Goal: Task Accomplishment & Management: Manage account settings

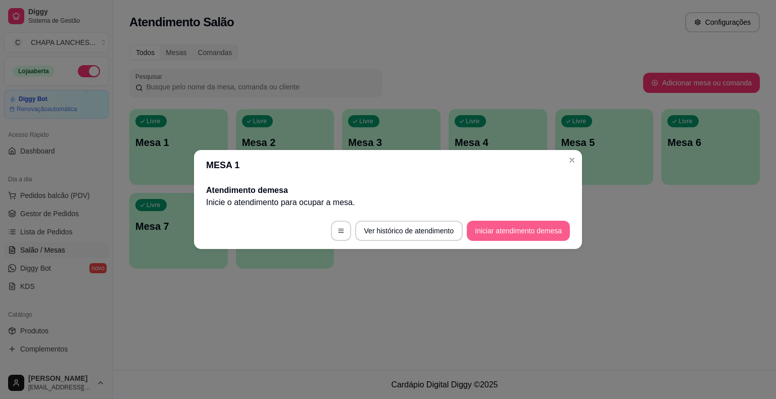
click at [518, 230] on button "Iniciar atendimento de mesa" at bounding box center [518, 231] width 103 height 20
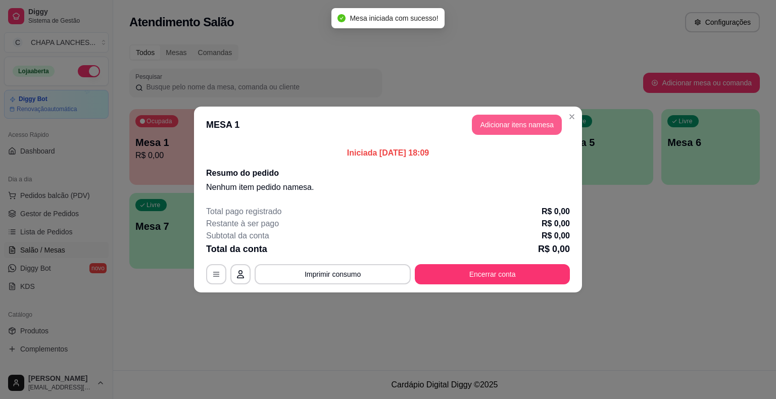
click at [515, 124] on button "Adicionar itens na mesa" at bounding box center [517, 125] width 90 height 20
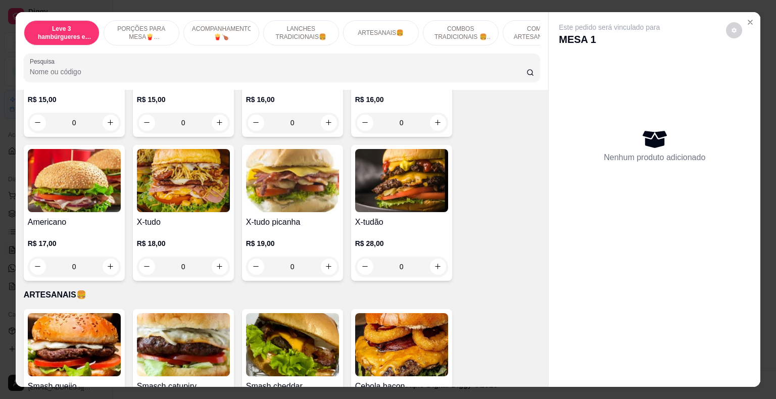
scroll to position [959, 0]
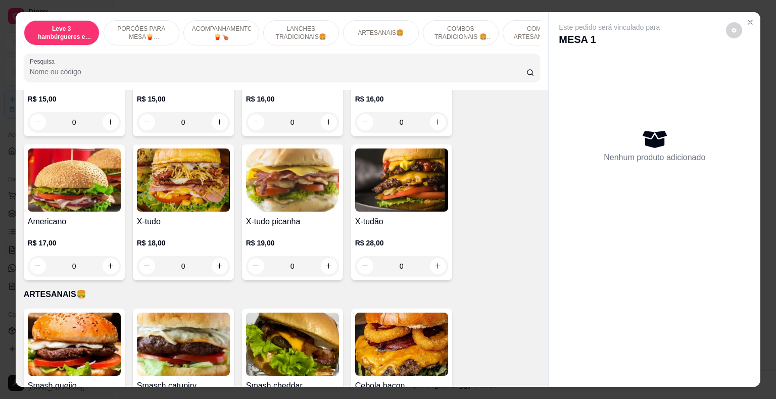
click at [216, 256] on div "0" at bounding box center [183, 266] width 93 height 20
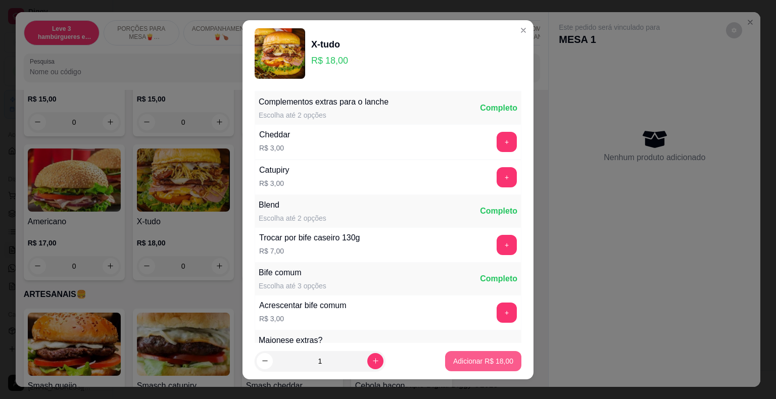
click at [489, 361] on p "Adicionar R$ 18,00" at bounding box center [483, 361] width 60 height 10
type input "1"
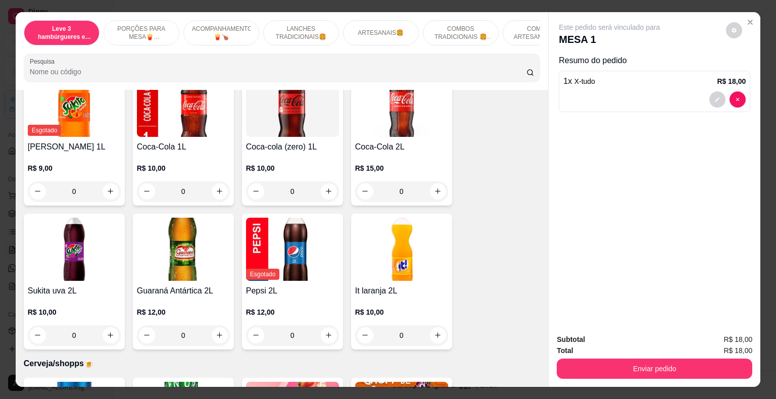
scroll to position [2828, 0]
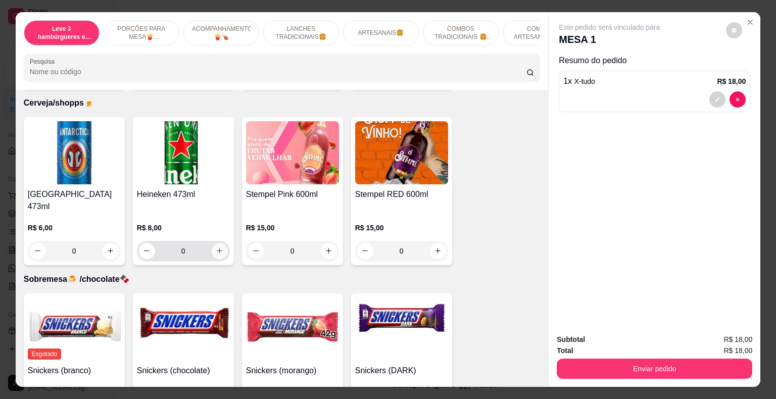
click at [216, 247] on icon "increase-product-quantity" at bounding box center [220, 251] width 8 height 8
type input "1"
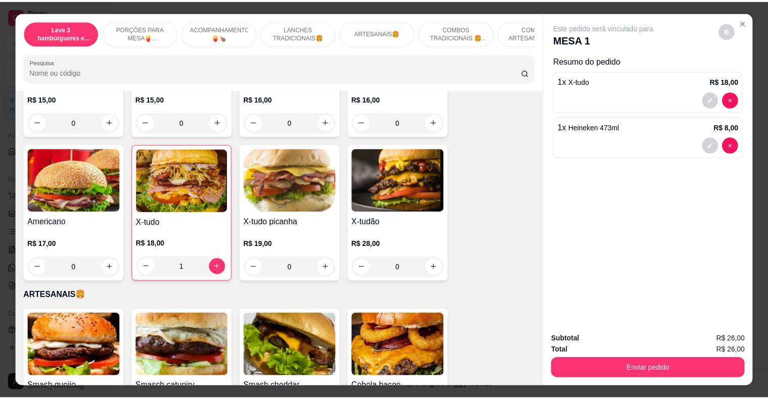
scroll to position [909, 0]
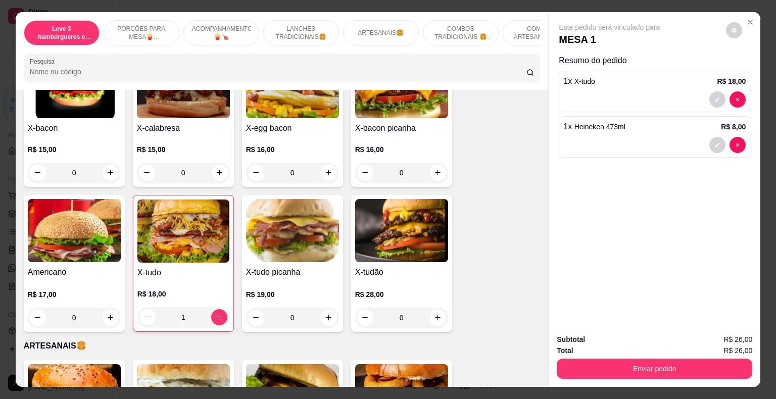
click at [326, 163] on div "0" at bounding box center [292, 173] width 93 height 20
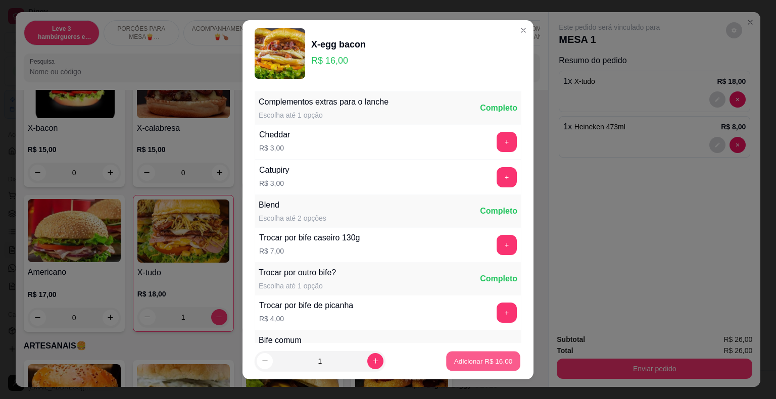
click at [480, 357] on p "Adicionar R$ 16,00" at bounding box center [483, 361] width 59 height 10
type input "1"
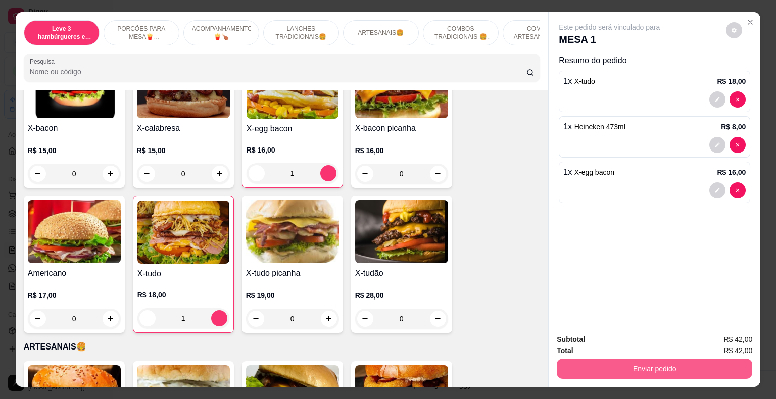
click at [580, 368] on button "Enviar pedido" at bounding box center [653, 368] width 195 height 20
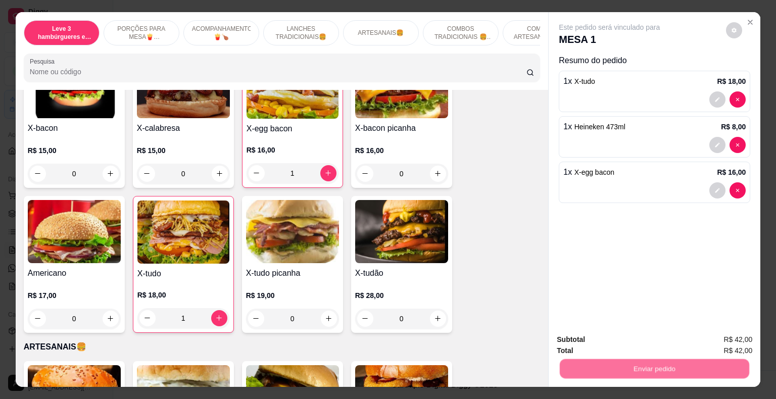
click at [583, 336] on button "Não registrar e enviar pedido" at bounding box center [620, 340] width 105 height 19
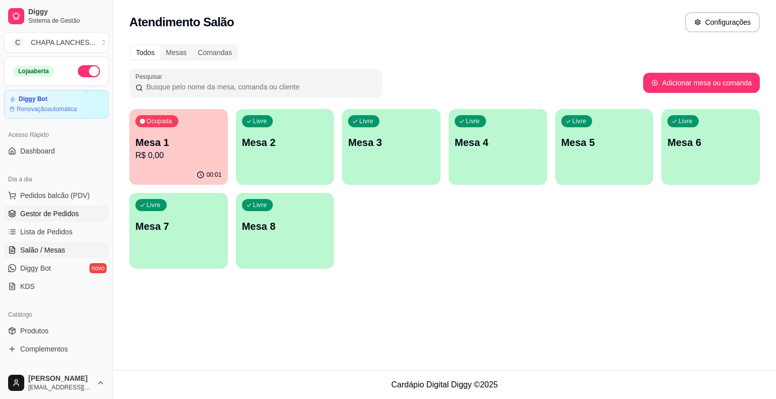
click at [59, 213] on span "Gestor de Pedidos" at bounding box center [49, 214] width 59 height 10
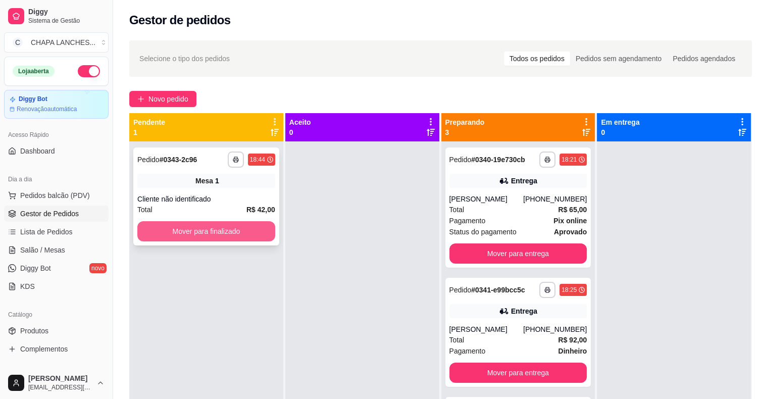
click at [158, 231] on button "Mover para finalizado" at bounding box center [206, 231] width 138 height 20
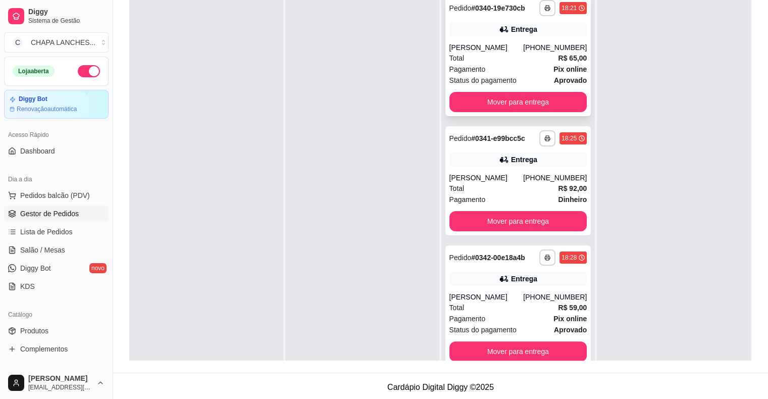
click at [487, 52] on div "[PERSON_NAME]" at bounding box center [486, 47] width 74 height 10
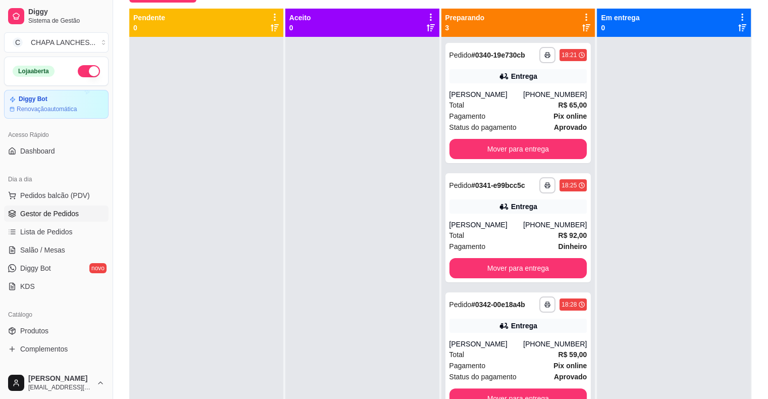
scroll to position [50, 0]
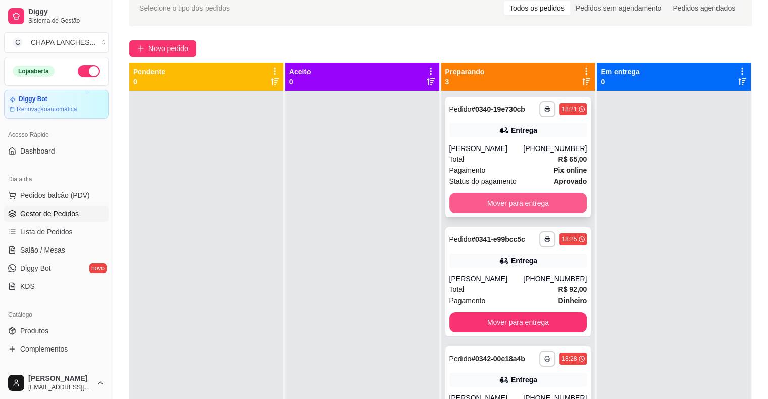
click at [515, 203] on button "Mover para entrega" at bounding box center [518, 203] width 138 height 20
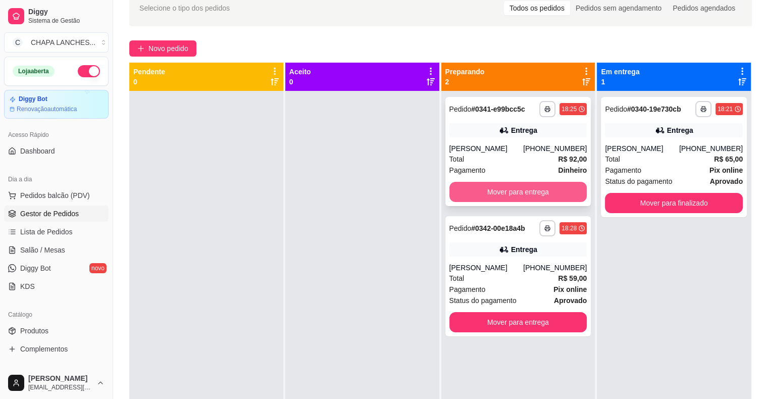
click at [517, 192] on button "Mover para entrega" at bounding box center [518, 192] width 138 height 20
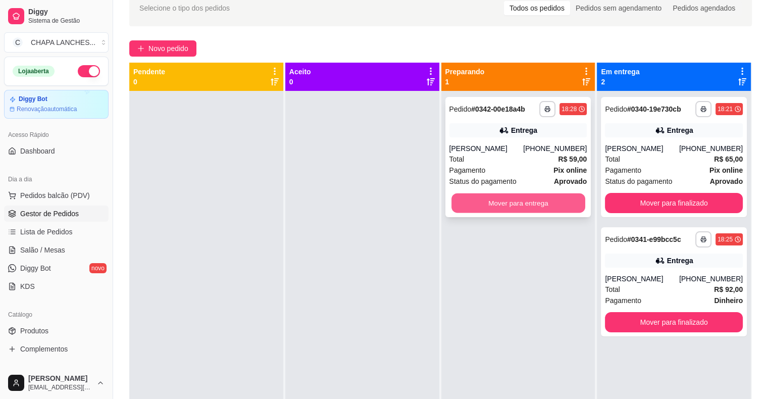
click at [513, 202] on button "Mover para entrega" at bounding box center [518, 203] width 134 height 20
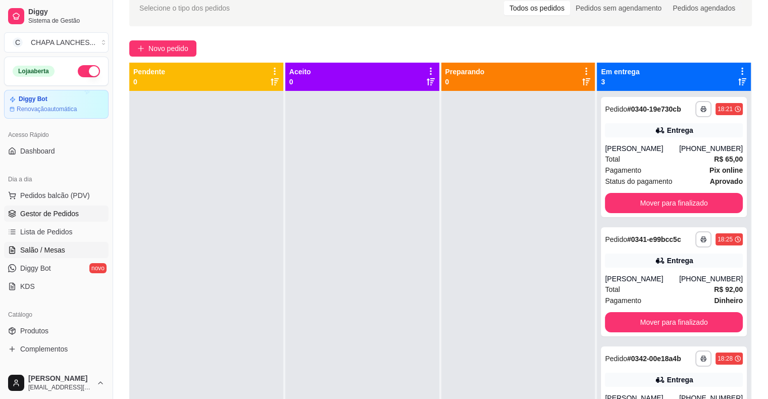
click at [59, 249] on span "Salão / Mesas" at bounding box center [42, 250] width 45 height 10
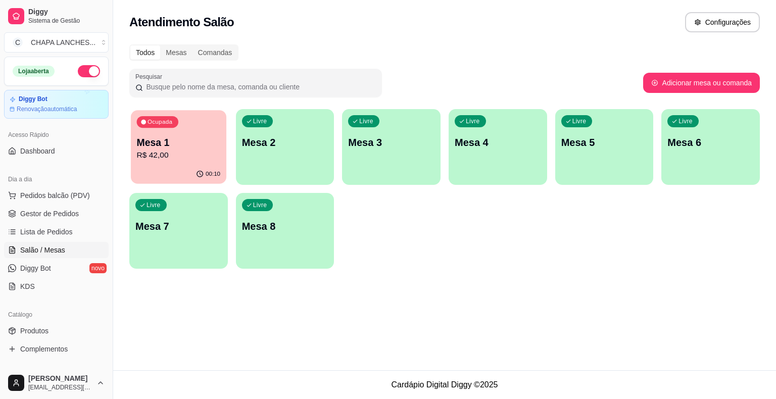
click at [161, 152] on p "R$ 42,00" at bounding box center [179, 155] width 84 height 12
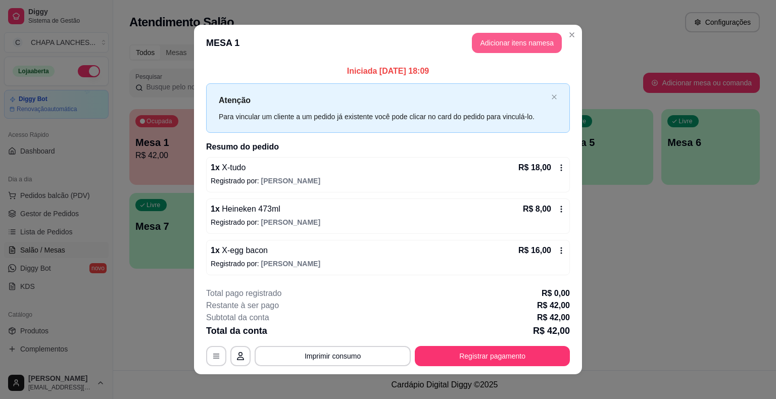
click at [513, 43] on button "Adicionar itens na mesa" at bounding box center [517, 43] width 90 height 20
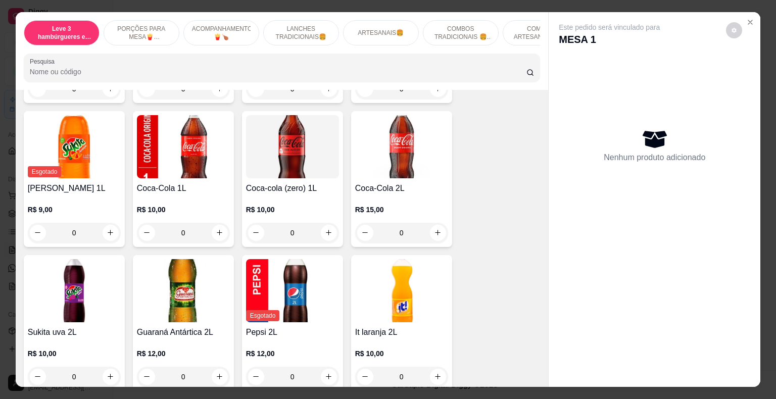
scroll to position [2859, 0]
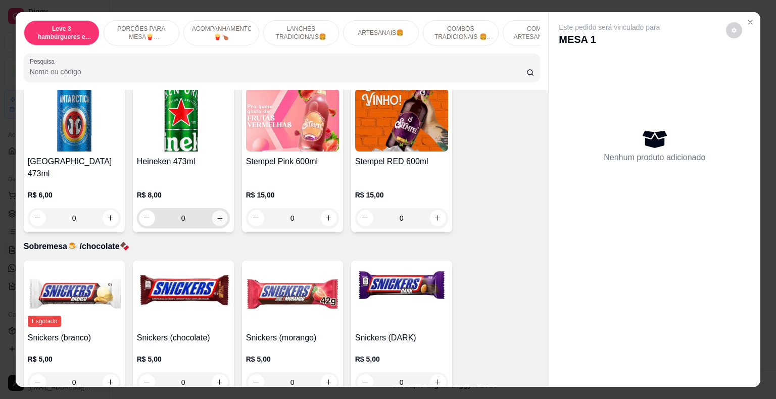
click at [217, 216] on icon "increase-product-quantity" at bounding box center [219, 218] width 5 height 5
type input "1"
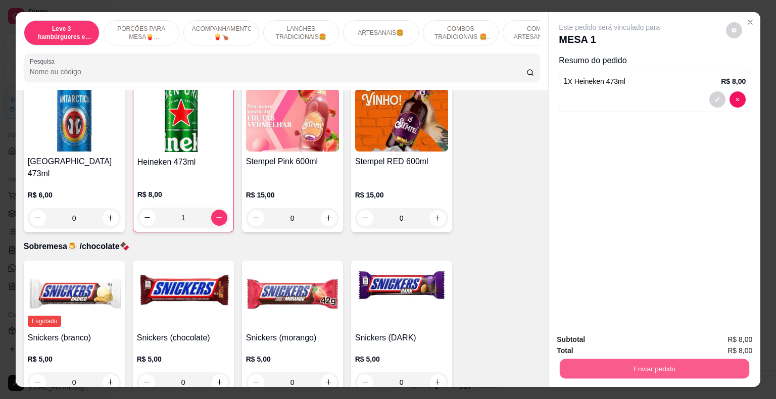
click at [584, 365] on button "Enviar pedido" at bounding box center [653, 369] width 189 height 20
click at [592, 338] on button "Não registrar e enviar pedido" at bounding box center [621, 340] width 102 height 19
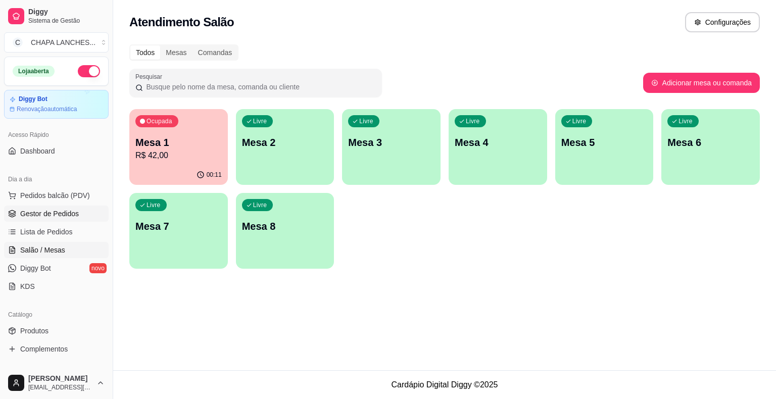
click at [63, 206] on link "Gestor de Pedidos" at bounding box center [56, 214] width 105 height 16
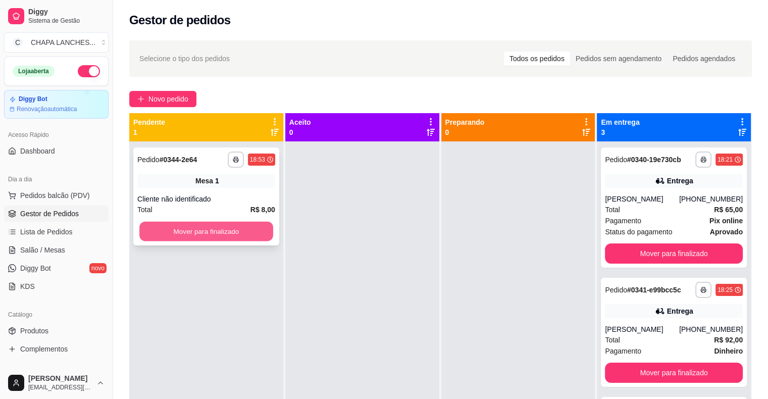
click at [180, 231] on button "Mover para finalizado" at bounding box center [206, 232] width 134 height 20
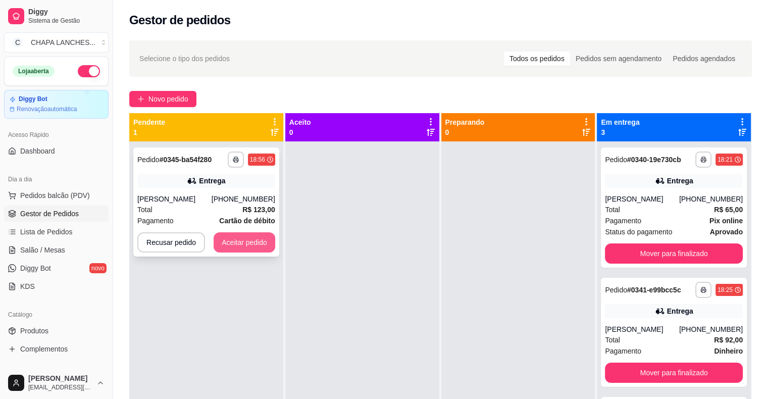
click at [259, 239] on button "Aceitar pedido" at bounding box center [245, 242] width 62 height 20
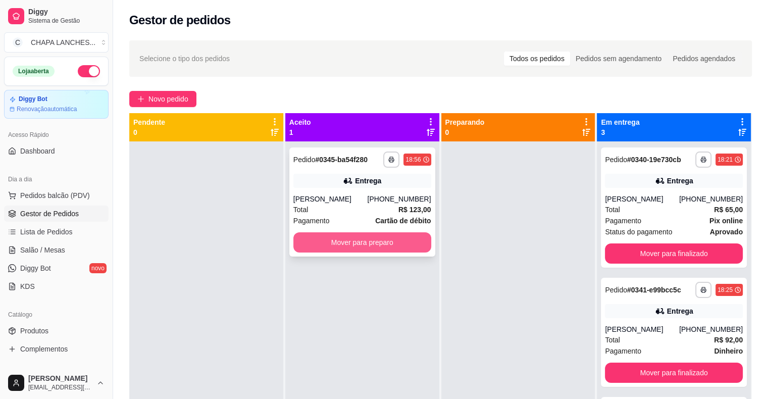
click at [361, 245] on button "Mover para preparo" at bounding box center [362, 242] width 138 height 20
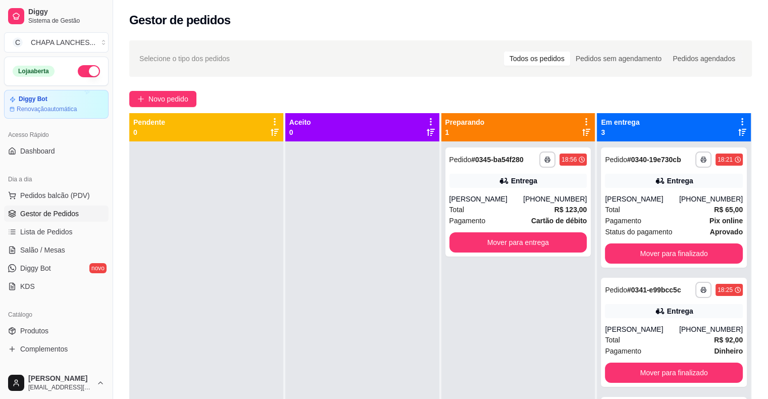
click at [322, 248] on div at bounding box center [362, 340] width 154 height 399
click at [61, 237] on link "Lista de Pedidos" at bounding box center [56, 232] width 105 height 16
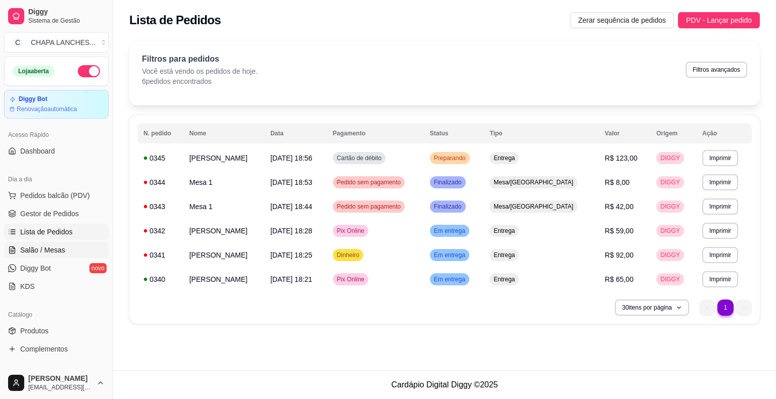
click at [68, 249] on link "Salão / Mesas" at bounding box center [56, 250] width 105 height 16
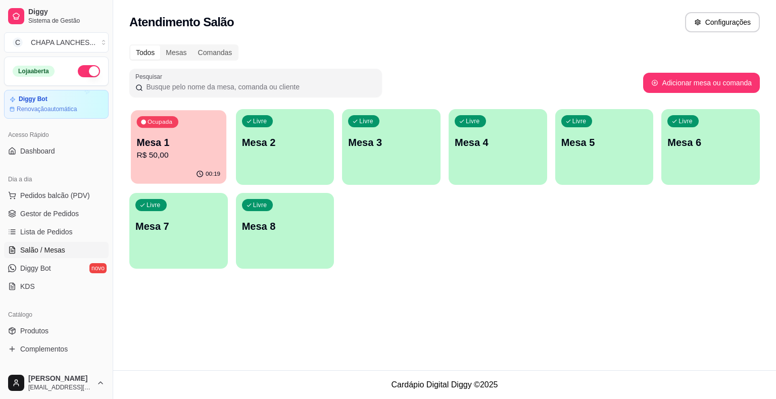
click at [186, 147] on p "Mesa 1" at bounding box center [179, 143] width 84 height 14
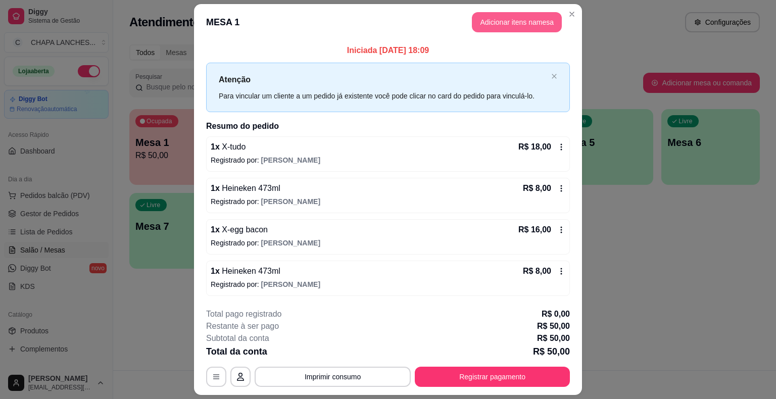
click at [528, 22] on button "Adicionar itens na mesa" at bounding box center [517, 22] width 90 height 20
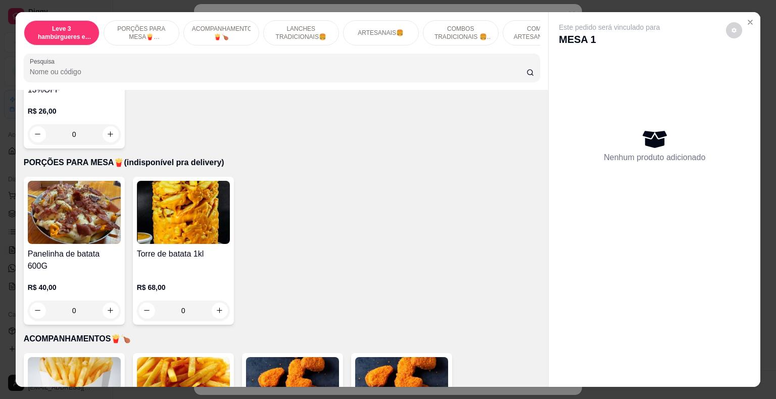
scroll to position [353, 0]
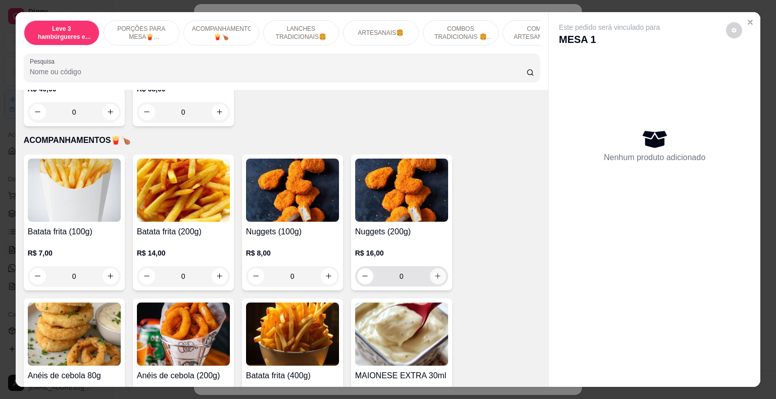
click at [432, 271] on button "increase-product-quantity" at bounding box center [438, 276] width 16 height 16
type input "1"
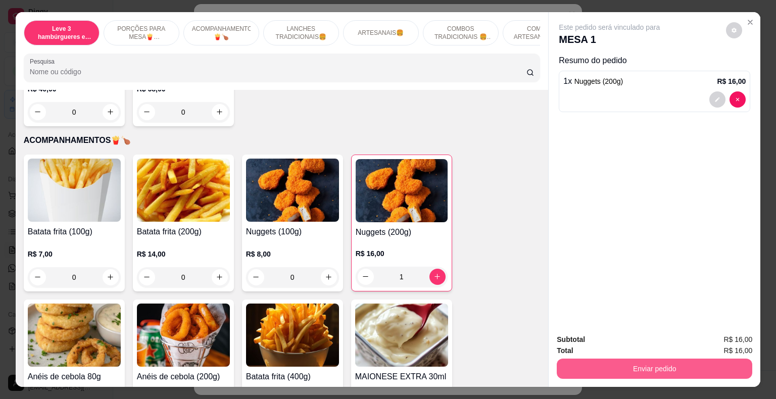
click at [618, 364] on button "Enviar pedido" at bounding box center [653, 368] width 195 height 20
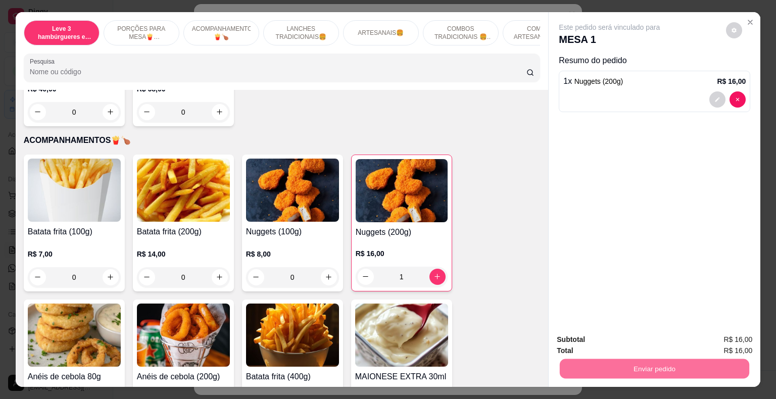
click at [626, 338] on button "Não registrar e enviar pedido" at bounding box center [620, 340] width 105 height 19
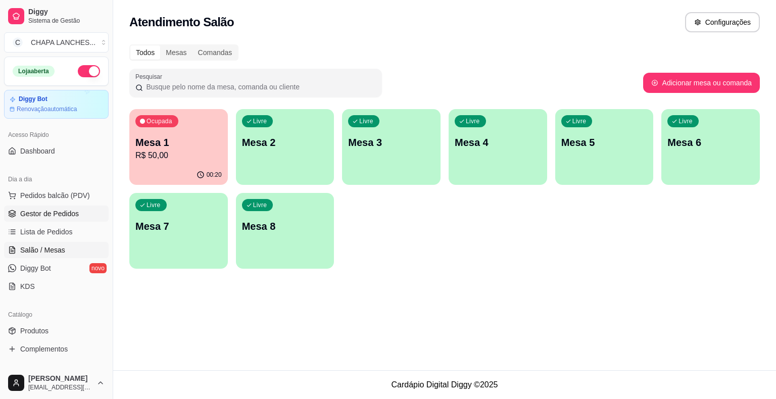
click at [58, 209] on span "Gestor de Pedidos" at bounding box center [49, 214] width 59 height 10
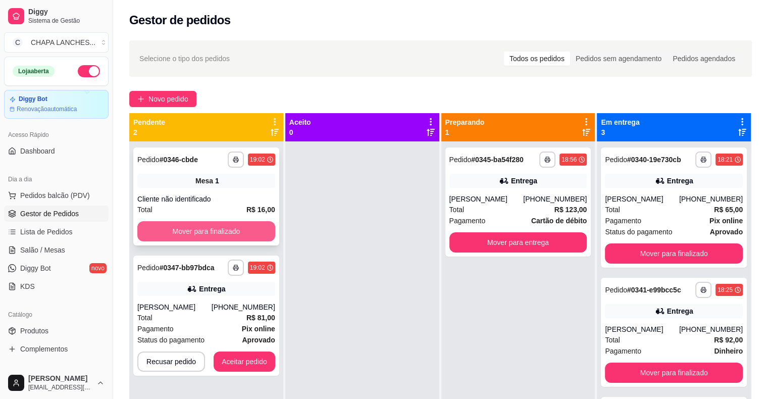
click at [176, 227] on button "Mover para finalizado" at bounding box center [206, 231] width 138 height 20
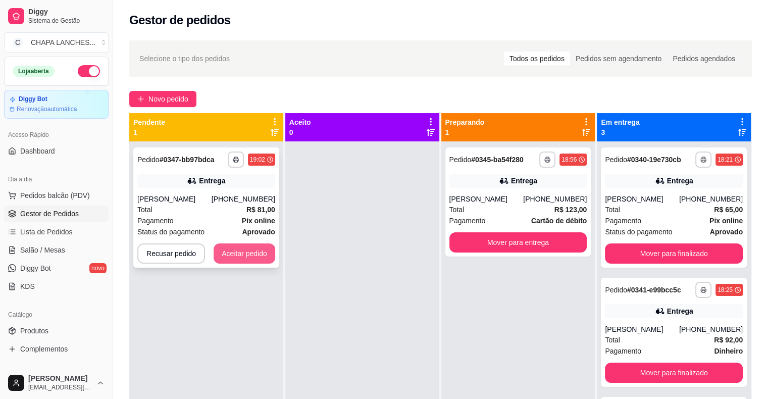
click at [254, 253] on button "Aceitar pedido" at bounding box center [245, 253] width 62 height 20
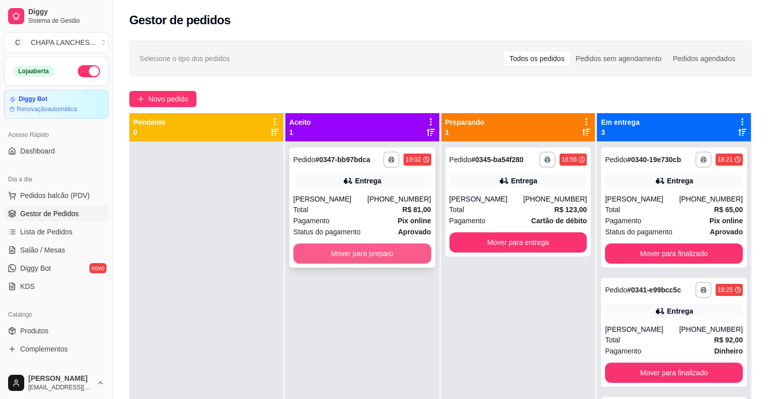
click at [342, 252] on button "Mover para preparo" at bounding box center [362, 253] width 138 height 20
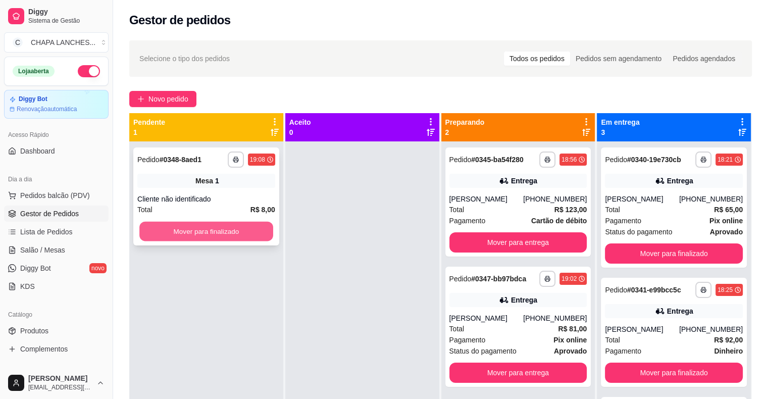
click at [225, 231] on button "Mover para finalizado" at bounding box center [206, 232] width 134 height 20
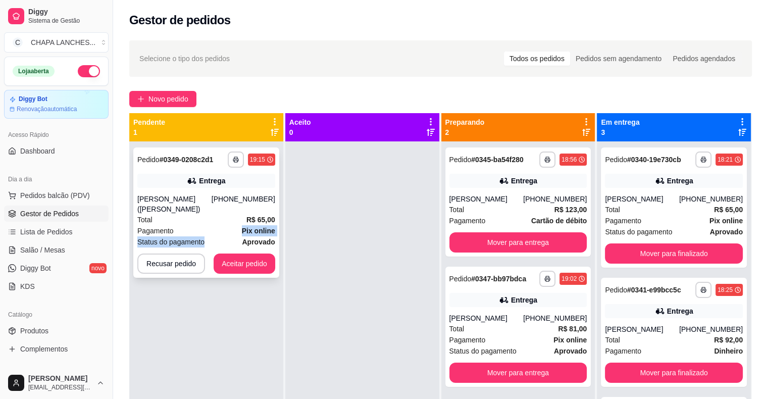
click at [236, 238] on div "Pagamento Pix online Status do pagamento aprovado" at bounding box center [206, 236] width 138 height 22
click at [248, 266] on button "Aceitar pedido" at bounding box center [245, 263] width 62 height 20
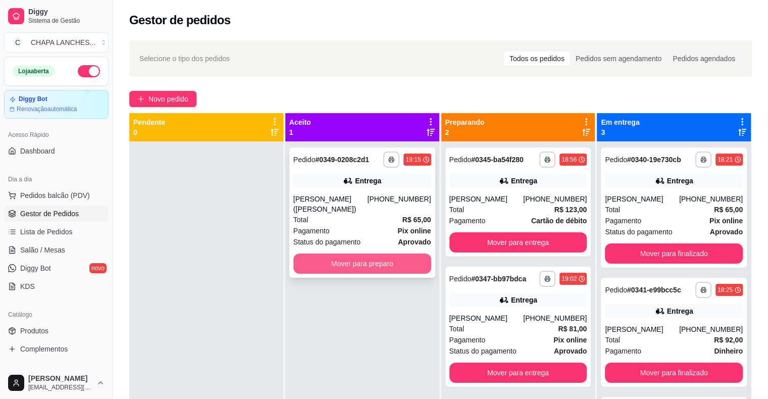
click at [335, 266] on button "Mover para preparo" at bounding box center [362, 263] width 138 height 20
click at [338, 266] on button "Mover para preparo" at bounding box center [362, 263] width 138 height 20
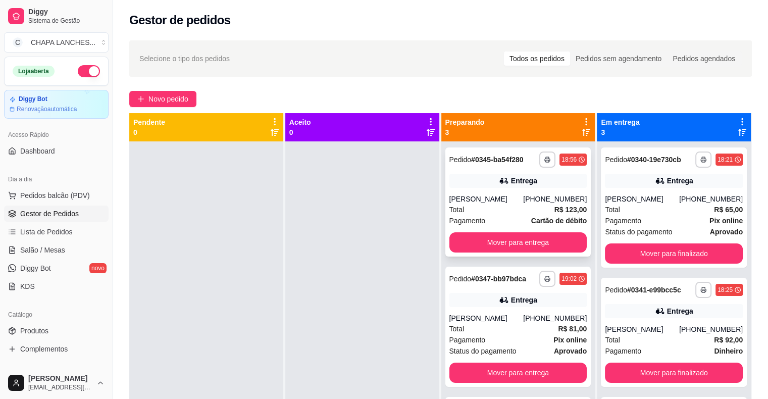
click at [512, 203] on div "[PERSON_NAME]" at bounding box center [486, 199] width 74 height 10
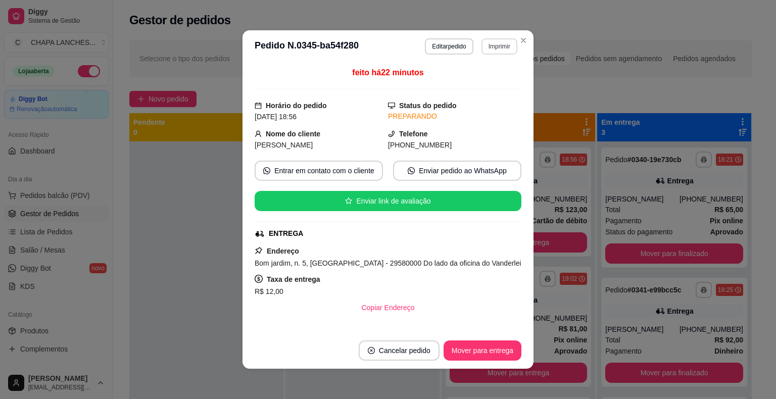
click at [495, 44] on button "Imprimir" at bounding box center [499, 46] width 36 height 16
click at [470, 103] on button "IMPRESSORA" at bounding box center [477, 102] width 73 height 16
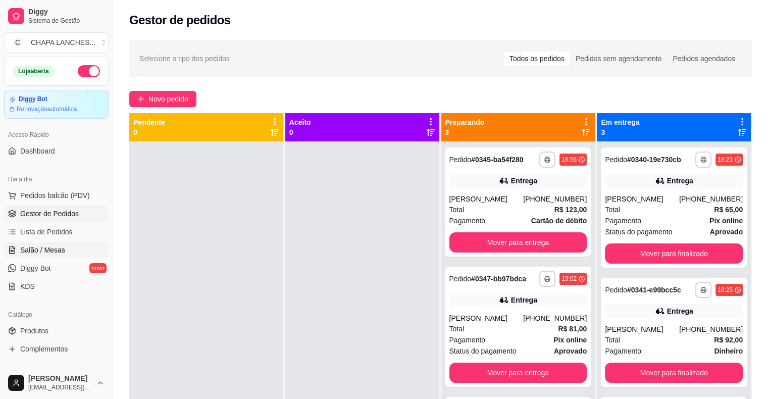
click at [50, 251] on span "Salão / Mesas" at bounding box center [42, 250] width 45 height 10
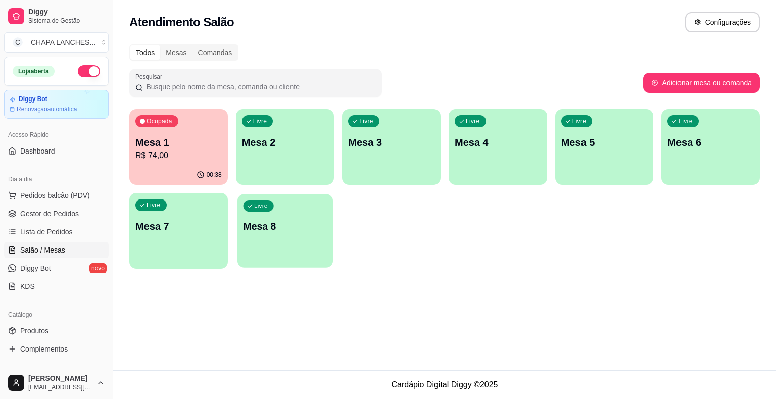
click at [292, 234] on div "Livre Mesa 8" at bounding box center [284, 225] width 95 height 62
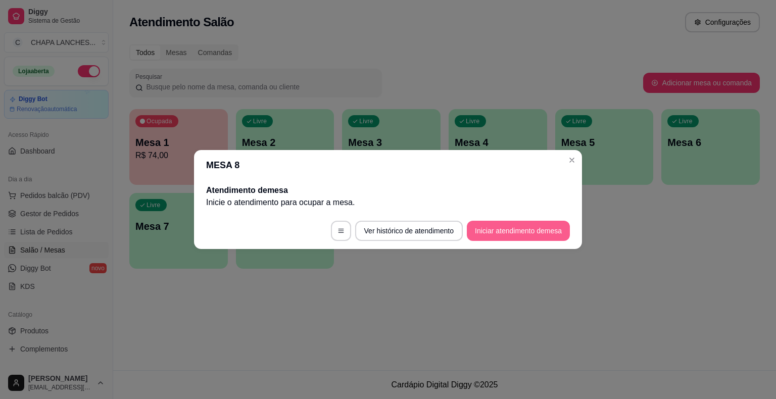
click at [534, 229] on button "Iniciar atendimento de mesa" at bounding box center [518, 231] width 103 height 20
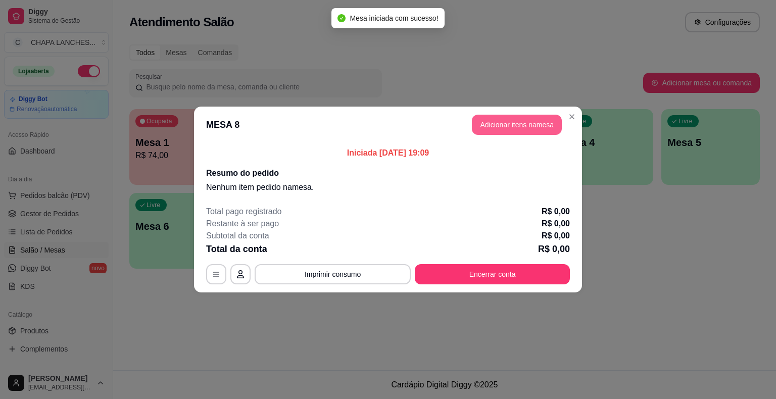
click at [505, 124] on button "Adicionar itens na mesa" at bounding box center [517, 125] width 90 height 20
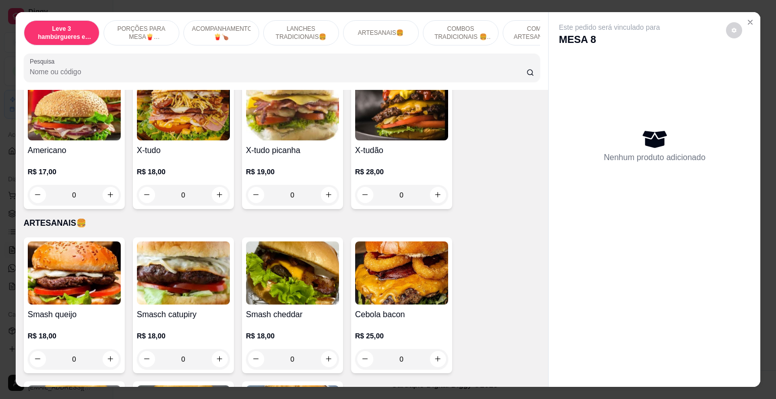
scroll to position [909, 0]
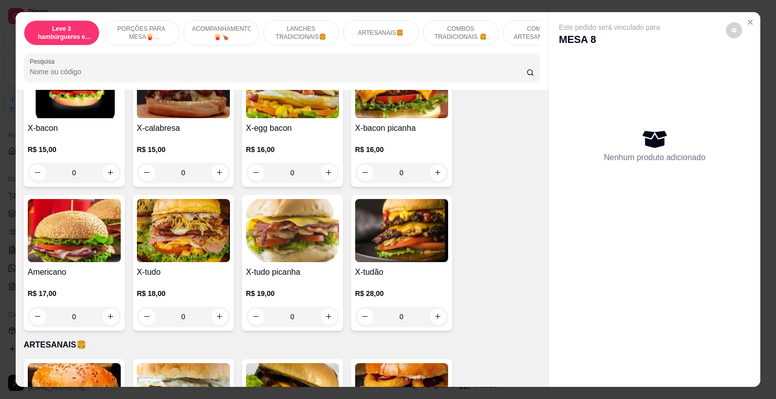
click at [434, 309] on div "0" at bounding box center [401, 316] width 93 height 20
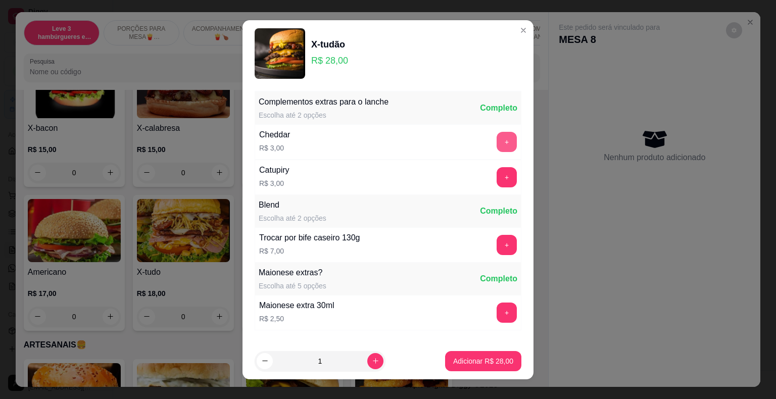
click at [496, 140] on button "+" at bounding box center [506, 142] width 20 height 20
click at [489, 361] on p "Adicionar R$ 31,00" at bounding box center [483, 361] width 60 height 10
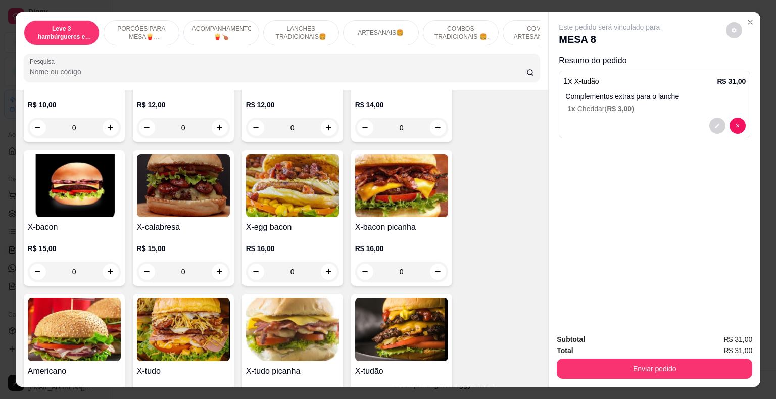
scroll to position [808, 0]
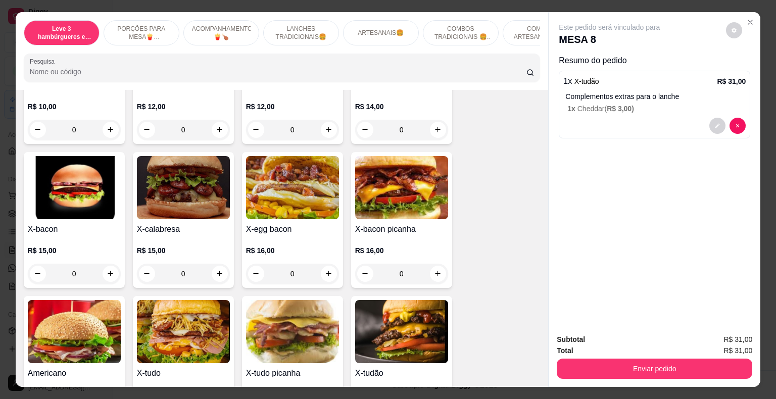
click at [108, 264] on div "0" at bounding box center [74, 274] width 93 height 20
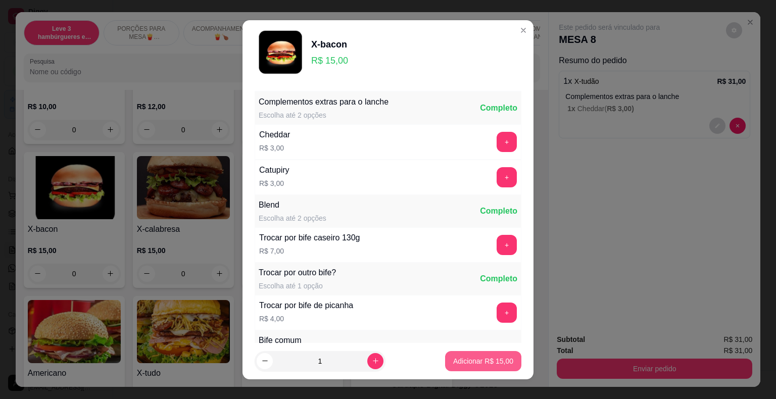
click at [488, 362] on p "Adicionar R$ 15,00" at bounding box center [483, 361] width 60 height 10
type input "1"
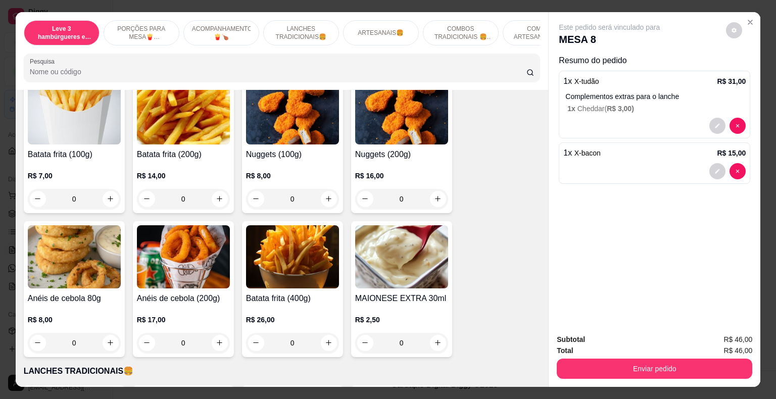
scroll to position [454, 0]
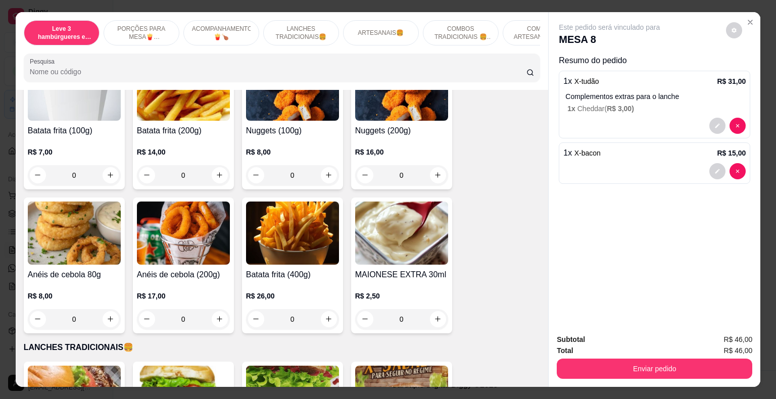
click at [327, 309] on div "0" at bounding box center [292, 319] width 93 height 20
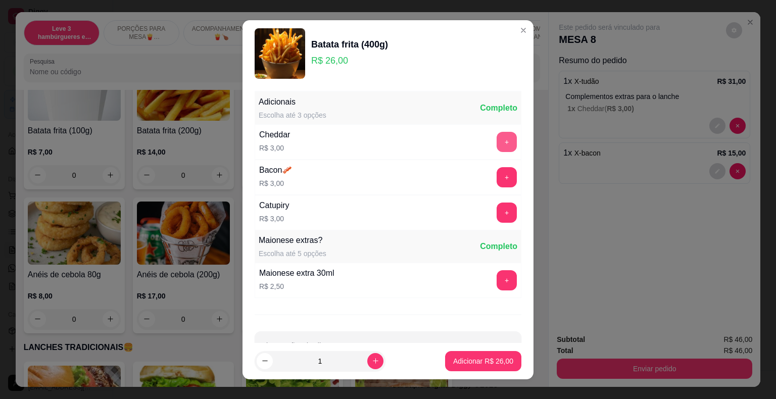
click at [496, 142] on button "+" at bounding box center [506, 142] width 20 height 20
click at [496, 181] on button "+" at bounding box center [506, 177] width 20 height 20
click at [496, 213] on button "+" at bounding box center [506, 212] width 20 height 20
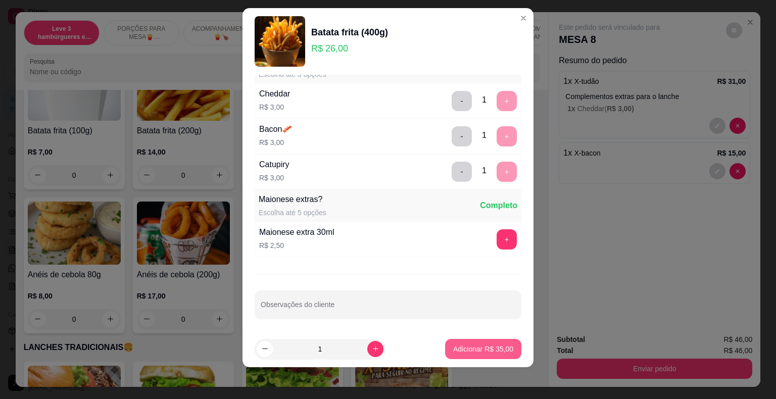
click at [493, 349] on p "Adicionar R$ 35,00" at bounding box center [483, 349] width 60 height 10
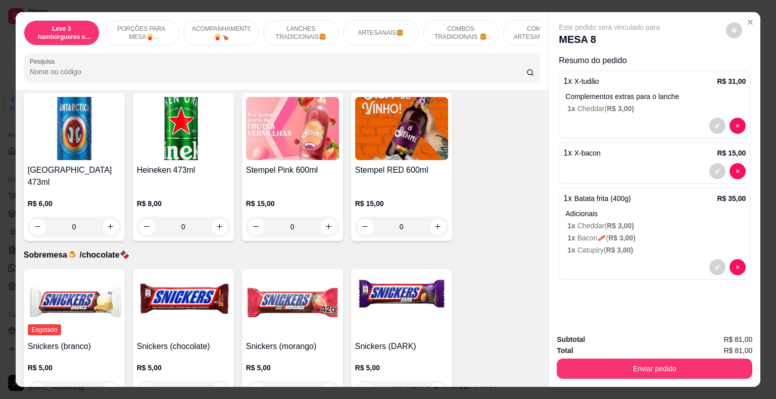
scroll to position [2860, 0]
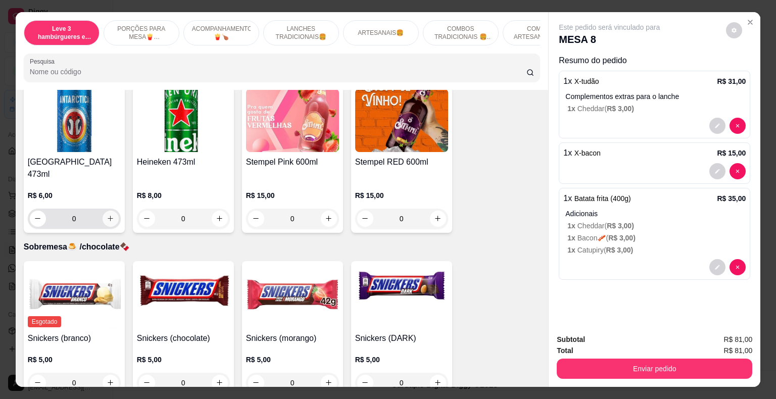
click at [102, 211] on button "increase-product-quantity" at bounding box center [110, 219] width 16 height 16
type input "1"
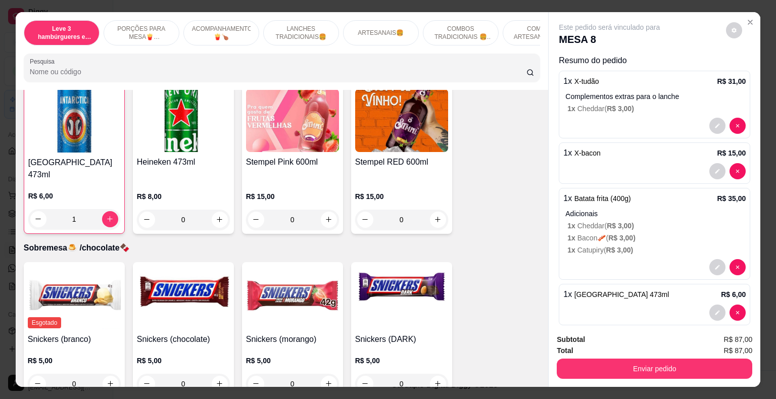
scroll to position [2860, 0]
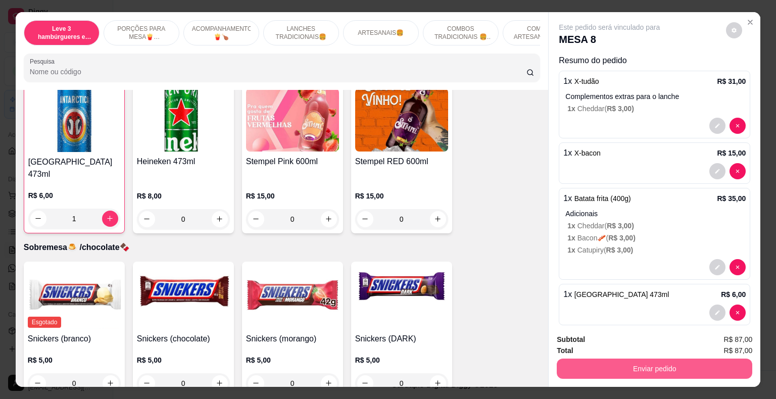
click at [622, 363] on button "Enviar pedido" at bounding box center [653, 368] width 195 height 20
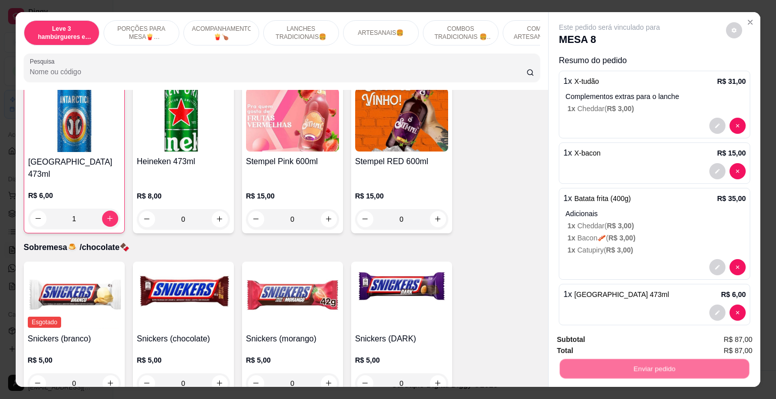
click at [620, 339] on button "Não registrar e enviar pedido" at bounding box center [620, 340] width 105 height 19
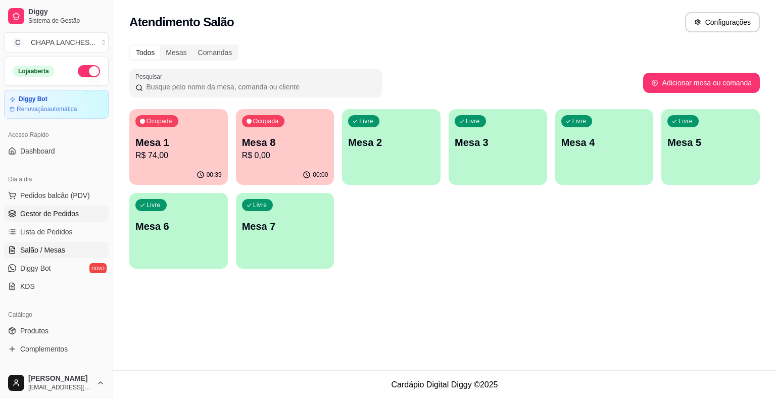
click at [70, 211] on span "Gestor de Pedidos" at bounding box center [49, 214] width 59 height 10
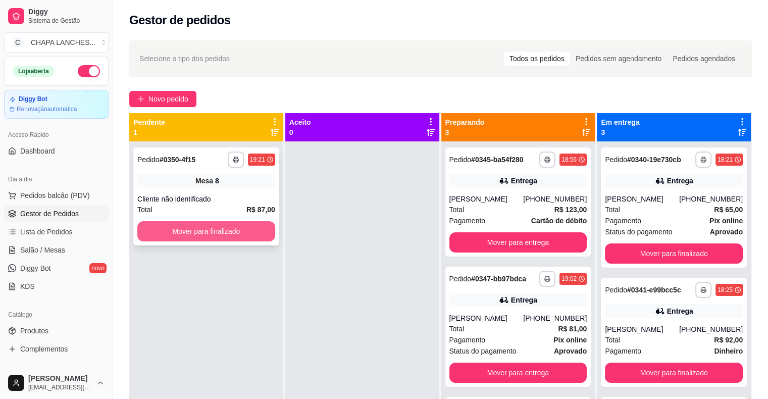
click at [184, 232] on button "Mover para finalizado" at bounding box center [206, 231] width 138 height 20
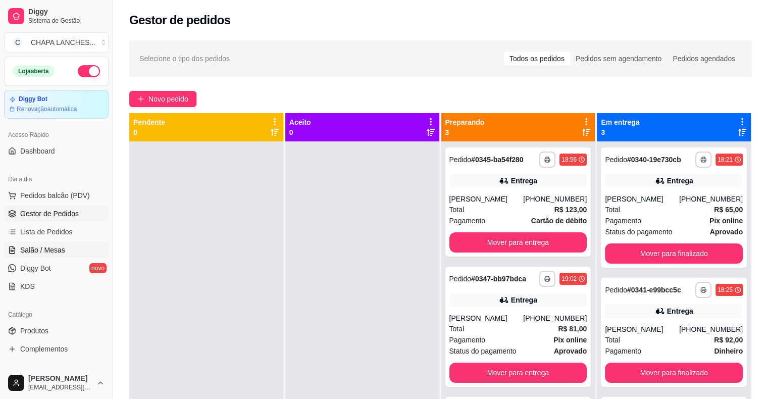
click at [64, 250] on link "Salão / Mesas" at bounding box center [56, 250] width 105 height 16
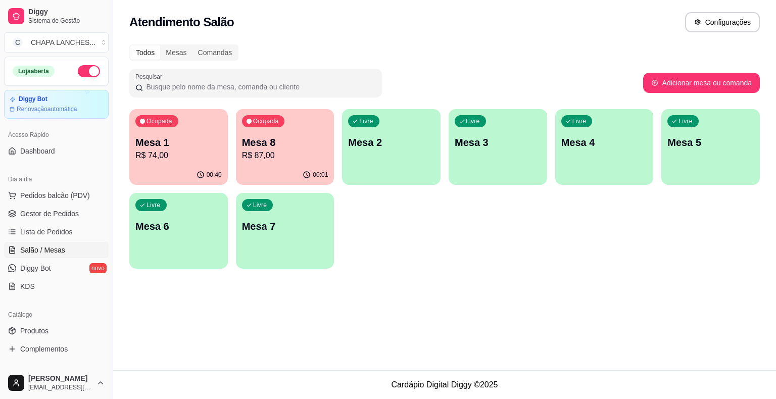
click at [387, 161] on div "Livre Mesa 2" at bounding box center [391, 141] width 98 height 64
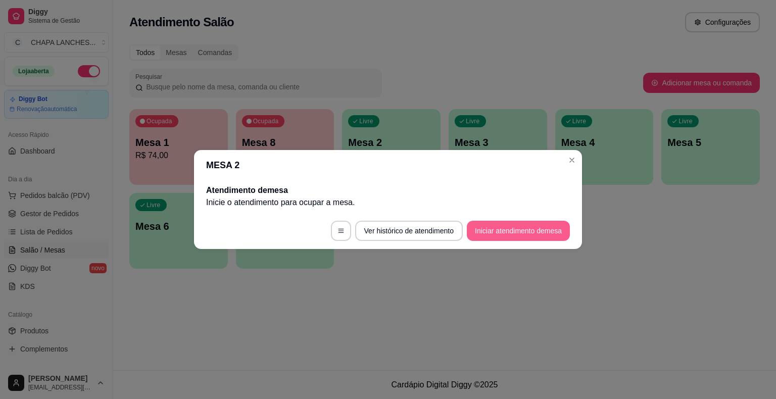
click at [512, 234] on button "Iniciar atendimento de mesa" at bounding box center [518, 231] width 103 height 20
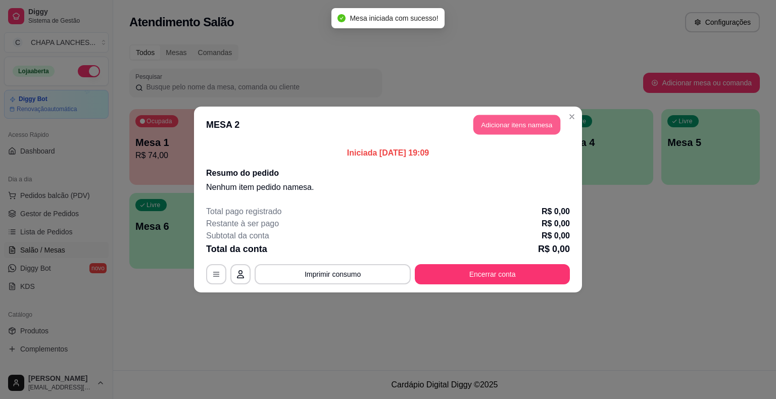
click at [495, 125] on button "Adicionar itens na mesa" at bounding box center [516, 125] width 87 height 20
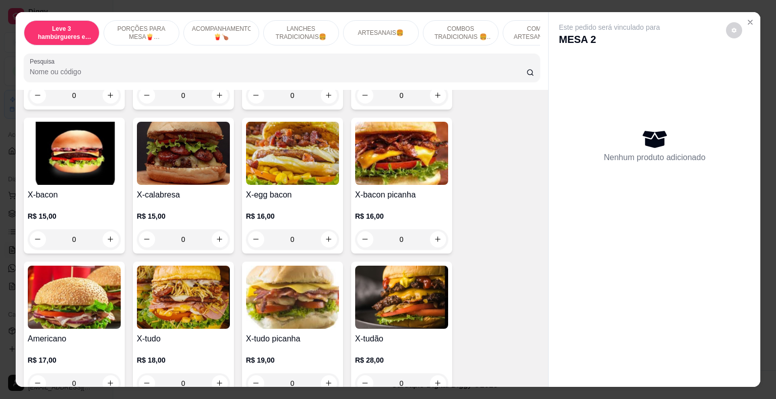
scroll to position [858, 0]
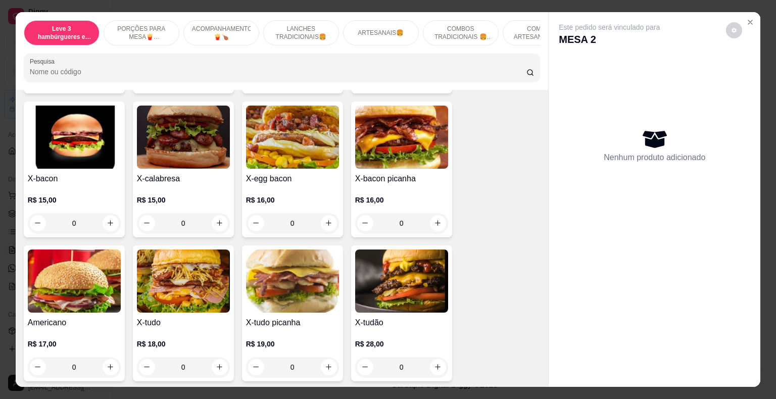
click at [326, 214] on div "0" at bounding box center [292, 223] width 93 height 20
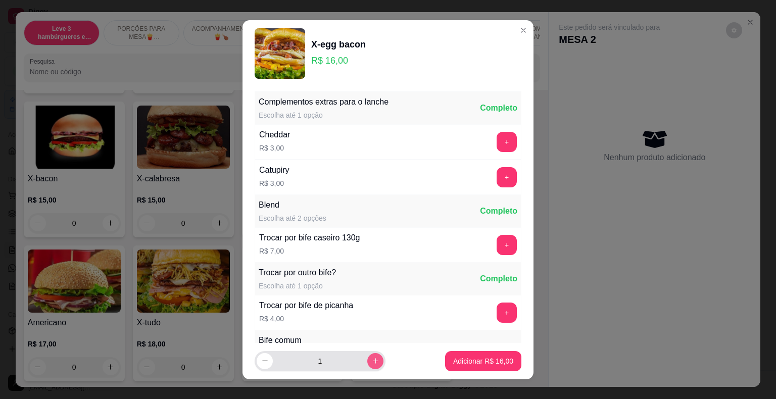
click at [372, 358] on icon "increase-product-quantity" at bounding box center [376, 361] width 8 height 8
type input "2"
click at [469, 358] on p "Adicionar R$ 32,00" at bounding box center [483, 361] width 60 height 10
type input "2"
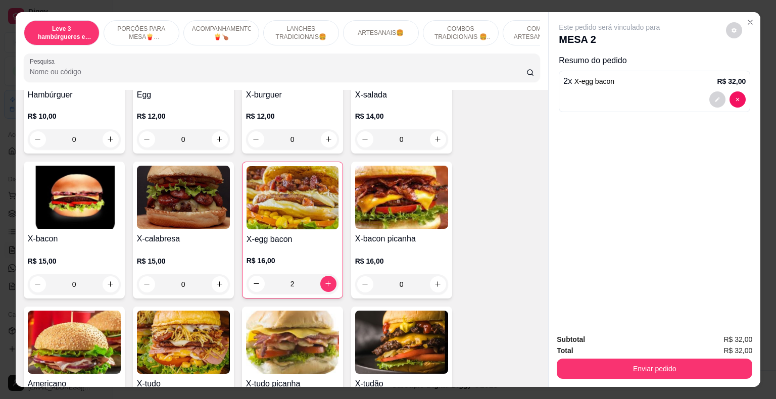
scroll to position [707, 0]
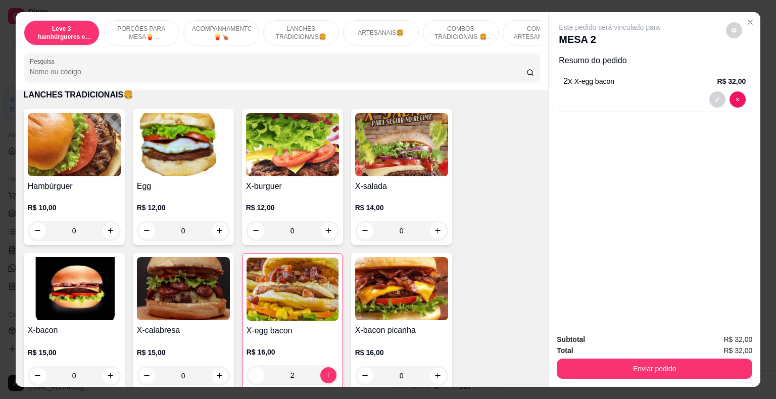
click at [107, 221] on div "0" at bounding box center [74, 231] width 93 height 20
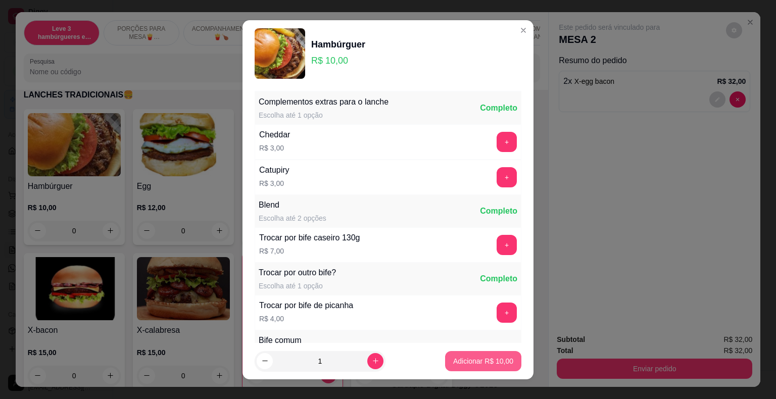
click at [493, 364] on p "Adicionar R$ 10,00" at bounding box center [483, 361] width 60 height 10
type input "1"
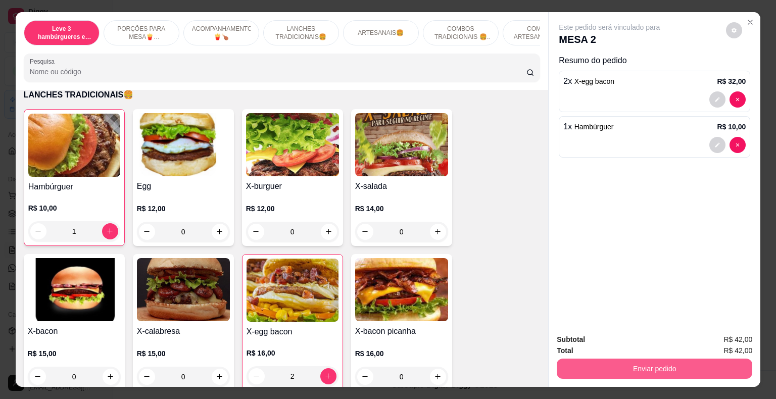
click at [584, 369] on button "Enviar pedido" at bounding box center [653, 368] width 195 height 20
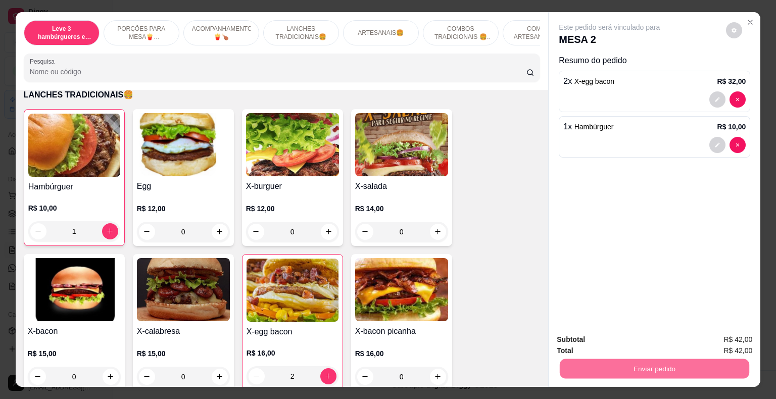
click at [598, 343] on button "Não registrar e enviar pedido" at bounding box center [620, 340] width 105 height 19
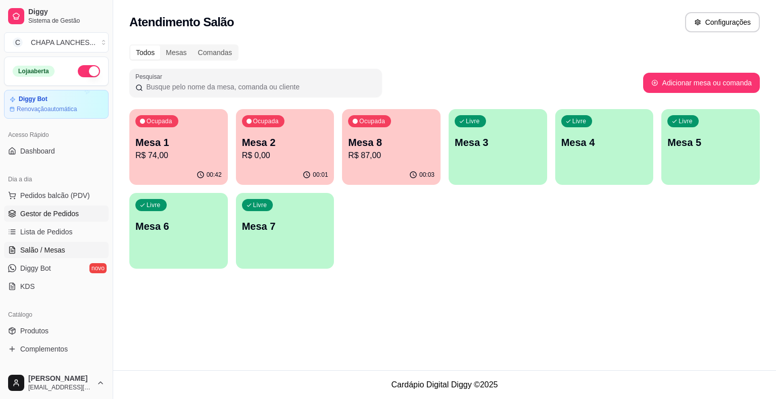
click at [53, 215] on span "Gestor de Pedidos" at bounding box center [49, 214] width 59 height 10
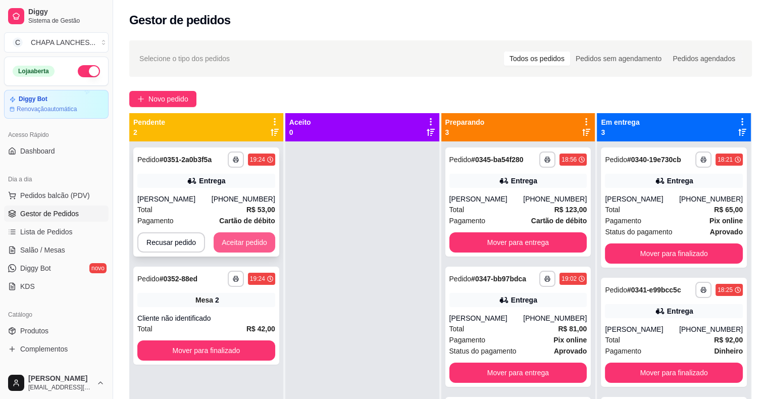
click at [244, 241] on button "Aceitar pedido" at bounding box center [245, 242] width 62 height 20
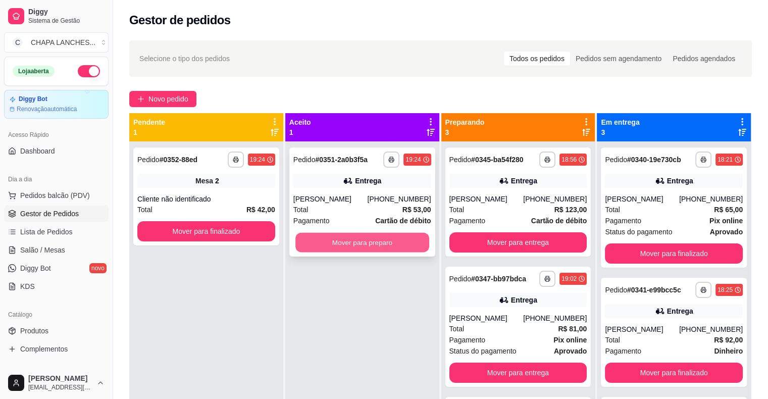
click at [312, 244] on button "Mover para preparo" at bounding box center [362, 243] width 134 height 20
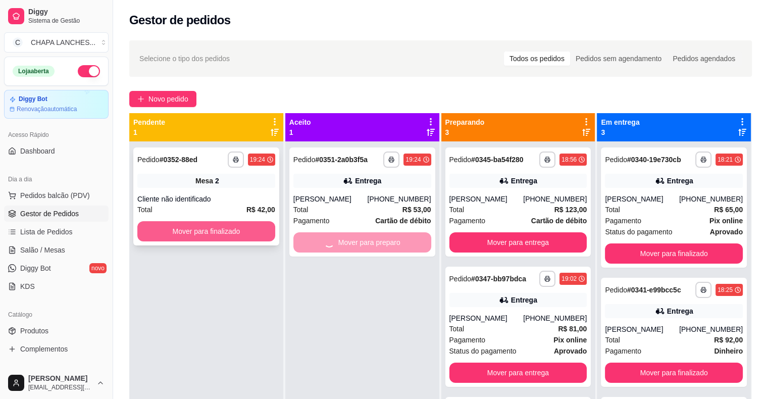
click at [215, 234] on button "Mover para finalizado" at bounding box center [206, 231] width 138 height 20
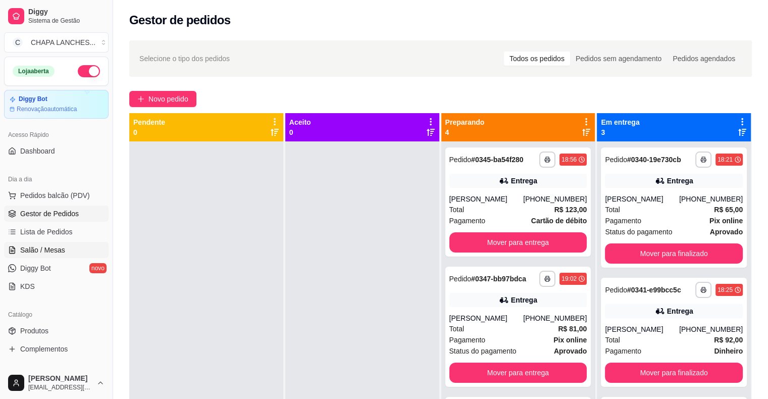
click at [34, 247] on span "Salão / Mesas" at bounding box center [42, 250] width 45 height 10
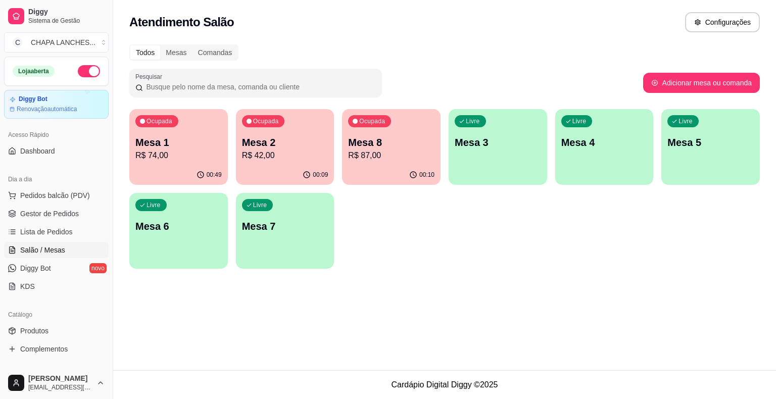
click at [179, 162] on div "Ocupada Mesa 1 R$ 74,00" at bounding box center [178, 137] width 98 height 56
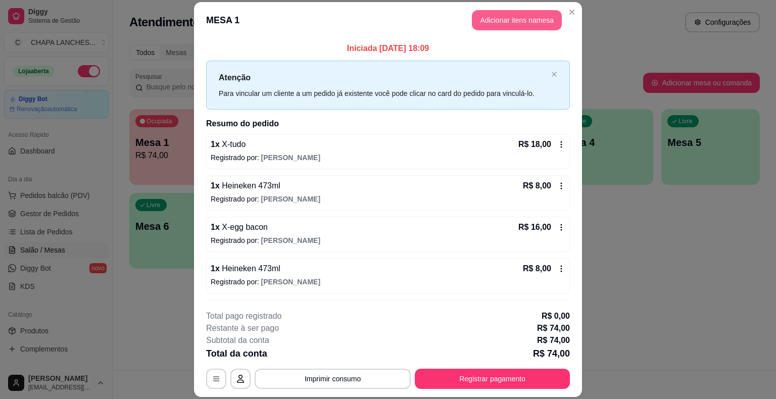
click at [490, 21] on button "Adicionar itens na mesa" at bounding box center [517, 20] width 90 height 20
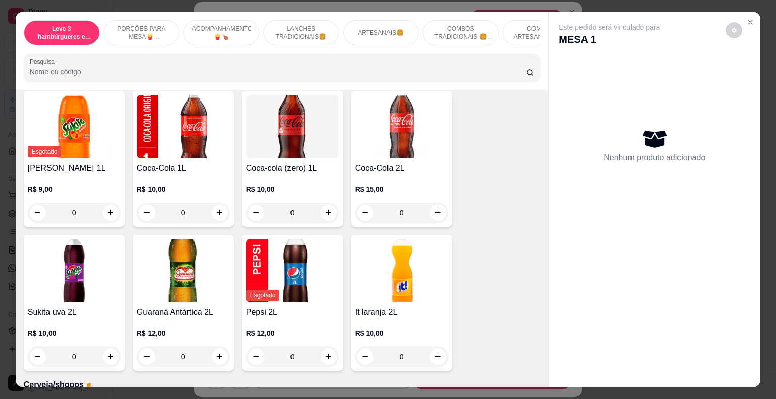
scroll to position [2727, 0]
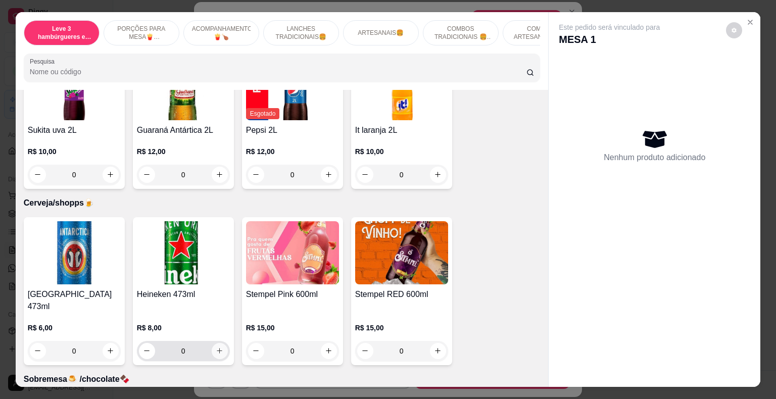
click at [216, 347] on icon "increase-product-quantity" at bounding box center [220, 351] width 8 height 8
type input "1"
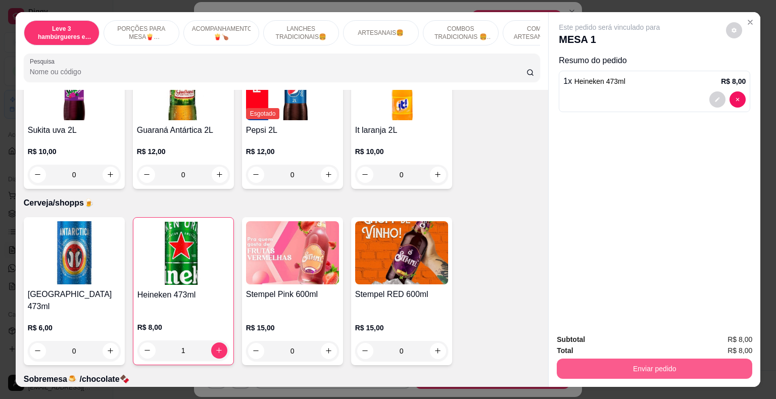
click at [600, 369] on button "Enviar pedido" at bounding box center [653, 368] width 195 height 20
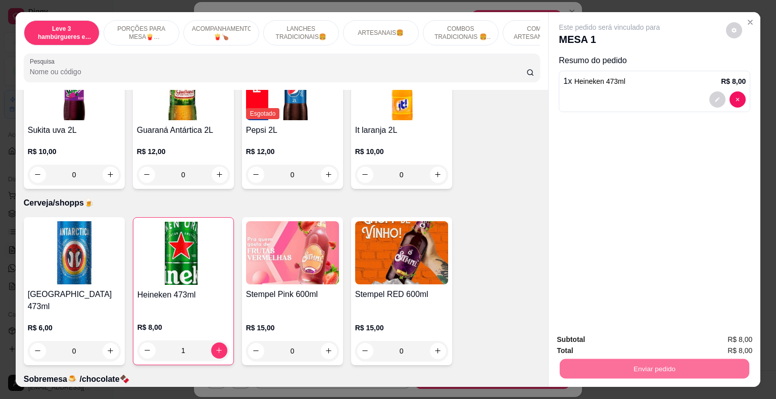
click at [603, 340] on button "Não registrar e enviar pedido" at bounding box center [620, 340] width 105 height 19
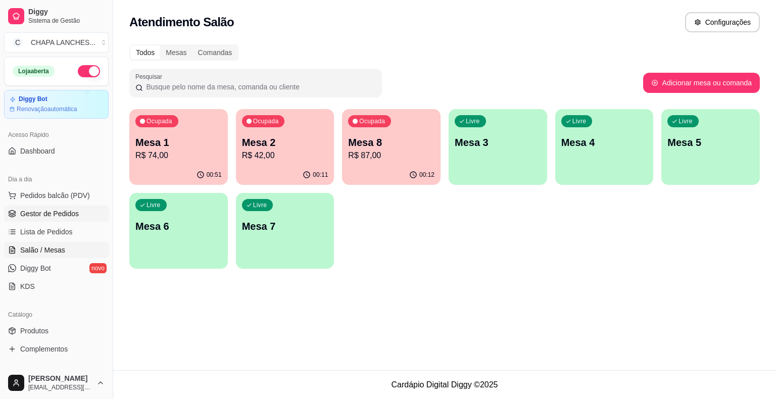
click at [59, 209] on span "Gestor de Pedidos" at bounding box center [49, 214] width 59 height 10
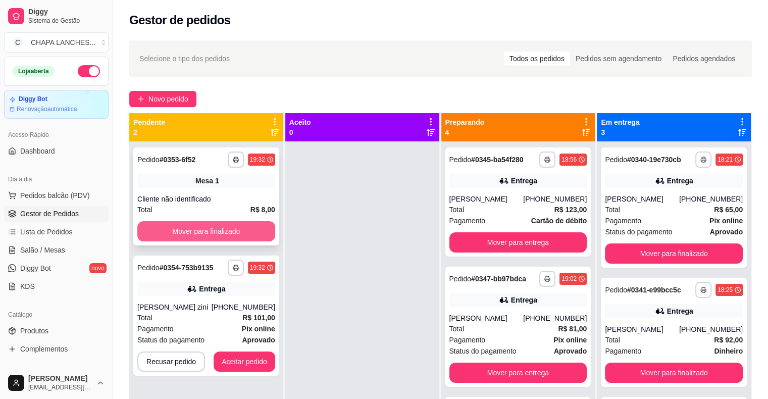
click at [182, 229] on button "Mover para finalizado" at bounding box center [206, 231] width 138 height 20
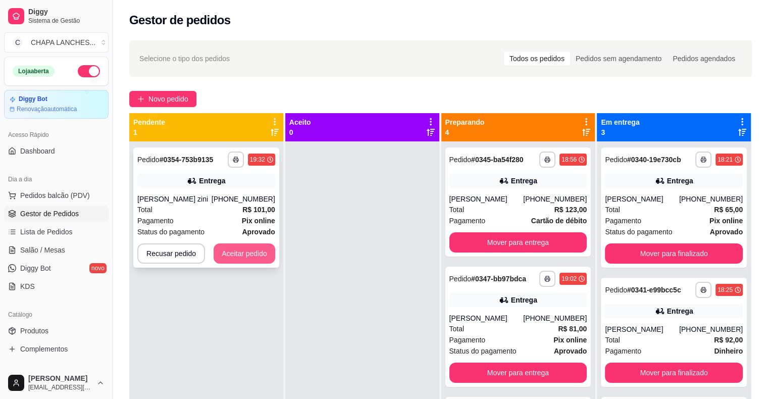
click at [262, 253] on button "Aceitar pedido" at bounding box center [245, 253] width 62 height 20
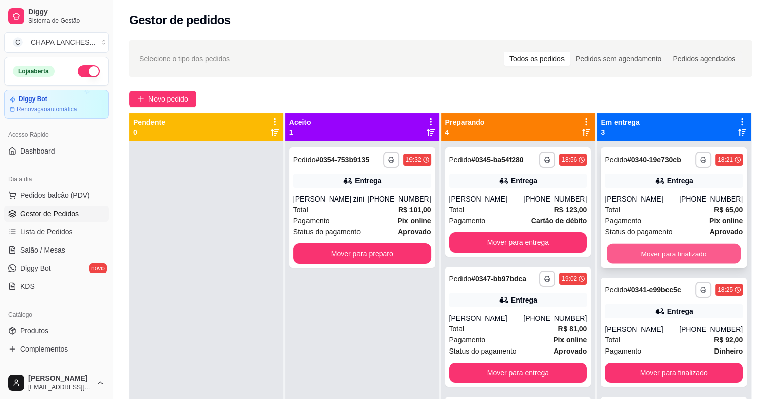
click at [628, 249] on button "Mover para finalizado" at bounding box center [674, 254] width 134 height 20
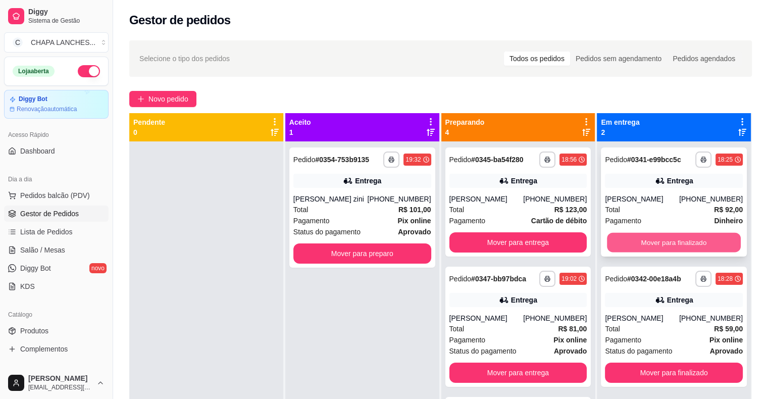
click at [634, 241] on button "Mover para finalizado" at bounding box center [674, 243] width 134 height 20
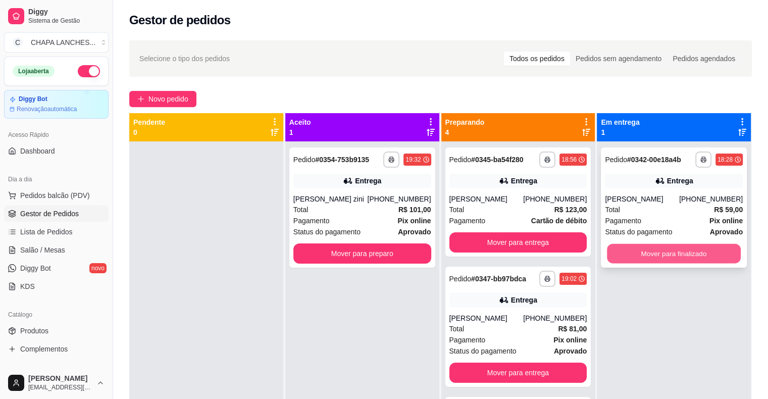
click at [635, 255] on button "Mover para finalizado" at bounding box center [674, 254] width 134 height 20
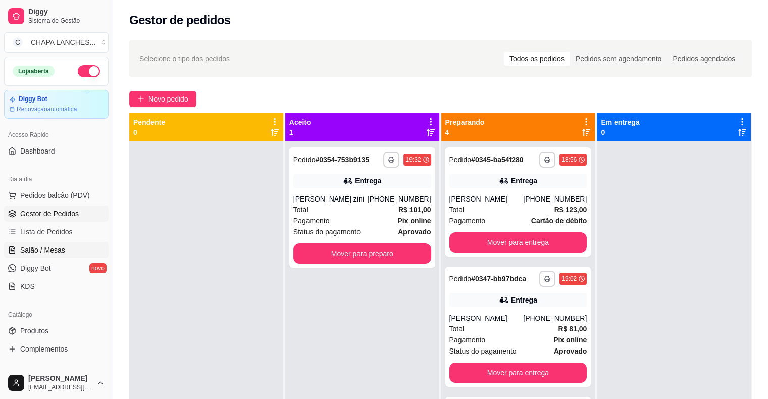
click at [59, 247] on span "Salão / Mesas" at bounding box center [42, 250] width 45 height 10
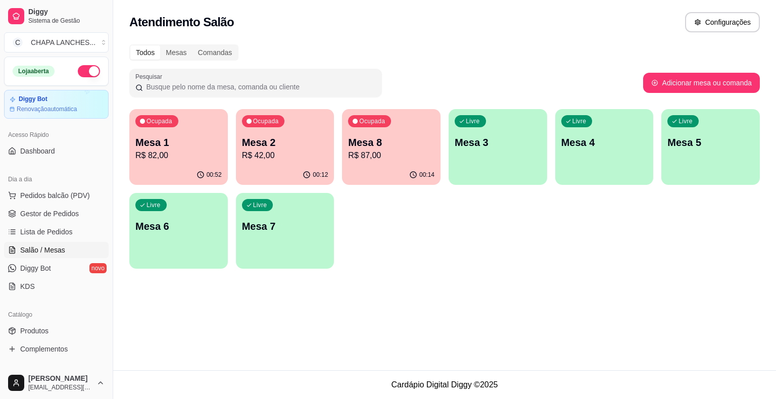
click at [403, 155] on p "R$ 87,00" at bounding box center [391, 155] width 86 height 12
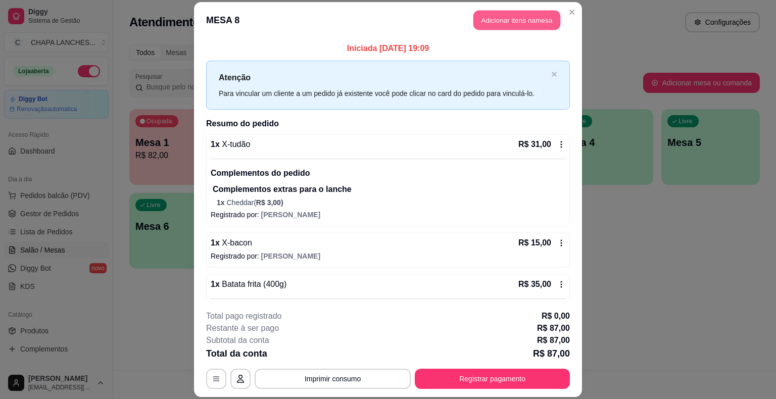
click at [491, 19] on button "Adicionar itens na mesa" at bounding box center [516, 21] width 87 height 20
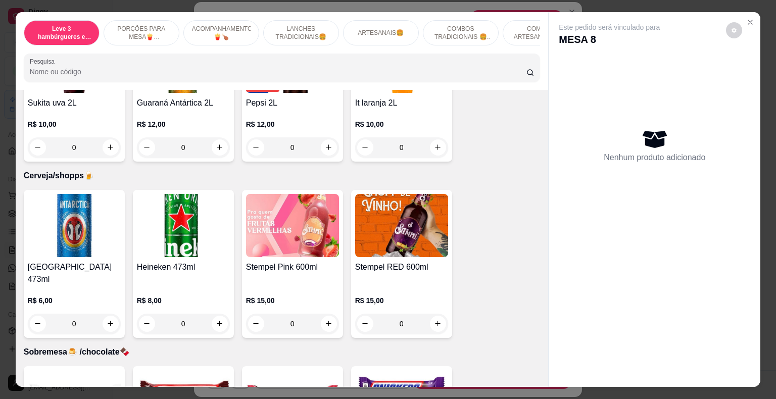
scroll to position [2777, 0]
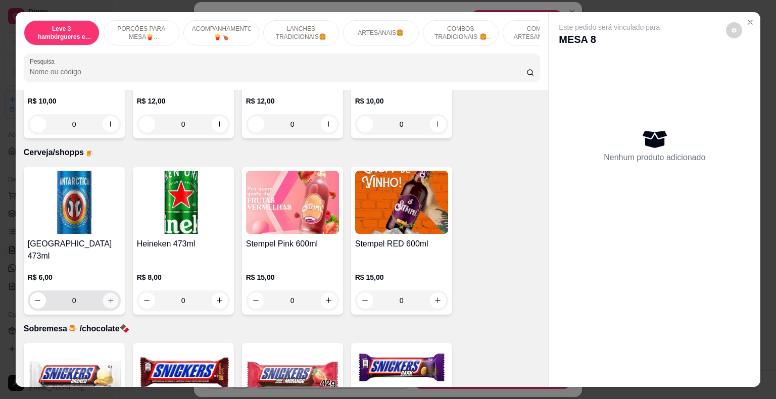
click at [108, 296] on icon "increase-product-quantity" at bounding box center [111, 300] width 8 height 8
type input "1"
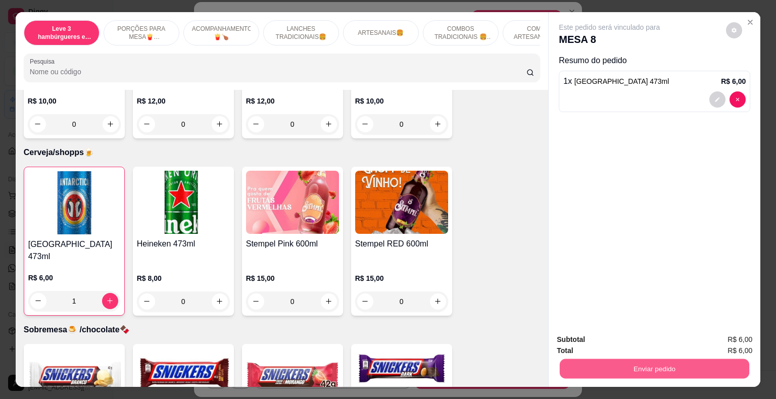
click at [588, 359] on button "Enviar pedido" at bounding box center [653, 369] width 189 height 20
click at [588, 340] on button "Não registrar e enviar pedido" at bounding box center [620, 340] width 110 height 20
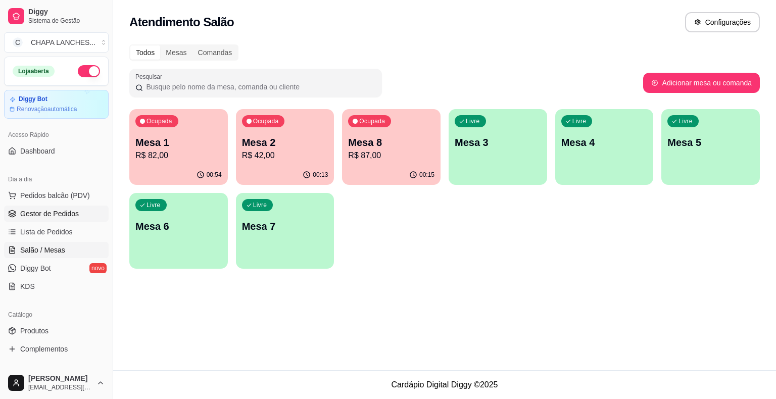
click at [66, 214] on span "Gestor de Pedidos" at bounding box center [49, 214] width 59 height 10
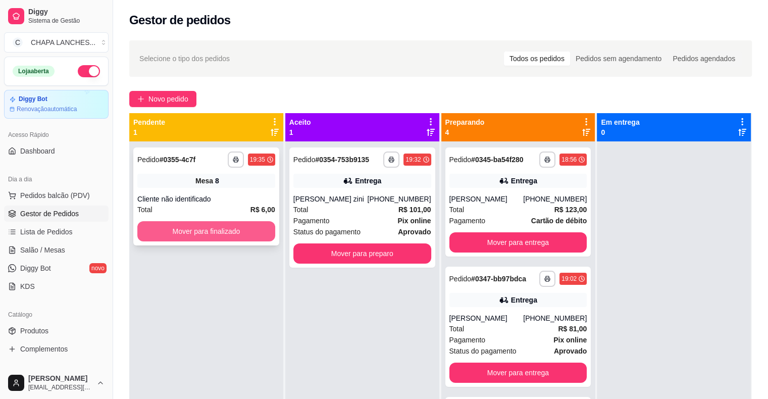
click at [235, 232] on button "Mover para finalizado" at bounding box center [206, 231] width 138 height 20
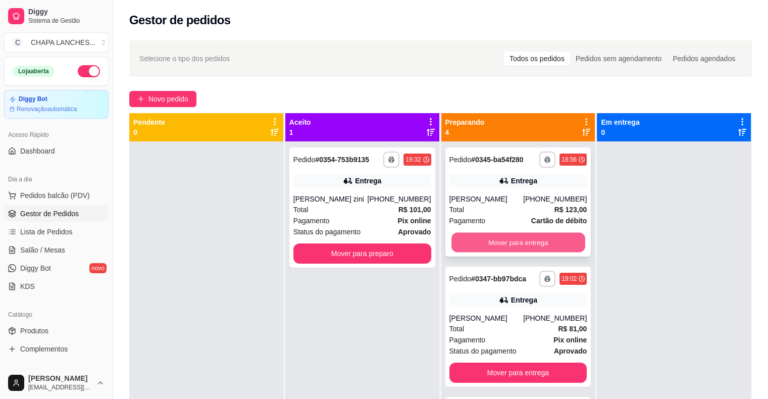
click at [494, 237] on button "Mover para entrega" at bounding box center [518, 243] width 134 height 20
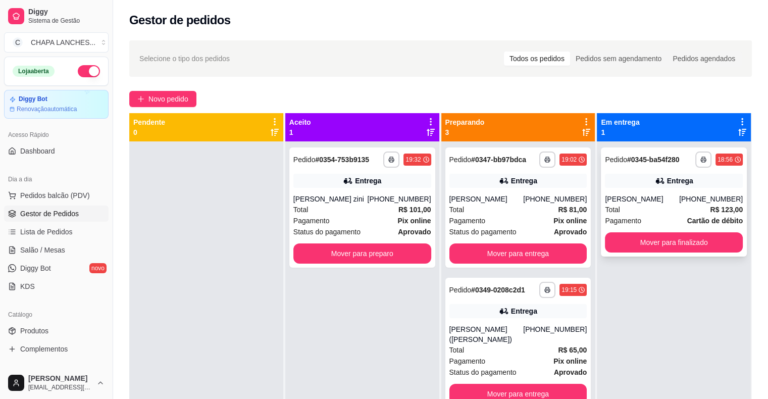
click at [656, 196] on div "[PERSON_NAME]" at bounding box center [642, 199] width 74 height 10
click at [524, 249] on button "Mover para entrega" at bounding box center [518, 253] width 138 height 20
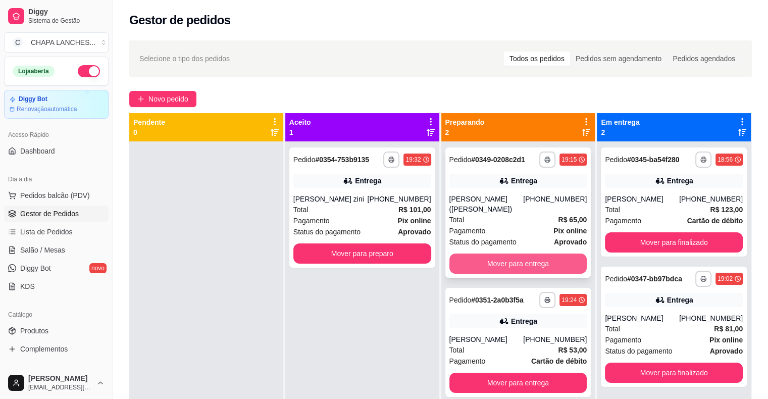
click at [531, 261] on button "Mover para entrega" at bounding box center [518, 263] width 138 height 20
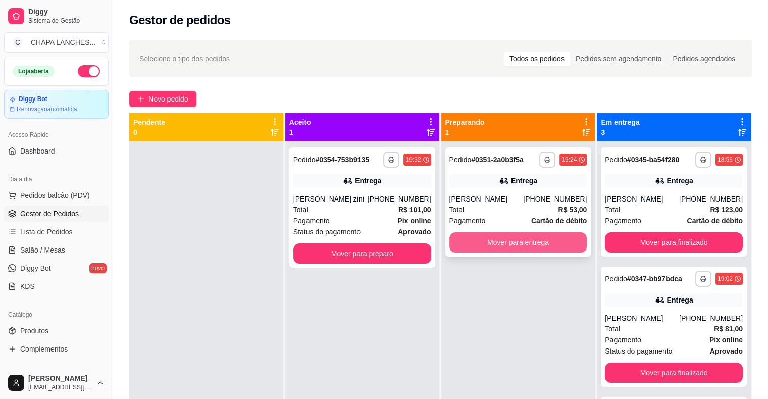
click at [491, 240] on button "Mover para entrega" at bounding box center [518, 242] width 138 height 20
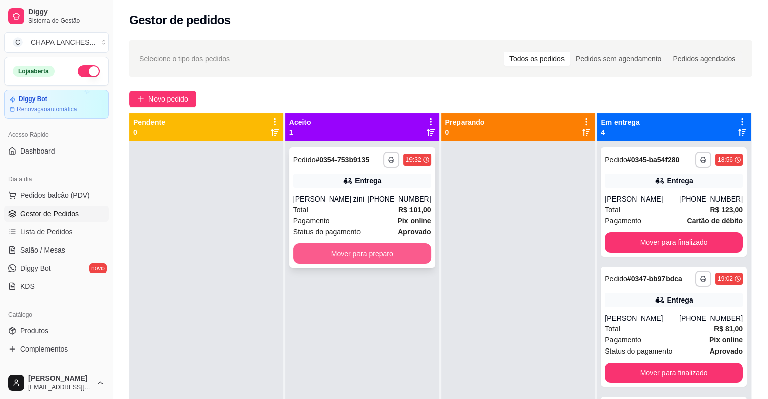
click at [402, 257] on button "Mover para preparo" at bounding box center [362, 253] width 138 height 20
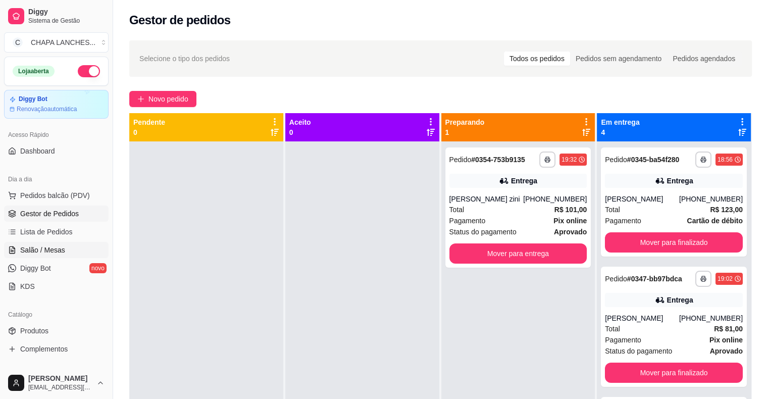
click at [55, 249] on span "Salão / Mesas" at bounding box center [42, 250] width 45 height 10
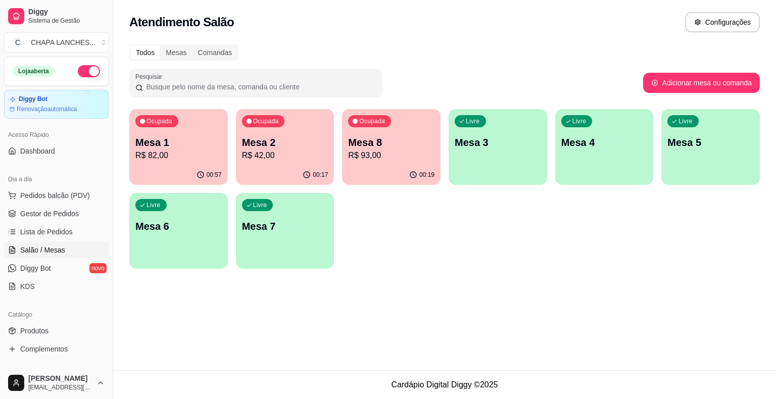
click at [397, 160] on p "R$ 93,00" at bounding box center [391, 155] width 86 height 12
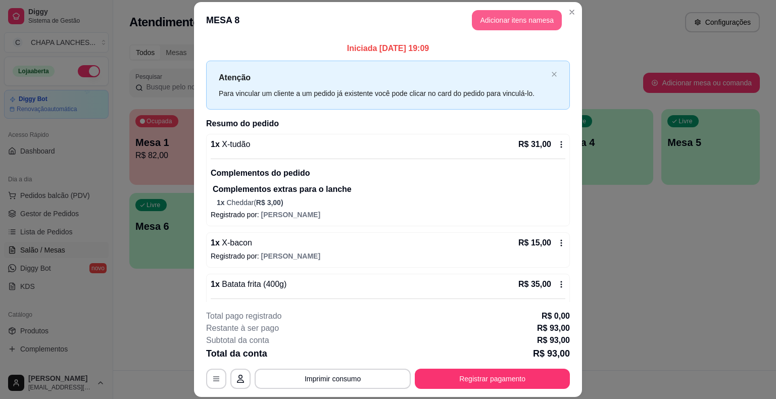
click at [523, 19] on button "Adicionar itens na mesa" at bounding box center [517, 20] width 90 height 20
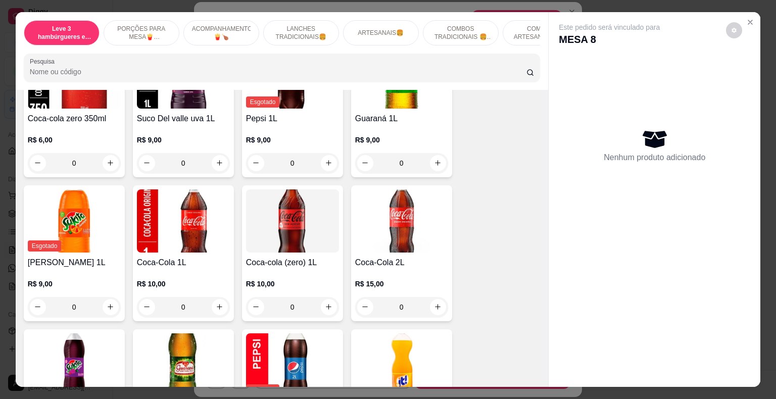
scroll to position [2474, 0]
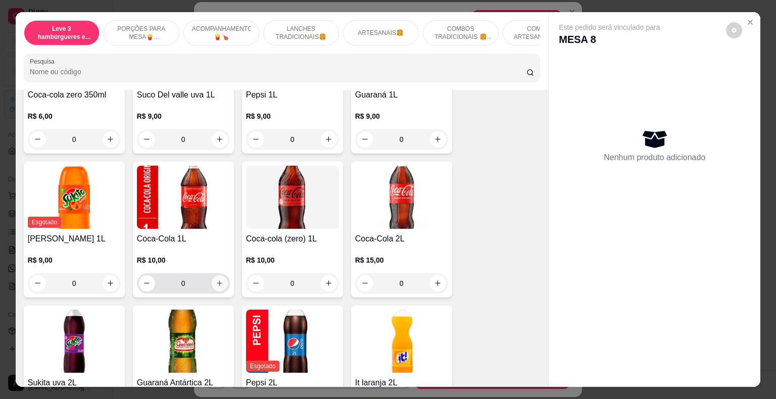
click at [216, 279] on icon "increase-product-quantity" at bounding box center [220, 283] width 8 height 8
type input "1"
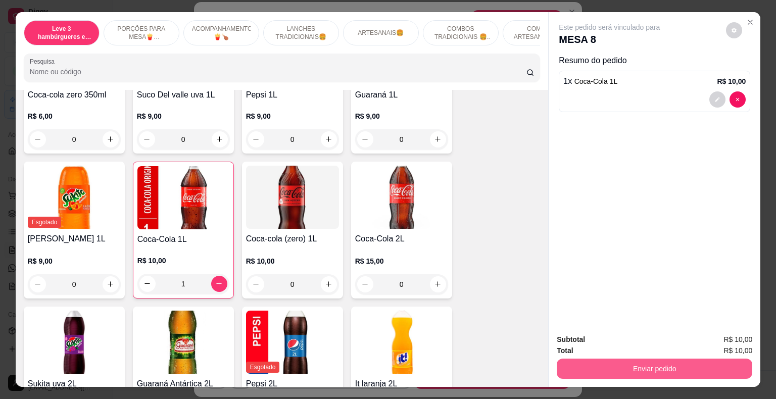
click at [572, 358] on button "Enviar pedido" at bounding box center [653, 368] width 195 height 20
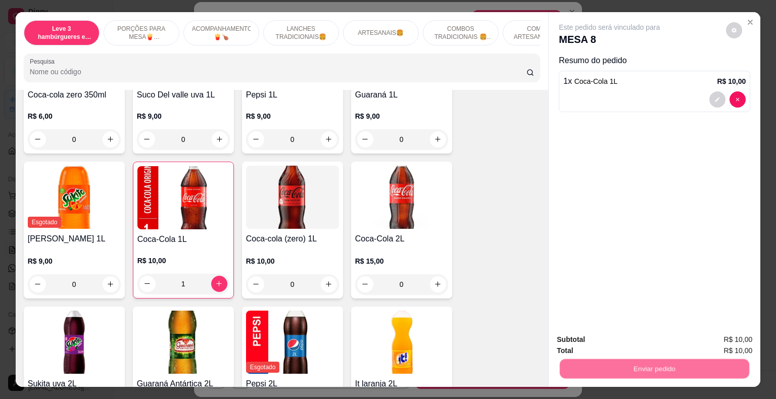
click at [585, 338] on button "Não registrar e enviar pedido" at bounding box center [621, 340] width 102 height 19
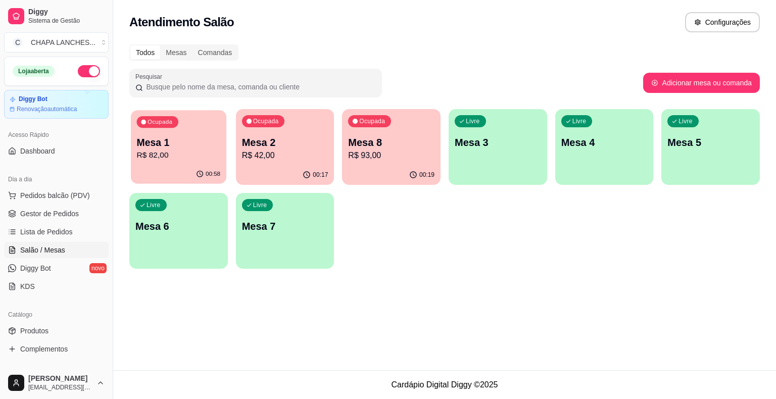
click at [196, 159] on p "R$ 82,00" at bounding box center [179, 155] width 84 height 12
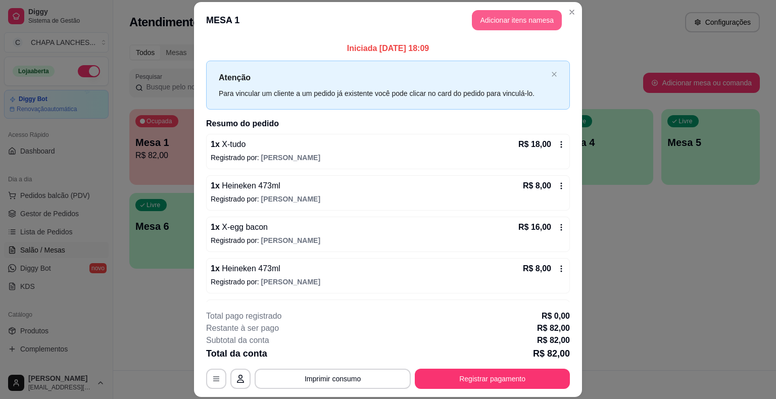
click at [485, 19] on button "Adicionar itens na mesa" at bounding box center [517, 20] width 90 height 20
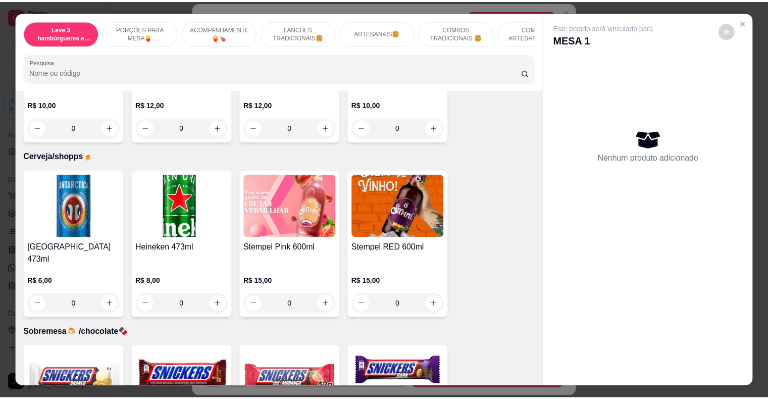
scroll to position [2828, 0]
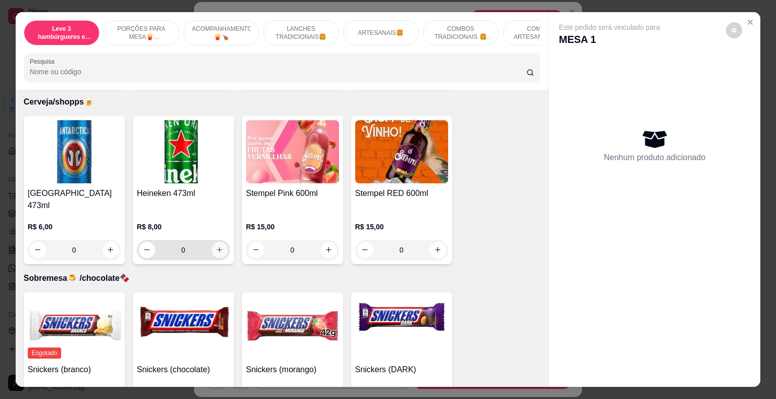
click at [216, 246] on icon "increase-product-quantity" at bounding box center [220, 250] width 8 height 8
type input "1"
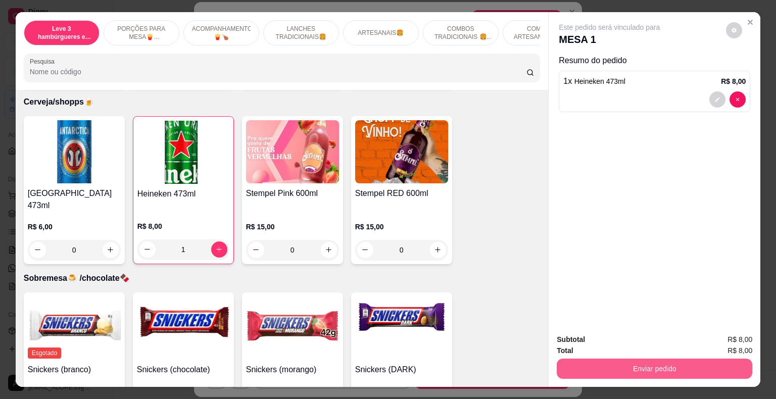
click at [566, 365] on button "Enviar pedido" at bounding box center [653, 368] width 195 height 20
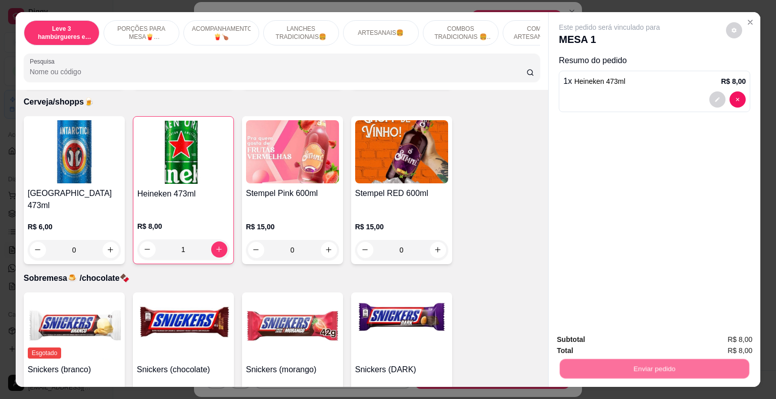
click at [584, 336] on button "Não registrar e enviar pedido" at bounding box center [620, 340] width 105 height 19
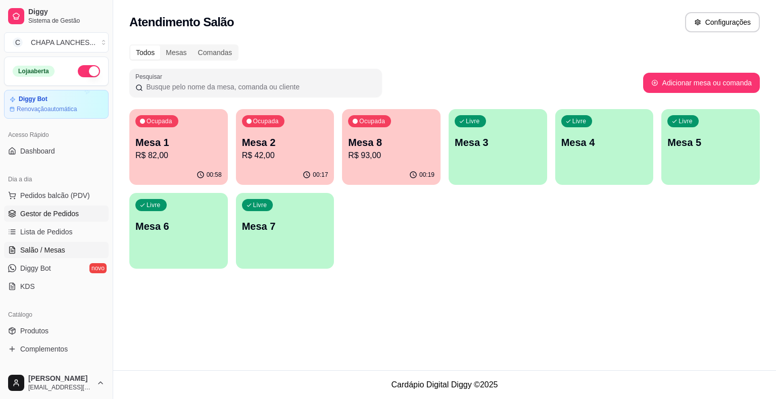
click at [57, 213] on span "Gestor de Pedidos" at bounding box center [49, 214] width 59 height 10
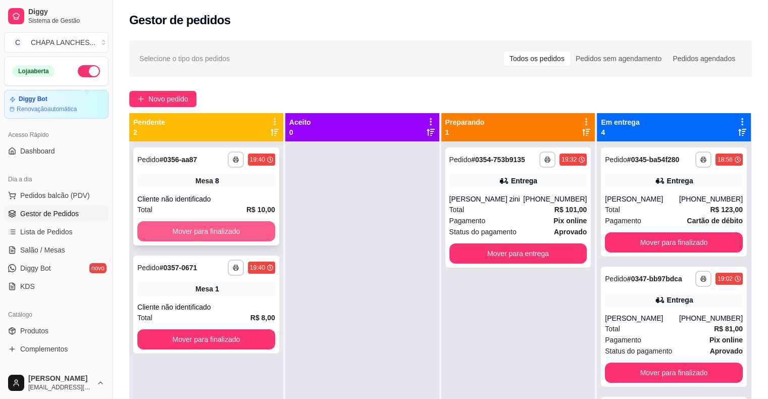
click at [177, 233] on button "Mover para finalizado" at bounding box center [206, 231] width 138 height 20
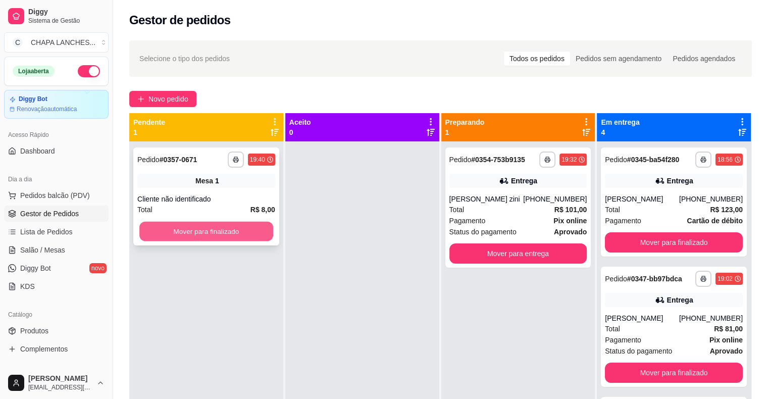
click at [198, 233] on button "Mover para finalizado" at bounding box center [206, 232] width 134 height 20
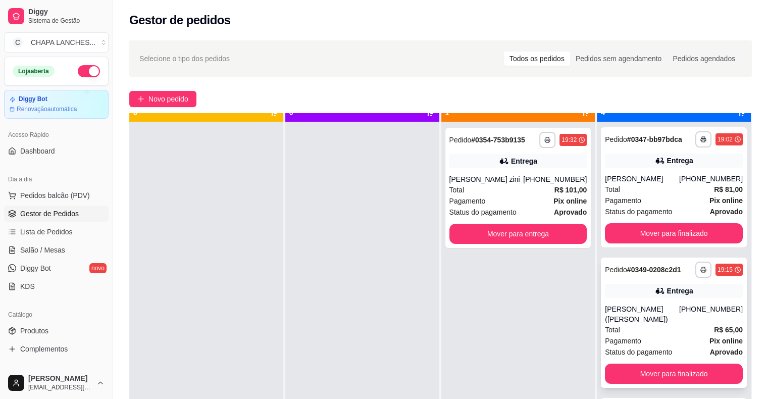
scroll to position [28, 0]
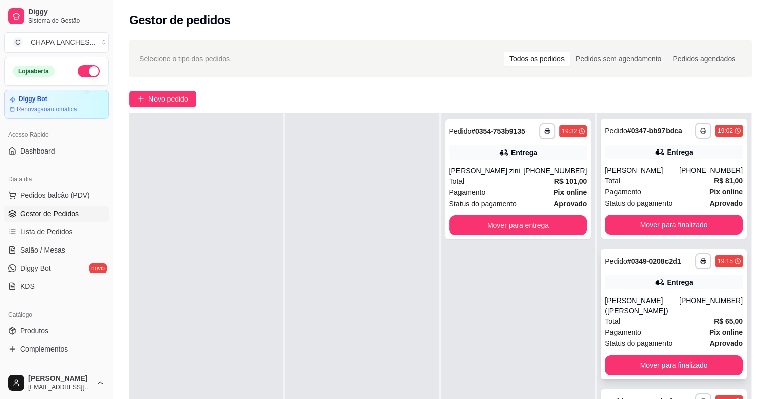
click at [628, 320] on div "Total R$ 65,00" at bounding box center [674, 321] width 138 height 11
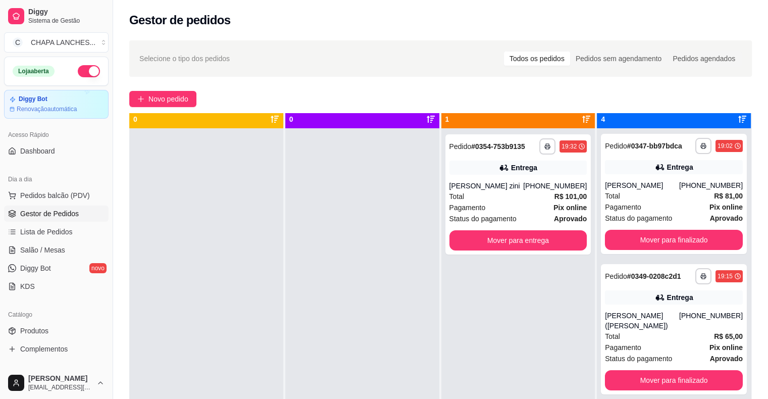
scroll to position [0, 0]
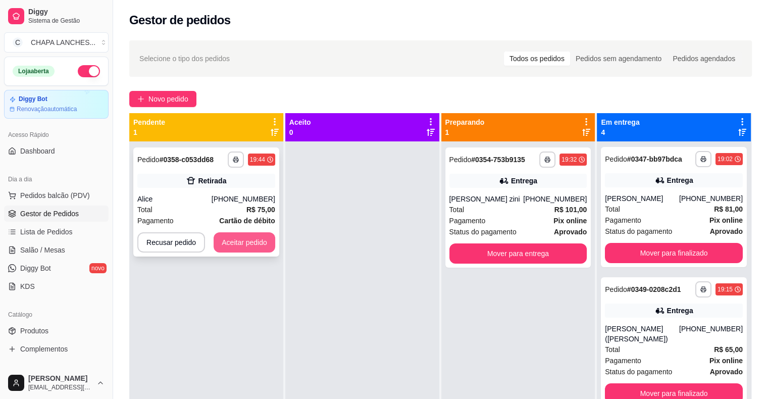
click at [252, 239] on button "Aceitar pedido" at bounding box center [245, 242] width 62 height 20
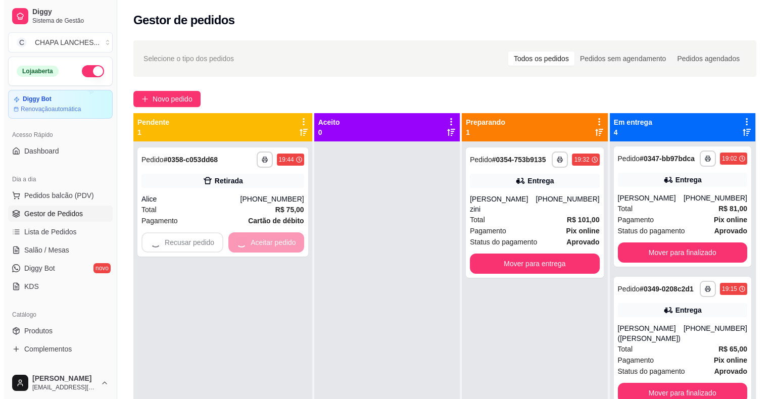
scroll to position [120, 0]
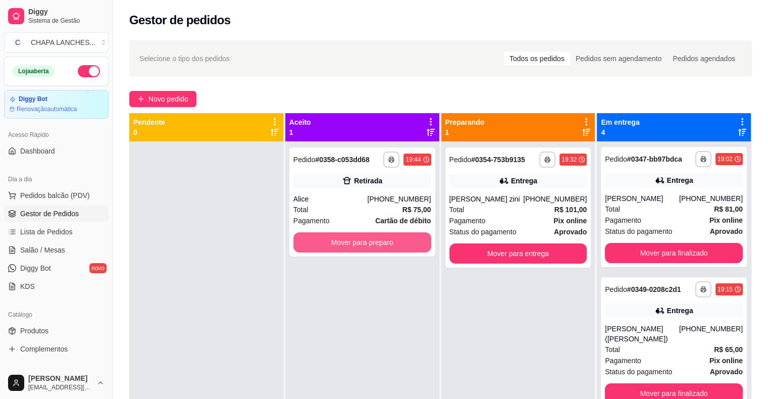
click at [320, 242] on button "Mover para preparo" at bounding box center [362, 242] width 138 height 20
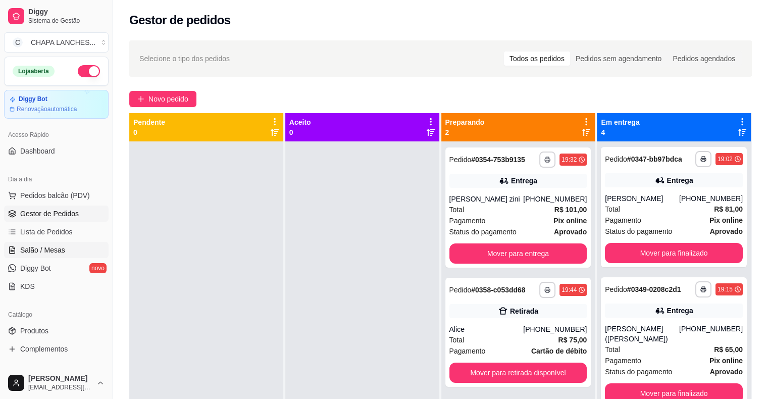
click at [59, 250] on span "Salão / Mesas" at bounding box center [42, 250] width 45 height 10
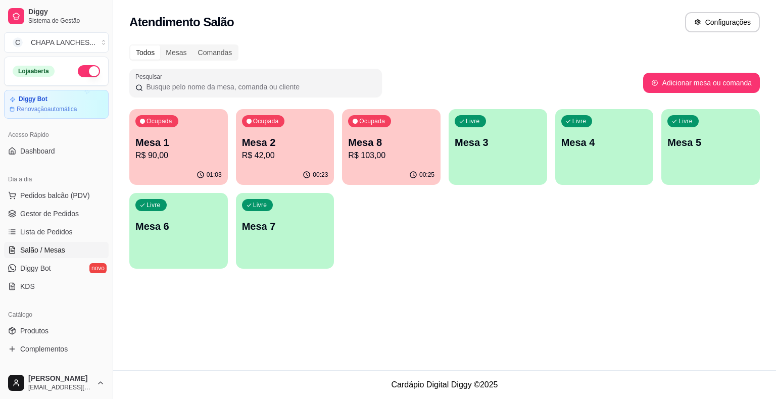
click at [397, 157] on p "R$ 103,00" at bounding box center [391, 155] width 86 height 12
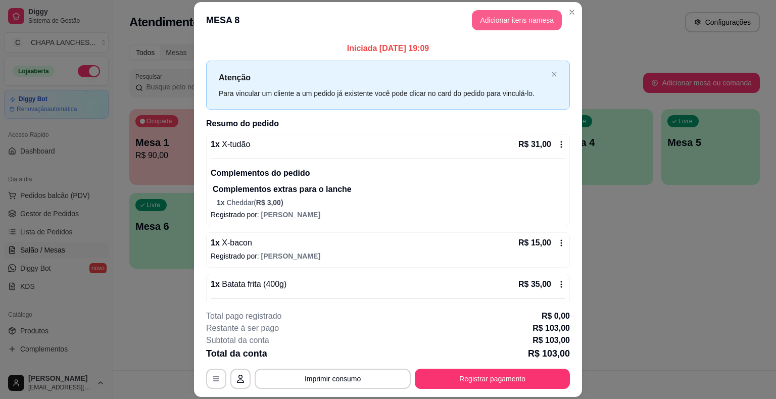
click at [487, 24] on button "Adicionar itens na mesa" at bounding box center [517, 20] width 90 height 20
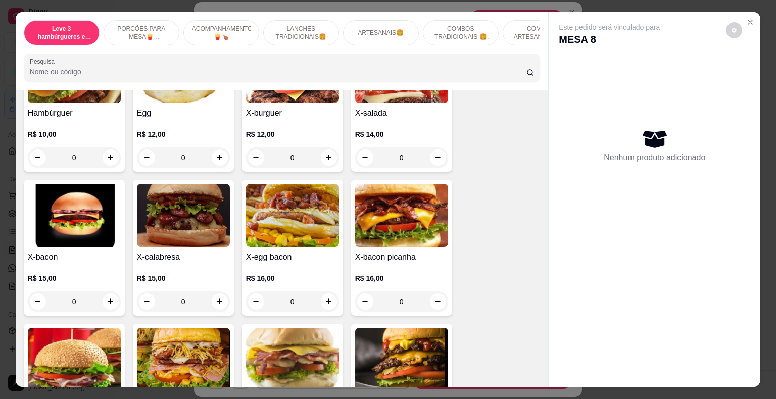
scroll to position [757, 0]
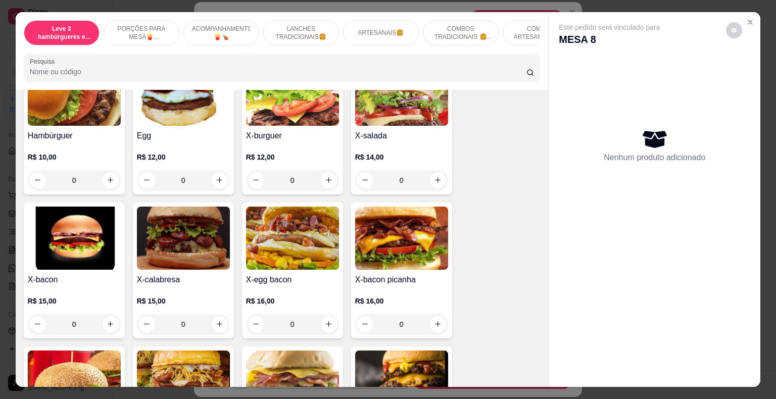
click at [105, 314] on div "0" at bounding box center [74, 324] width 93 height 20
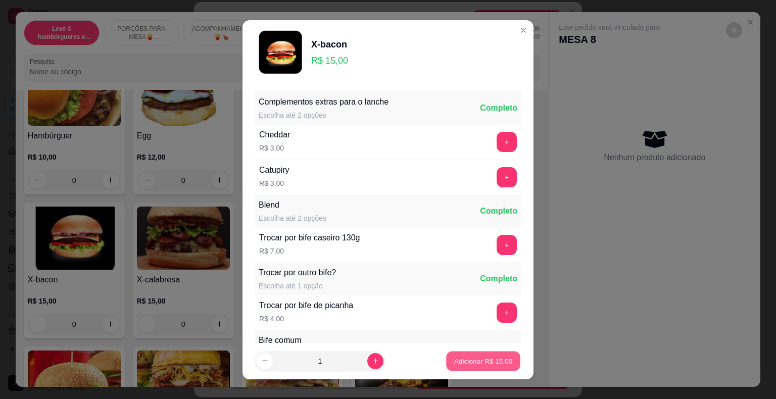
click at [461, 355] on button "Adicionar R$ 15,00" at bounding box center [483, 361] width 74 height 20
type input "1"
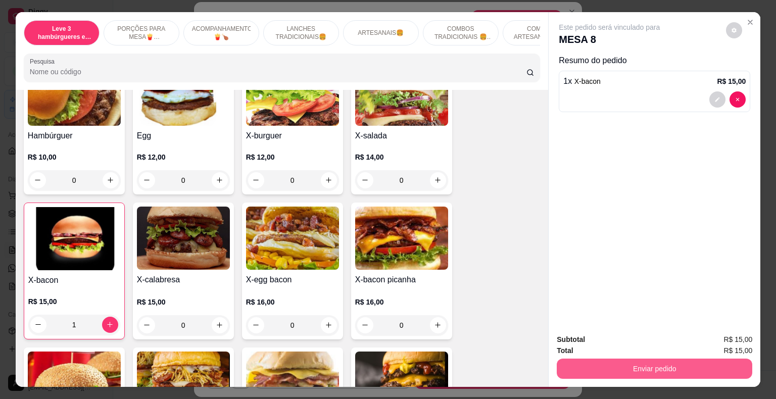
click at [571, 363] on button "Enviar pedido" at bounding box center [653, 368] width 195 height 20
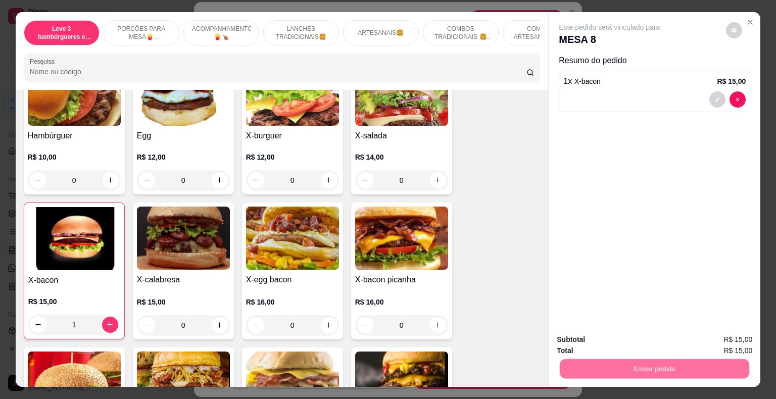
click at [584, 337] on button "Não registrar e enviar pedido" at bounding box center [620, 340] width 105 height 19
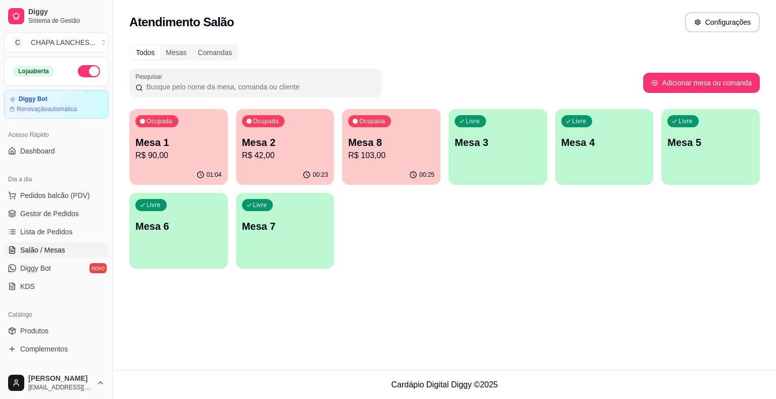
click at [280, 161] on p "R$ 42,00" at bounding box center [285, 155] width 86 height 12
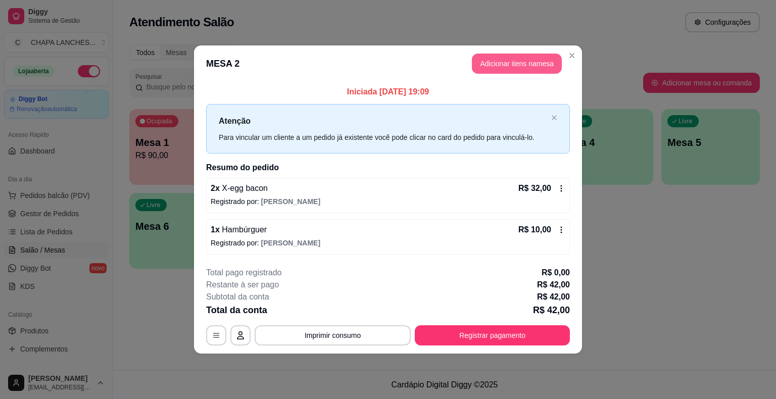
click at [517, 60] on button "Adicionar itens na mesa" at bounding box center [517, 64] width 90 height 20
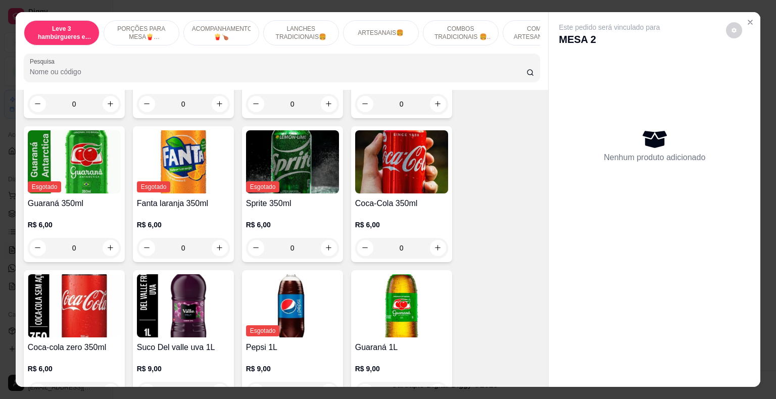
scroll to position [2323, 0]
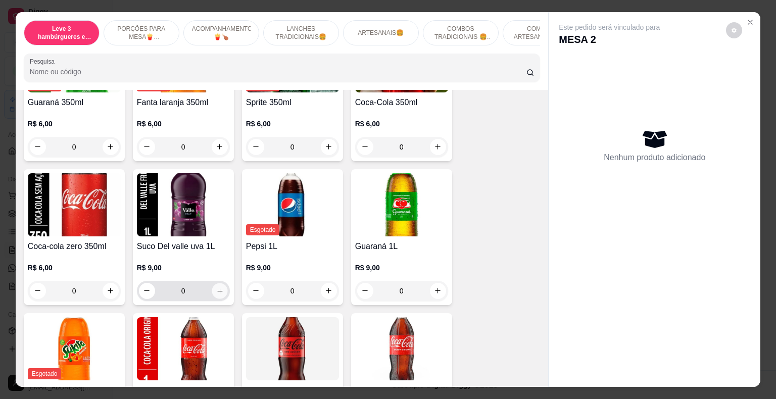
click at [217, 287] on icon "increase-product-quantity" at bounding box center [220, 291] width 8 height 8
type input "1"
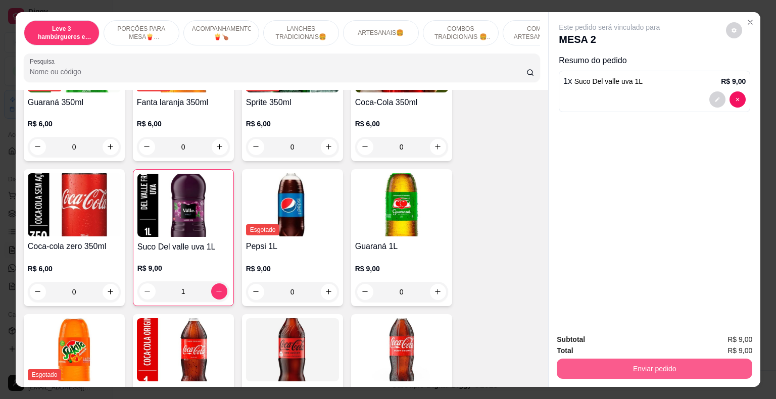
click at [629, 367] on button "Enviar pedido" at bounding box center [653, 368] width 195 height 20
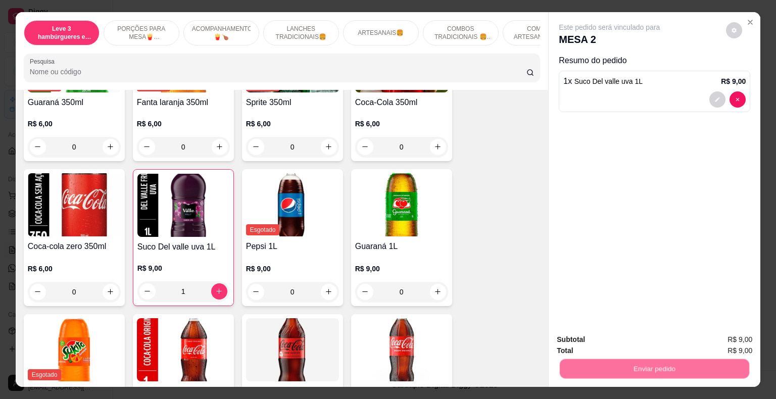
click at [609, 338] on button "Não registrar e enviar pedido" at bounding box center [620, 340] width 105 height 19
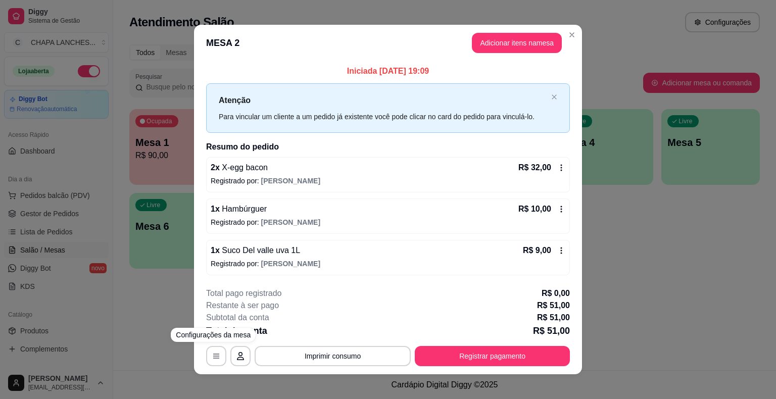
click at [145, 336] on div "**********" at bounding box center [388, 199] width 776 height 399
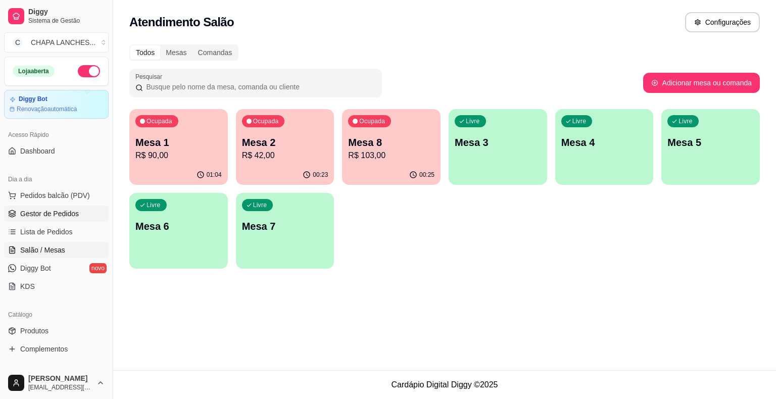
click at [56, 212] on span "Gestor de Pedidos" at bounding box center [49, 214] width 59 height 10
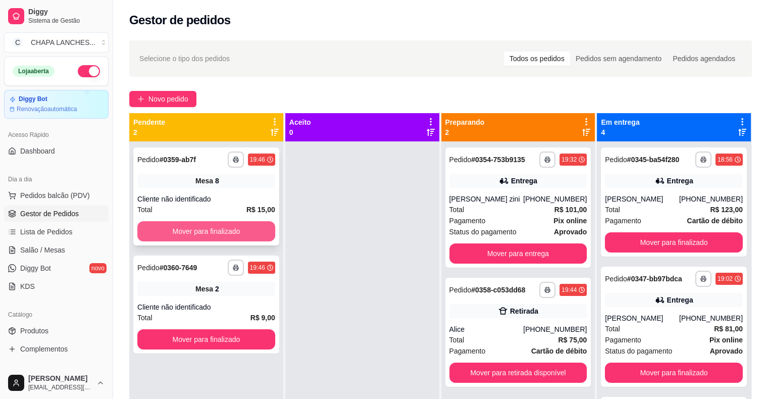
click at [191, 235] on button "Mover para finalizado" at bounding box center [206, 231] width 138 height 20
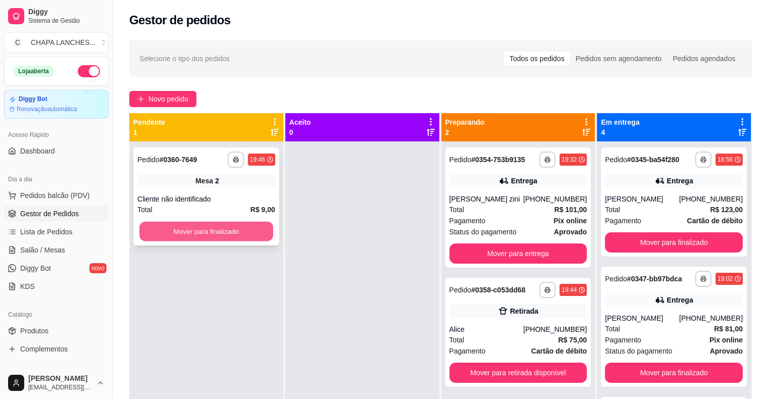
click at [194, 236] on button "Mover para finalizado" at bounding box center [206, 232] width 134 height 20
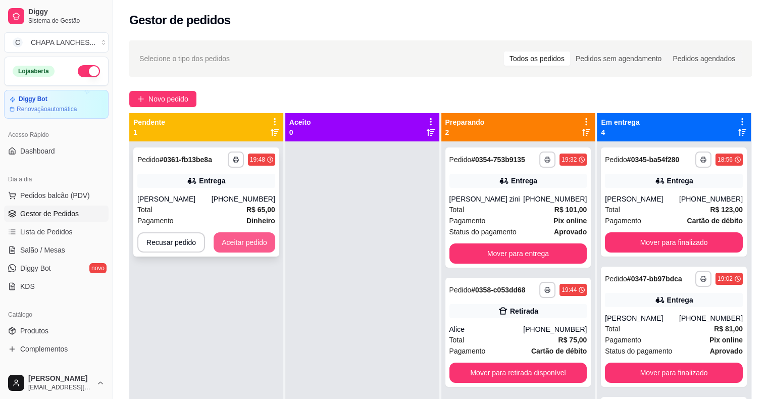
click at [252, 243] on button "Aceitar pedido" at bounding box center [245, 242] width 62 height 20
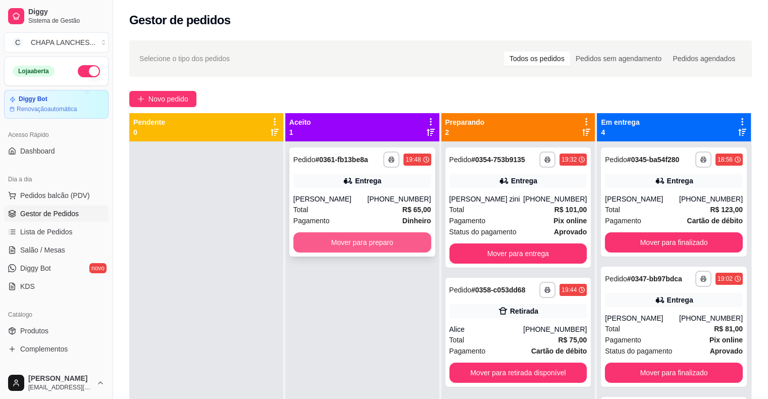
click at [317, 244] on button "Mover para preparo" at bounding box center [362, 242] width 138 height 20
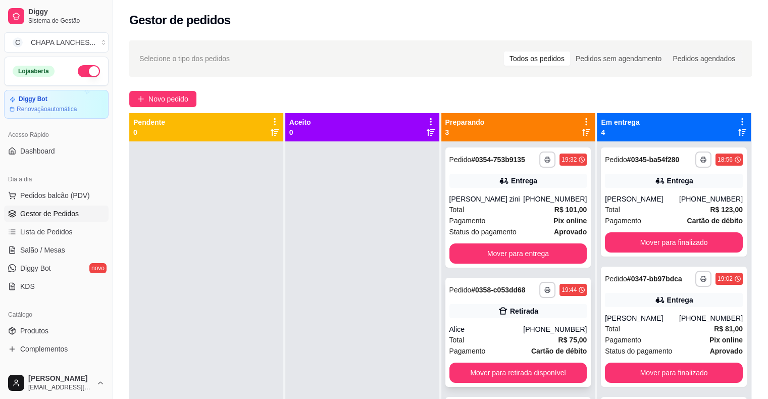
click at [481, 320] on div "**********" at bounding box center [518, 332] width 146 height 109
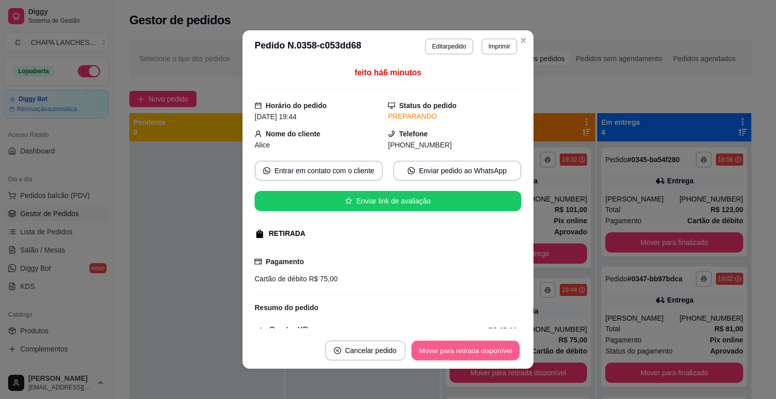
click at [458, 349] on button "Mover para retirada disponível" at bounding box center [465, 351] width 108 height 20
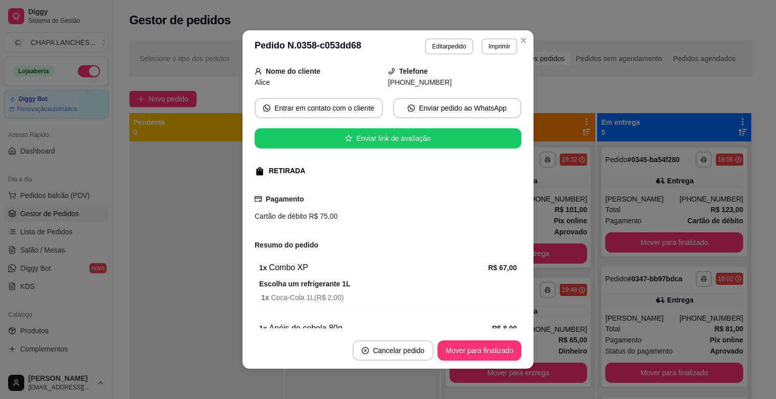
scroll to position [111, 0]
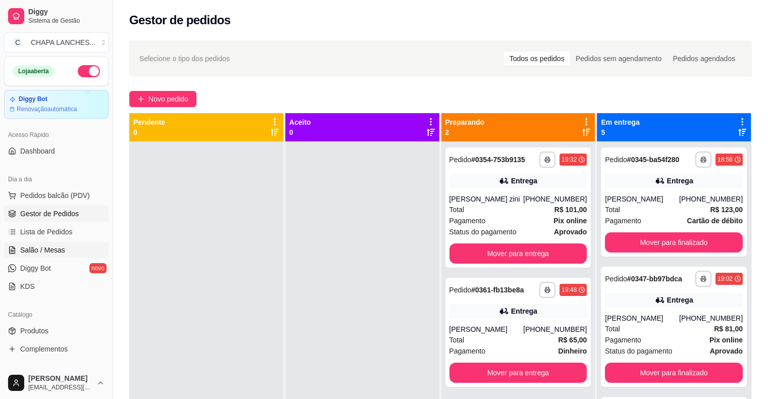
click at [40, 246] on span "Salão / Mesas" at bounding box center [42, 250] width 45 height 10
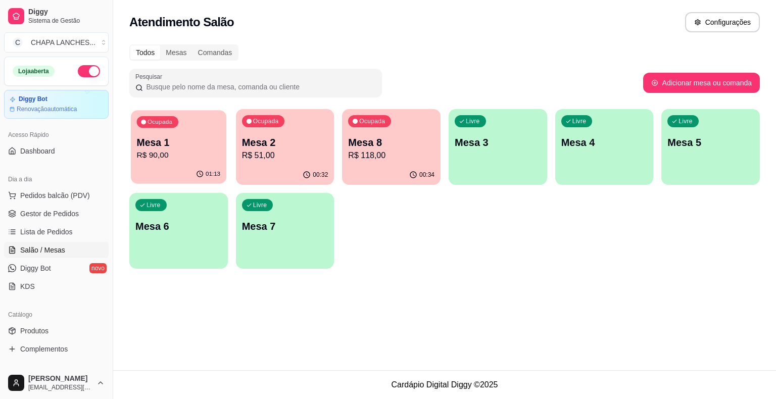
click at [186, 159] on p "R$ 90,00" at bounding box center [179, 155] width 84 height 12
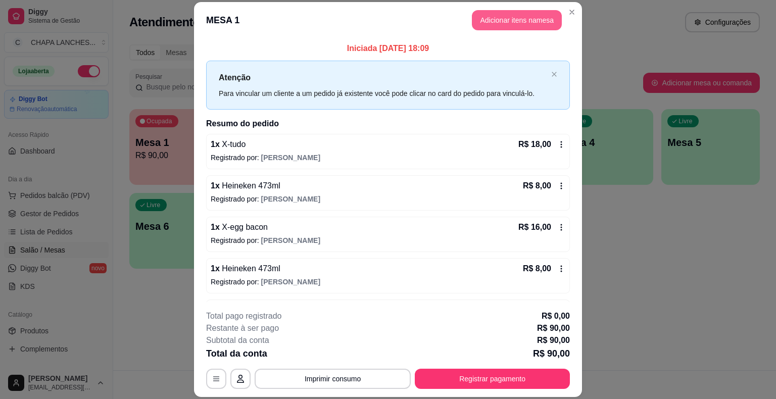
click at [499, 20] on button "Adicionar itens na mesa" at bounding box center [517, 20] width 90 height 20
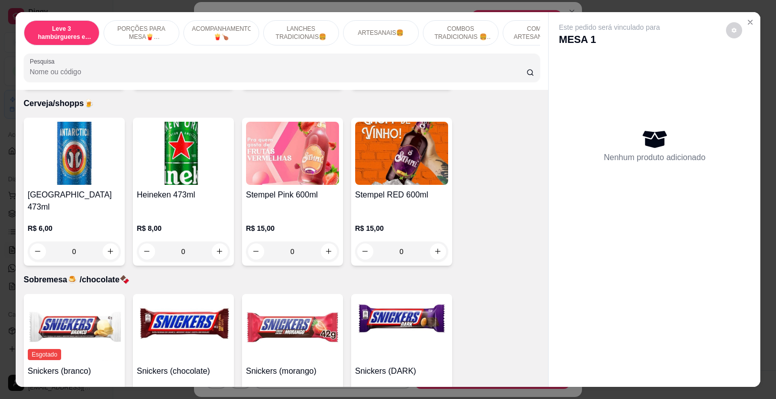
scroll to position [2828, 0]
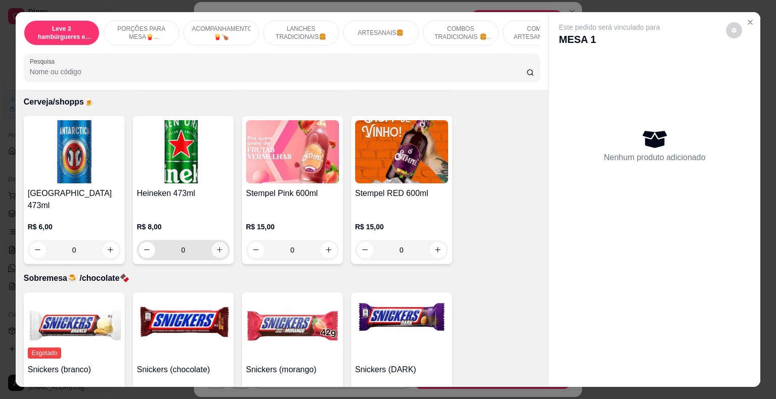
click at [218, 246] on icon "increase-product-quantity" at bounding box center [220, 250] width 8 height 8
type input "1"
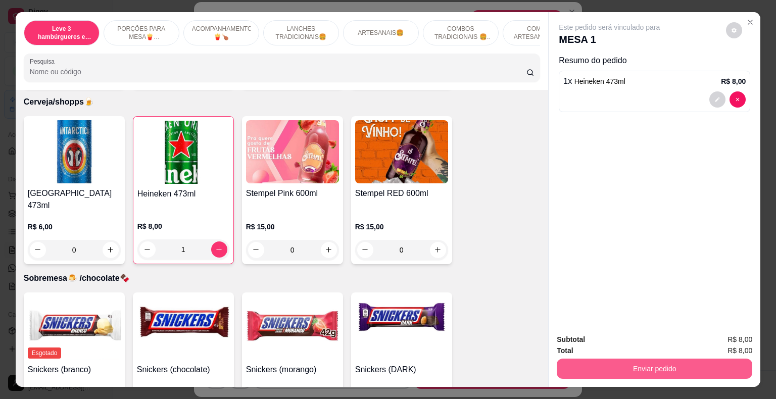
click at [582, 365] on button "Enviar pedido" at bounding box center [653, 368] width 195 height 20
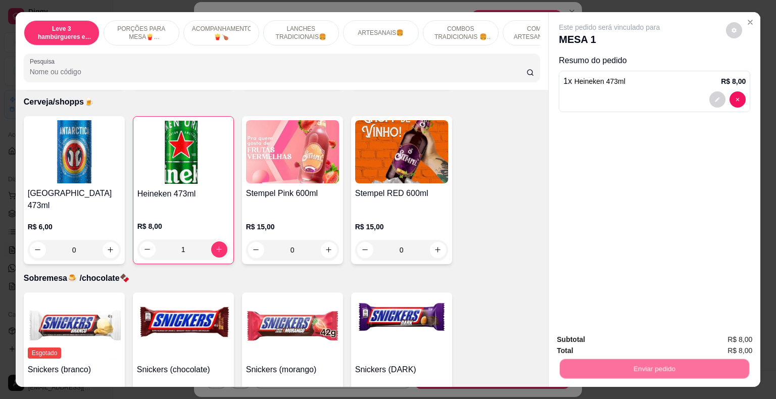
click at [587, 338] on button "Não registrar e enviar pedido" at bounding box center [620, 340] width 105 height 19
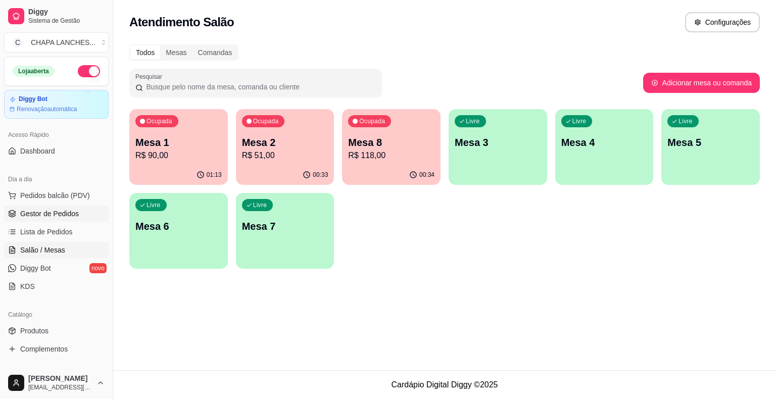
click at [63, 214] on span "Gestor de Pedidos" at bounding box center [49, 214] width 59 height 10
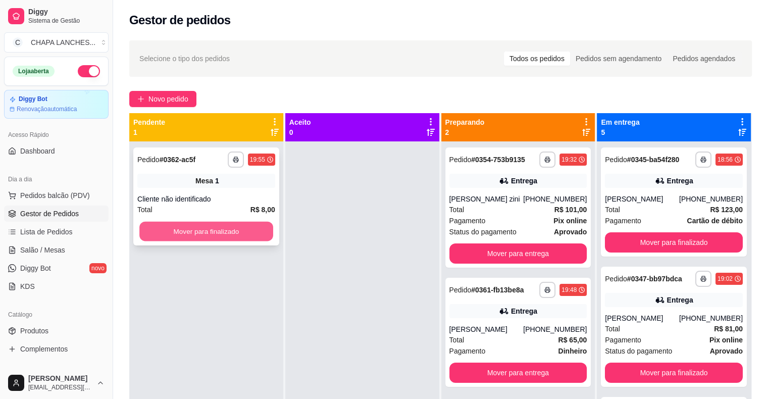
click at [175, 229] on button "Mover para finalizado" at bounding box center [206, 232] width 134 height 20
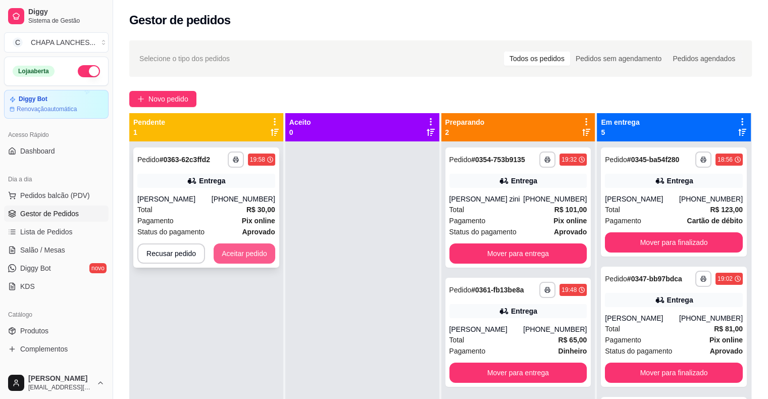
click at [263, 255] on button "Aceitar pedido" at bounding box center [245, 253] width 62 height 20
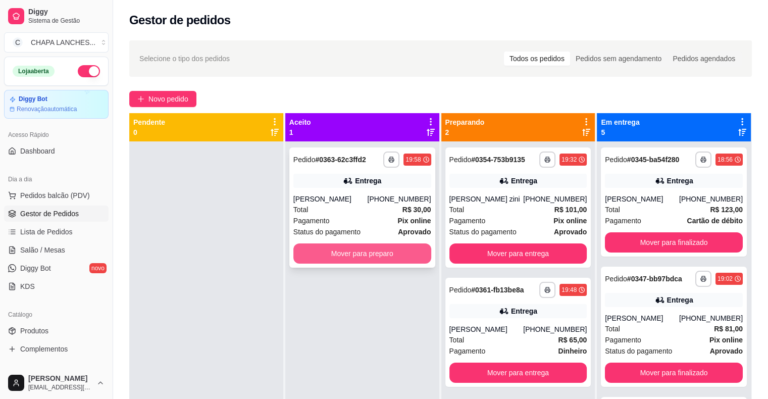
click at [317, 255] on button "Mover para preparo" at bounding box center [362, 253] width 138 height 20
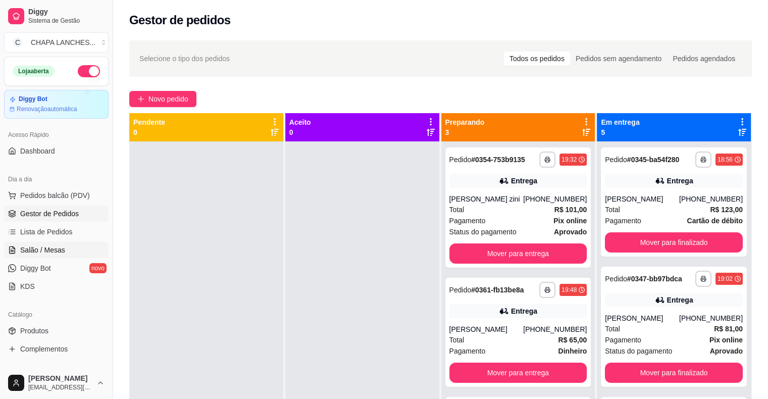
click at [77, 254] on link "Salão / Mesas" at bounding box center [56, 250] width 105 height 16
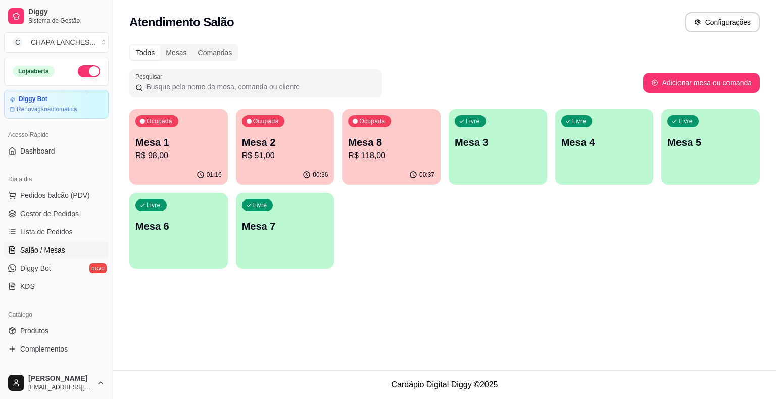
click at [276, 153] on p "R$ 51,00" at bounding box center [285, 155] width 86 height 12
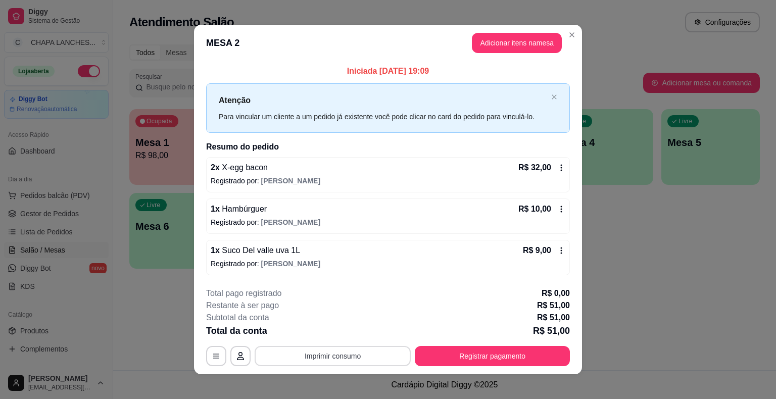
click at [324, 356] on button "Imprimir consumo" at bounding box center [332, 356] width 156 height 20
click at [332, 333] on button "IMPRESSORA" at bounding box center [331, 332] width 73 height 16
click at [476, 353] on button "Registrar pagamento" at bounding box center [492, 356] width 150 height 20
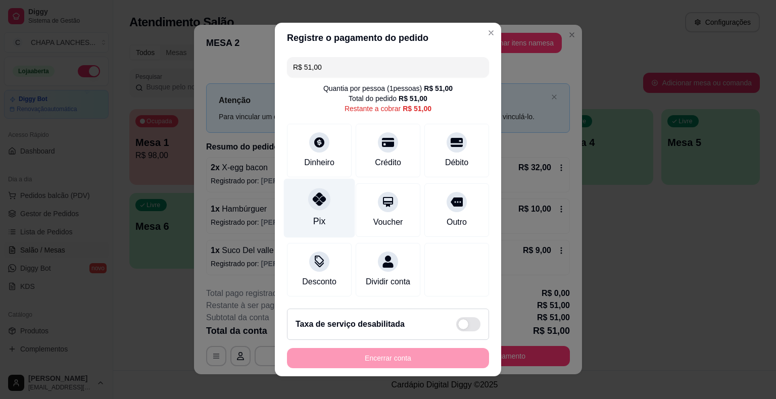
click at [316, 211] on div "Pix" at bounding box center [319, 208] width 71 height 59
type input "R$ 0,00"
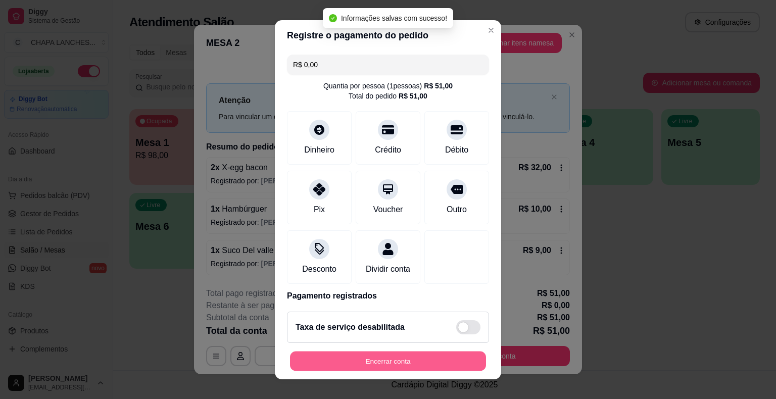
click at [404, 359] on button "Encerrar conta" at bounding box center [388, 361] width 196 height 20
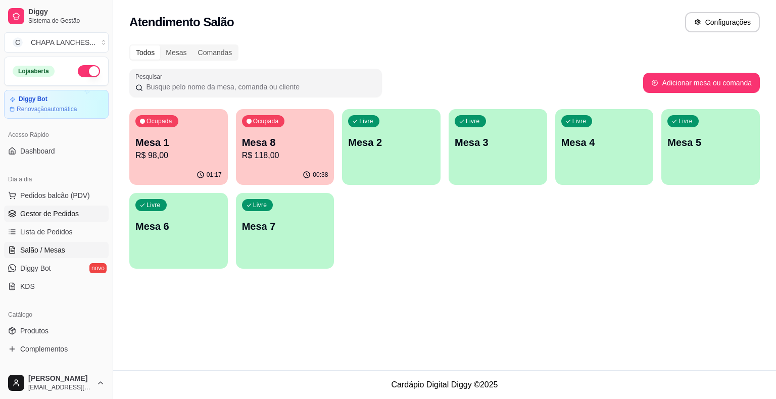
click at [59, 214] on span "Gestor de Pedidos" at bounding box center [49, 214] width 59 height 10
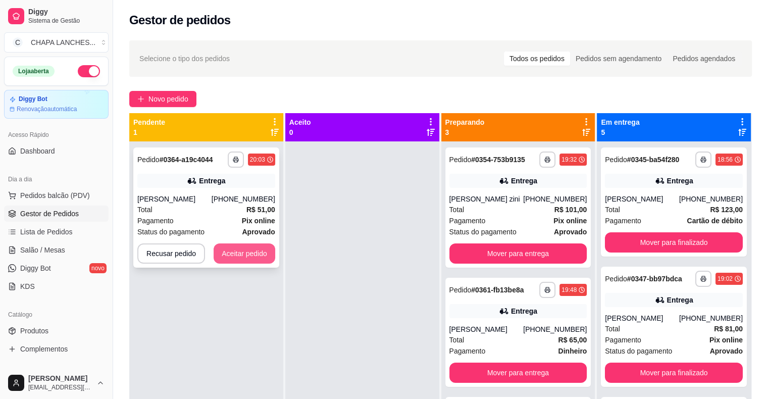
click at [259, 253] on button "Aceitar pedido" at bounding box center [245, 253] width 62 height 20
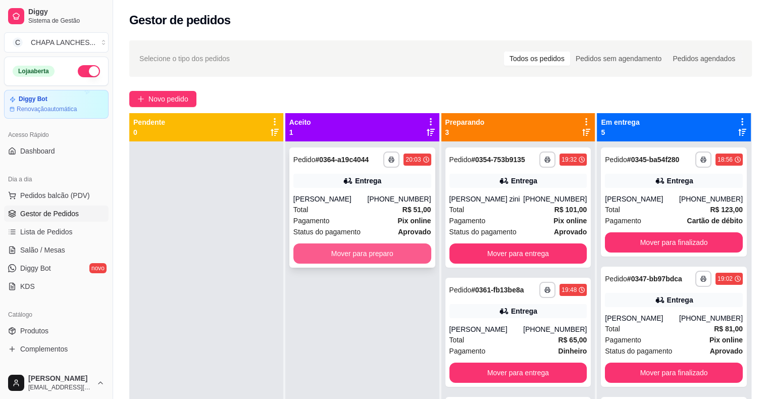
click at [378, 251] on button "Mover para preparo" at bounding box center [362, 253] width 138 height 20
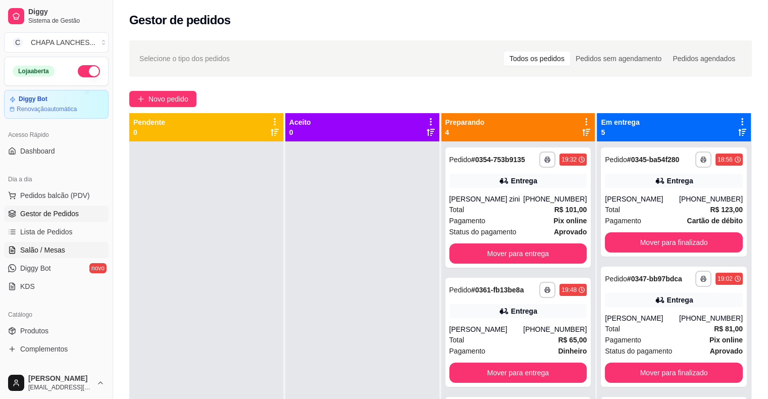
click at [66, 250] on link "Salão / Mesas" at bounding box center [56, 250] width 105 height 16
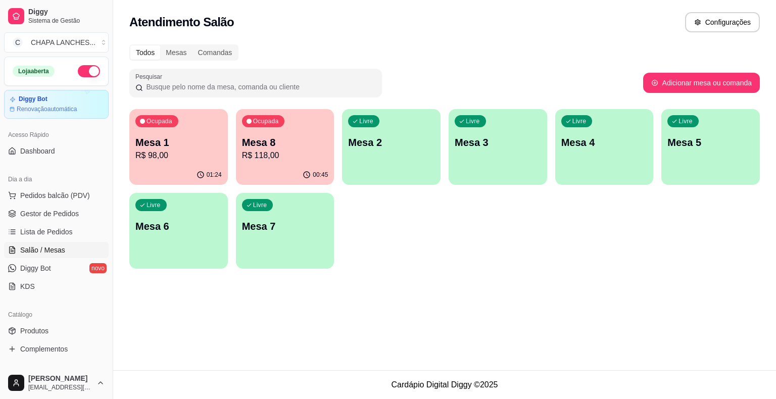
click at [180, 154] on p "R$ 98,00" at bounding box center [178, 155] width 86 height 12
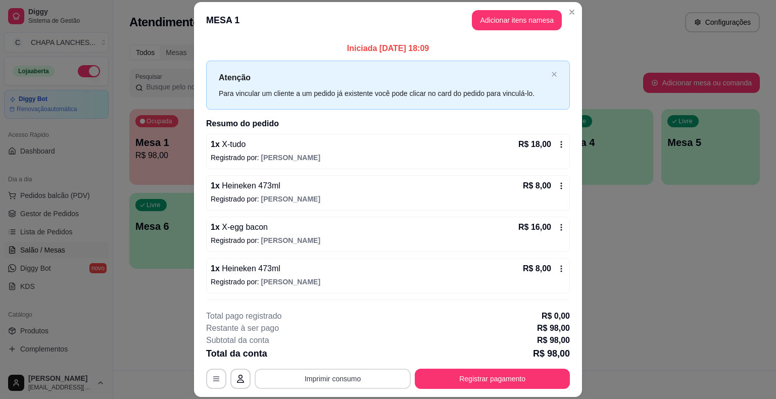
click at [332, 375] on button "Imprimir consumo" at bounding box center [332, 379] width 156 height 20
click at [338, 354] on button "IMPRESSORA" at bounding box center [331, 355] width 71 height 16
click at [501, 383] on button "Registrar pagamento" at bounding box center [492, 379] width 155 height 20
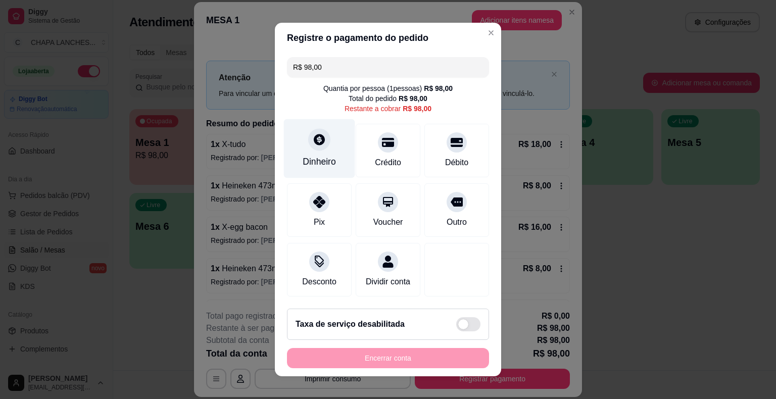
click at [311, 148] on div at bounding box center [319, 139] width 22 height 22
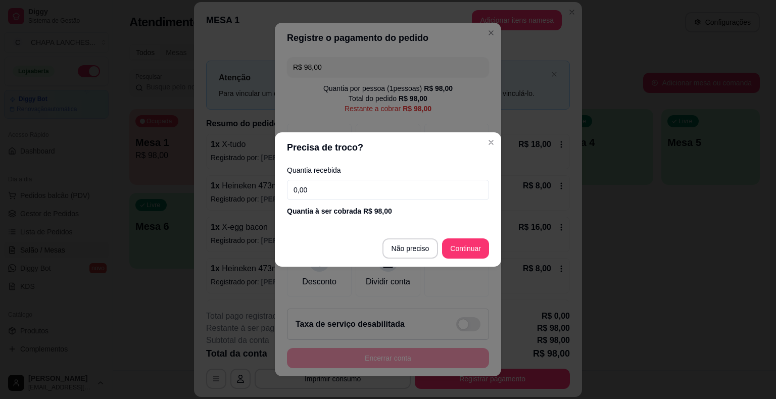
click at [330, 194] on input "0,00" at bounding box center [388, 190] width 202 height 20
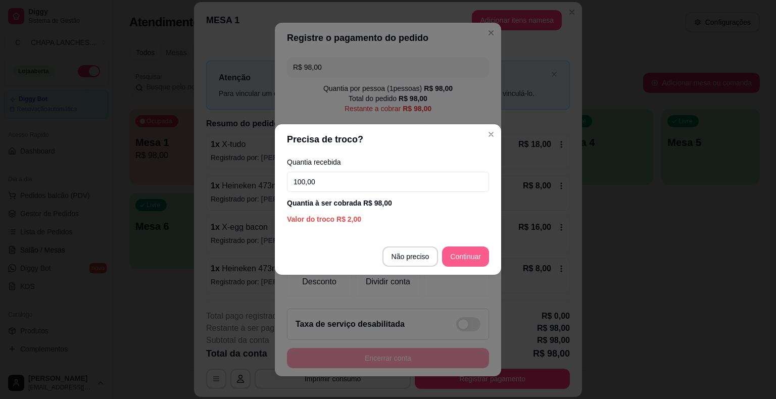
type input "100,00"
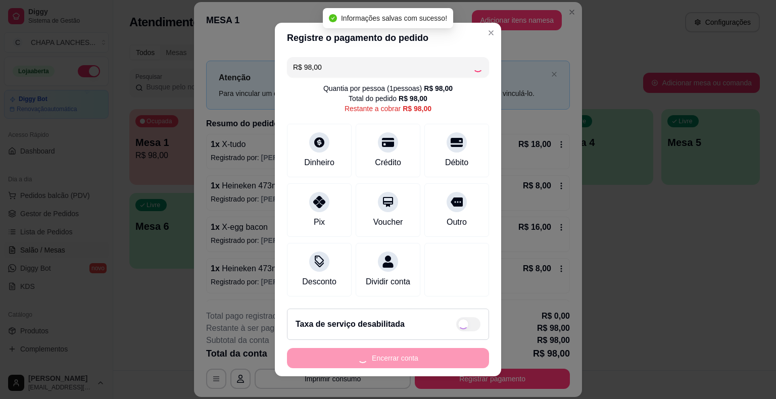
type input "R$ 0,00"
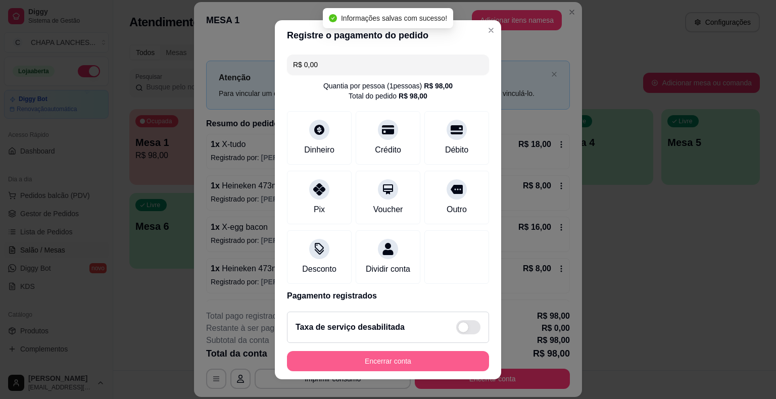
click at [427, 359] on button "Encerrar conta" at bounding box center [388, 361] width 202 height 20
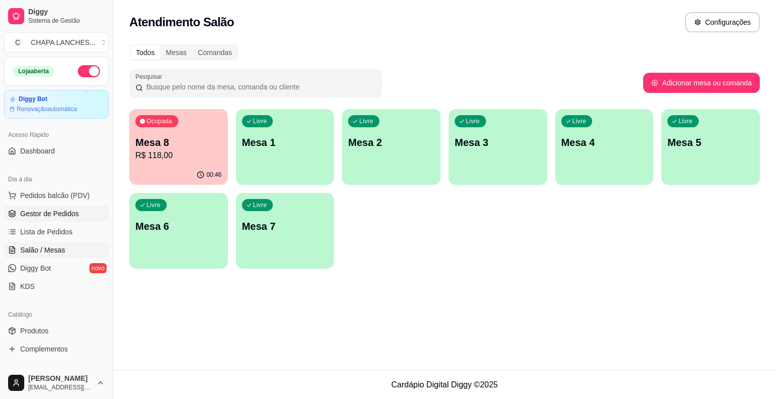
click at [54, 211] on span "Gestor de Pedidos" at bounding box center [49, 214] width 59 height 10
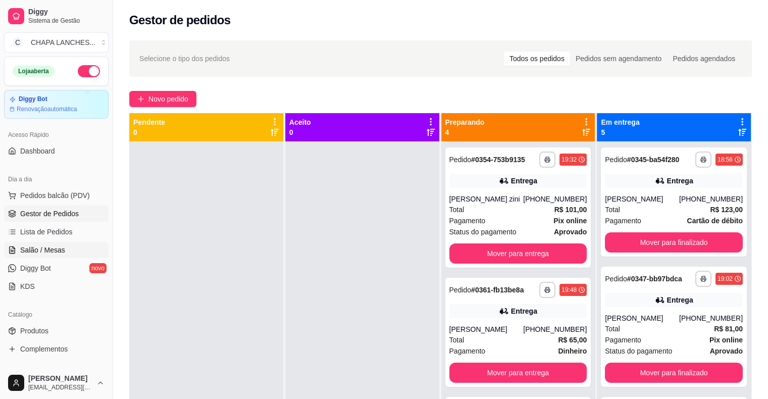
click at [73, 248] on link "Salão / Mesas" at bounding box center [56, 250] width 105 height 16
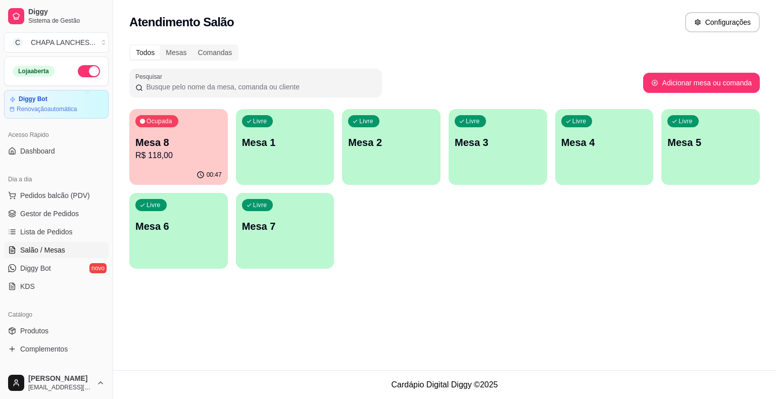
click at [162, 171] on div "00:47" at bounding box center [178, 175] width 98 height 20
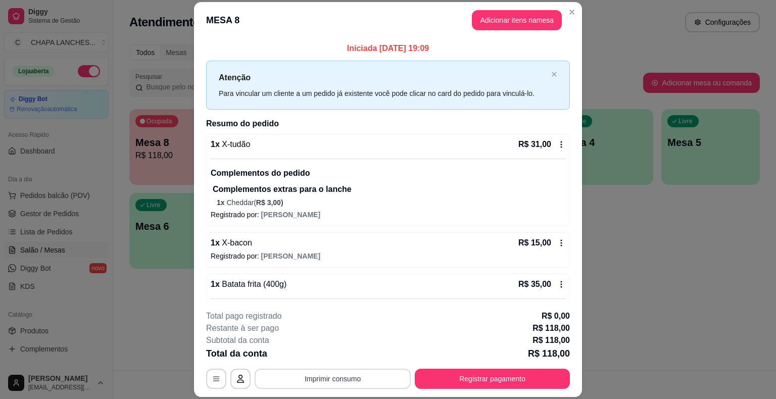
click at [346, 379] on button "Imprimir consumo" at bounding box center [332, 379] width 156 height 20
click at [339, 354] on button "IMPRESSORA" at bounding box center [331, 355] width 73 height 16
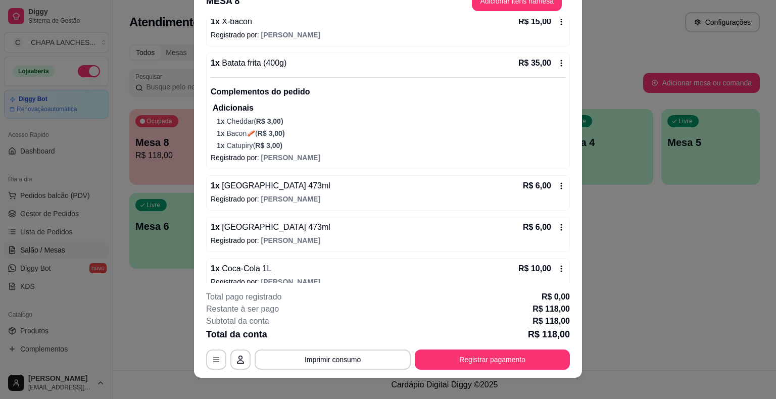
scroll to position [30, 0]
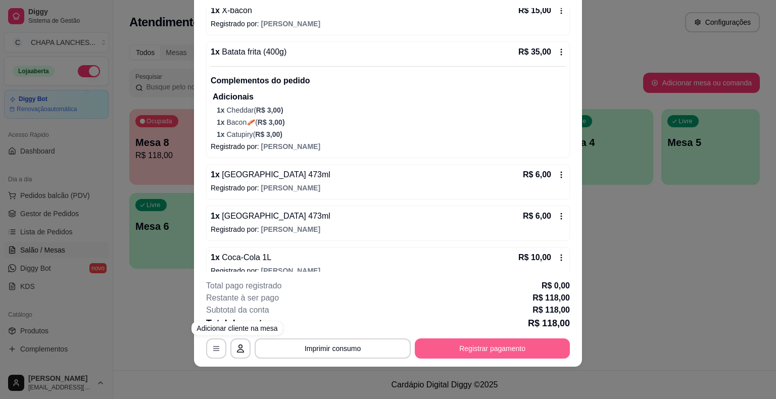
click at [452, 348] on button "Registrar pagamento" at bounding box center [492, 348] width 155 height 20
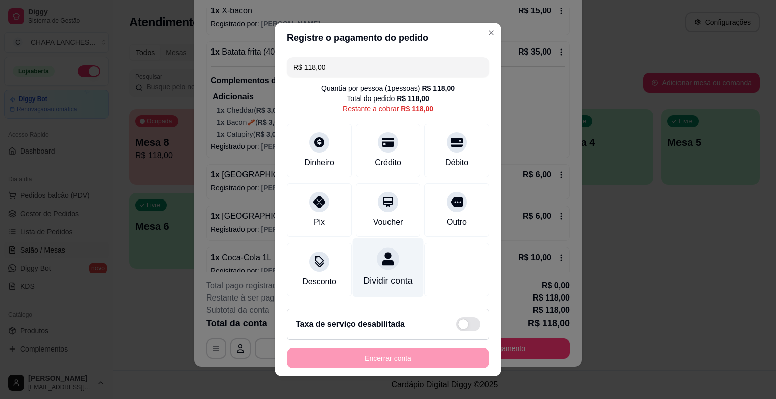
click at [384, 271] on div "Dividir conta" at bounding box center [387, 267] width 71 height 59
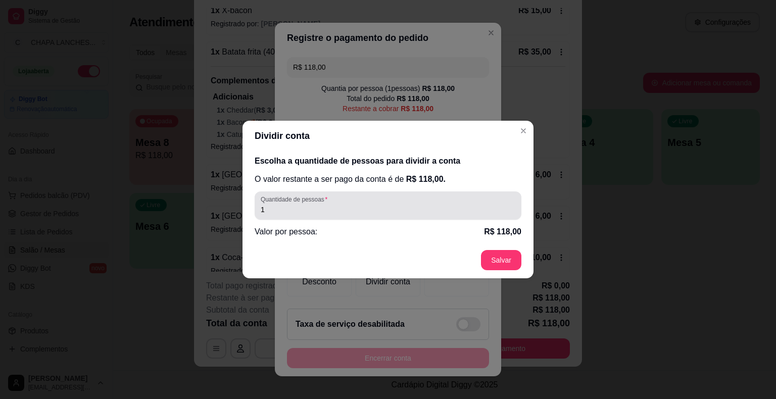
click at [304, 191] on div "Quantidade de pessoas 1" at bounding box center [387, 205] width 267 height 28
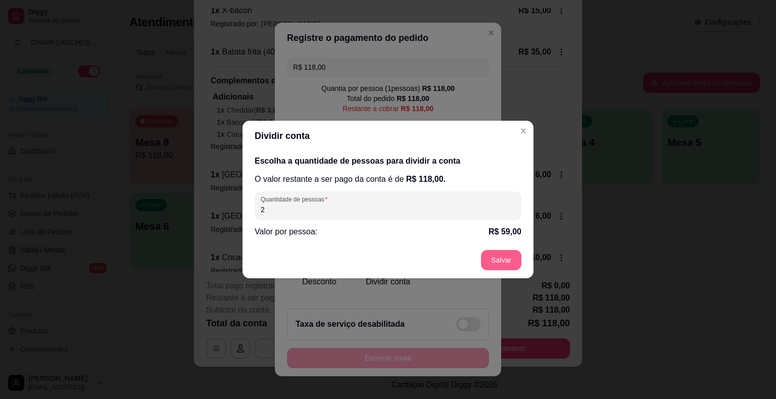
type input "2"
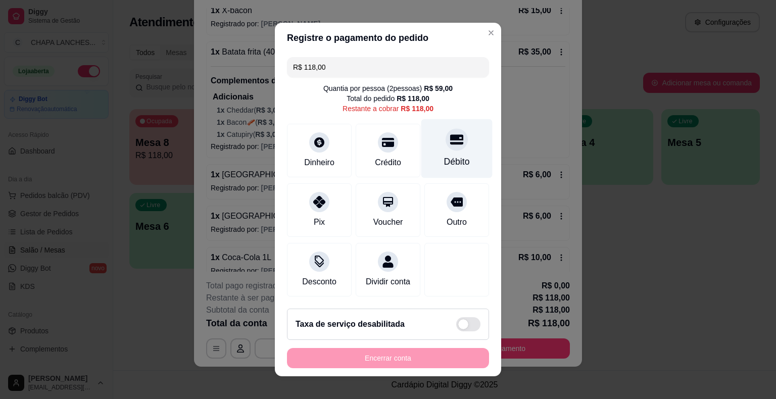
click at [445, 149] on div at bounding box center [456, 139] width 22 height 22
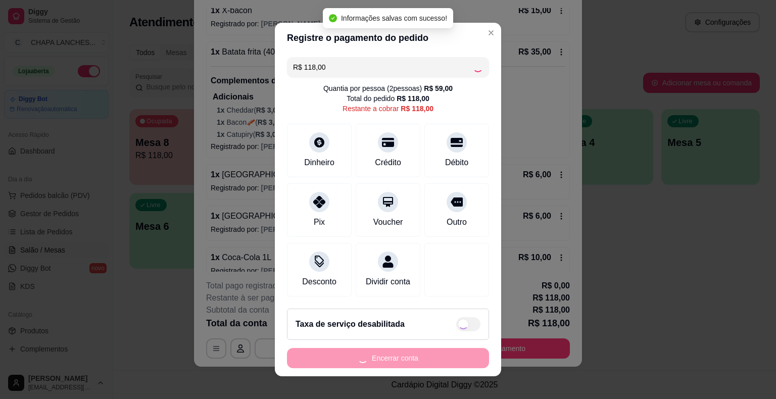
type input "R$ 0,00"
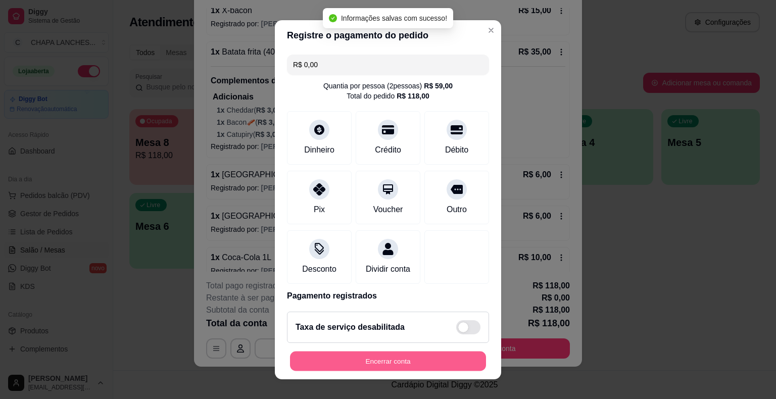
click at [417, 361] on button "Encerrar conta" at bounding box center [388, 361] width 196 height 20
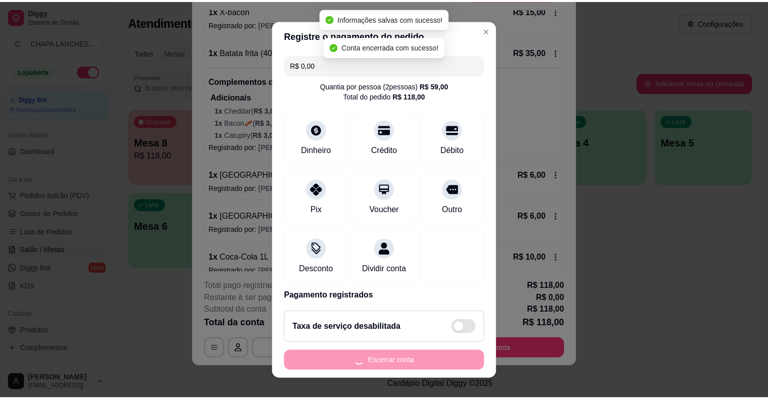
scroll to position [0, 0]
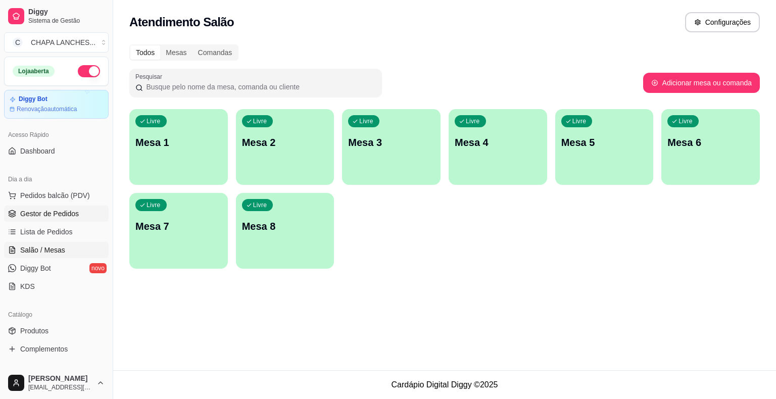
click at [81, 206] on link "Gestor de Pedidos" at bounding box center [56, 214] width 105 height 16
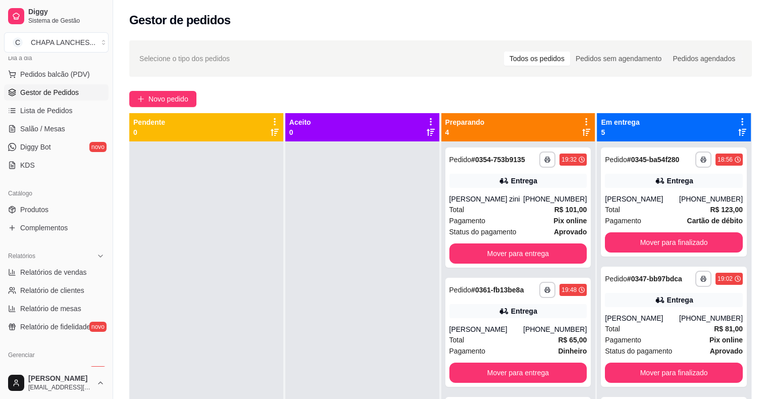
scroll to position [202, 0]
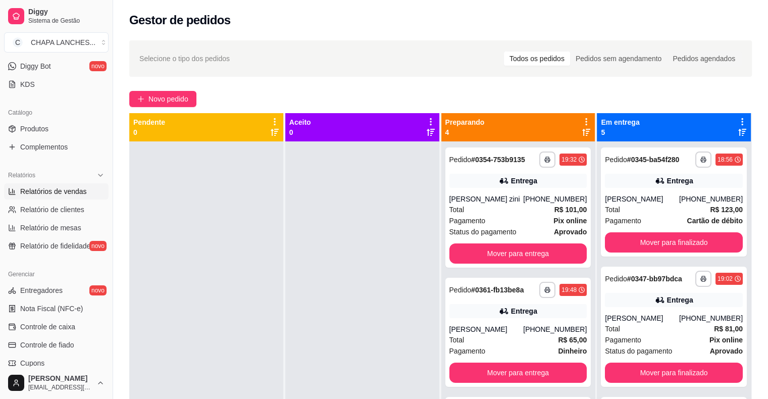
click at [69, 191] on span "Relatórios de vendas" at bounding box center [53, 191] width 67 height 10
select select "ALL"
select select "0"
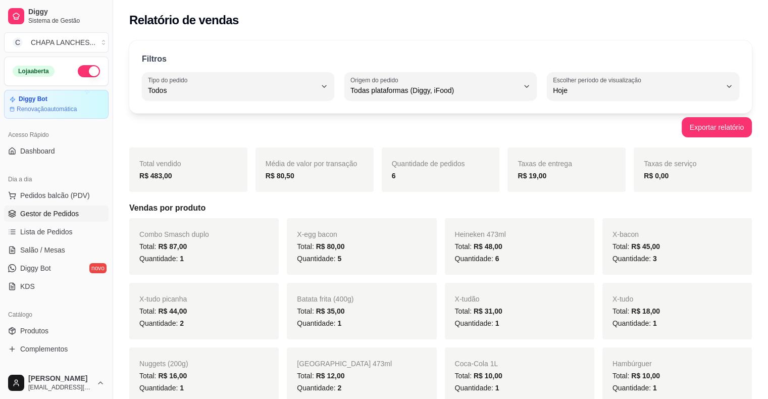
click at [67, 212] on span "Gestor de Pedidos" at bounding box center [49, 214] width 59 height 10
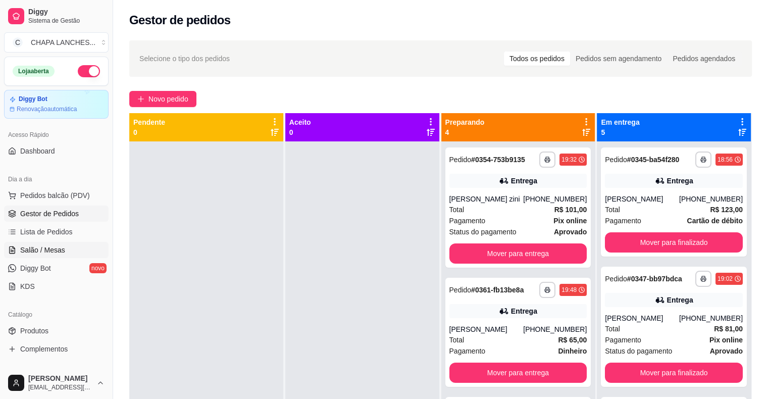
click at [59, 248] on span "Salão / Mesas" at bounding box center [42, 250] width 45 height 10
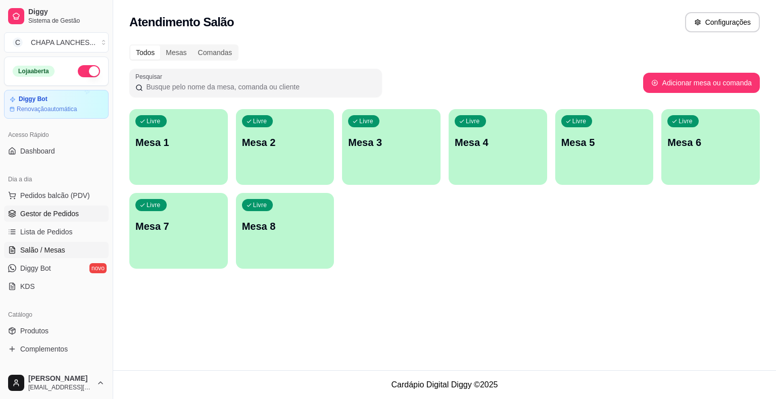
click at [60, 217] on span "Gestor de Pedidos" at bounding box center [49, 214] width 59 height 10
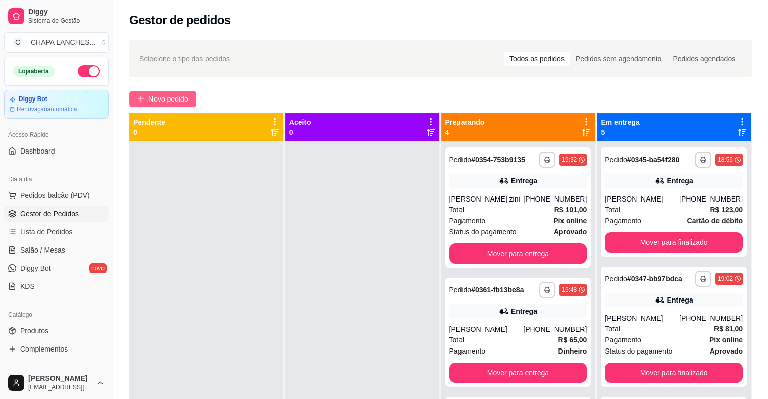
click at [160, 104] on span "Novo pedido" at bounding box center [168, 98] width 40 height 11
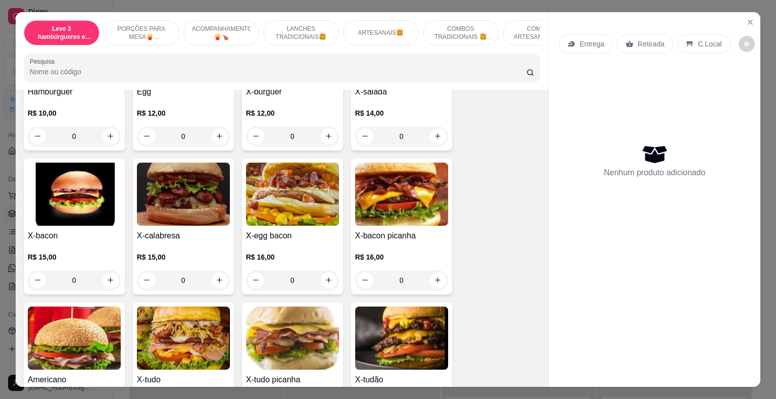
scroll to position [808, 0]
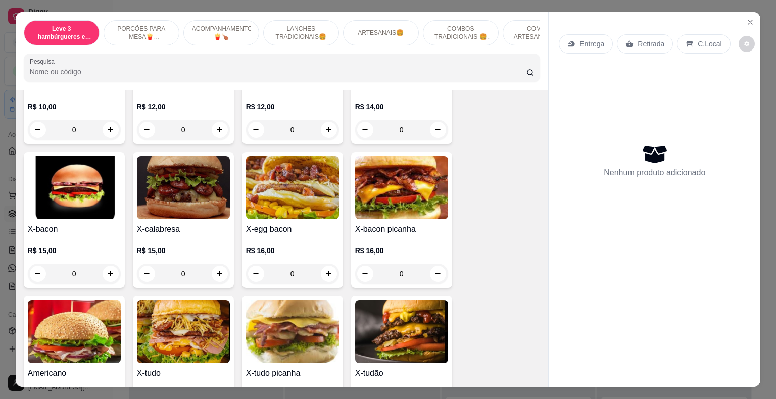
click at [106, 265] on div "0" at bounding box center [74, 274] width 93 height 20
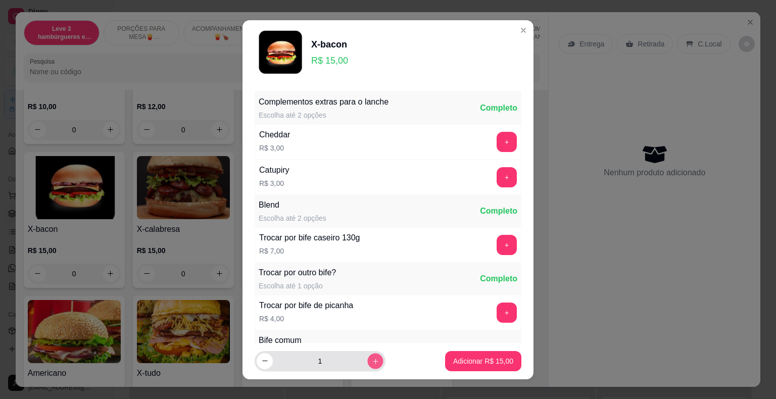
click at [372, 358] on icon "increase-product-quantity" at bounding box center [376, 361] width 8 height 8
type input "2"
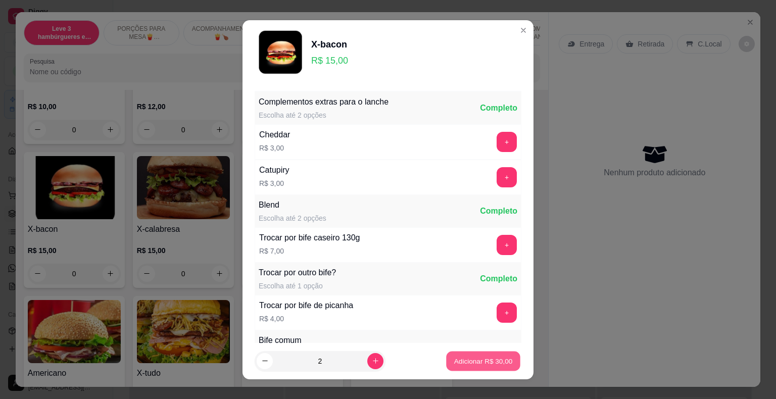
click at [477, 360] on p "Adicionar R$ 30,00" at bounding box center [483, 361] width 59 height 10
type input "2"
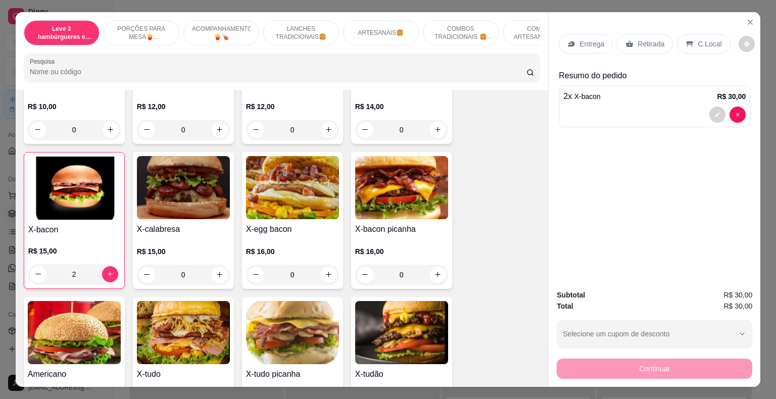
click at [584, 40] on p "Entrega" at bounding box center [591, 44] width 25 height 10
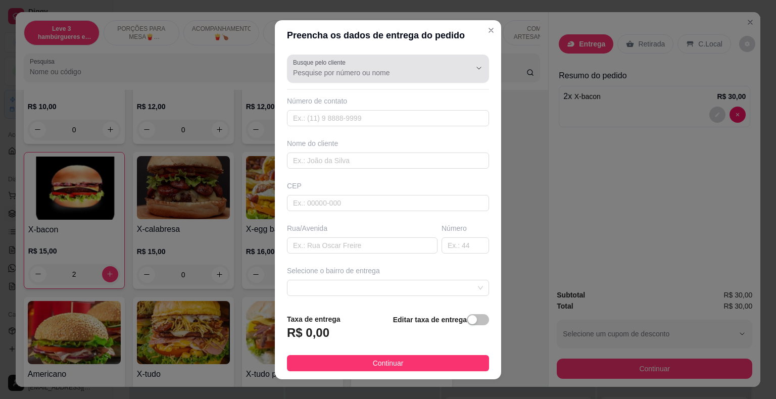
click at [382, 68] on input "Busque pelo cliente" at bounding box center [374, 73] width 162 height 10
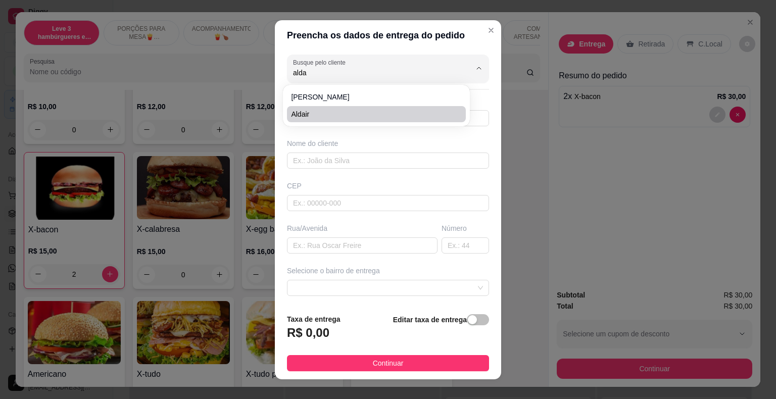
click at [371, 112] on span "aldair" at bounding box center [371, 114] width 161 height 10
type input "aldair"
type input "28999991295"
type input "aldair"
type input "MG"
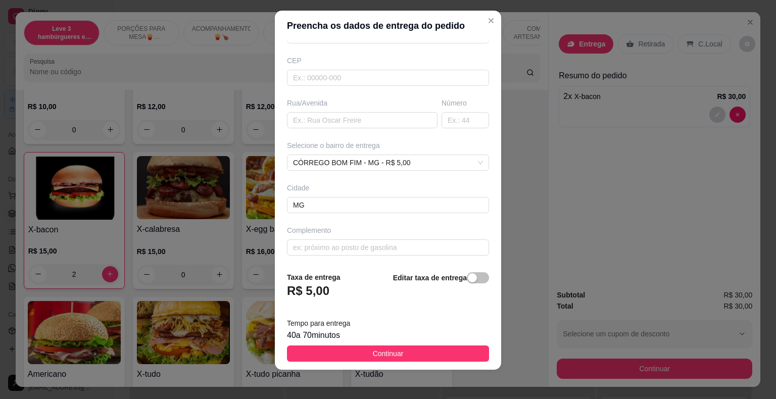
scroll to position [12, 0]
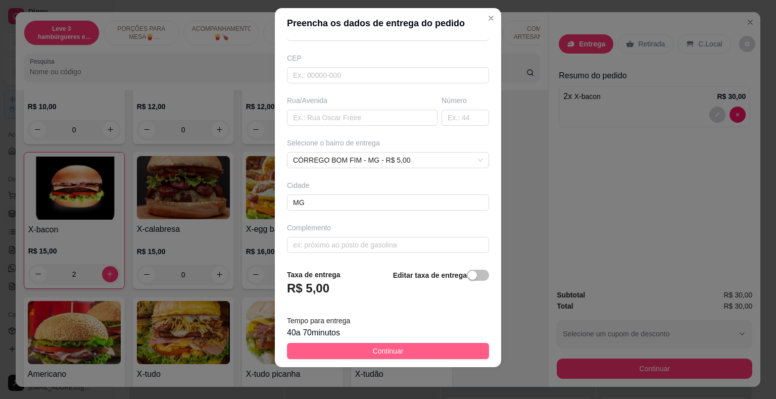
type input "aldair"
drag, startPoint x: 374, startPoint y: 353, endPoint x: 379, endPoint y: 354, distance: 5.6
click at [374, 353] on span "Continuar" at bounding box center [388, 350] width 31 height 11
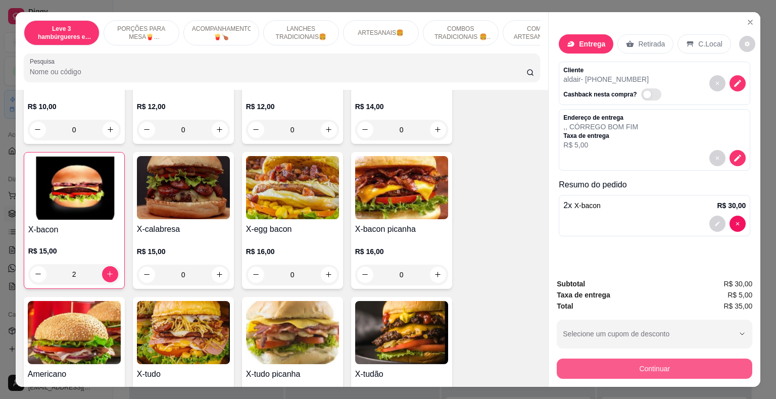
click at [640, 364] on button "Continuar" at bounding box center [653, 368] width 195 height 20
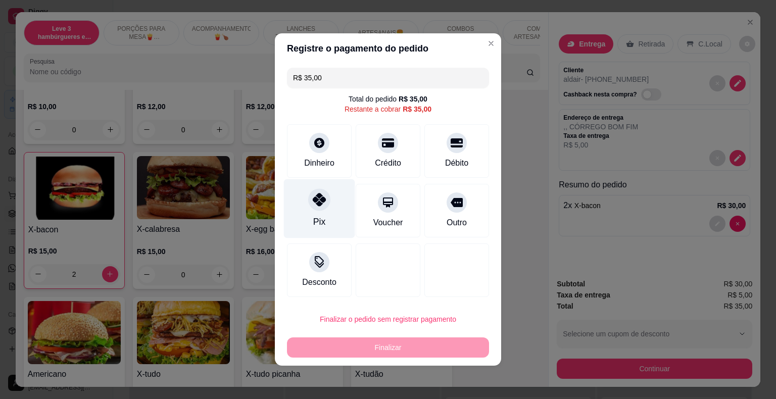
click at [320, 214] on div "Pix" at bounding box center [319, 208] width 71 height 59
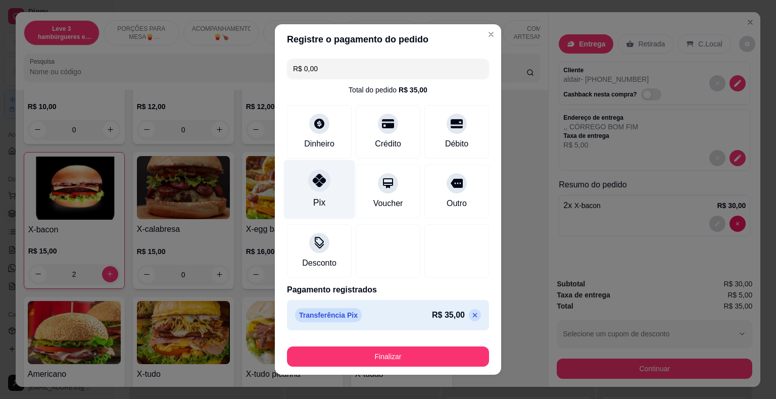
type input "R$ 0,00"
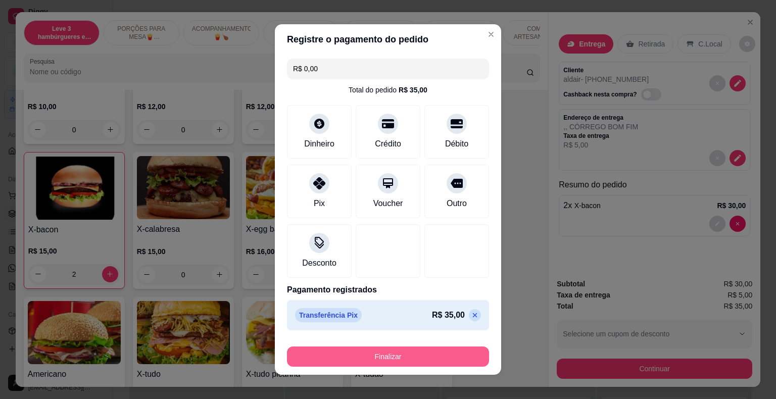
click at [376, 356] on button "Finalizar" at bounding box center [388, 356] width 202 height 20
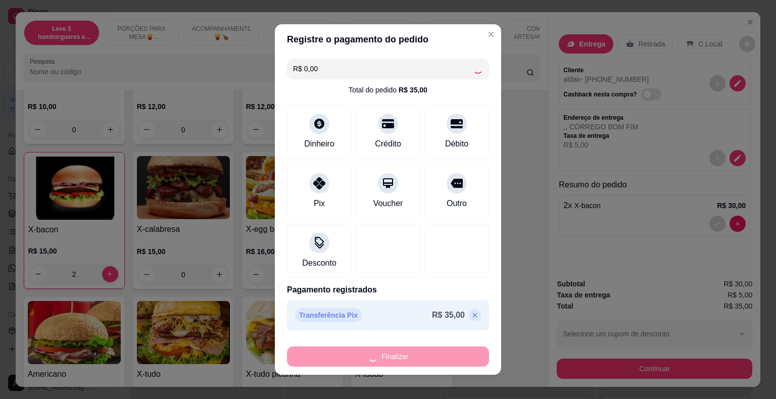
type input "0"
type input "-R$ 35,00"
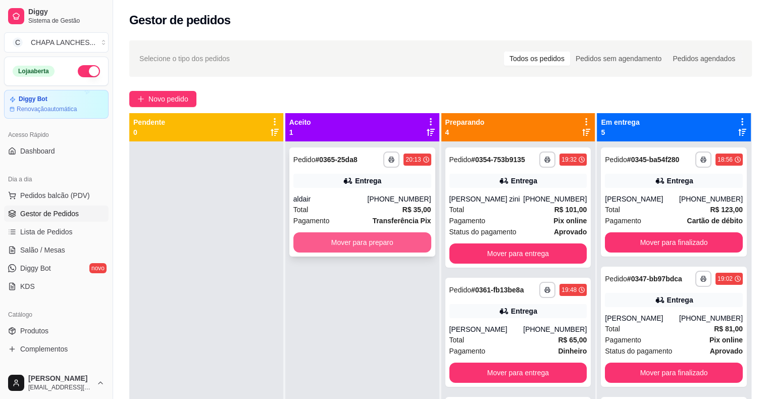
click at [331, 238] on button "Mover para preparo" at bounding box center [362, 242] width 138 height 20
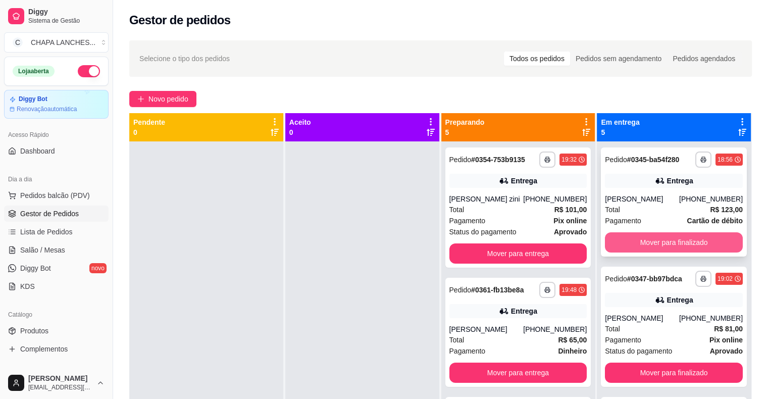
click at [615, 243] on button "Mover para finalizado" at bounding box center [674, 242] width 138 height 20
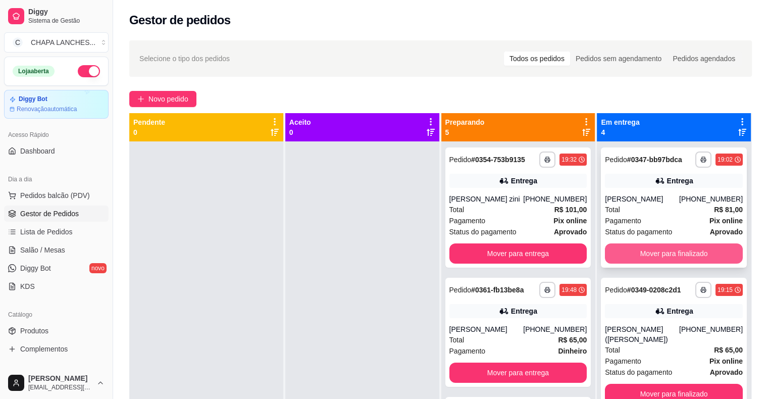
click at [624, 251] on button "Mover para finalizado" at bounding box center [674, 253] width 138 height 20
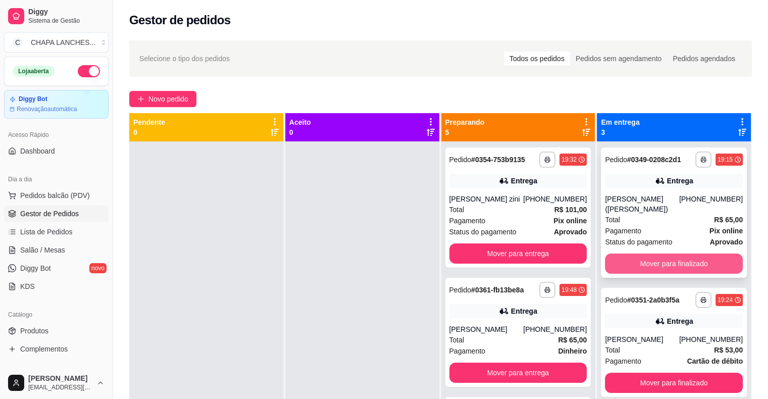
click at [634, 262] on button "Mover para finalizado" at bounding box center [674, 263] width 138 height 20
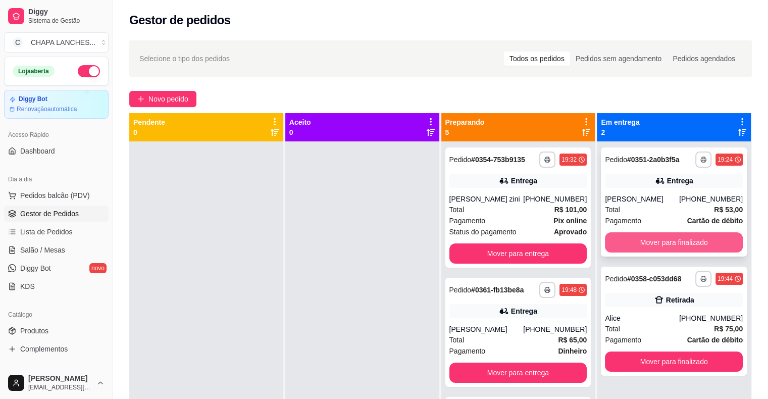
click at [629, 243] on button "Mover para finalizado" at bounding box center [674, 242] width 138 height 20
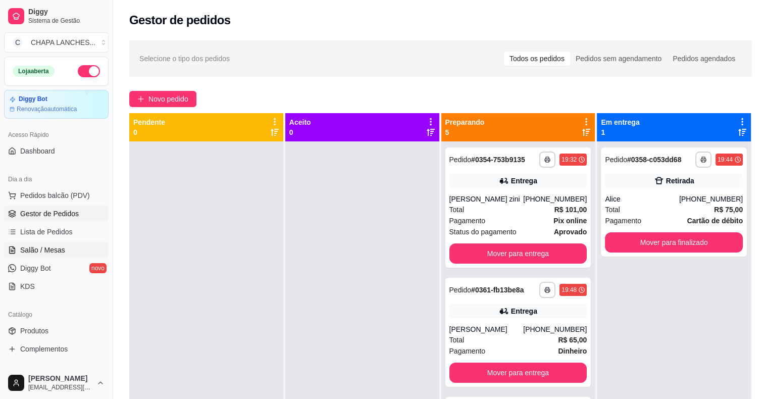
click at [47, 249] on span "Salão / Mesas" at bounding box center [42, 250] width 45 height 10
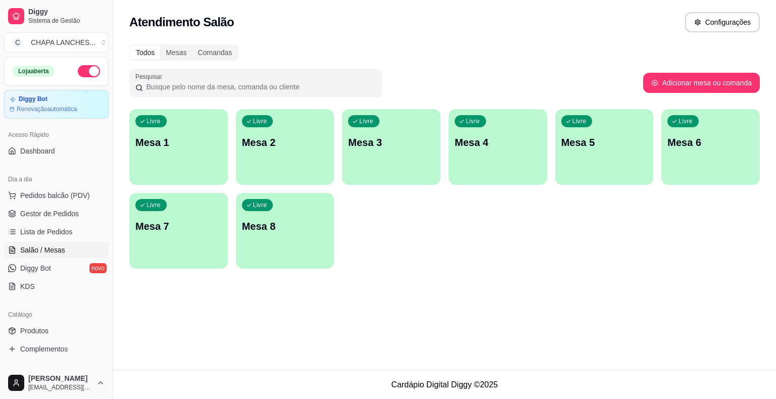
click at [288, 163] on div "Livre Mesa 2" at bounding box center [285, 141] width 98 height 64
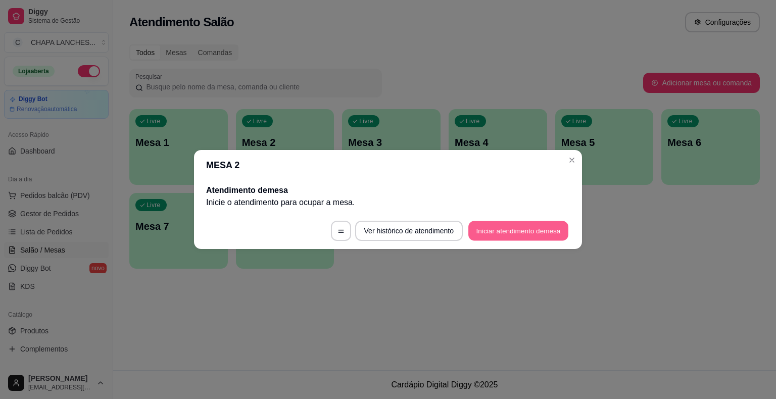
click at [540, 235] on button "Iniciar atendimento de mesa" at bounding box center [518, 231] width 100 height 20
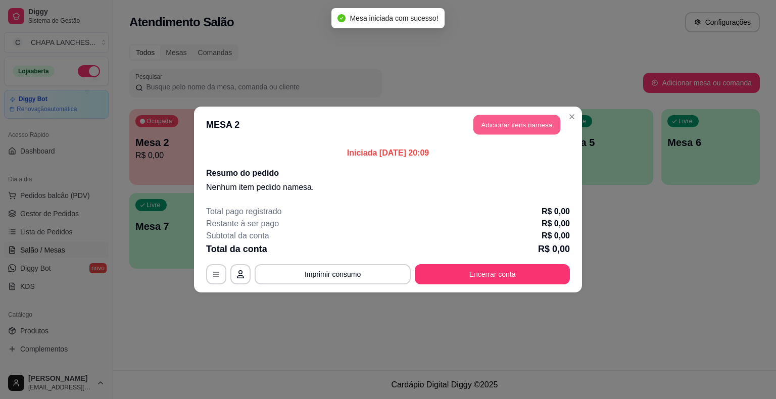
click at [502, 125] on button "Adicionar itens na mesa" at bounding box center [516, 125] width 87 height 20
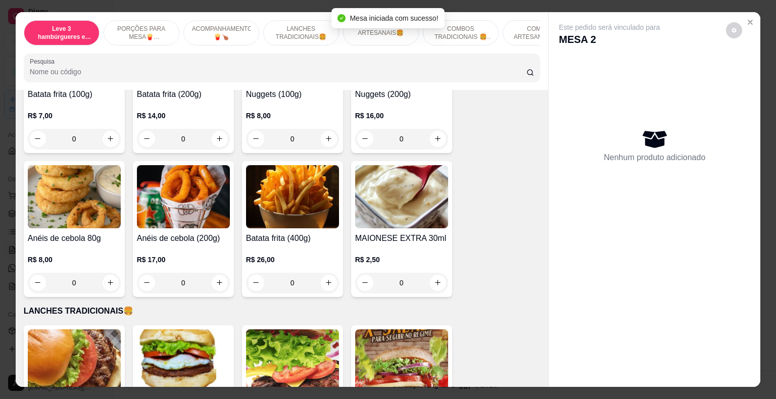
scroll to position [606, 0]
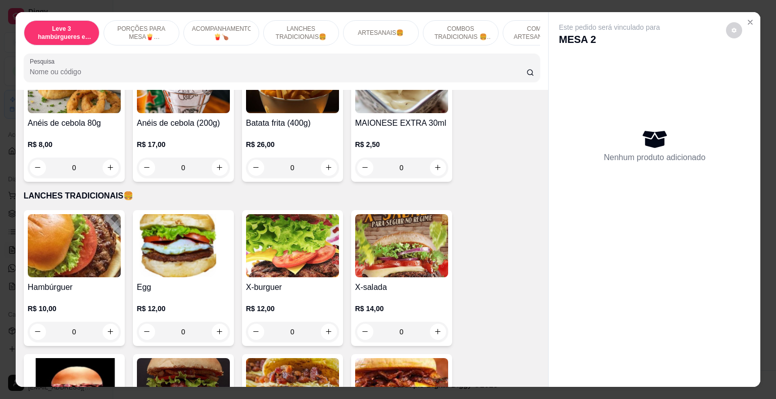
click at [219, 324] on div "0" at bounding box center [183, 332] width 93 height 20
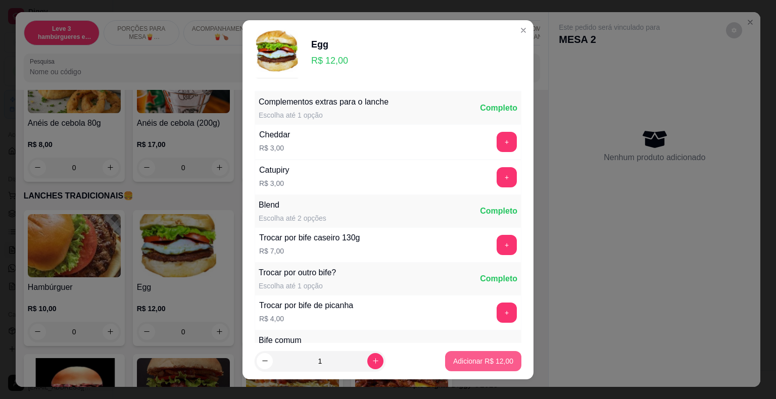
click at [456, 363] on p "Adicionar R$ 12,00" at bounding box center [483, 361] width 60 height 10
type input "1"
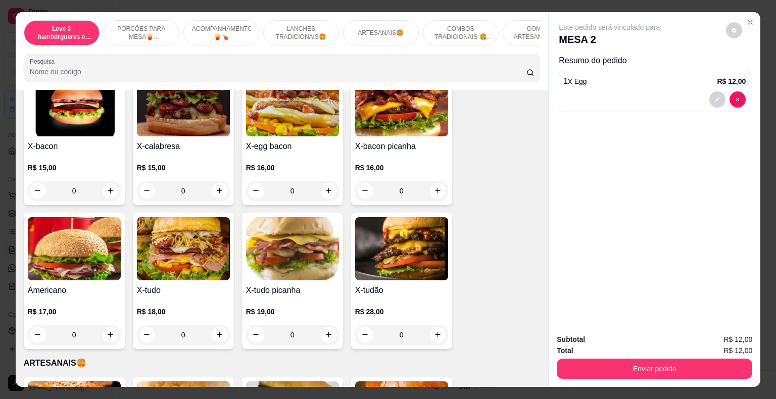
scroll to position [909, 0]
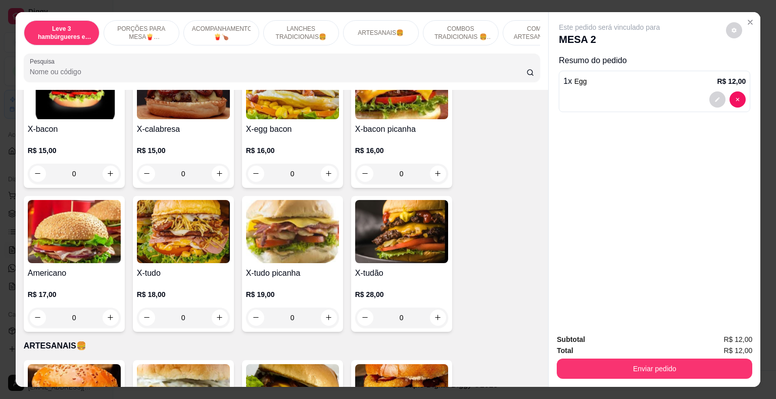
click at [215, 307] on div "0" at bounding box center [183, 317] width 93 height 20
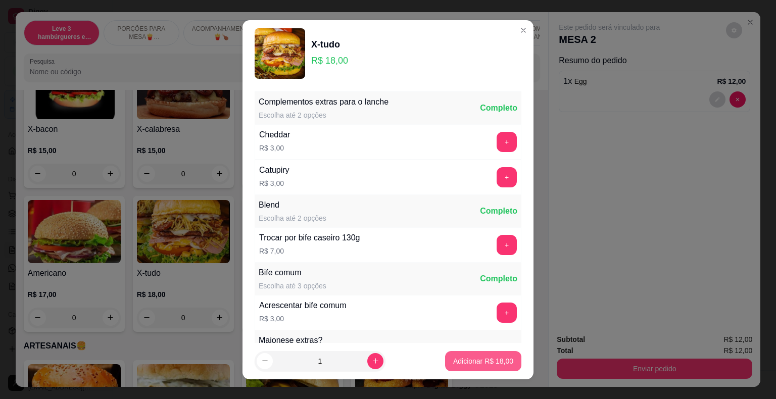
click at [475, 362] on p "Adicionar R$ 18,00" at bounding box center [483, 361] width 60 height 10
type input "1"
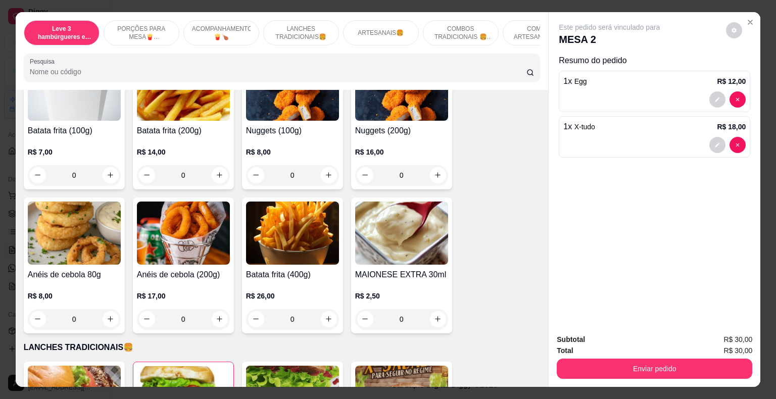
scroll to position [404, 0]
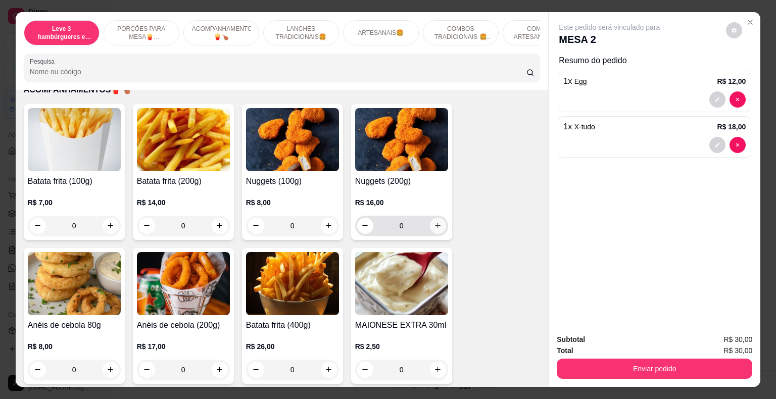
click at [434, 222] on icon "increase-product-quantity" at bounding box center [438, 226] width 8 height 8
type input "1"
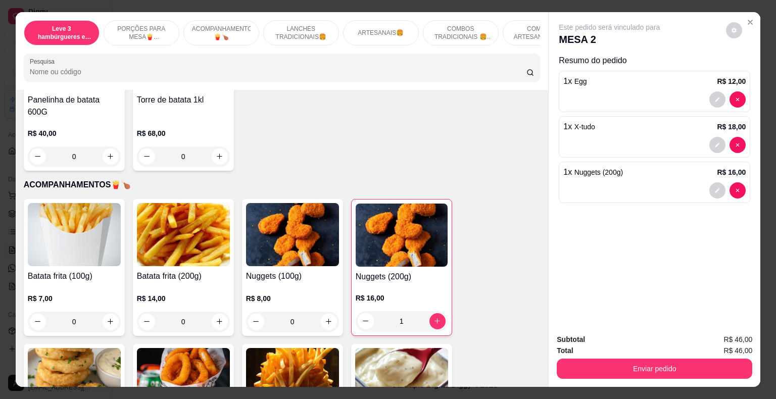
scroll to position [303, 0]
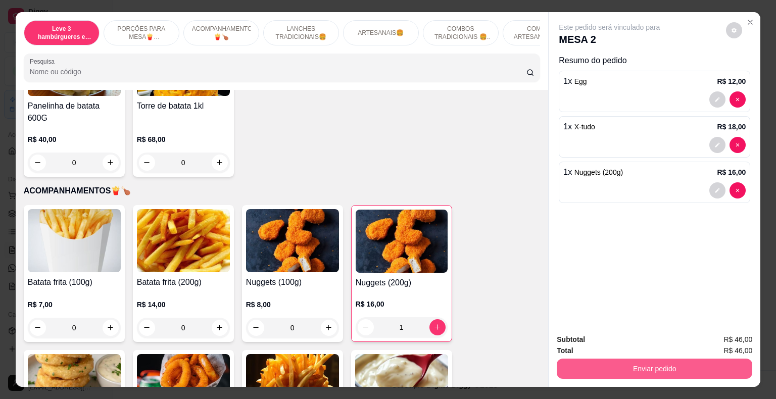
click at [644, 365] on button "Enviar pedido" at bounding box center [653, 368] width 195 height 20
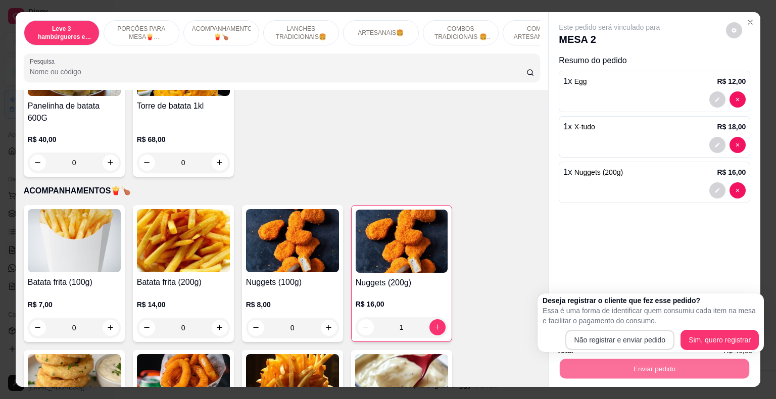
click at [614, 338] on button "Não registrar e enviar pedido" at bounding box center [620, 340] width 110 height 20
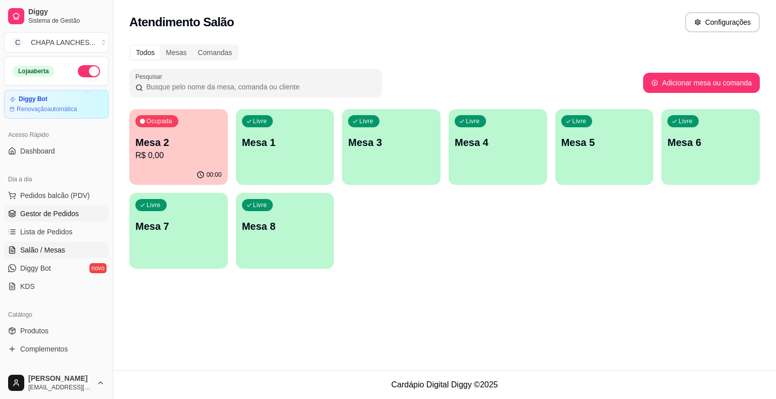
click at [79, 214] on link "Gestor de Pedidos" at bounding box center [56, 214] width 105 height 16
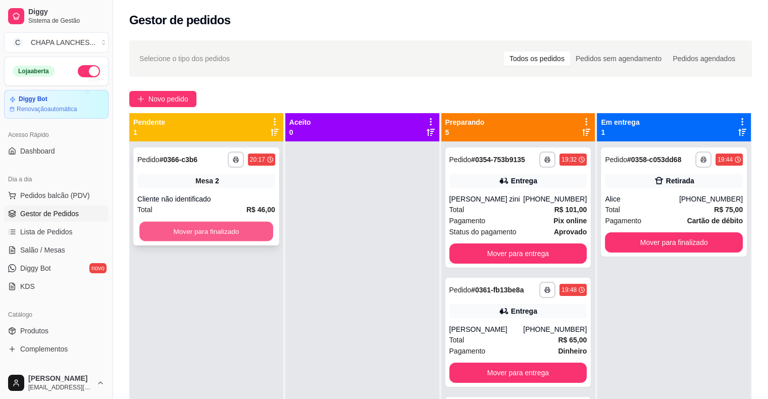
click at [167, 233] on button "Mover para finalizado" at bounding box center [206, 232] width 134 height 20
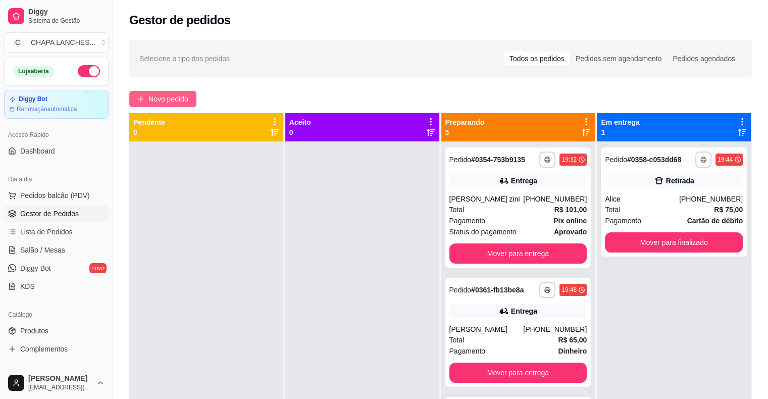
click at [146, 95] on button "Novo pedido" at bounding box center [162, 99] width 67 height 16
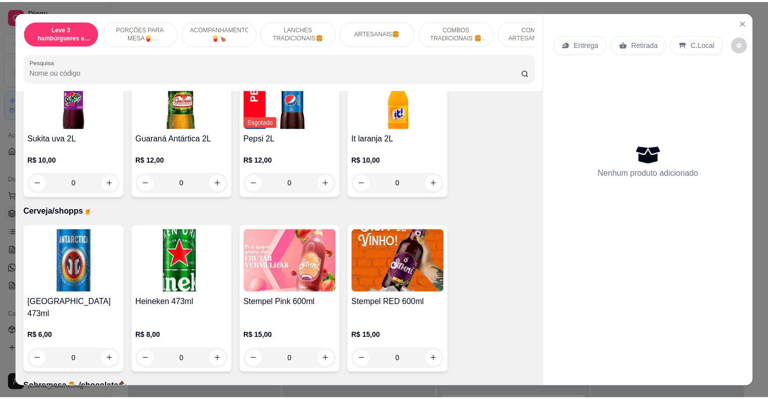
scroll to position [2828, 0]
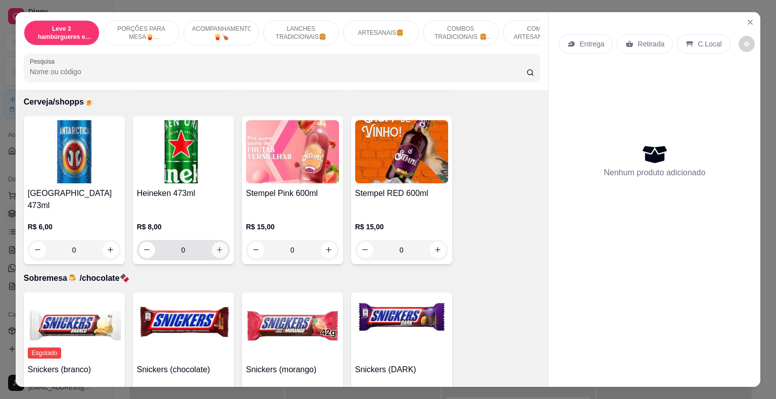
click at [218, 246] on icon "increase-product-quantity" at bounding box center [220, 250] width 8 height 8
type input "1"
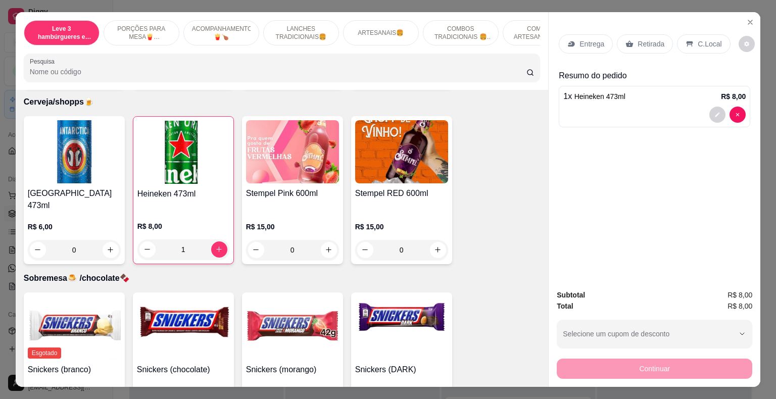
click at [644, 42] on p "Retirada" at bounding box center [650, 44] width 27 height 10
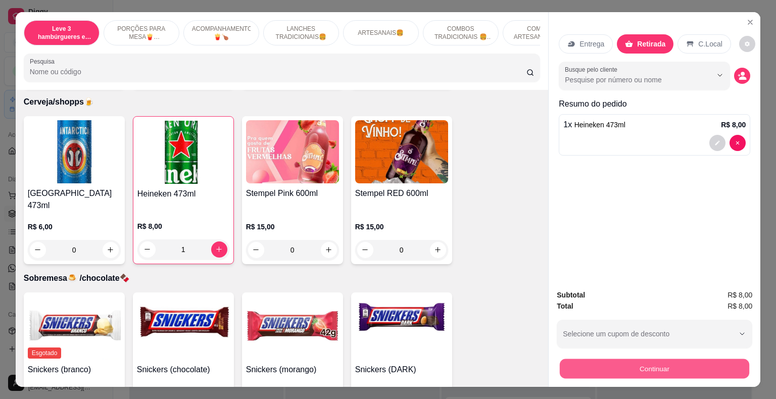
click at [645, 363] on button "Continuar" at bounding box center [653, 369] width 189 height 20
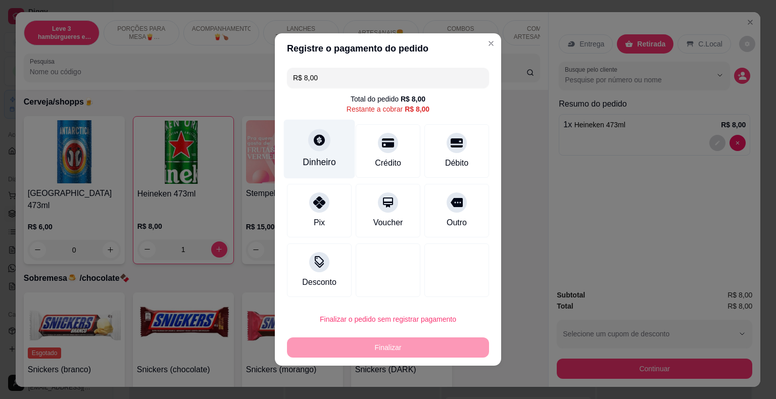
click at [313, 149] on div at bounding box center [319, 140] width 22 height 22
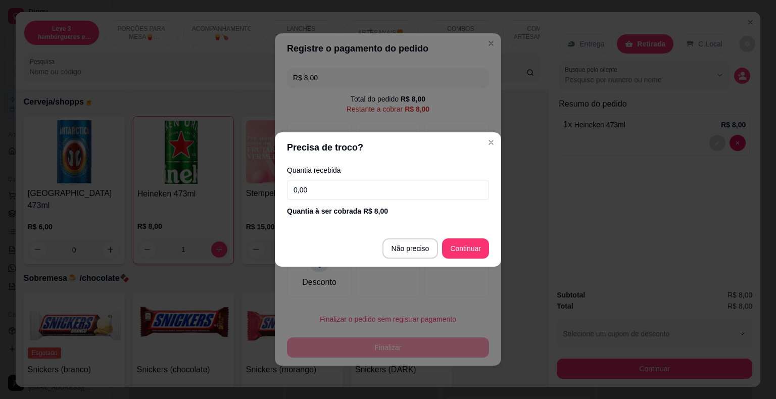
click at [323, 185] on input "0,00" at bounding box center [388, 190] width 202 height 20
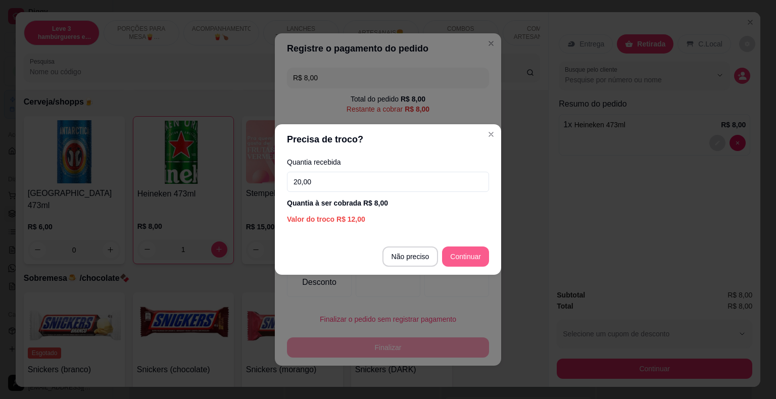
type input "20,00"
type input "R$ 0,00"
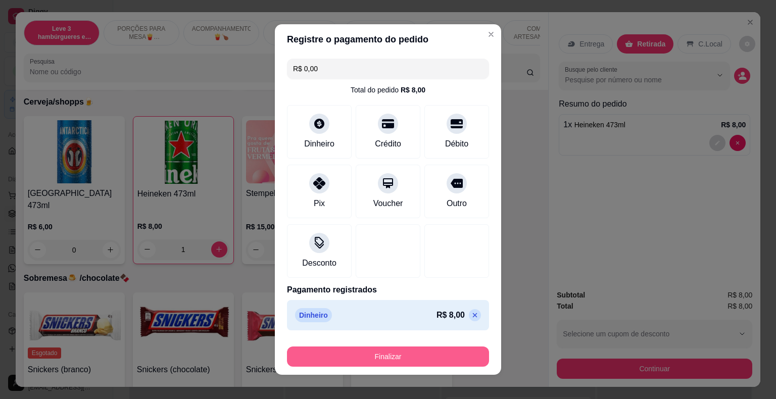
click at [448, 355] on button "Finalizar" at bounding box center [388, 356] width 202 height 20
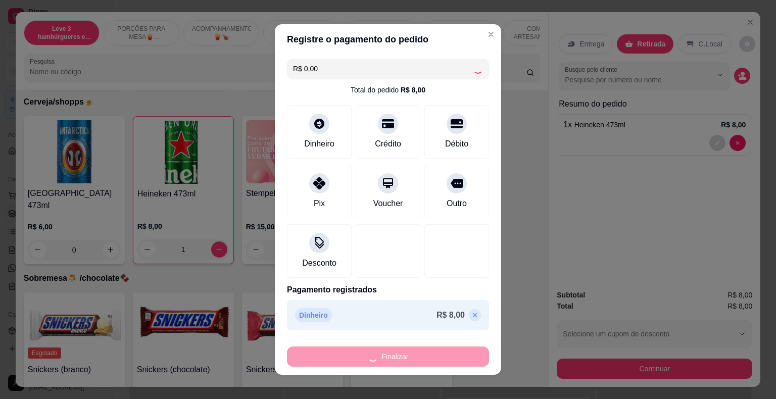
type input "0"
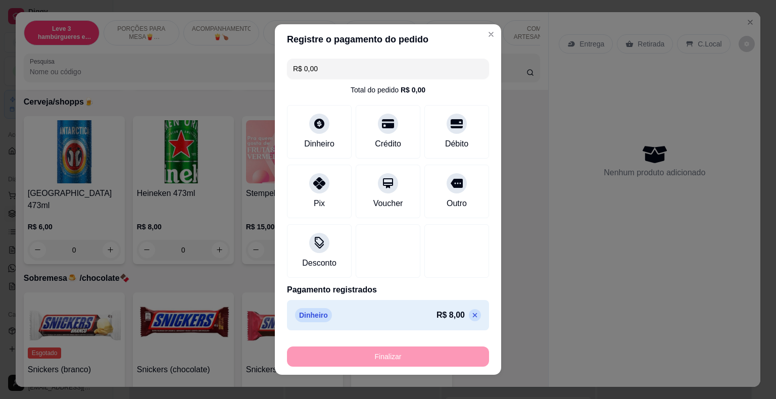
type input "-R$ 8,00"
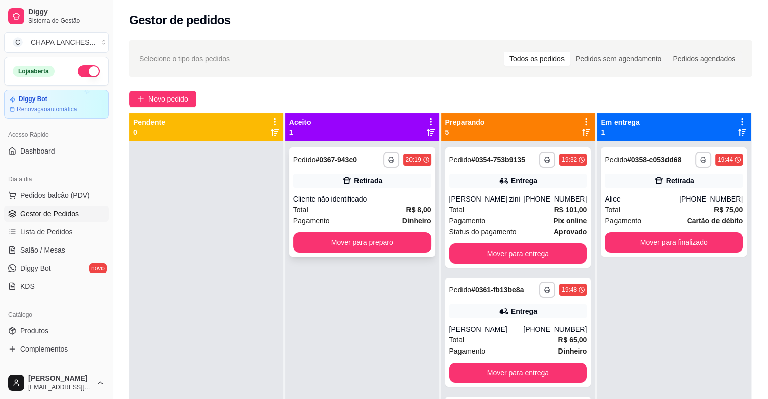
click at [331, 188] on div "**********" at bounding box center [362, 201] width 146 height 109
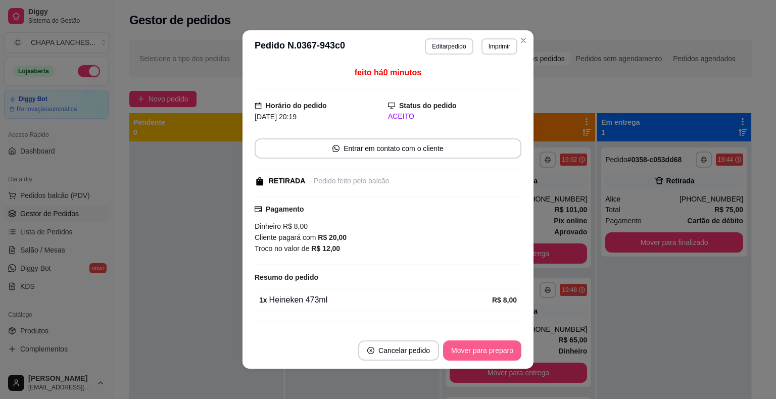
click at [472, 352] on button "Mover para preparo" at bounding box center [482, 350] width 78 height 20
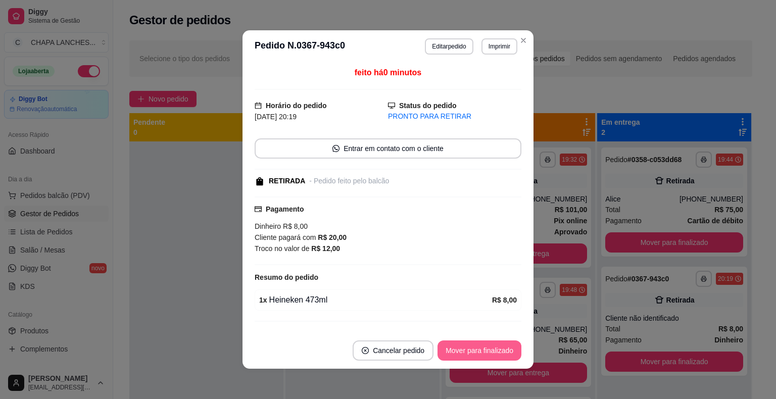
click at [472, 352] on button "Mover para finalizado" at bounding box center [479, 350] width 84 height 20
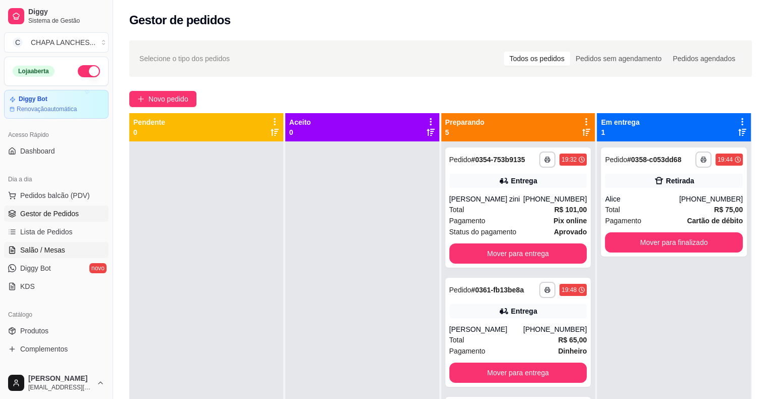
click at [60, 247] on span "Salão / Mesas" at bounding box center [42, 250] width 45 height 10
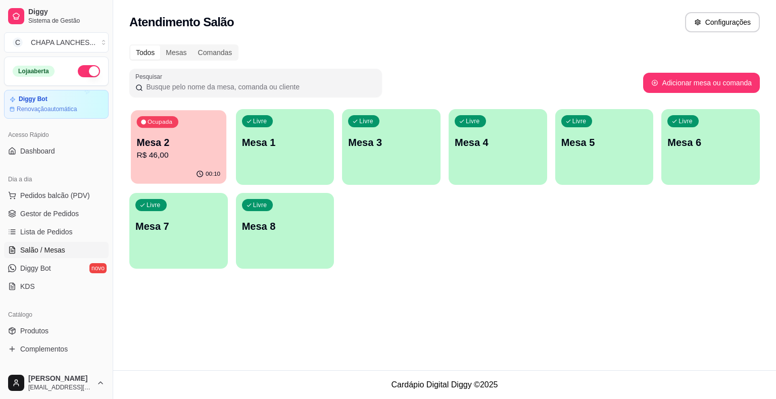
click at [204, 148] on p "Mesa 2" at bounding box center [179, 143] width 84 height 14
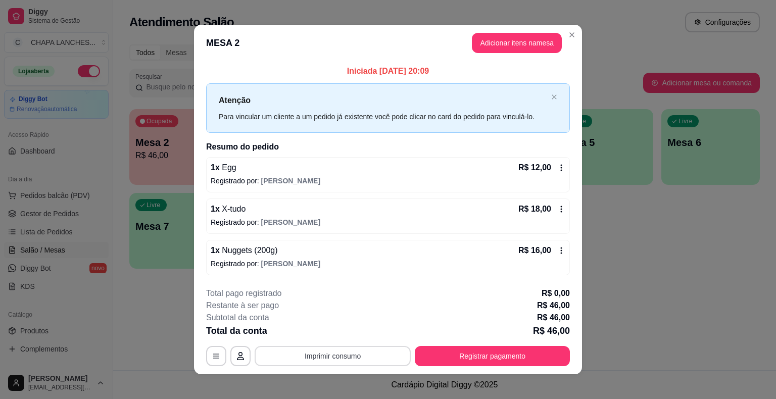
click at [346, 360] on button "Imprimir consumo" at bounding box center [332, 356] width 156 height 20
click at [164, 330] on div "**********" at bounding box center [388, 199] width 776 height 399
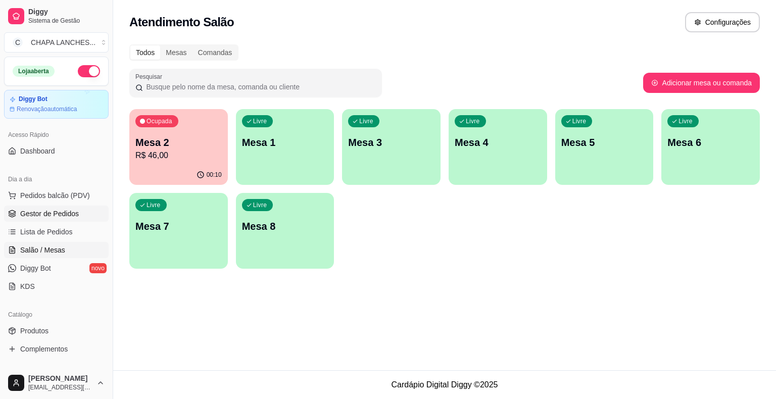
click at [67, 217] on span "Gestor de Pedidos" at bounding box center [49, 214] width 59 height 10
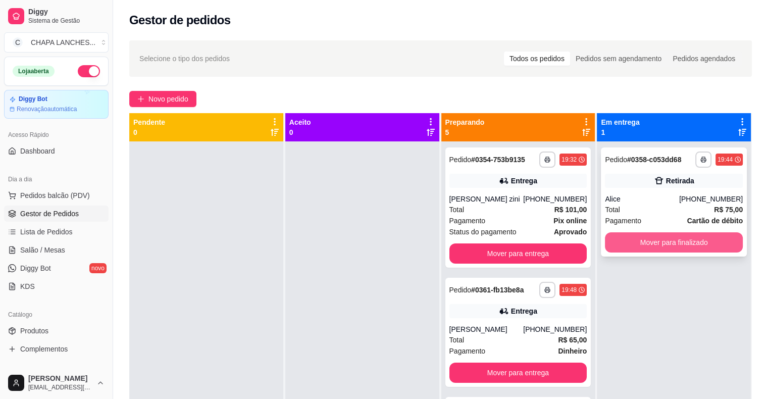
click at [635, 243] on button "Mover para finalizado" at bounding box center [674, 242] width 138 height 20
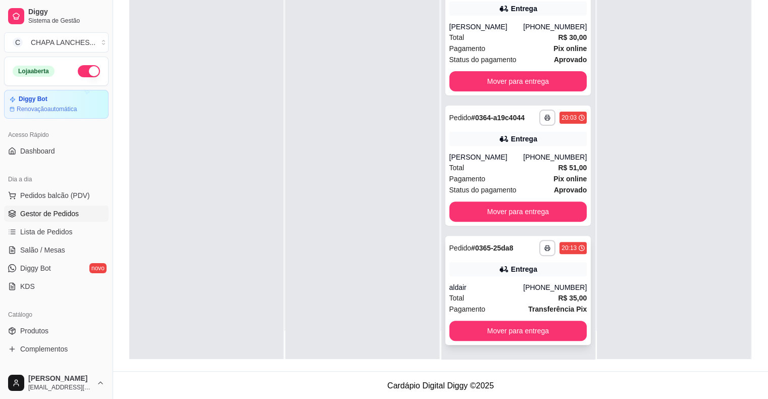
scroll to position [153, 0]
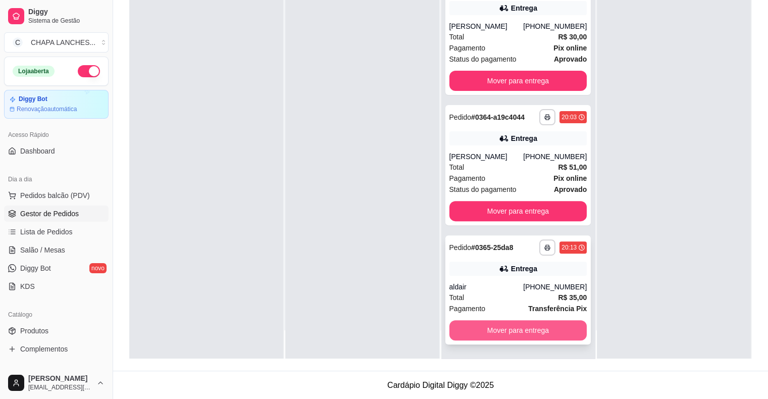
click at [515, 330] on button "Mover para entrega" at bounding box center [518, 330] width 138 height 20
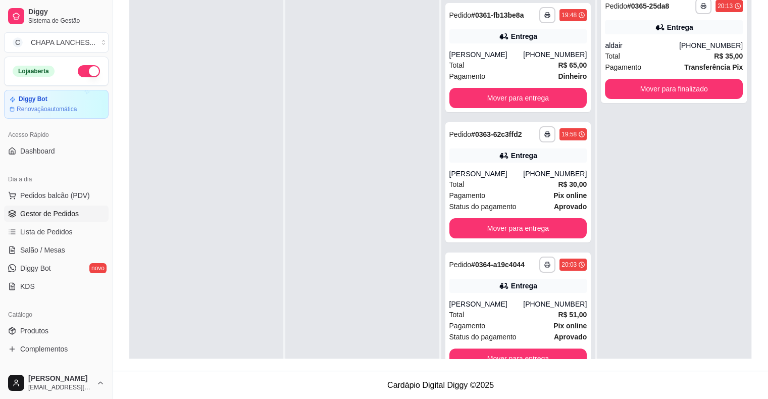
scroll to position [121, 0]
click at [640, 86] on button "Mover para finalizado" at bounding box center [674, 89] width 138 height 20
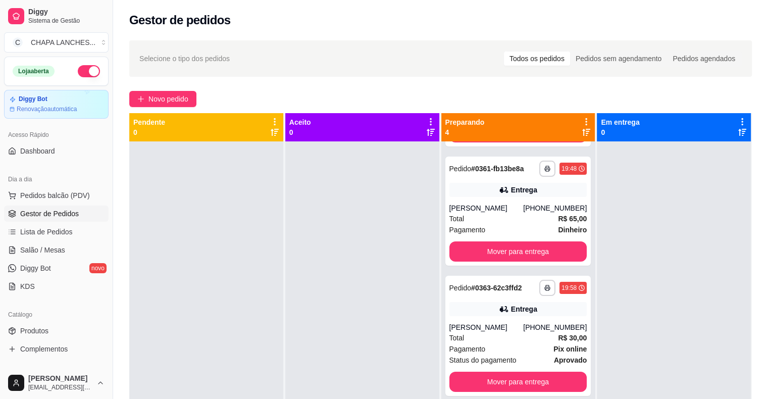
scroll to position [0, 0]
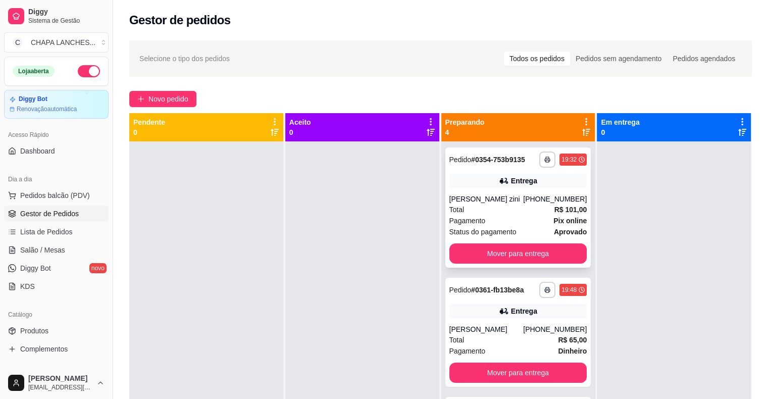
click at [497, 212] on div "Total R$ 101,00" at bounding box center [518, 209] width 138 height 11
click at [463, 324] on div "[PERSON_NAME]" at bounding box center [486, 329] width 74 height 10
click at [70, 250] on link "Salão / Mesas" at bounding box center [56, 250] width 105 height 16
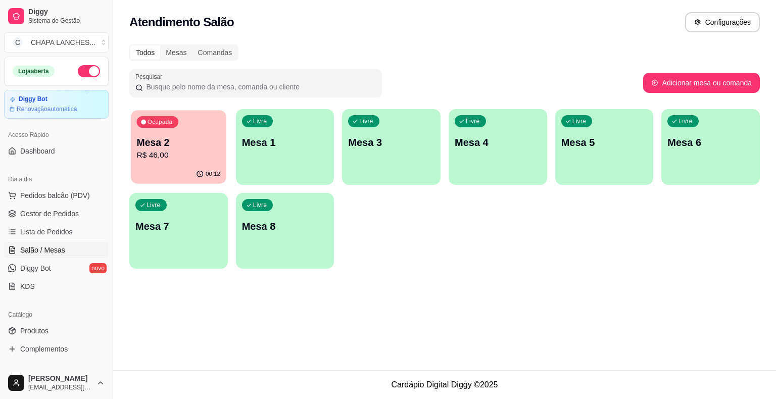
click at [166, 161] on p "R$ 46,00" at bounding box center [179, 155] width 84 height 12
click at [72, 215] on span "Gestor de Pedidos" at bounding box center [49, 214] width 59 height 10
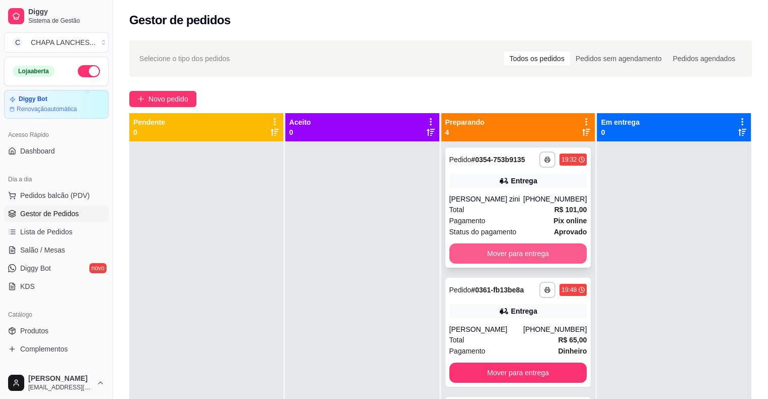
click at [530, 253] on button "Mover para entrega" at bounding box center [518, 253] width 138 height 20
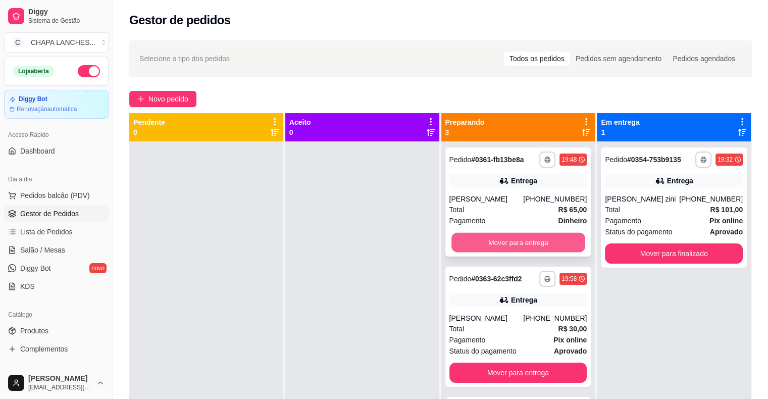
click at [531, 241] on button "Mover para entrega" at bounding box center [518, 243] width 134 height 20
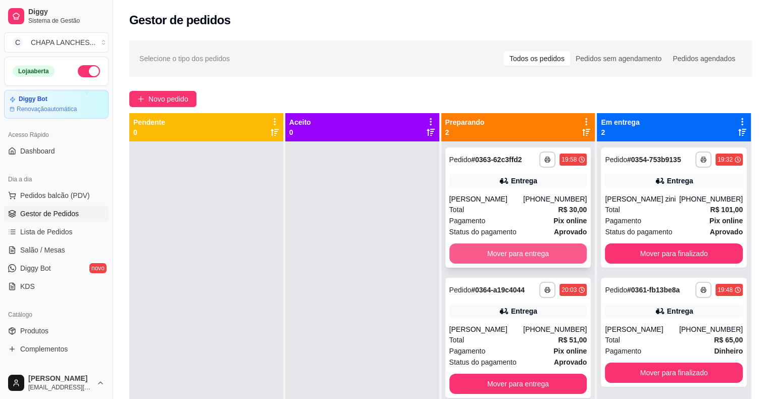
click at [529, 253] on button "Mover para entrega" at bounding box center [518, 253] width 138 height 20
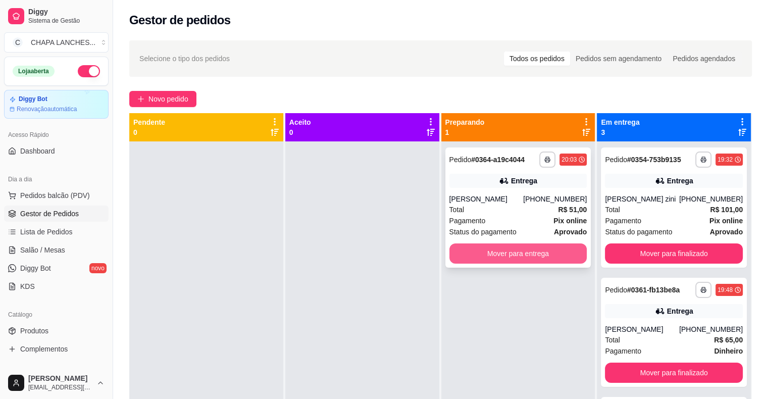
click at [519, 254] on button "Mover para entrega" at bounding box center [518, 253] width 138 height 20
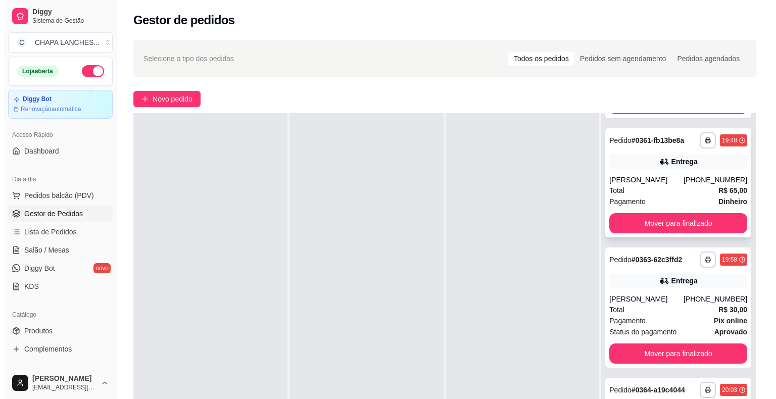
scroll to position [71, 0]
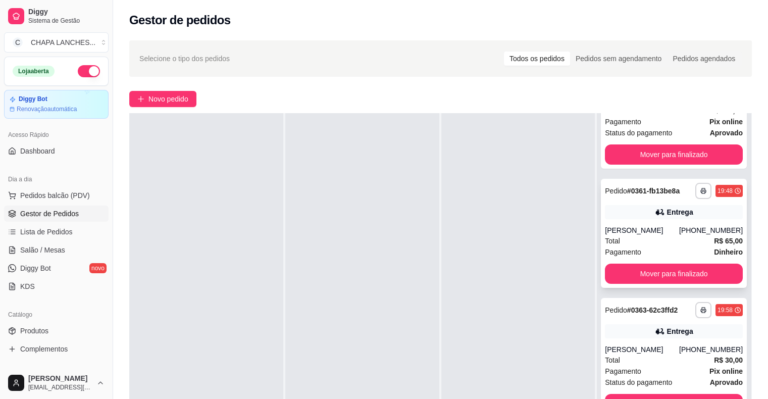
click at [633, 239] on div "Total R$ 65,00" at bounding box center [674, 240] width 138 height 11
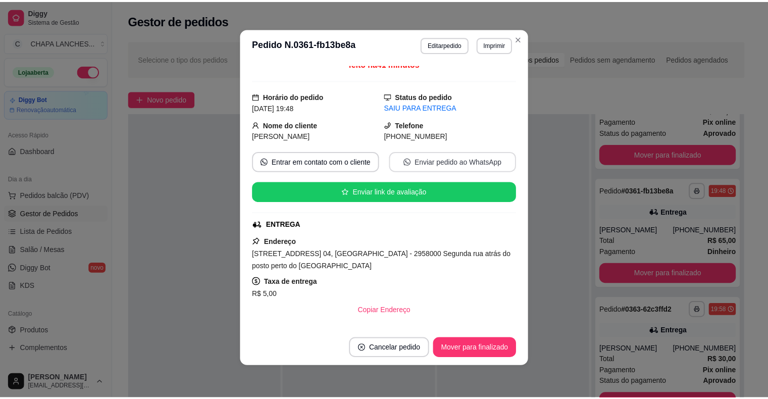
scroll to position [0, 0]
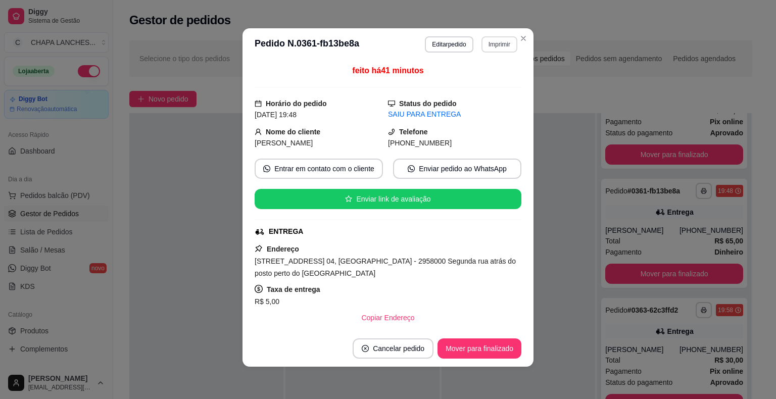
click at [491, 39] on button "Imprimir" at bounding box center [499, 44] width 36 height 16
click at [484, 101] on button "IMPRESSORA" at bounding box center [477, 100] width 73 height 16
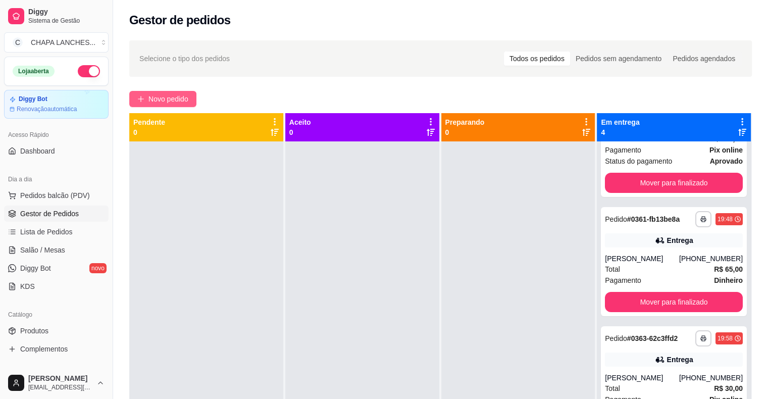
click at [154, 95] on span "Novo pedido" at bounding box center [168, 98] width 40 height 11
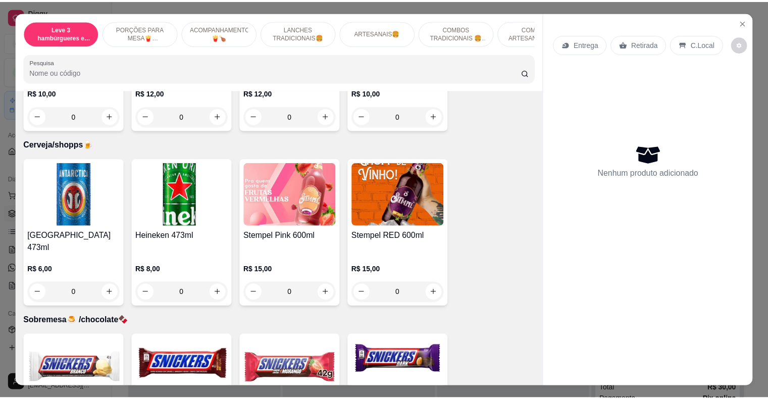
scroll to position [2828, 0]
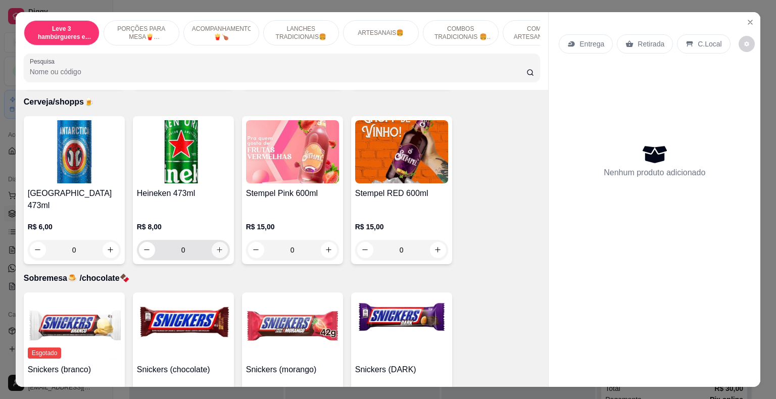
click at [218, 246] on icon "increase-product-quantity" at bounding box center [220, 250] width 8 height 8
type input "1"
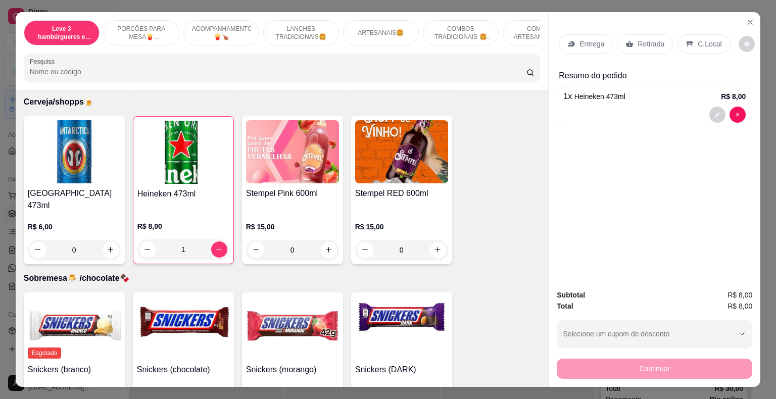
click at [643, 39] on p "Retirada" at bounding box center [650, 44] width 27 height 10
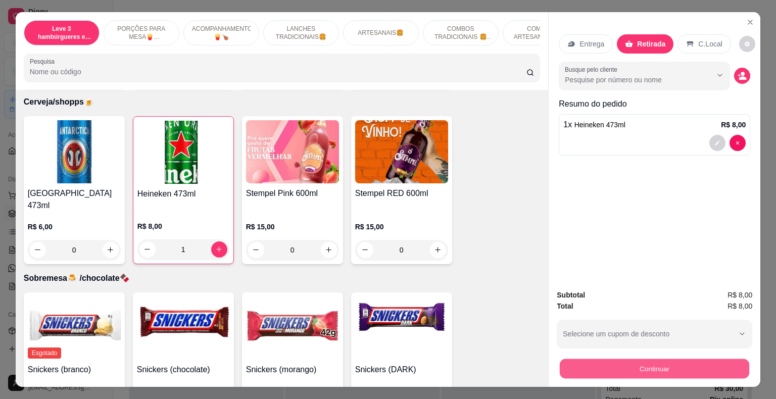
click at [625, 365] on button "Continuar" at bounding box center [653, 369] width 189 height 20
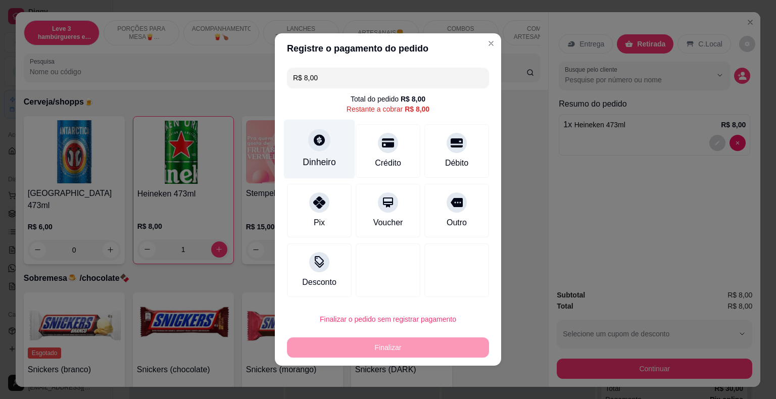
click at [324, 142] on icon at bounding box center [319, 139] width 13 height 13
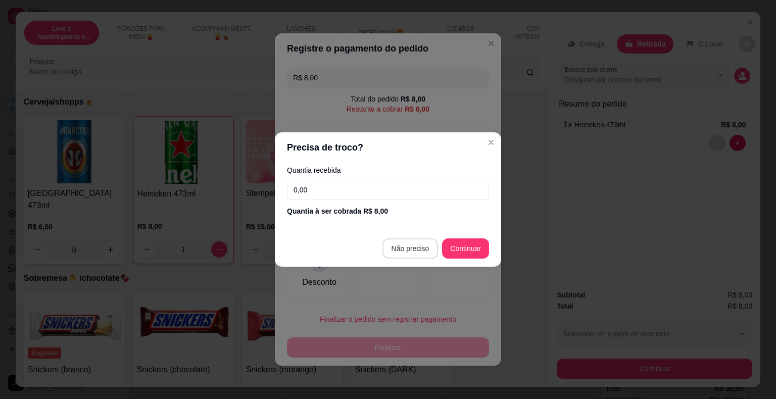
type input "R$ 0,00"
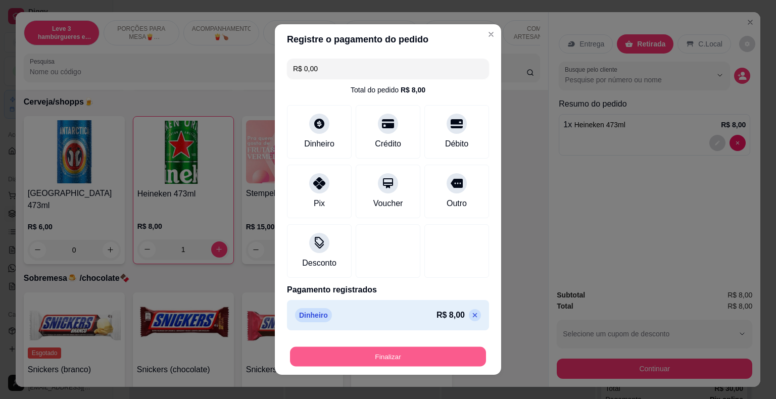
click at [429, 356] on button "Finalizar" at bounding box center [388, 357] width 196 height 20
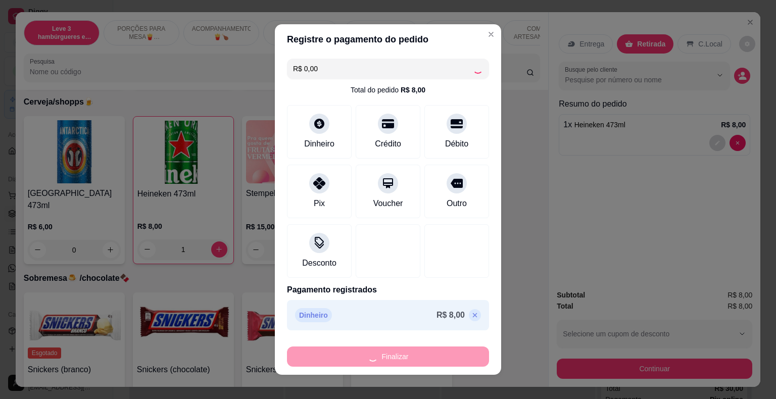
type input "0"
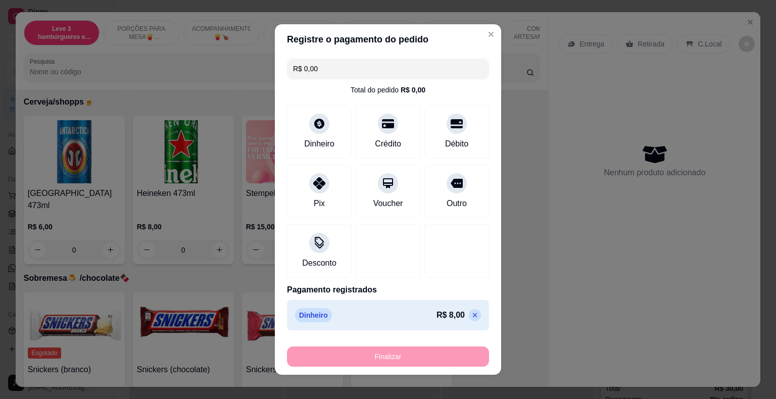
type input "-R$ 8,00"
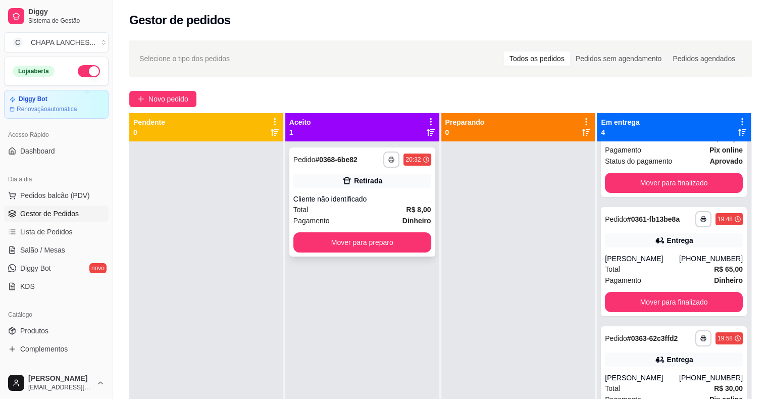
click at [406, 206] on strong "R$ 8,00" at bounding box center [418, 210] width 25 height 8
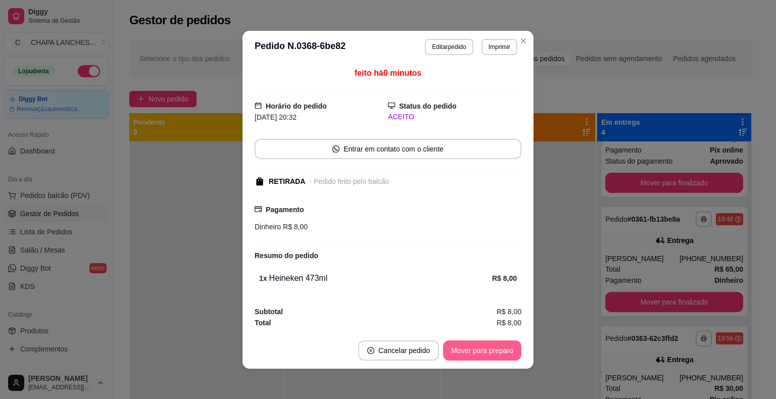
click at [485, 352] on button "Mover para preparo" at bounding box center [482, 350] width 78 height 20
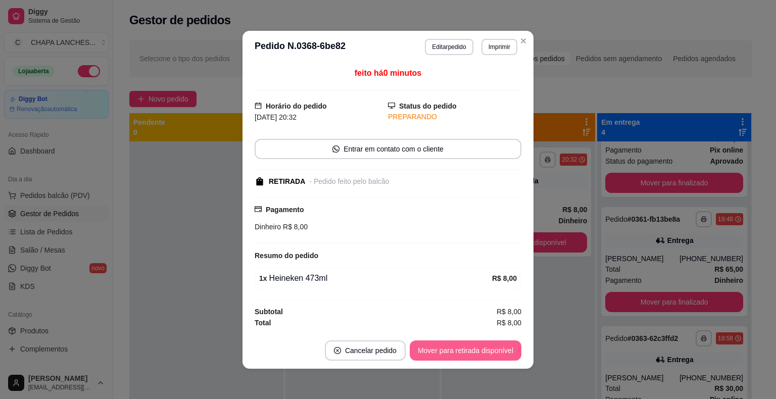
click at [504, 349] on button "Mover para retirada disponível" at bounding box center [465, 350] width 112 height 20
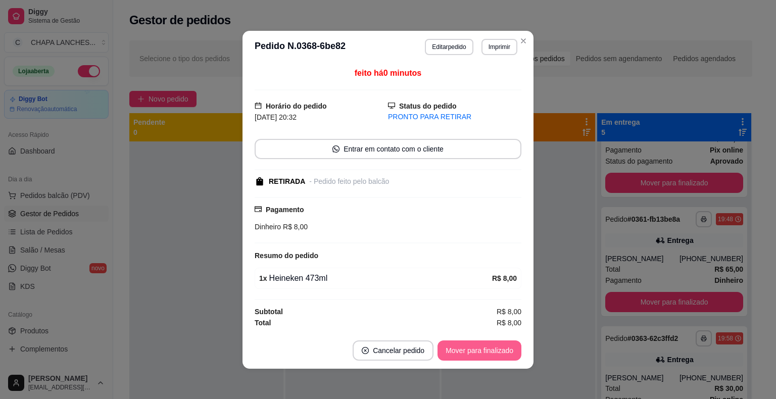
click at [504, 350] on button "Mover para finalizado" at bounding box center [479, 350] width 84 height 20
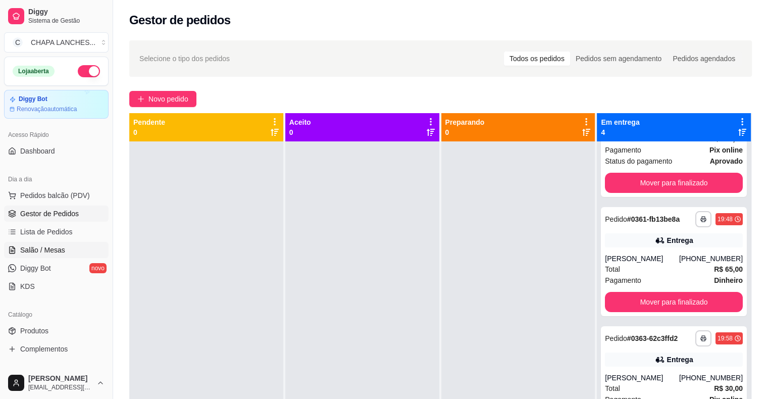
click at [71, 246] on link "Salão / Mesas" at bounding box center [56, 250] width 105 height 16
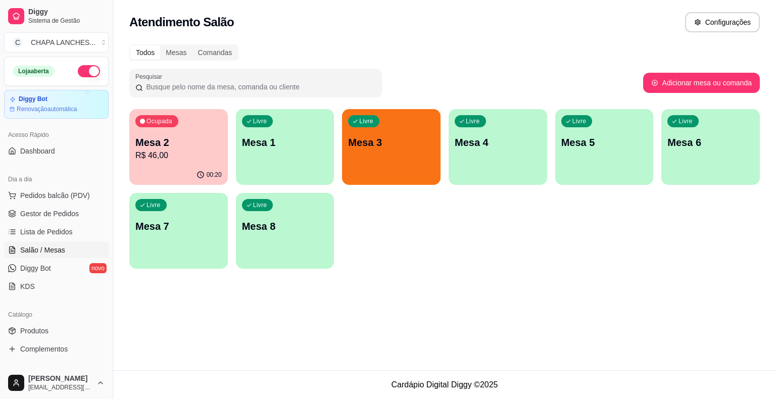
click at [388, 140] on p "Mesa 3" at bounding box center [391, 142] width 86 height 14
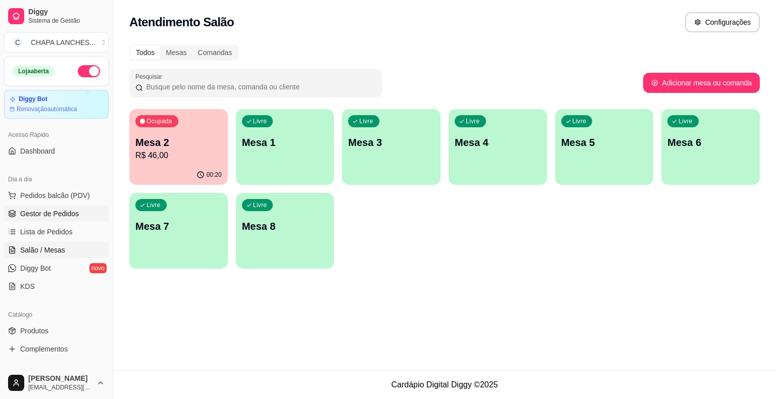
click at [54, 211] on span "Gestor de Pedidos" at bounding box center [49, 214] width 59 height 10
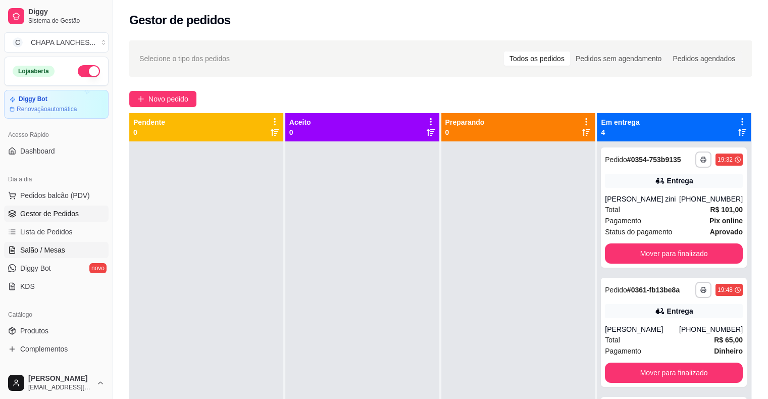
click at [42, 248] on span "Salão / Mesas" at bounding box center [42, 250] width 45 height 10
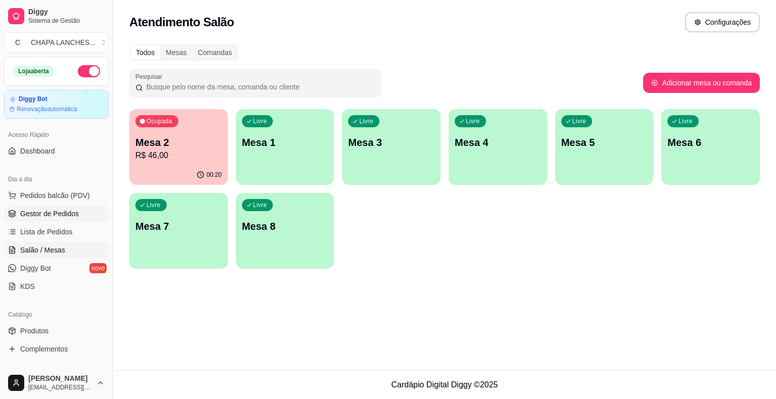
click at [48, 213] on span "Gestor de Pedidos" at bounding box center [49, 214] width 59 height 10
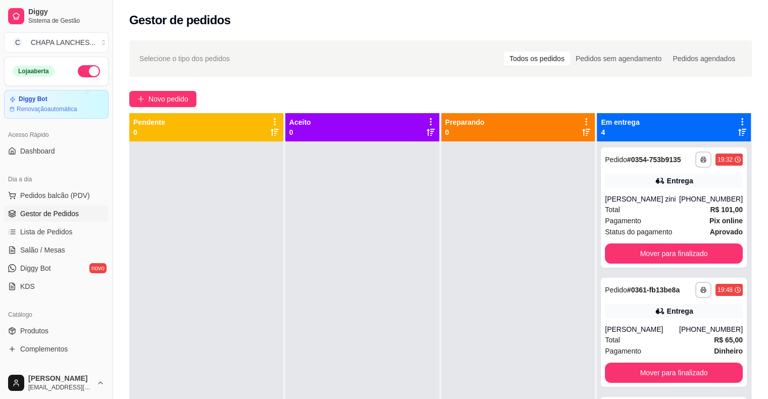
click at [66, 209] on span "Gestor de Pedidos" at bounding box center [49, 214] width 59 height 10
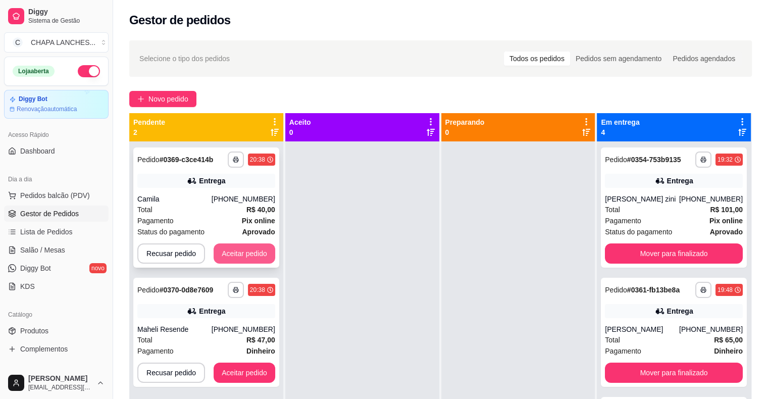
click at [248, 253] on button "Aceitar pedido" at bounding box center [245, 253] width 62 height 20
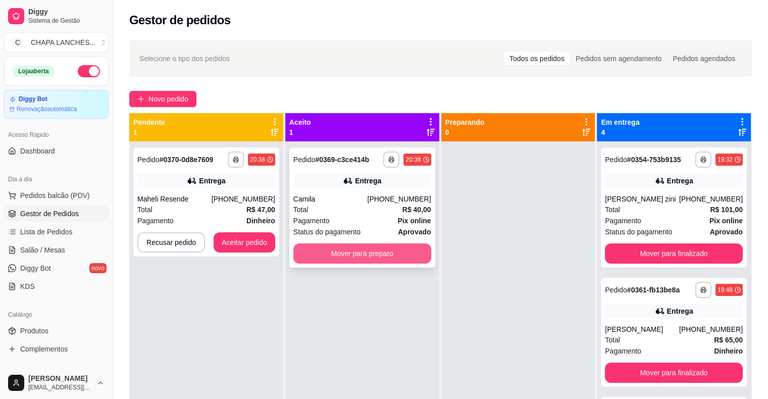
click at [356, 258] on button "Mover para preparo" at bounding box center [362, 253] width 138 height 20
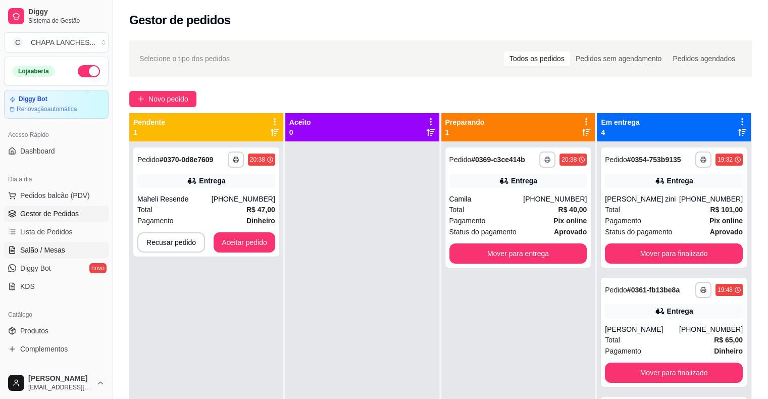
click at [56, 245] on span "Salão / Mesas" at bounding box center [42, 250] width 45 height 10
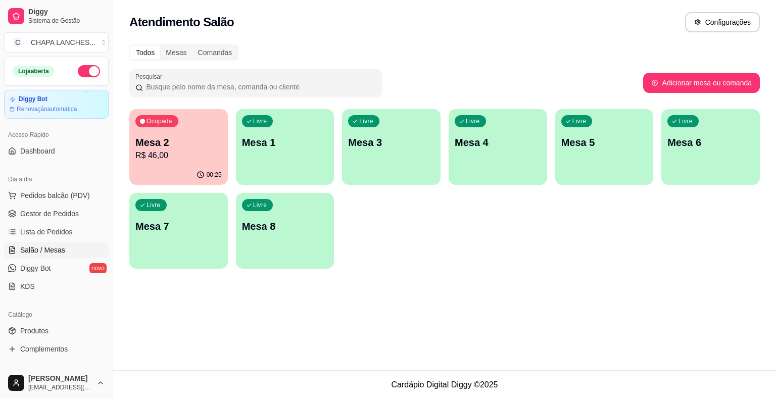
click at [283, 250] on div "Livre Mesa 8" at bounding box center [285, 225] width 98 height 64
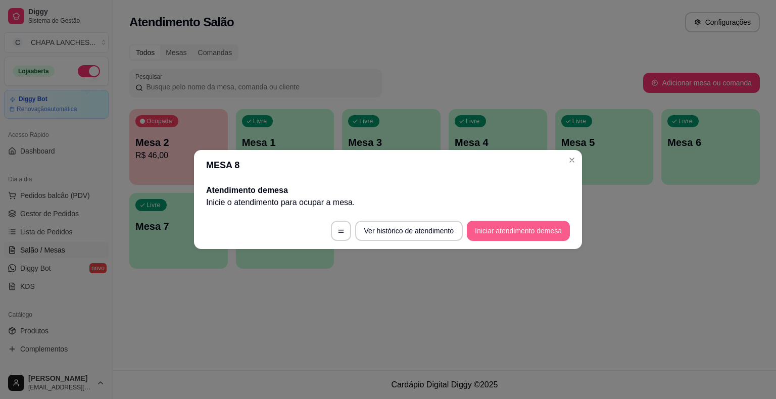
click at [505, 233] on button "Iniciar atendimento de mesa" at bounding box center [518, 231] width 103 height 20
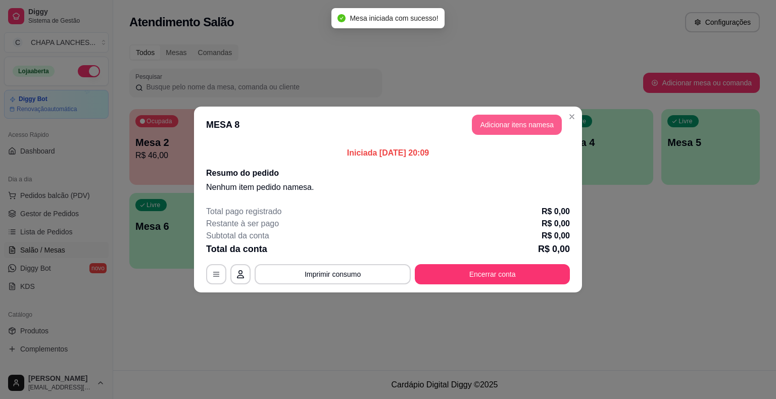
click at [502, 122] on button "Adicionar itens na mesa" at bounding box center [517, 125] width 90 height 20
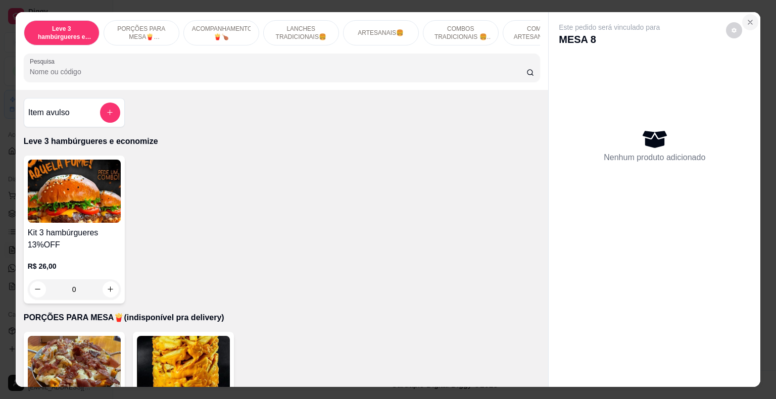
click at [748, 20] on icon "Close" at bounding box center [750, 22] width 4 height 4
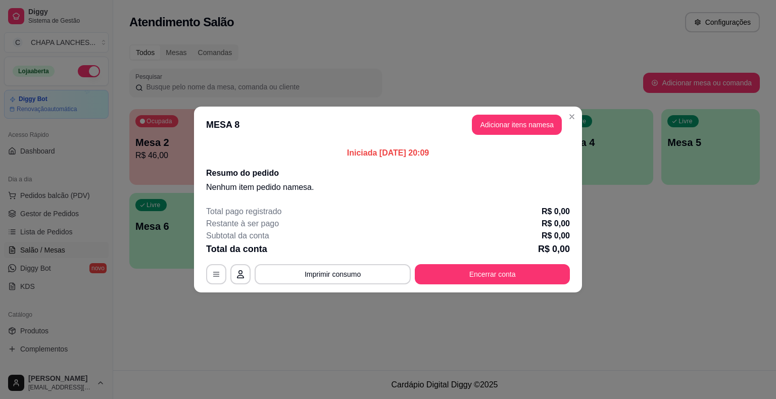
click at [359, 198] on footer "Total pago registrado R$ 0,00 Restante à ser pago R$ 0,00 Subtotal da conta R$ …" at bounding box center [388, 244] width 388 height 95
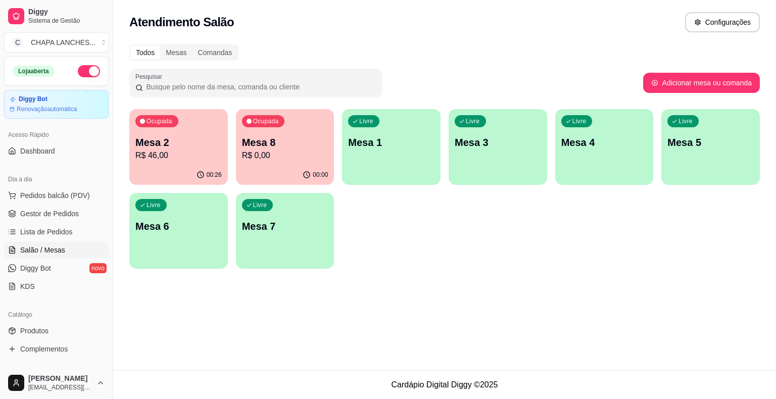
click at [271, 152] on p "R$ 0,00" at bounding box center [285, 155] width 86 height 12
click at [127, 304] on div "Atendimento Salão Configurações Todos Mesas Comandas Pesquisar Adicionar mesa o…" at bounding box center [444, 185] width 662 height 370
click at [72, 213] on span "Gestor de Pedidos" at bounding box center [49, 214] width 59 height 10
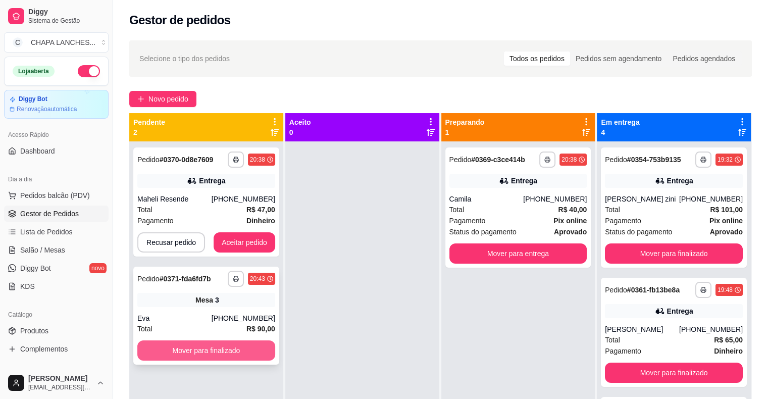
click at [242, 352] on button "Mover para finalizado" at bounding box center [206, 350] width 138 height 20
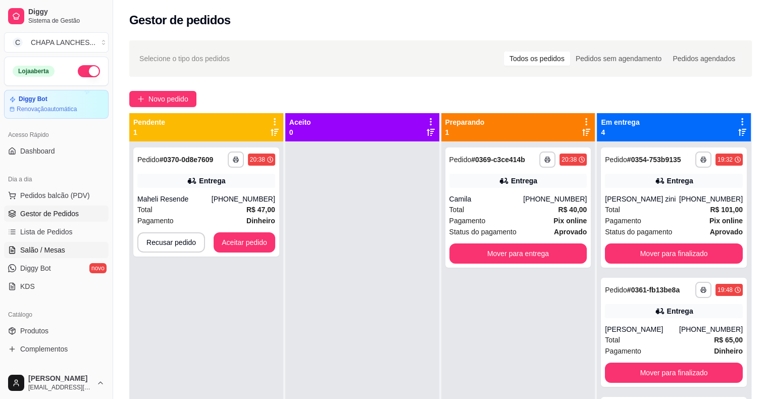
click at [42, 252] on span "Salão / Mesas" at bounding box center [42, 250] width 45 height 10
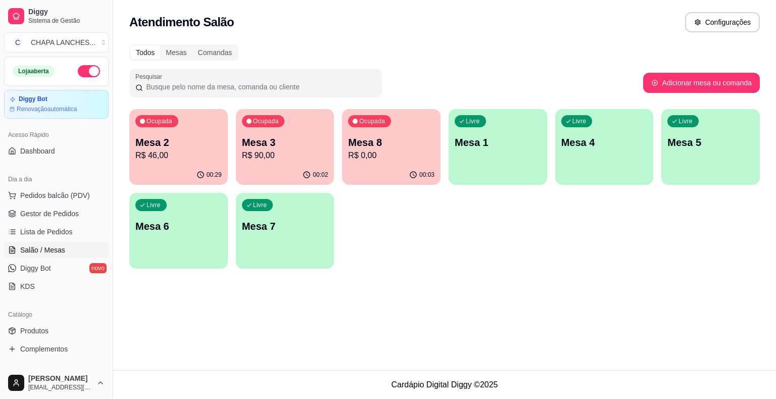
click at [387, 147] on p "Mesa 8" at bounding box center [391, 142] width 86 height 14
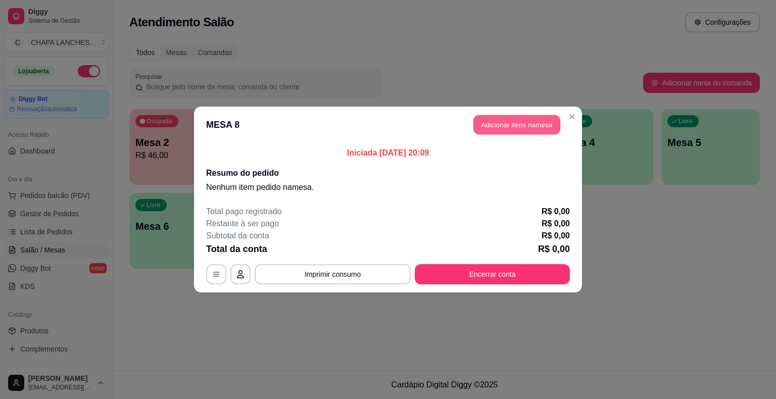
click at [512, 120] on button "Adicionar itens na mesa" at bounding box center [516, 125] width 87 height 20
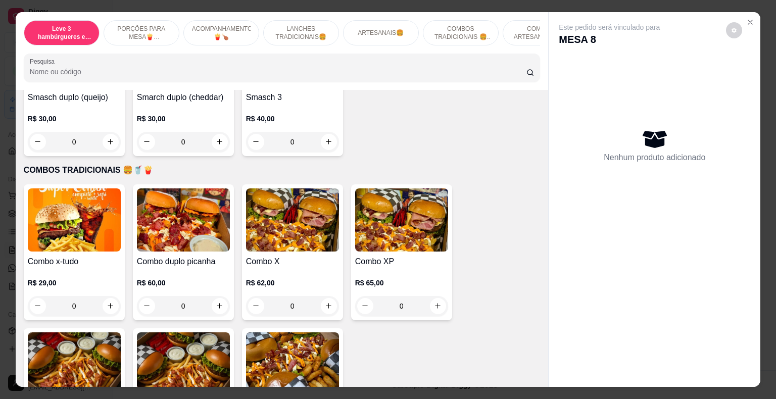
scroll to position [1464, 0]
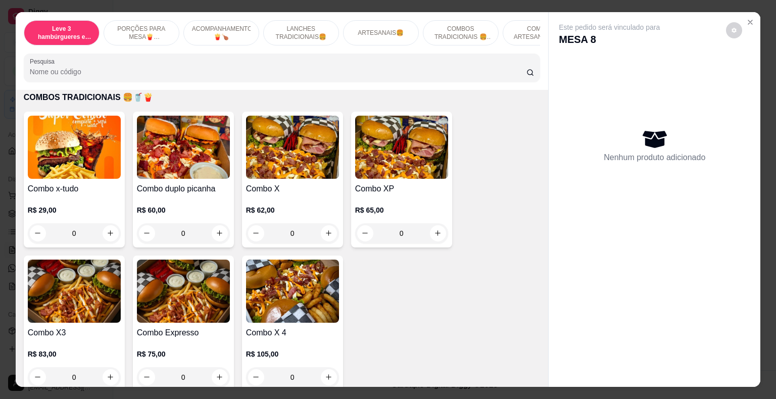
click at [217, 226] on div "0" at bounding box center [183, 233] width 93 height 20
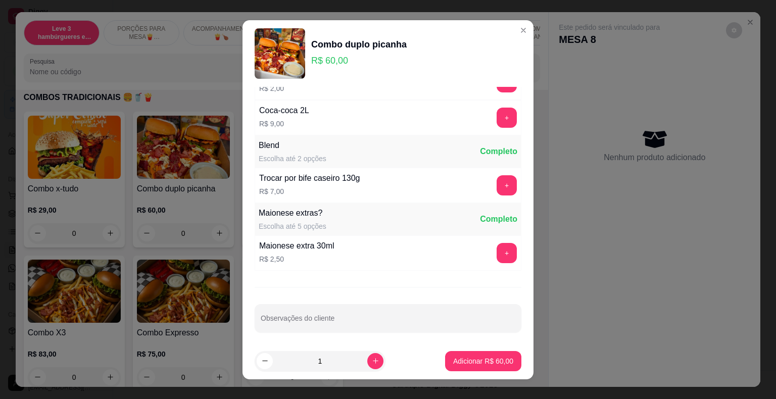
scroll to position [316, 0]
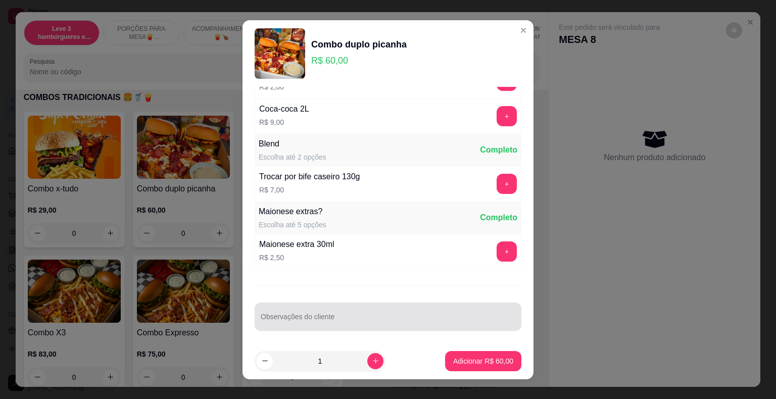
click at [293, 316] on input "Observações do cliente" at bounding box center [388, 321] width 254 height 10
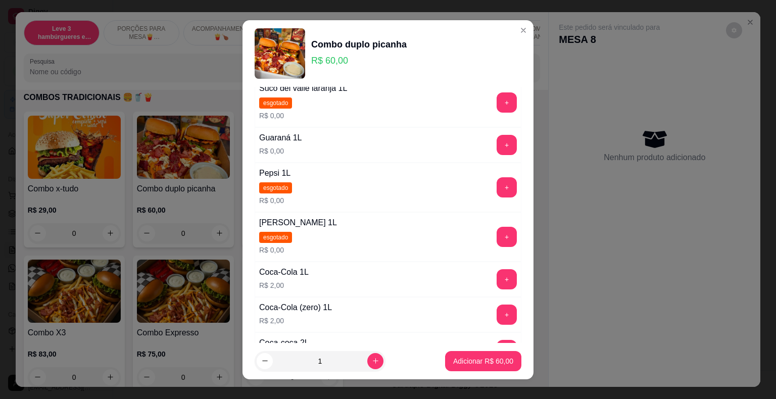
scroll to position [114, 0]
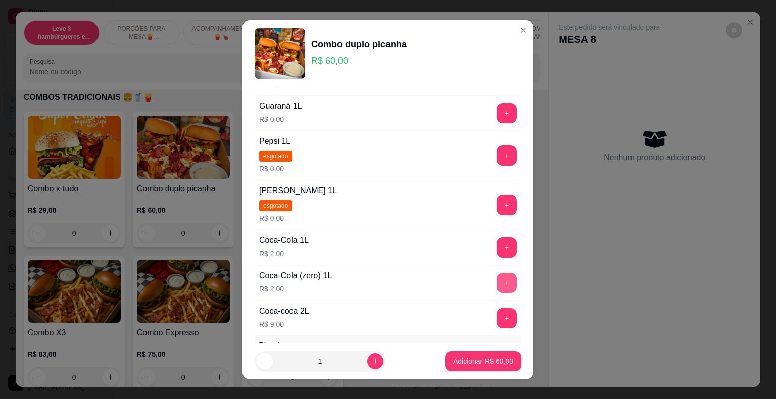
type input "sem salda um alface"
click at [496, 282] on button "+" at bounding box center [506, 283] width 20 height 20
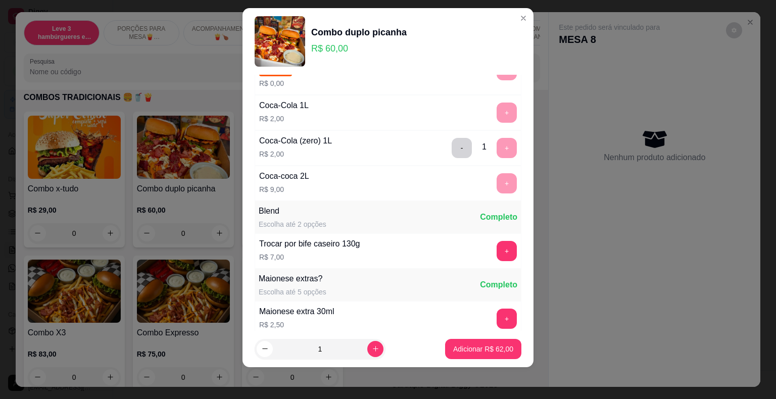
scroll to position [316, 0]
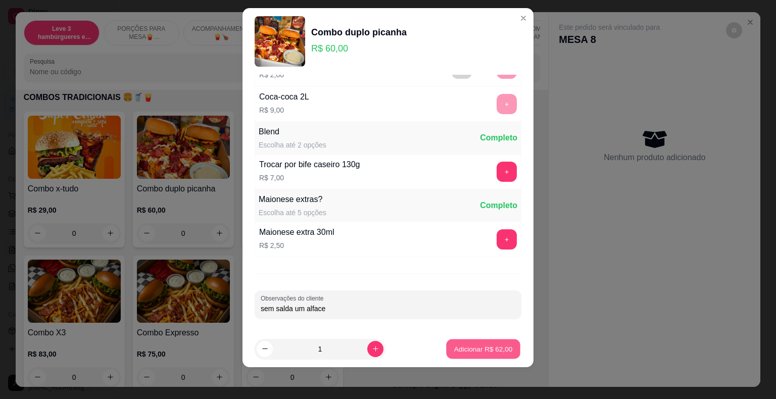
click at [489, 346] on p "Adicionar R$ 62,00" at bounding box center [483, 349] width 59 height 10
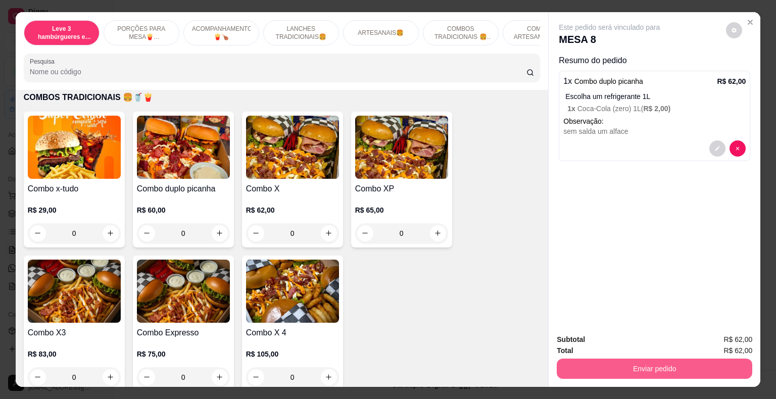
click at [586, 363] on button "Enviar pedido" at bounding box center [653, 368] width 195 height 20
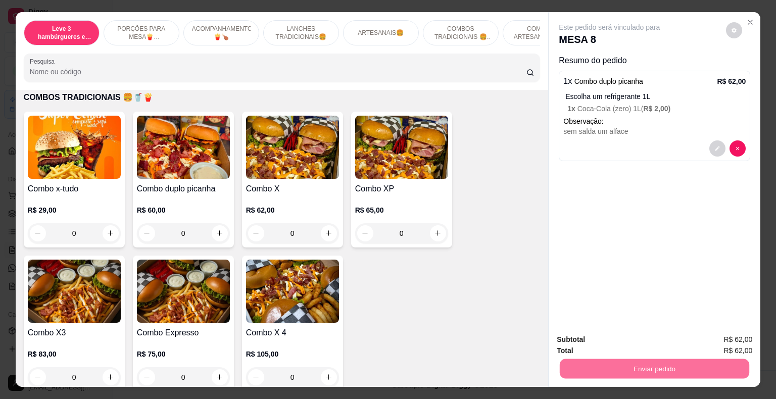
click at [590, 337] on button "Não registrar e enviar pedido" at bounding box center [620, 340] width 105 height 19
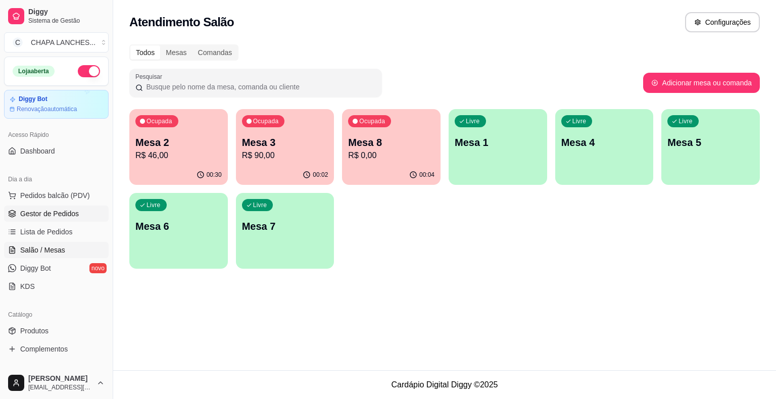
click at [67, 213] on span "Gestor de Pedidos" at bounding box center [49, 214] width 59 height 10
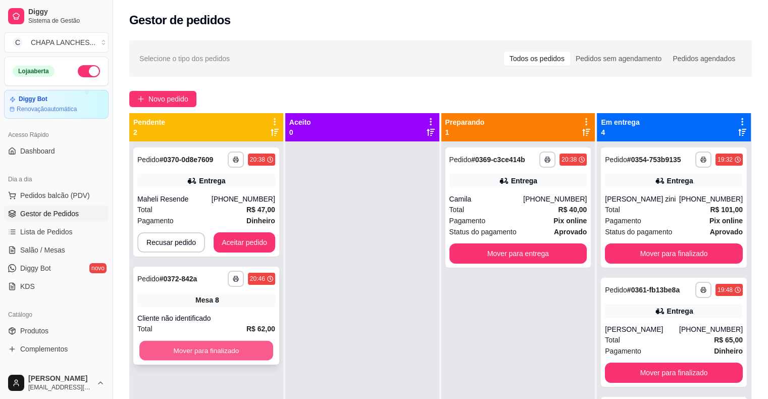
click at [237, 355] on button "Mover para finalizado" at bounding box center [206, 351] width 134 height 20
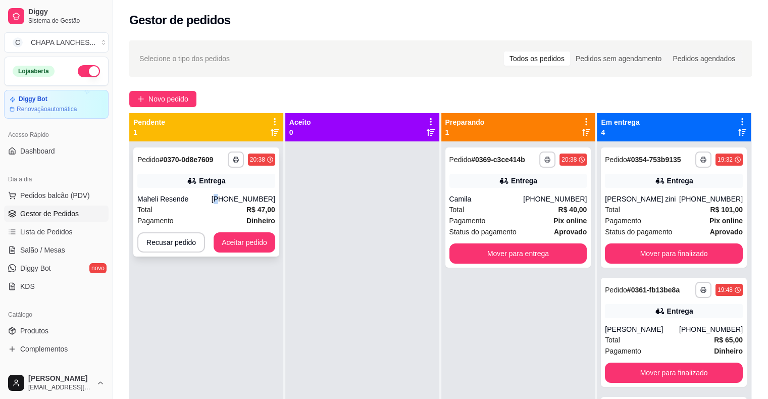
click at [228, 199] on div "[PHONE_NUMBER]" at bounding box center [244, 199] width 64 height 10
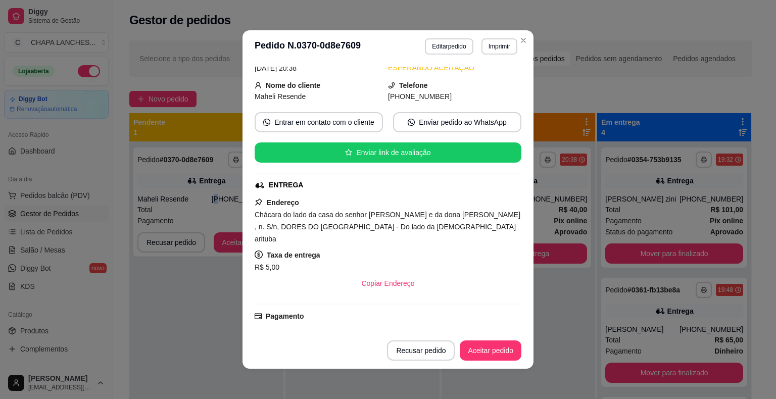
scroll to position [101, 0]
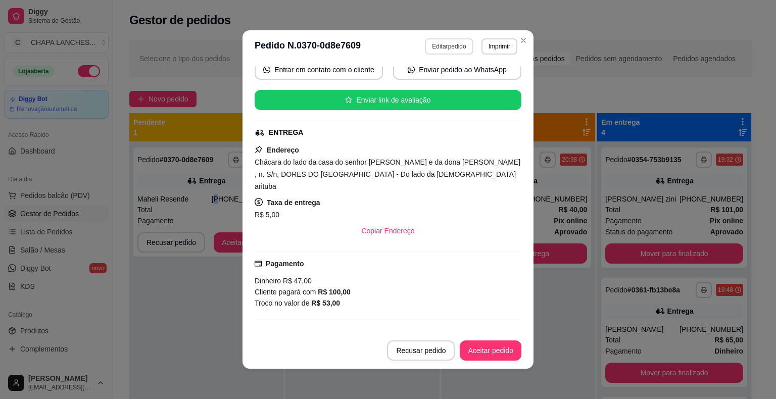
click at [446, 45] on button "Editar pedido" at bounding box center [449, 46] width 48 height 16
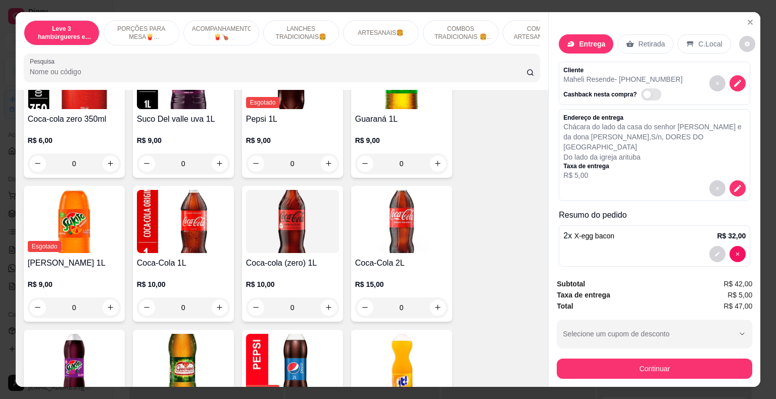
scroll to position [2575, 0]
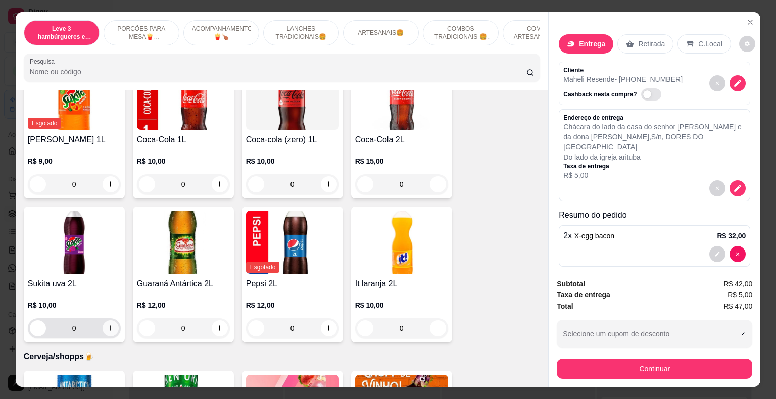
click at [109, 324] on icon "increase-product-quantity" at bounding box center [111, 328] width 8 height 8
type input "1"
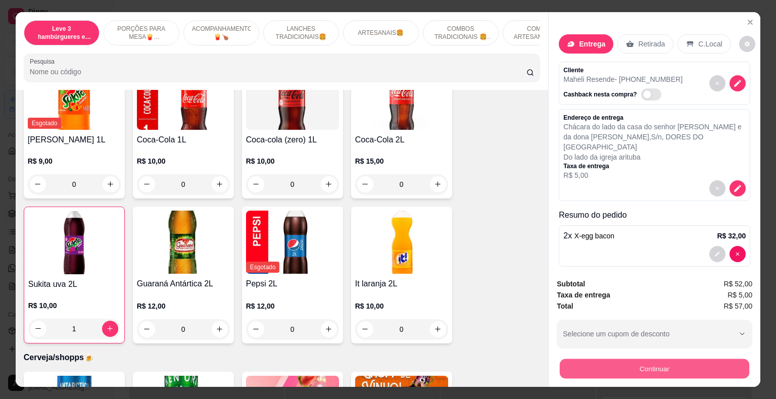
click at [654, 371] on button "Continuar" at bounding box center [653, 369] width 189 height 20
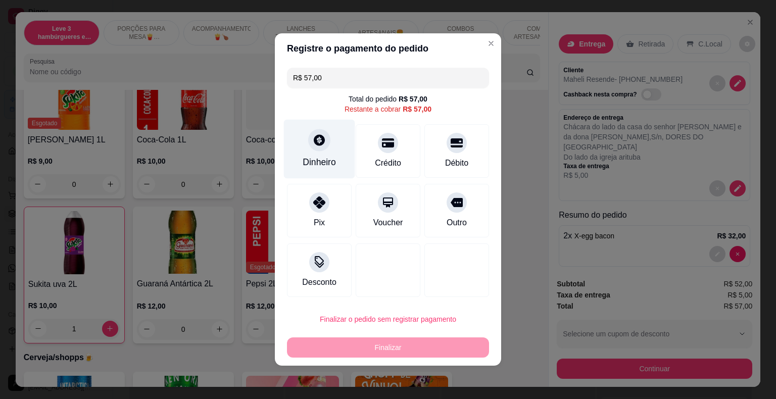
click at [315, 149] on div at bounding box center [319, 140] width 22 height 22
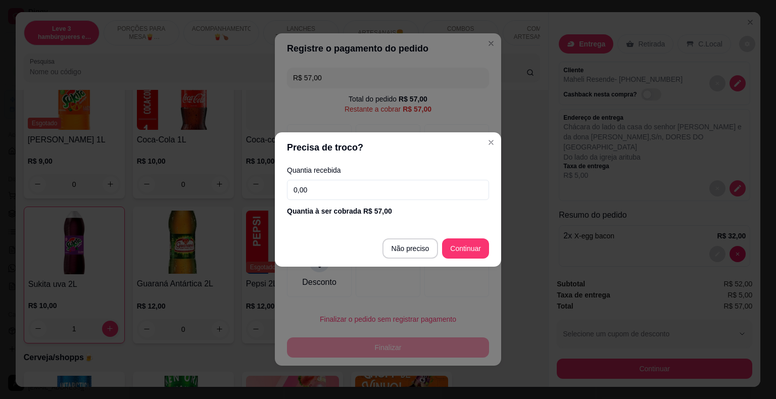
click at [345, 185] on input "0,00" at bounding box center [388, 190] width 202 height 20
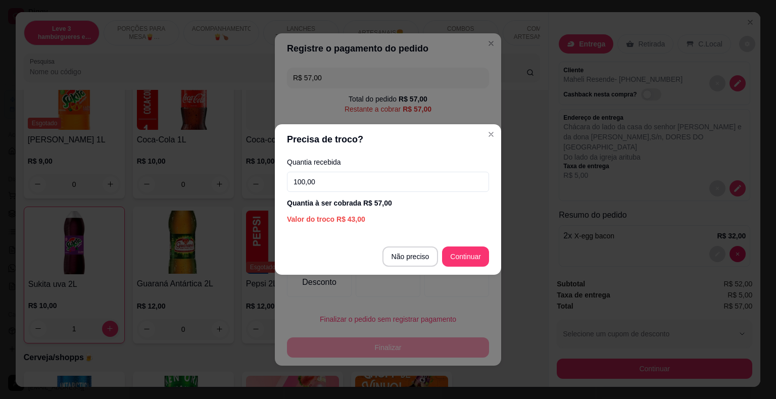
type input "100,00"
drag, startPoint x: 458, startPoint y: 249, endPoint x: 455, endPoint y: 262, distance: 13.5
click at [460, 259] on section "Precisa de troco? Quantia recebida 100,00 Quantia à ser cobrada R$ 57,00 Valor …" at bounding box center [388, 199] width 226 height 150
type input "R$ 0,00"
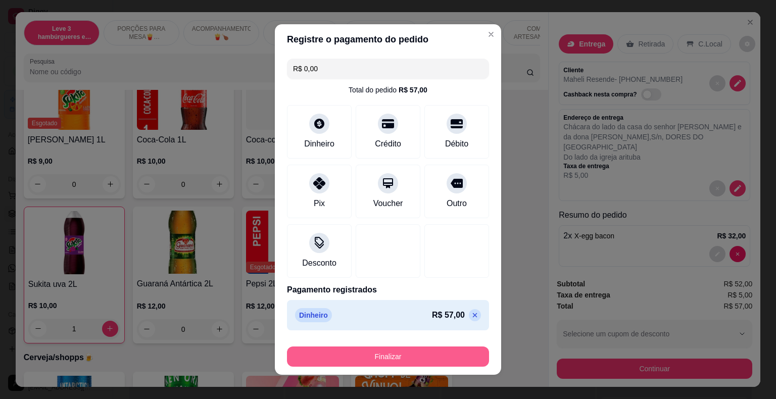
click at [444, 353] on button "Finalizar" at bounding box center [388, 356] width 202 height 20
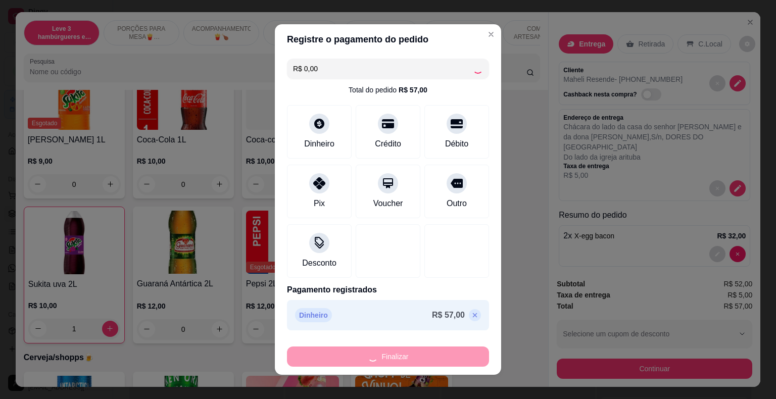
type input "0"
type input "-R$ 57,00"
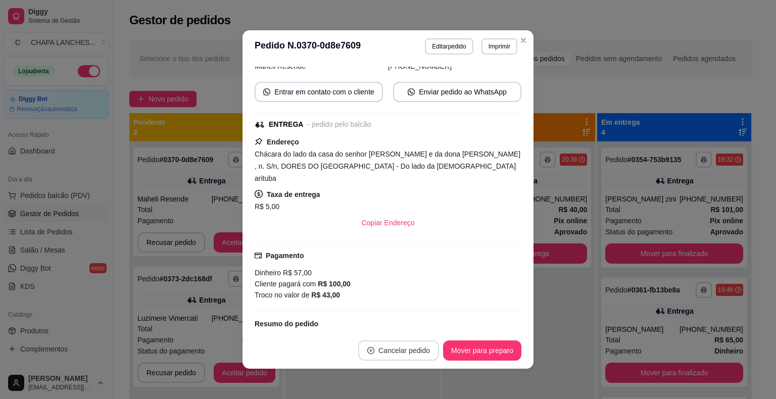
scroll to position [123, 0]
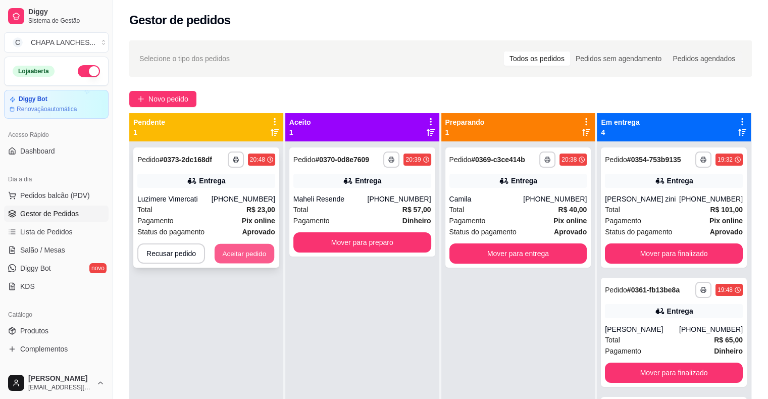
click at [245, 251] on button "Aceitar pedido" at bounding box center [245, 254] width 60 height 20
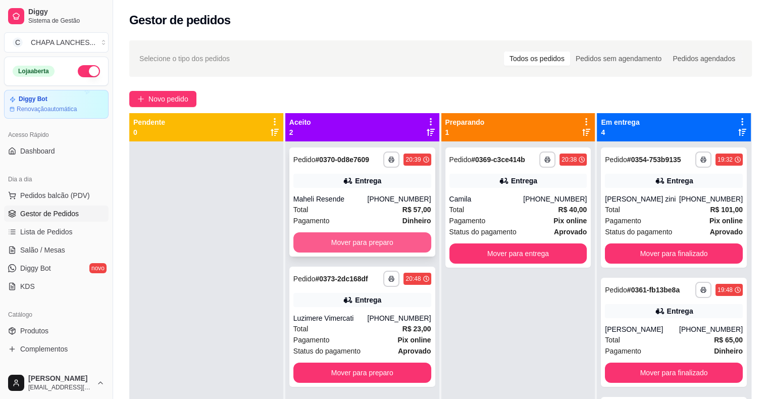
click at [335, 246] on button "Mover para preparo" at bounding box center [362, 242] width 138 height 20
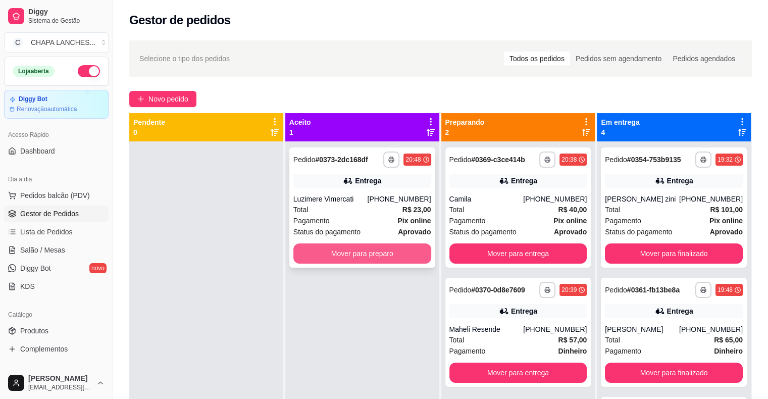
click at [327, 250] on button "Mover para preparo" at bounding box center [362, 253] width 138 height 20
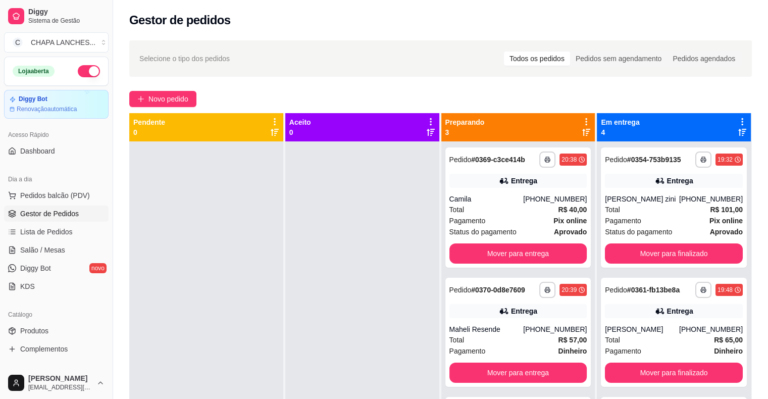
drag, startPoint x: 327, startPoint y: 257, endPoint x: 265, endPoint y: 266, distance: 62.8
click at [318, 262] on div at bounding box center [362, 340] width 154 height 399
click at [65, 247] on link "Salão / Mesas" at bounding box center [56, 250] width 105 height 16
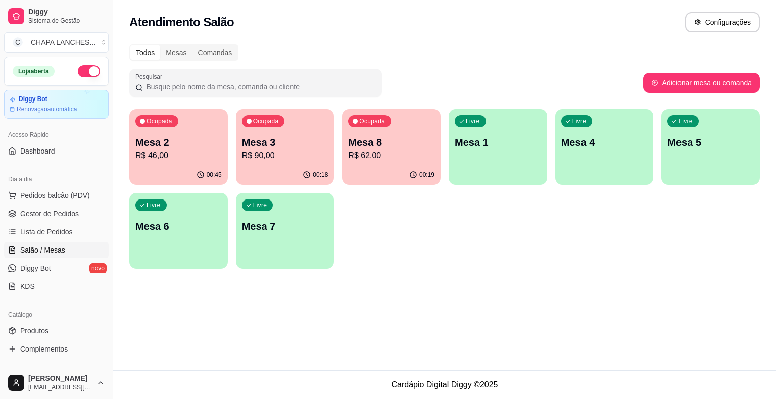
click at [278, 161] on p "R$ 90,00" at bounding box center [285, 155] width 86 height 12
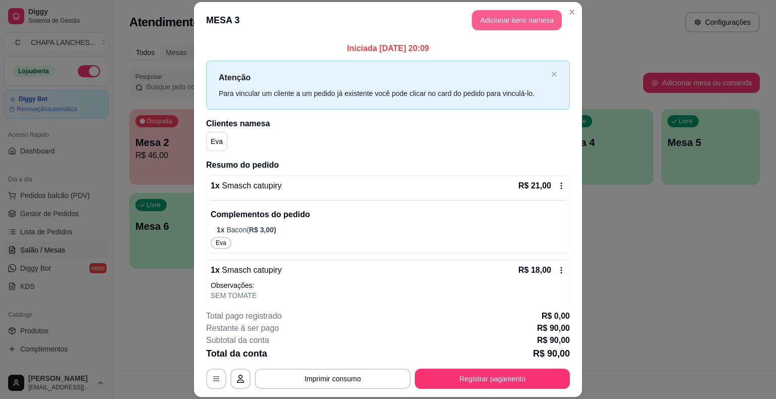
click at [503, 23] on button "Adicionar itens na mesa" at bounding box center [517, 20] width 90 height 20
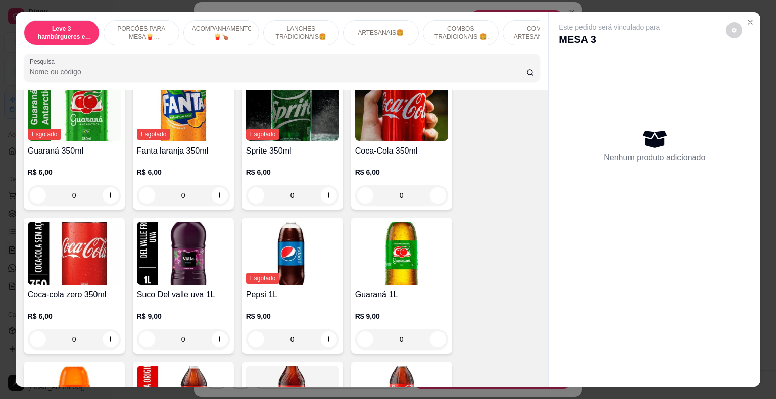
scroll to position [2373, 0]
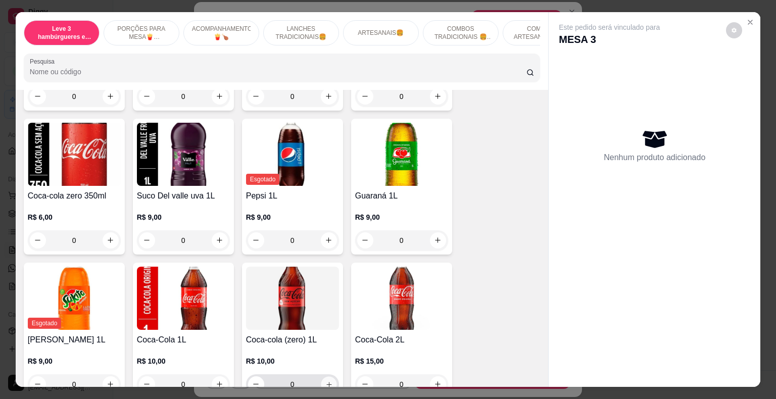
click at [328, 380] on icon "increase-product-quantity" at bounding box center [329, 384] width 8 height 8
type input "1"
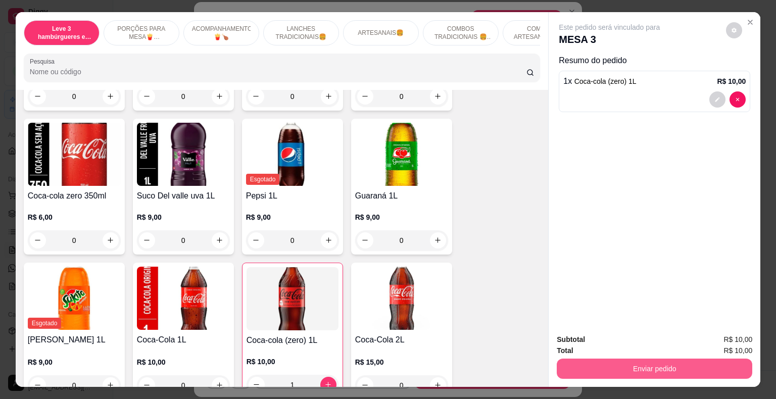
click at [598, 361] on button "Enviar pedido" at bounding box center [653, 368] width 195 height 20
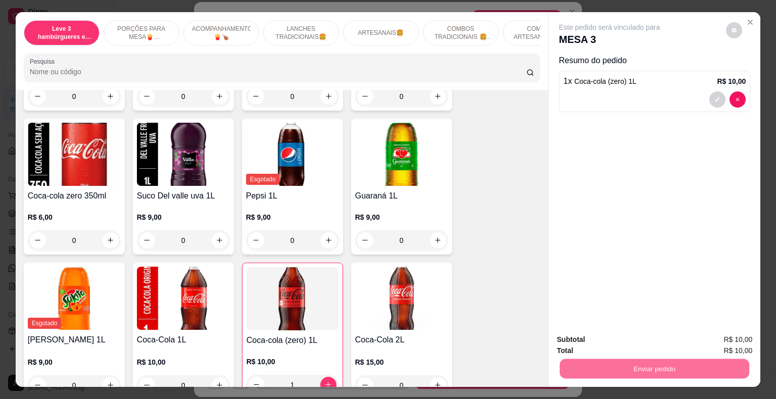
click at [609, 340] on button "Não registrar e enviar pedido" at bounding box center [620, 340] width 105 height 19
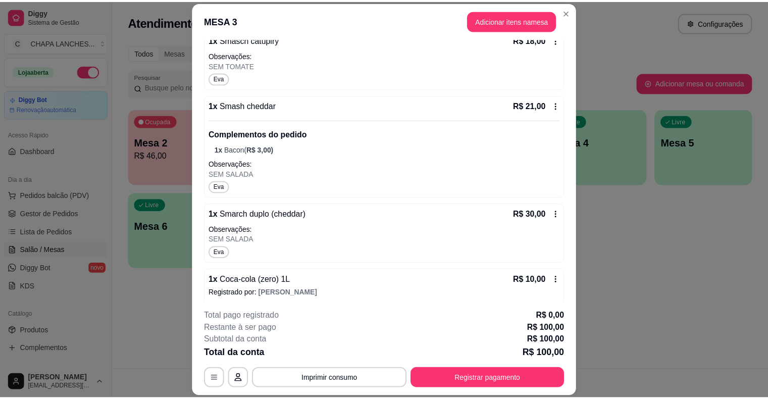
scroll to position [235, 0]
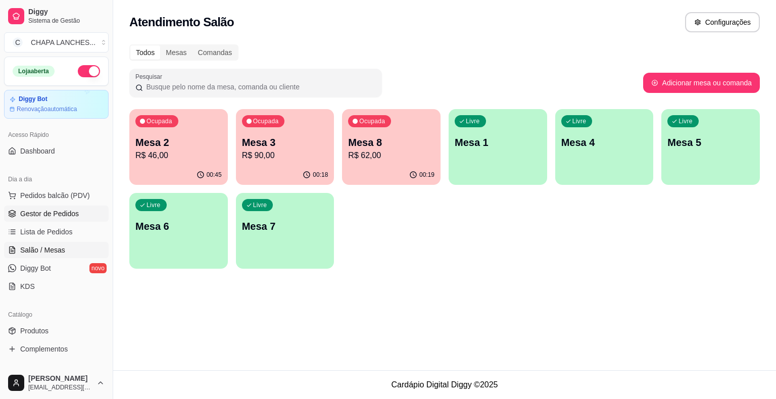
click at [69, 215] on span "Gestor de Pedidos" at bounding box center [49, 214] width 59 height 10
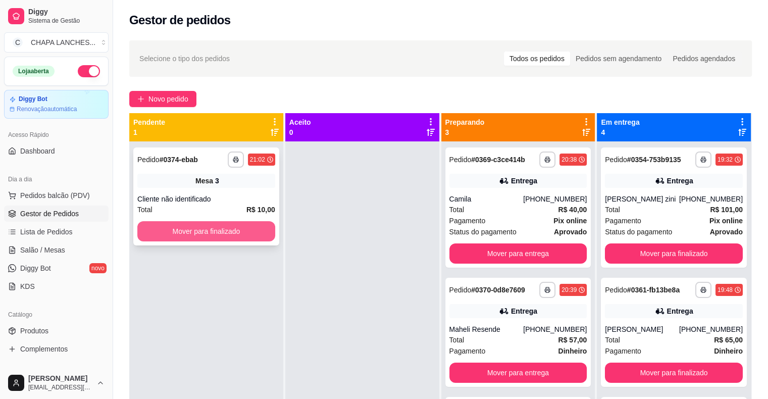
click at [267, 228] on button "Mover para finalizado" at bounding box center [206, 231] width 138 height 20
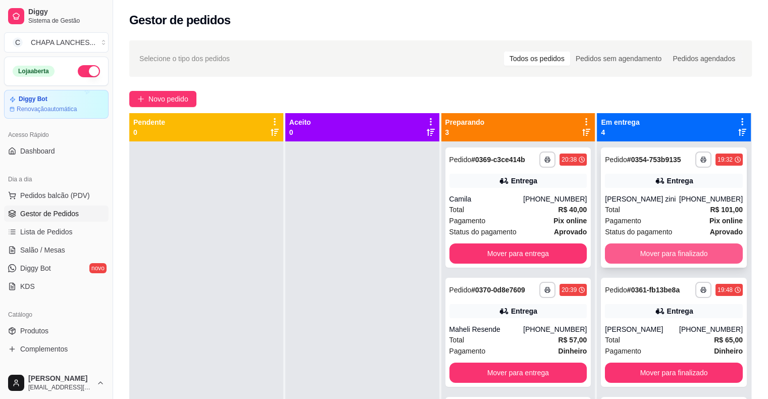
click at [642, 248] on button "Mover para finalizado" at bounding box center [674, 253] width 138 height 20
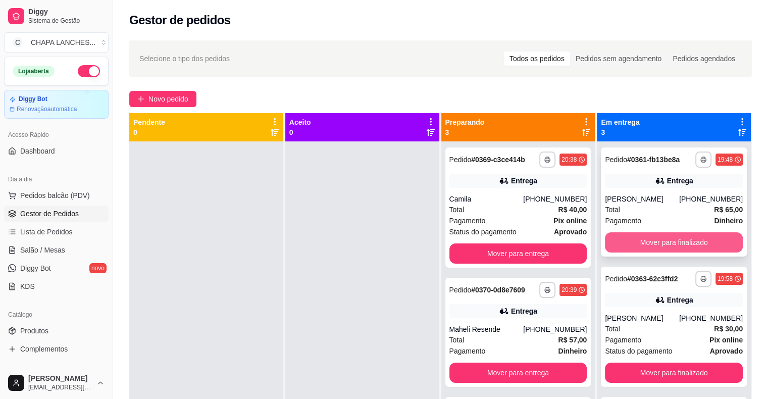
click at [642, 240] on button "Mover para finalizado" at bounding box center [674, 242] width 138 height 20
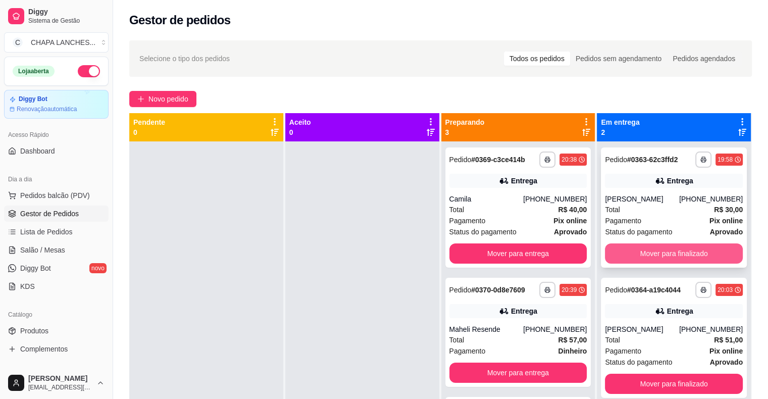
click at [645, 254] on button "Mover para finalizado" at bounding box center [674, 253] width 138 height 20
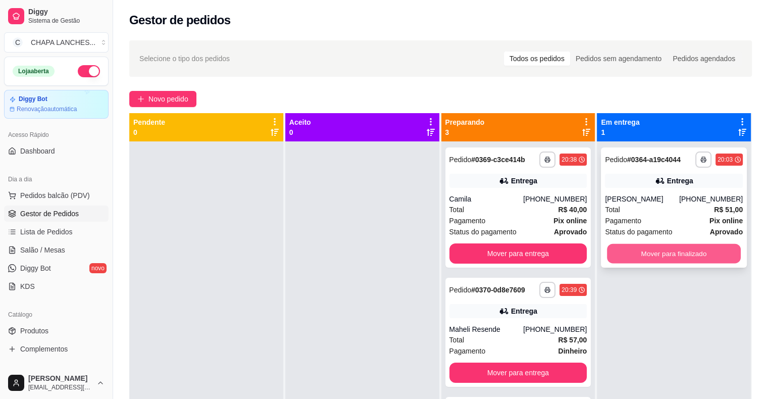
click at [642, 254] on button "Mover para finalizado" at bounding box center [674, 254] width 134 height 20
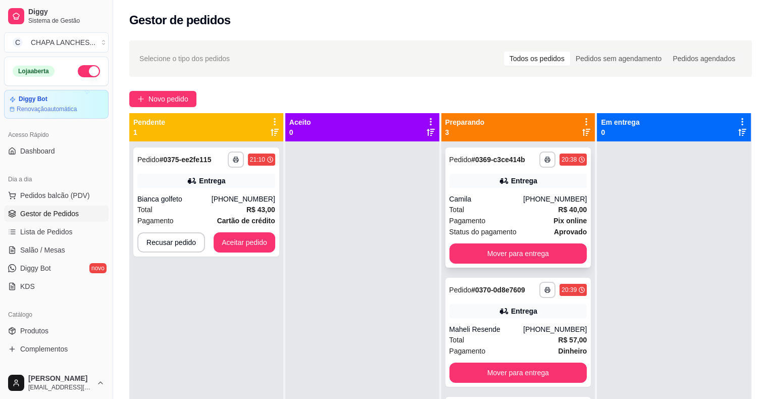
click at [476, 207] on div "Total R$ 40,00" at bounding box center [518, 209] width 138 height 11
click at [553, 258] on button "Mover para entrega" at bounding box center [518, 253] width 138 height 20
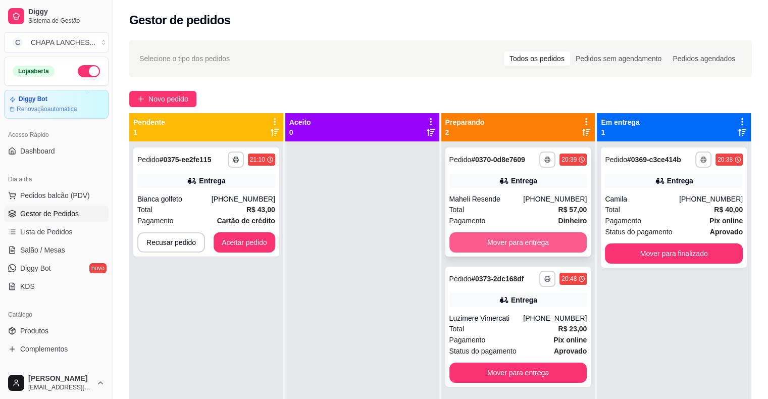
click at [525, 241] on button "Mover para entrega" at bounding box center [518, 242] width 138 height 20
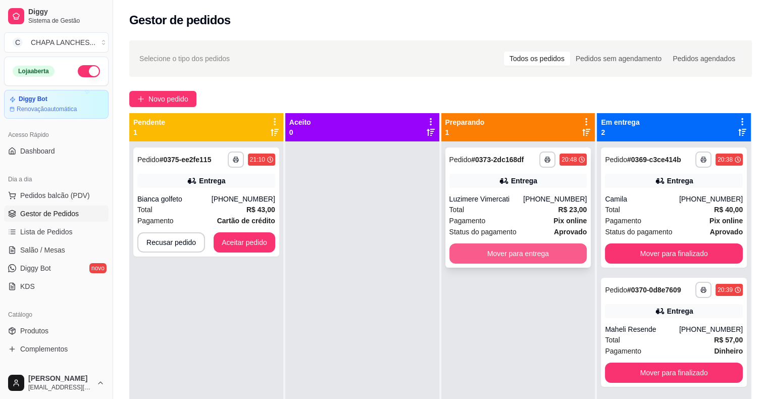
click at [504, 253] on button "Mover para entrega" at bounding box center [518, 253] width 138 height 20
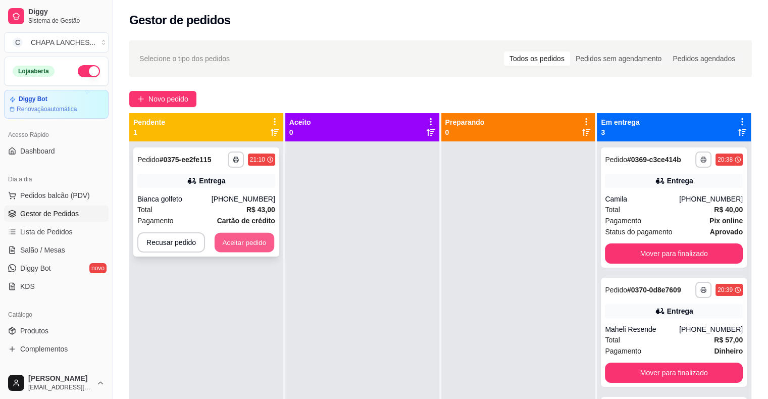
click at [252, 243] on button "Aceitar pedido" at bounding box center [245, 243] width 60 height 20
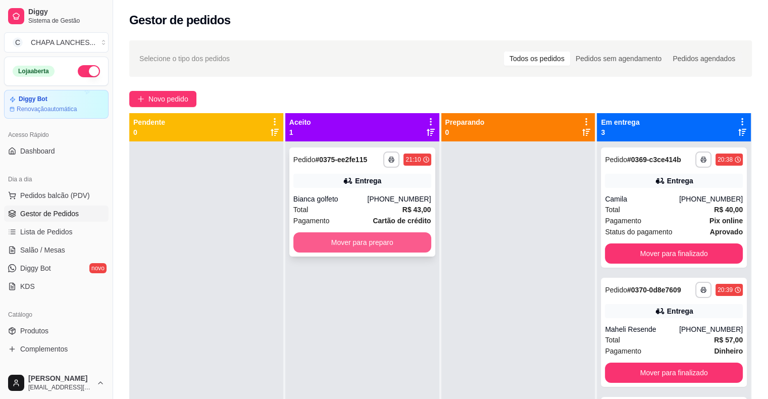
click at [355, 243] on button "Mover para preparo" at bounding box center [362, 242] width 138 height 20
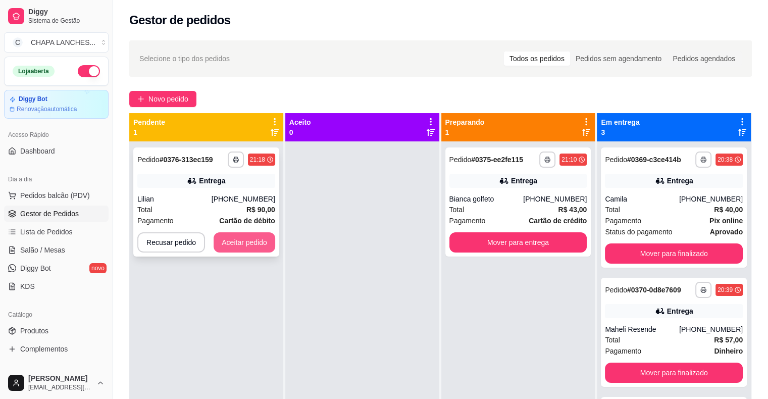
click at [252, 248] on button "Aceitar pedido" at bounding box center [245, 242] width 62 height 20
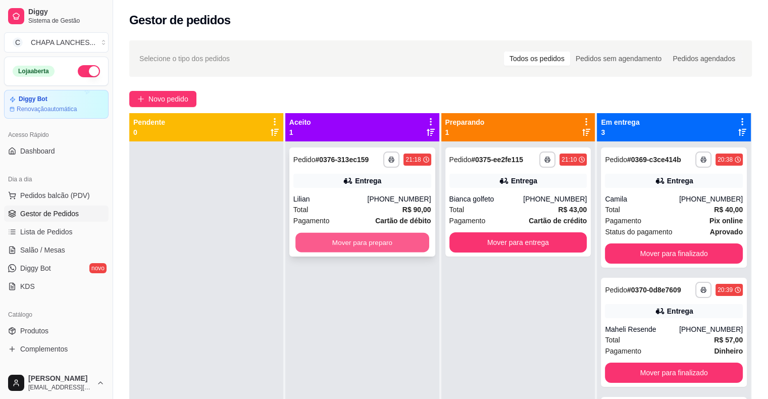
click at [391, 243] on button "Mover para preparo" at bounding box center [362, 243] width 134 height 20
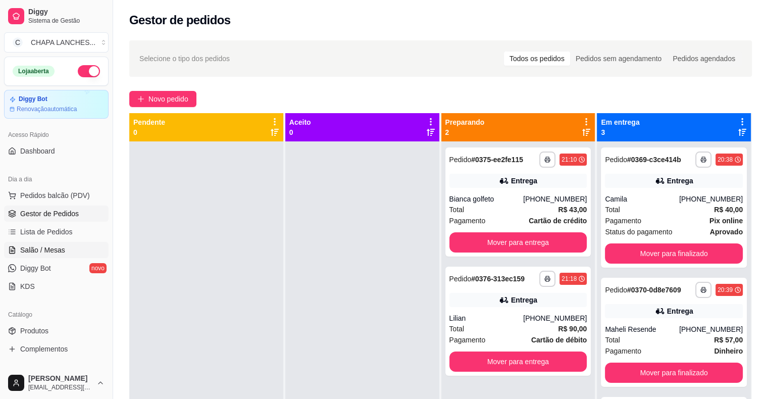
click at [63, 252] on span "Salão / Mesas" at bounding box center [42, 250] width 45 height 10
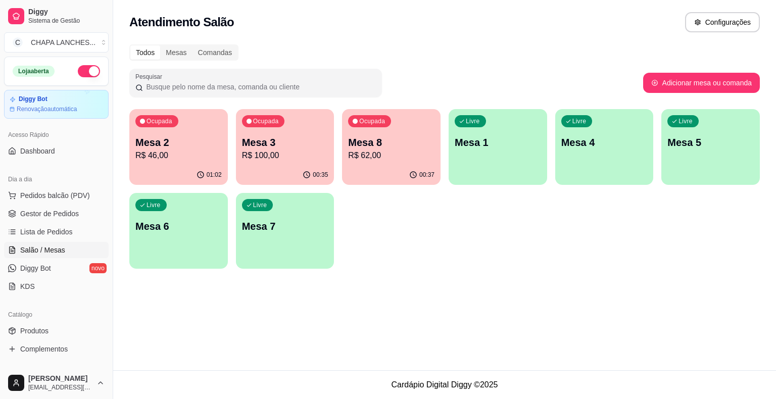
click at [285, 156] on p "R$ 100,00" at bounding box center [285, 155] width 86 height 12
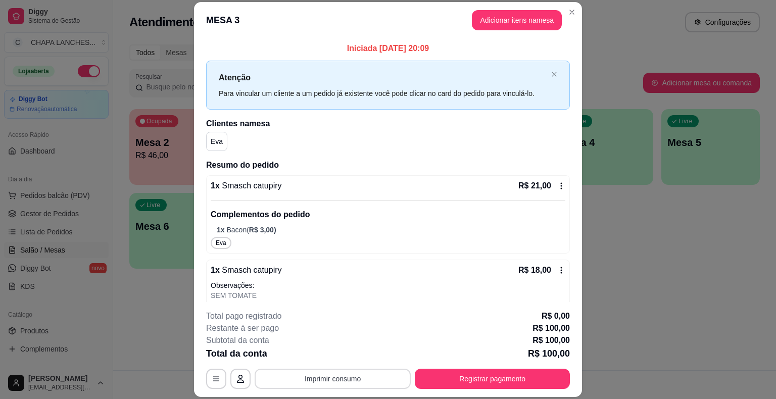
click at [339, 383] on button "Imprimir consumo" at bounding box center [332, 379] width 156 height 20
click at [341, 354] on button "IMPRESSORA" at bounding box center [331, 355] width 73 height 16
click at [475, 385] on button "Registrar pagamento" at bounding box center [492, 379] width 155 height 20
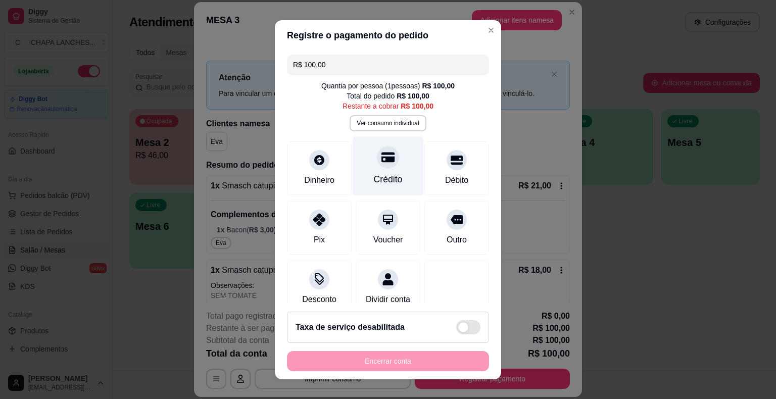
click at [379, 165] on div at bounding box center [388, 157] width 22 height 22
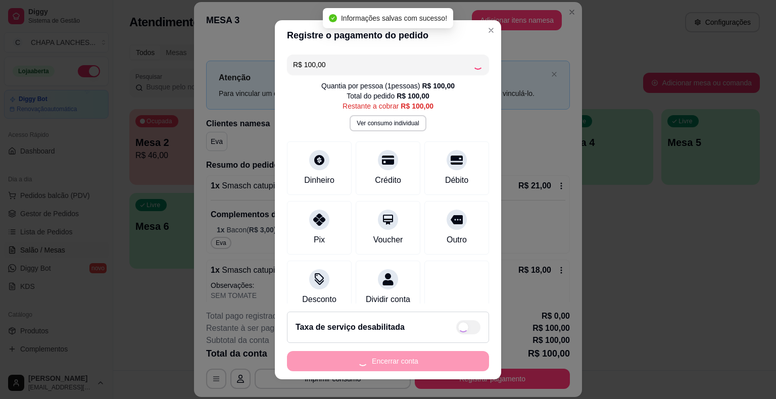
type input "R$ 0,00"
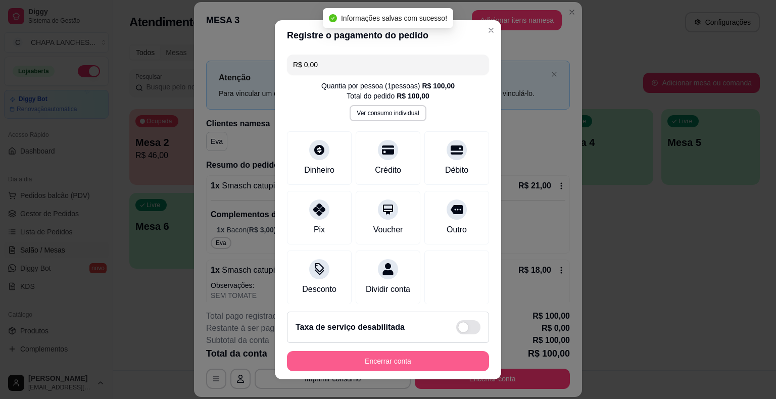
click at [409, 363] on button "Encerrar conta" at bounding box center [388, 361] width 202 height 20
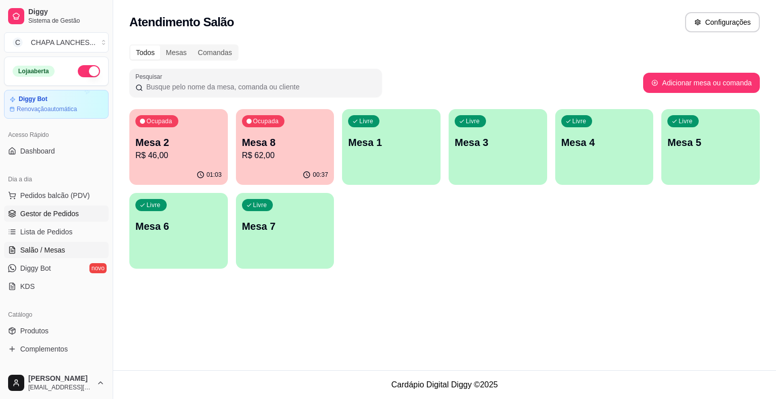
click at [52, 209] on span "Gestor de Pedidos" at bounding box center [49, 214] width 59 height 10
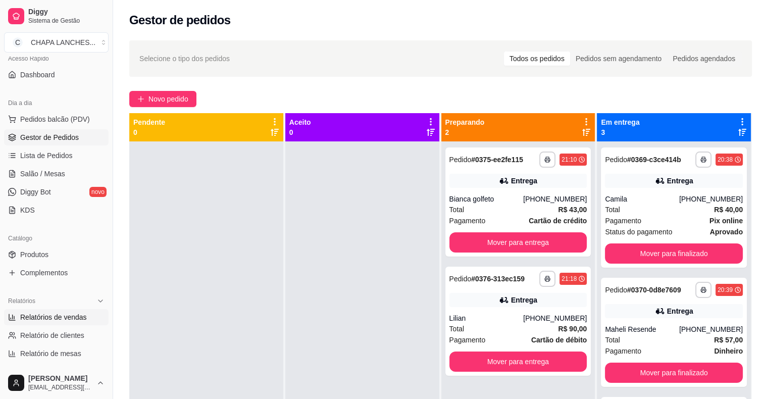
scroll to position [101, 0]
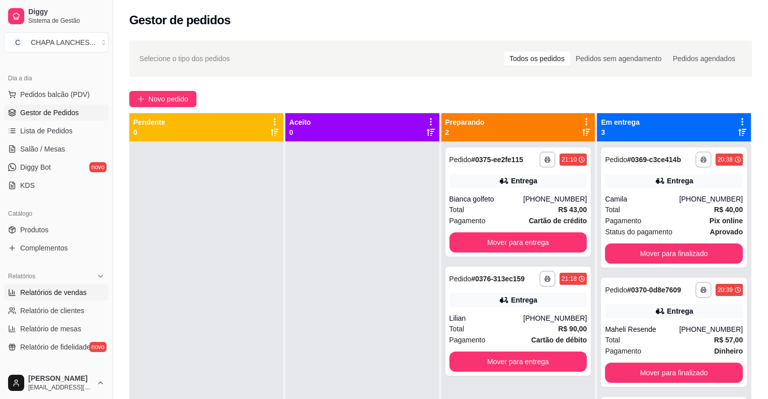
click at [53, 286] on link "Relatórios de vendas" at bounding box center [56, 292] width 105 height 16
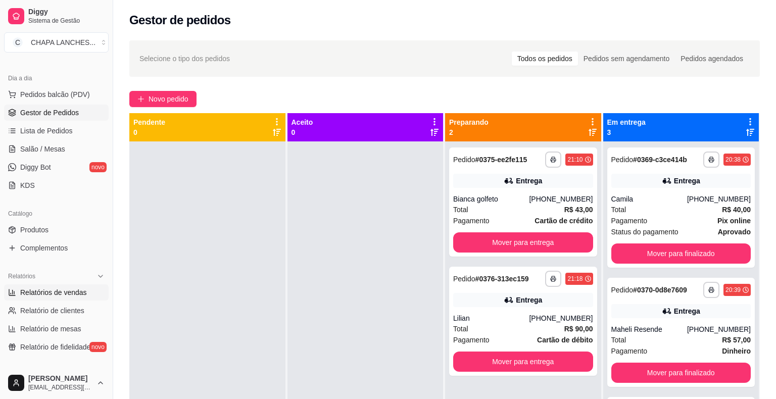
select select "ALL"
select select "0"
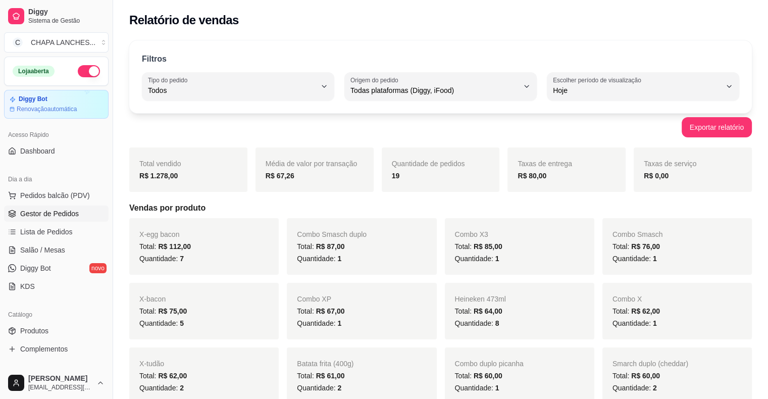
click at [64, 211] on span "Gestor de Pedidos" at bounding box center [49, 214] width 59 height 10
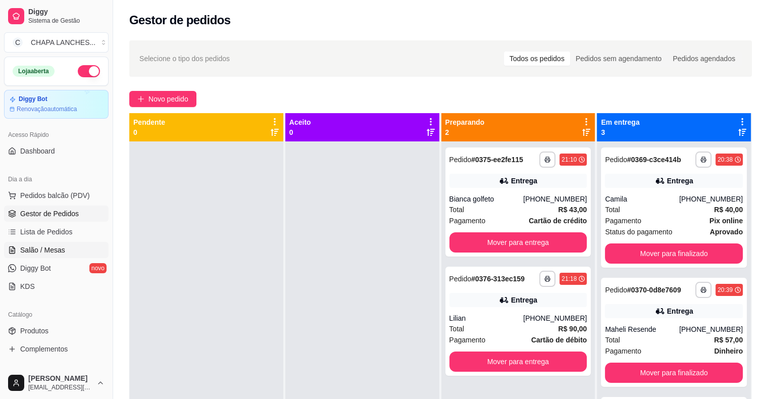
click at [51, 251] on span "Salão / Mesas" at bounding box center [42, 250] width 45 height 10
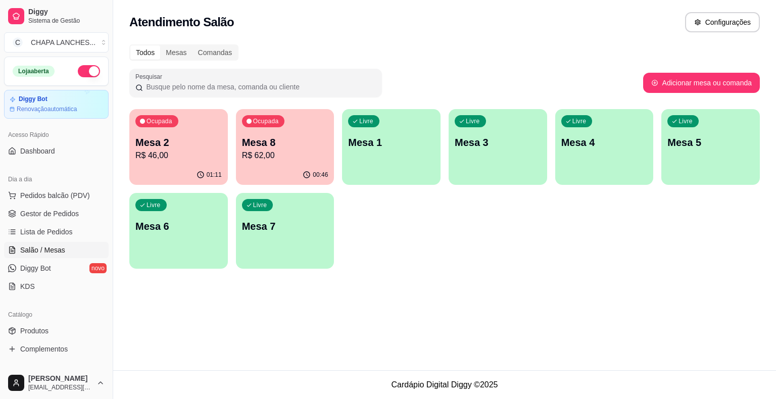
click at [289, 157] on p "R$ 62,00" at bounding box center [285, 155] width 86 height 12
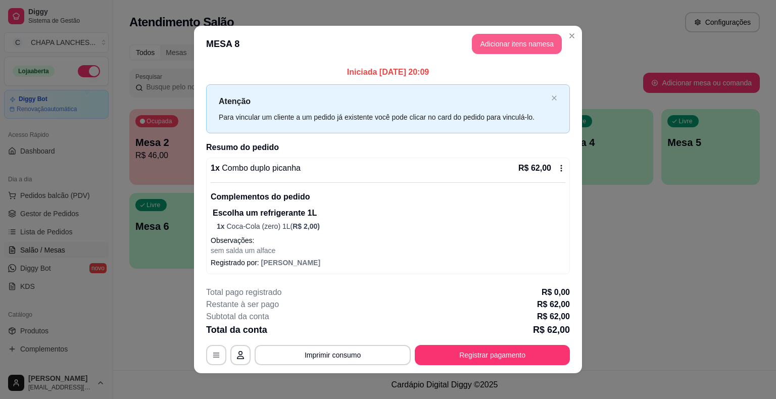
click at [491, 41] on button "Adicionar itens na mesa" at bounding box center [517, 44] width 90 height 20
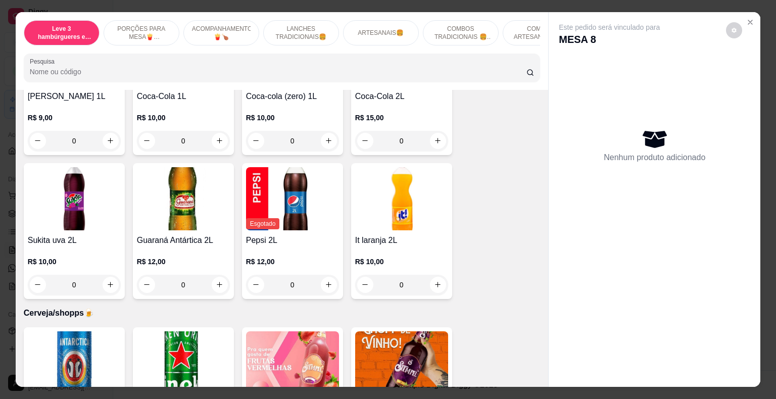
scroll to position [2727, 0]
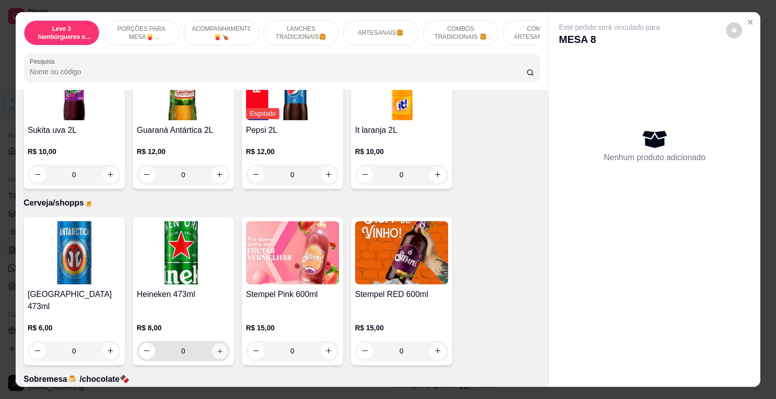
click at [212, 343] on button "increase-product-quantity" at bounding box center [220, 351] width 16 height 16
type input "1"
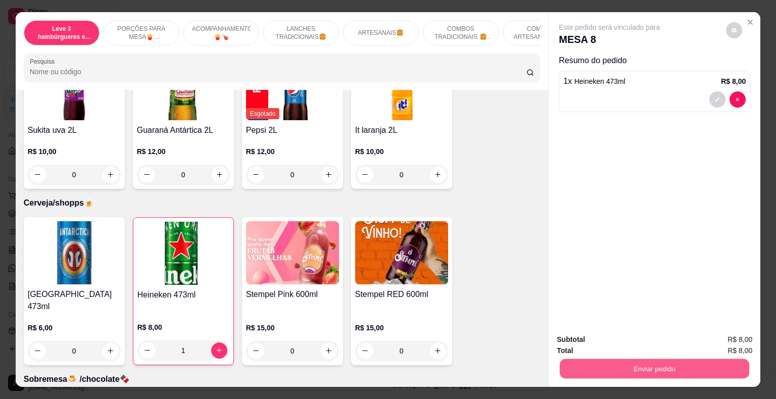
click at [636, 364] on button "Enviar pedido" at bounding box center [653, 369] width 189 height 20
click at [620, 340] on button "Não registrar e enviar pedido" at bounding box center [620, 340] width 105 height 19
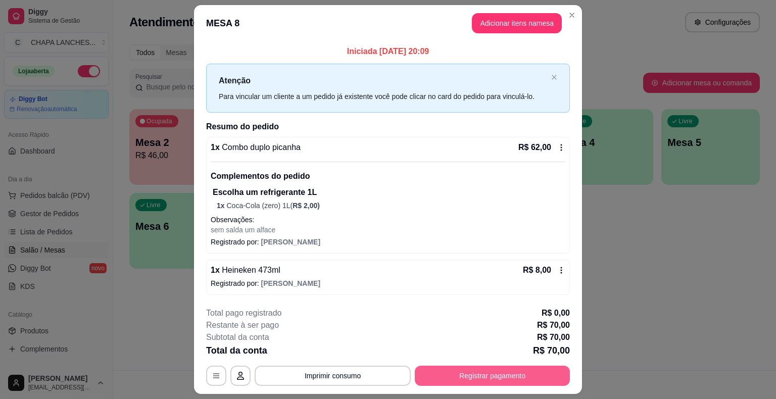
click at [481, 377] on button "Registrar pagamento" at bounding box center [492, 376] width 155 height 20
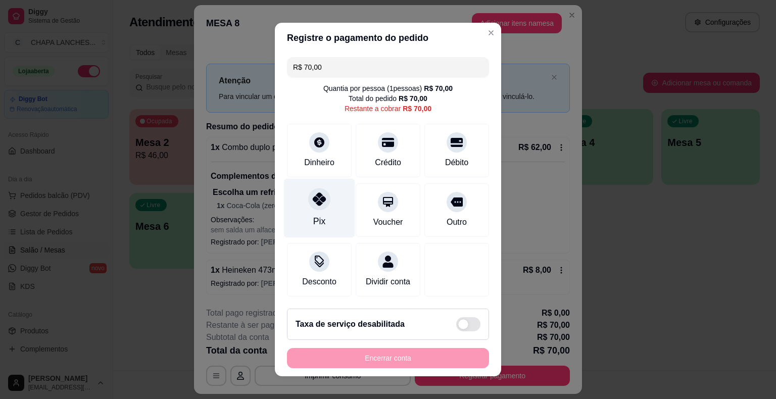
click at [313, 202] on icon at bounding box center [319, 198] width 13 height 13
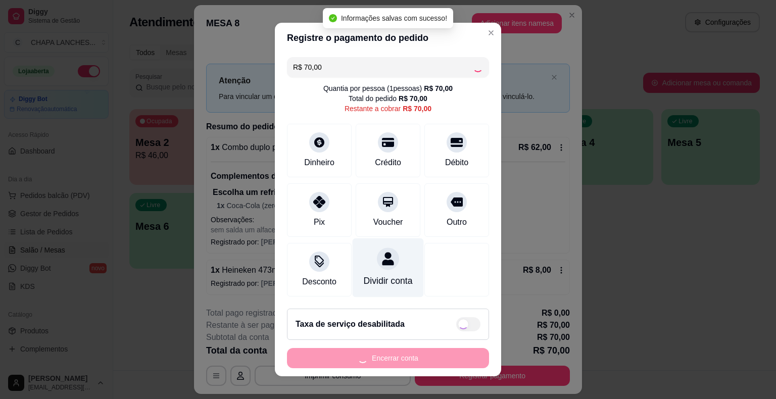
type input "R$ 0,00"
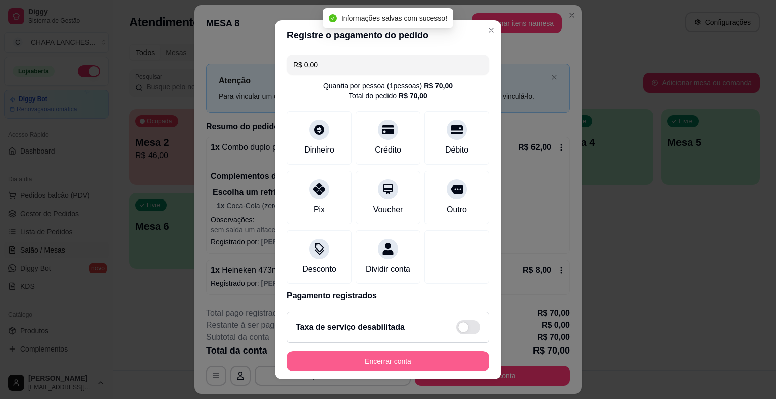
click at [416, 360] on button "Encerrar conta" at bounding box center [388, 361] width 202 height 20
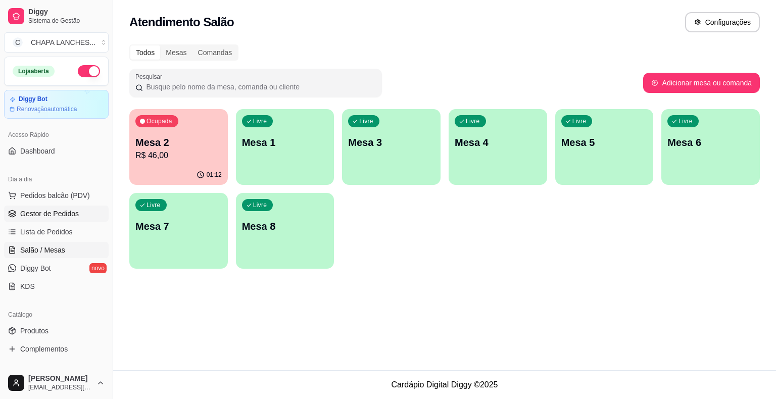
click at [53, 213] on span "Gestor de Pedidos" at bounding box center [49, 214] width 59 height 10
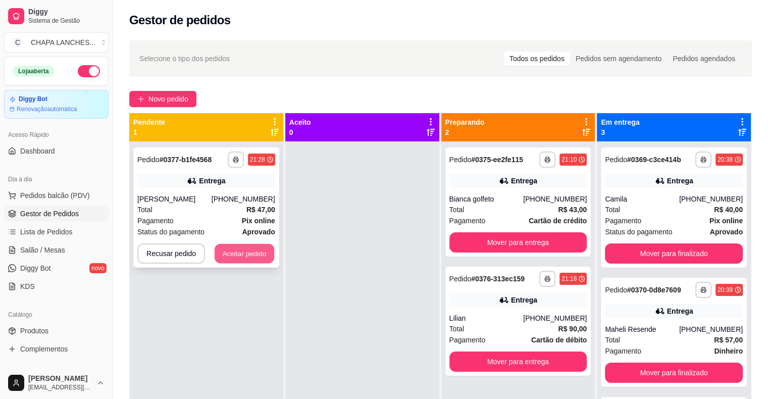
click at [258, 261] on button "Aceitar pedido" at bounding box center [245, 254] width 60 height 20
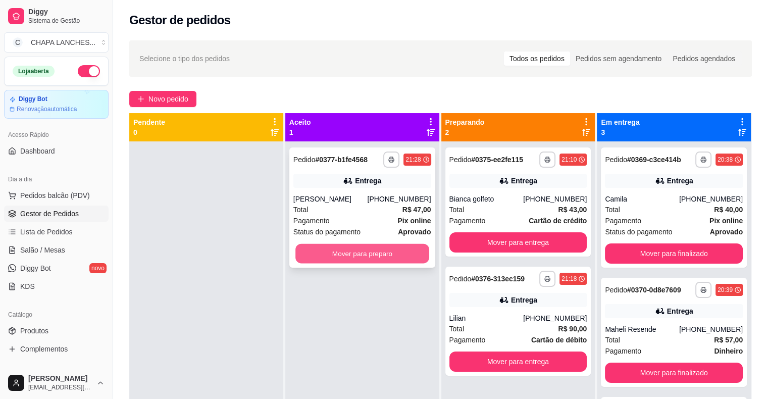
click at [315, 254] on button "Mover para preparo" at bounding box center [362, 254] width 134 height 20
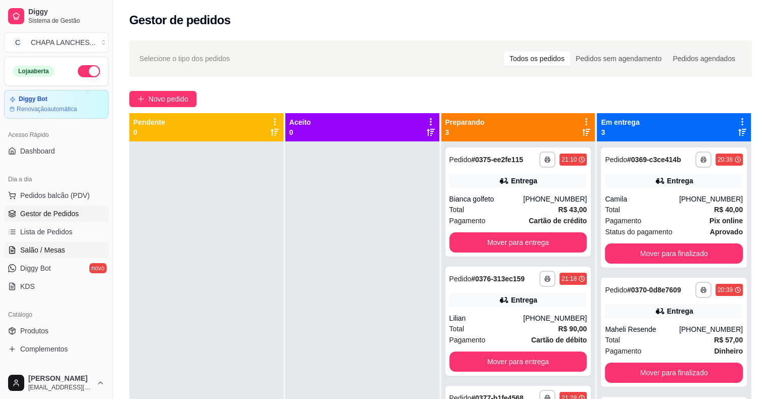
click at [70, 243] on link "Salão / Mesas" at bounding box center [56, 250] width 105 height 16
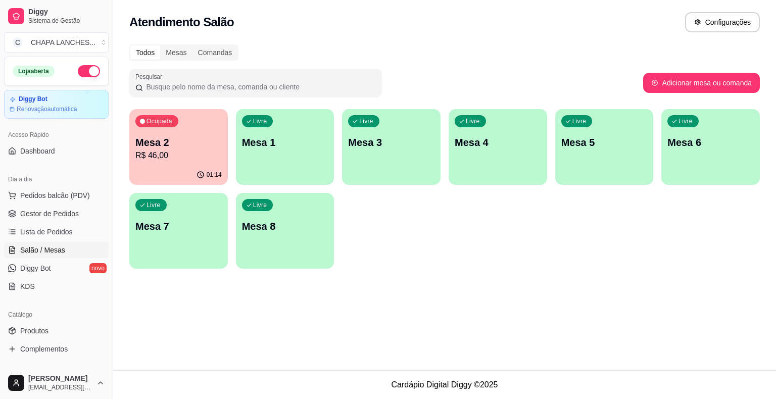
click at [162, 161] on p "R$ 46,00" at bounding box center [178, 155] width 86 height 12
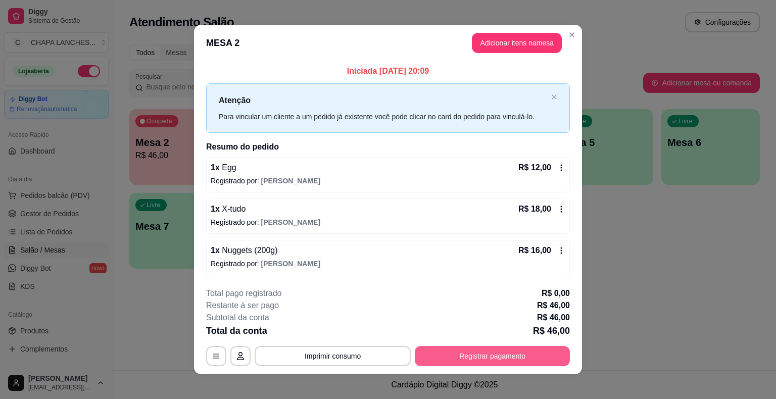
click at [491, 353] on button "Registrar pagamento" at bounding box center [492, 356] width 155 height 20
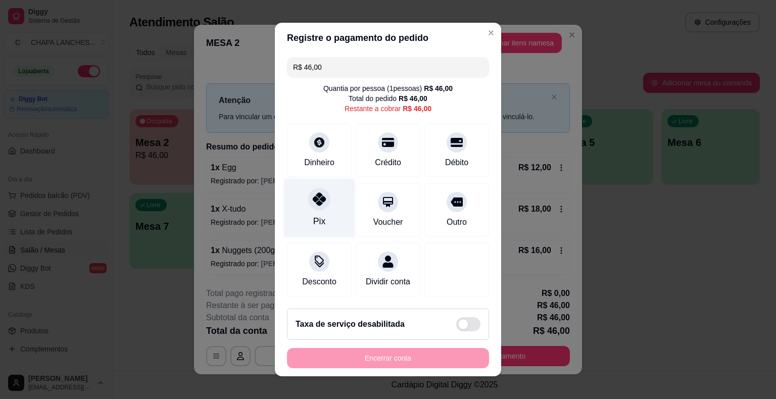
click at [320, 209] on div "Pix" at bounding box center [319, 208] width 71 height 59
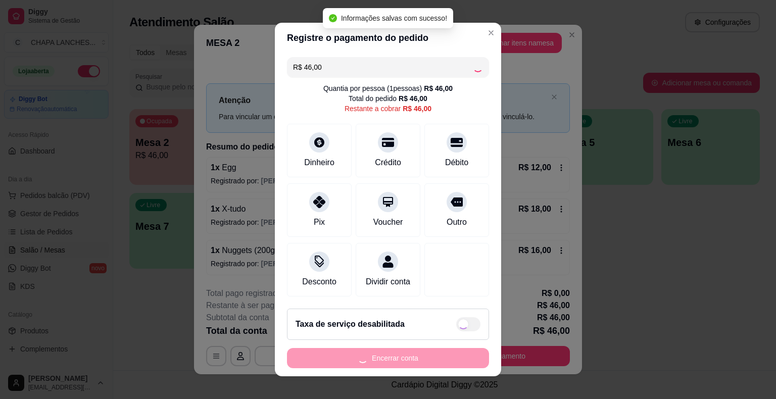
type input "R$ 0,00"
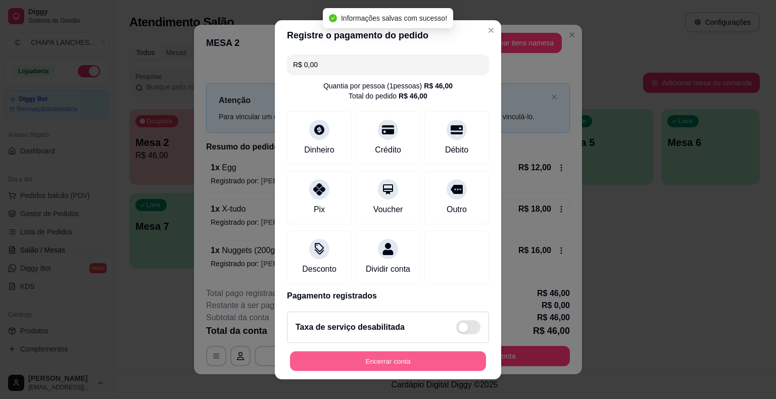
click at [412, 361] on button "Encerrar conta" at bounding box center [388, 361] width 196 height 20
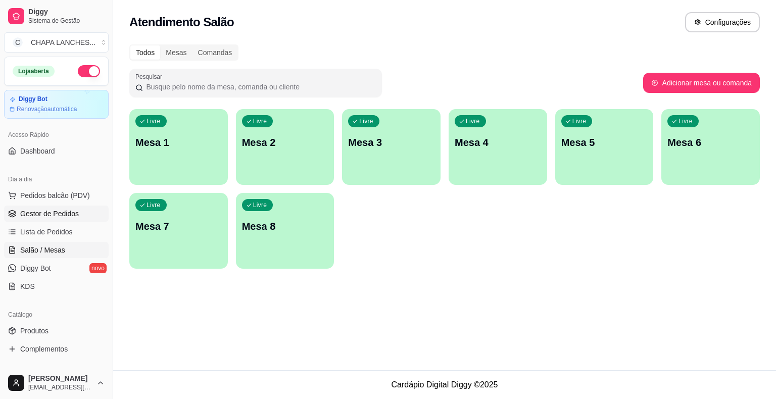
click at [61, 212] on span "Gestor de Pedidos" at bounding box center [49, 214] width 59 height 10
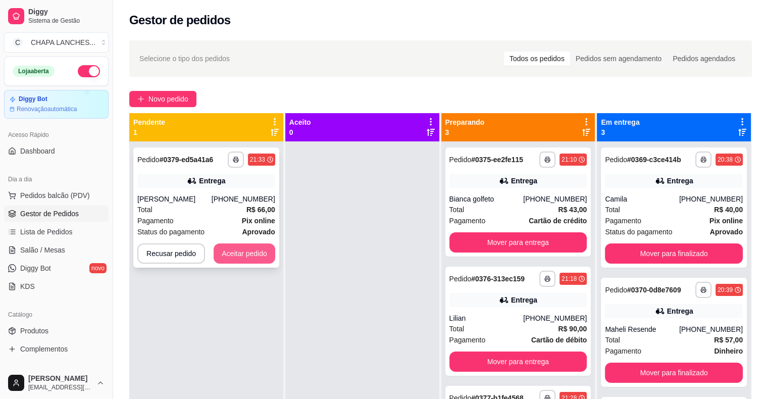
click at [264, 254] on button "Aceitar pedido" at bounding box center [245, 253] width 62 height 20
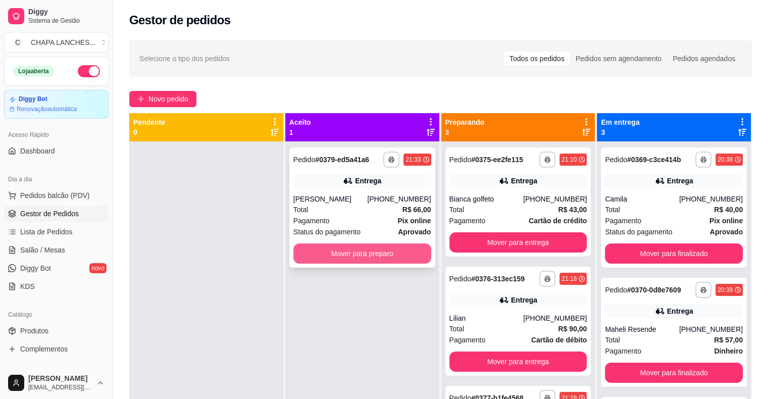
click at [315, 253] on button "Mover para preparo" at bounding box center [362, 253] width 138 height 20
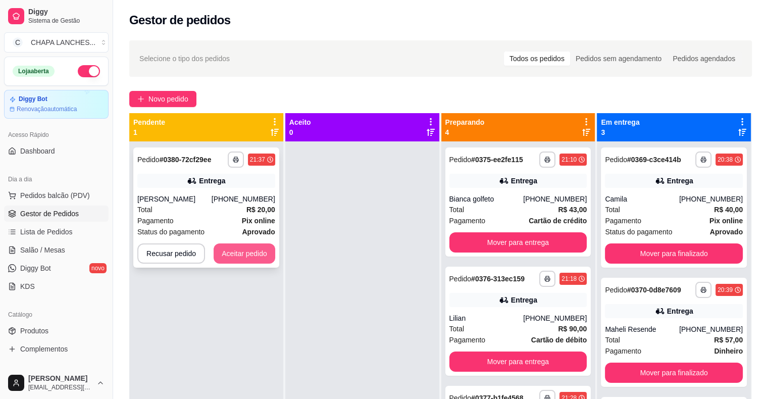
click at [255, 258] on button "Aceitar pedido" at bounding box center [245, 253] width 62 height 20
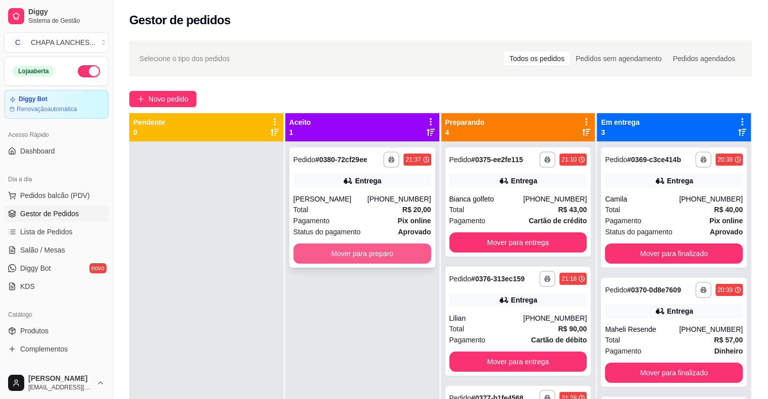
click at [298, 255] on button "Mover para preparo" at bounding box center [362, 253] width 138 height 20
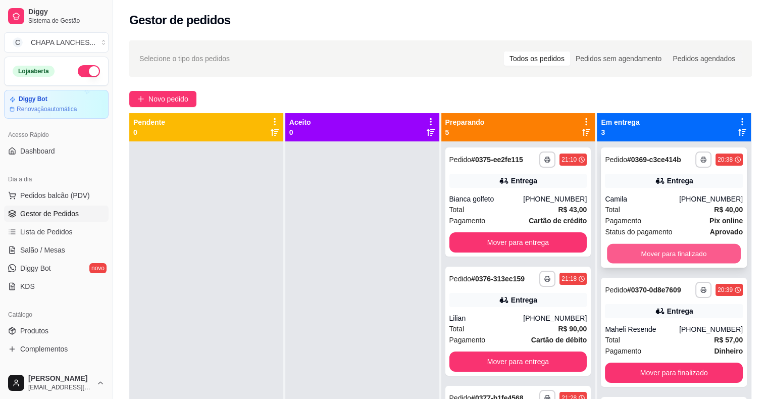
click at [626, 253] on button "Mover para finalizado" at bounding box center [674, 254] width 134 height 20
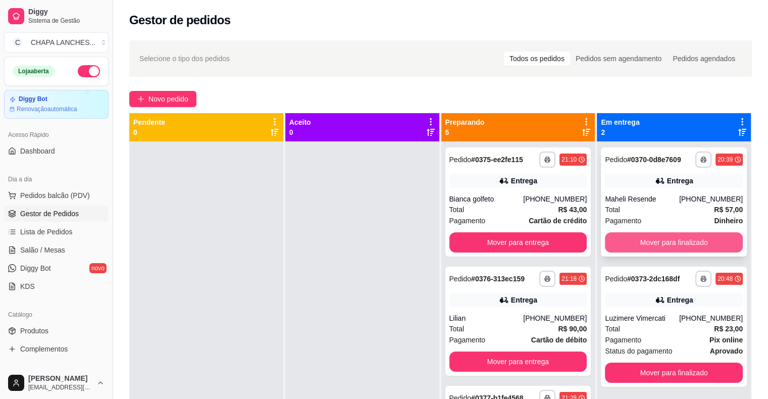
click at [635, 244] on button "Mover para finalizado" at bounding box center [674, 242] width 138 height 20
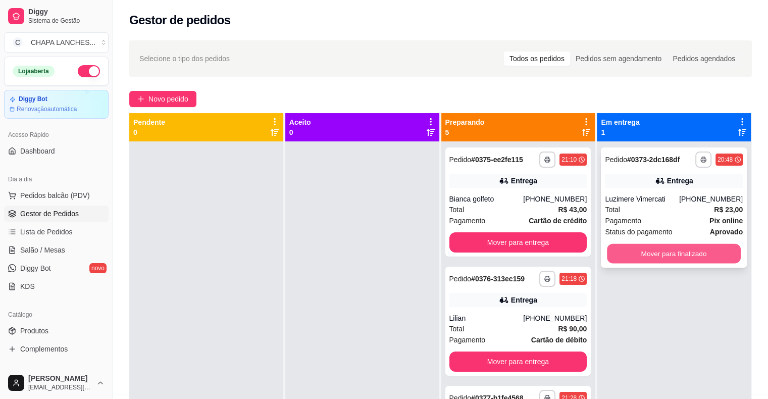
click at [636, 247] on button "Mover para finalizado" at bounding box center [674, 254] width 134 height 20
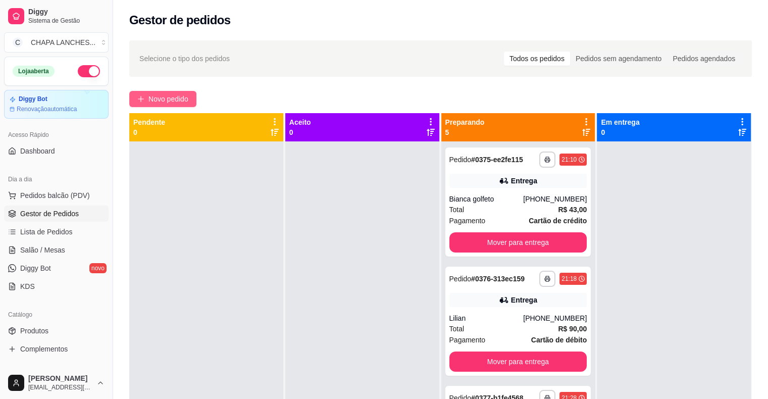
click at [178, 95] on span "Novo pedido" at bounding box center [168, 98] width 40 height 11
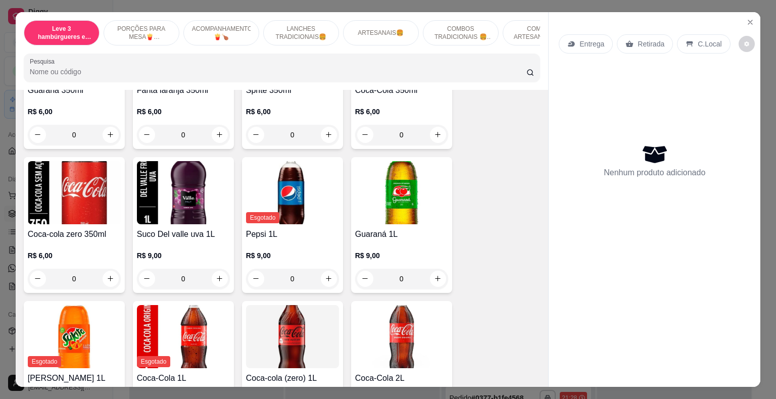
scroll to position [2272, 0]
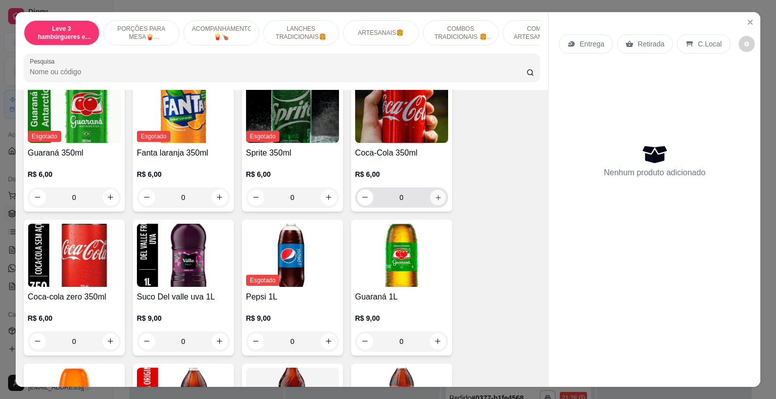
click at [434, 193] on icon "increase-product-quantity" at bounding box center [438, 197] width 8 height 8
type input "1"
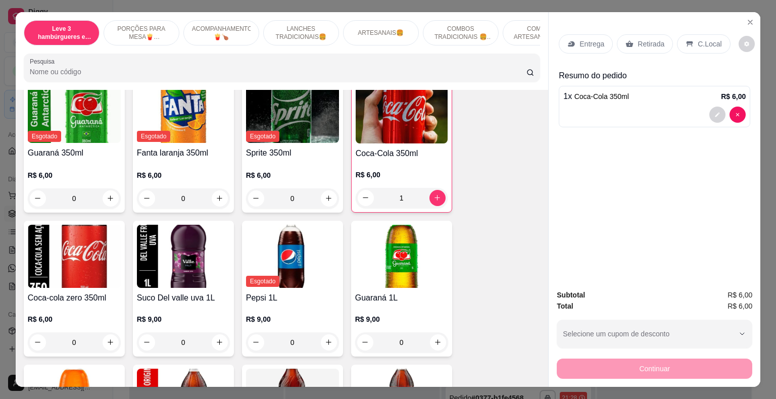
drag, startPoint x: 631, startPoint y: 39, endPoint x: 644, endPoint y: 53, distance: 18.6
click at [632, 40] on div "Retirada" at bounding box center [645, 43] width 56 height 19
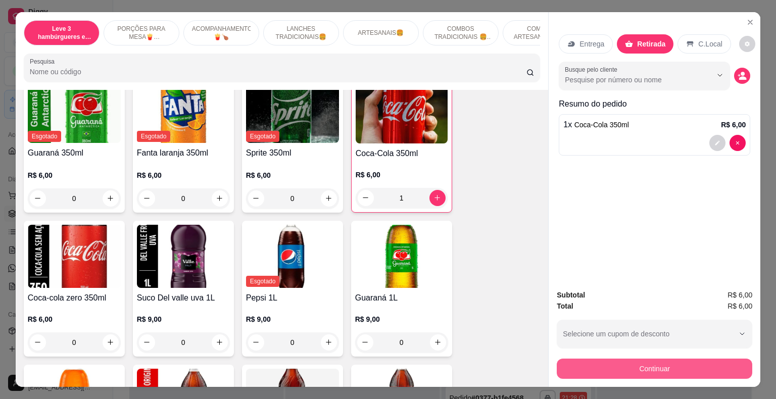
click at [630, 369] on button "Continuar" at bounding box center [653, 368] width 195 height 20
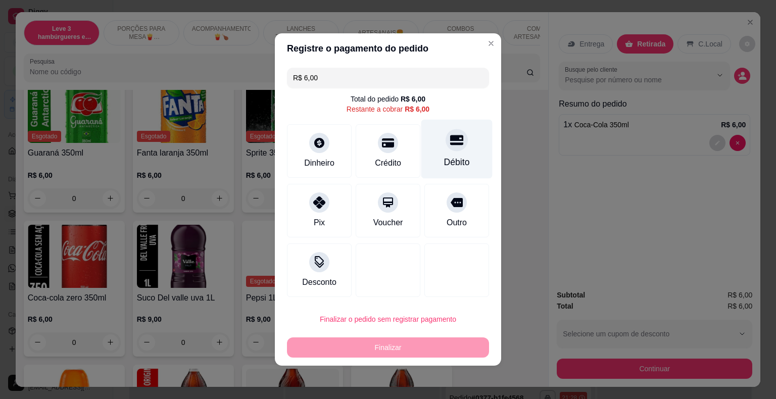
click at [451, 150] on div at bounding box center [456, 140] width 22 height 22
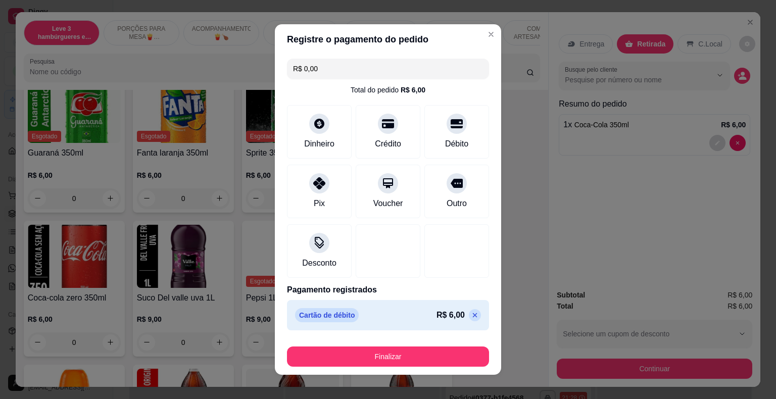
click at [471, 313] on icon at bounding box center [475, 315] width 8 height 8
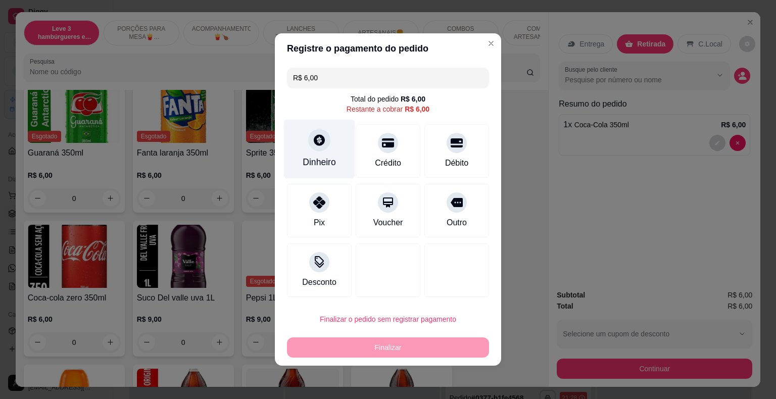
click at [315, 142] on icon at bounding box center [319, 139] width 11 height 11
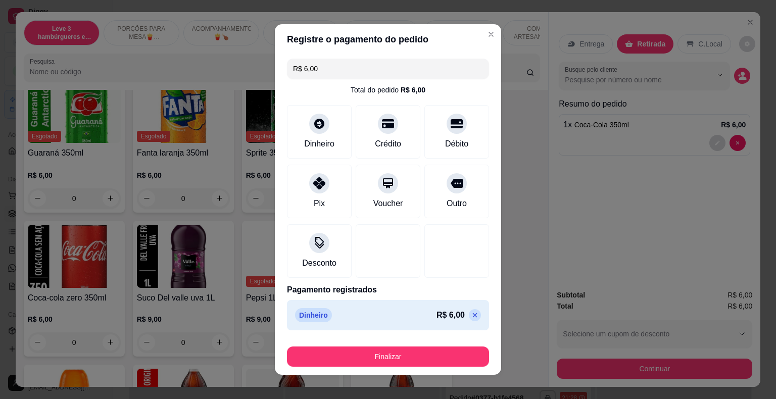
type input "R$ 0,00"
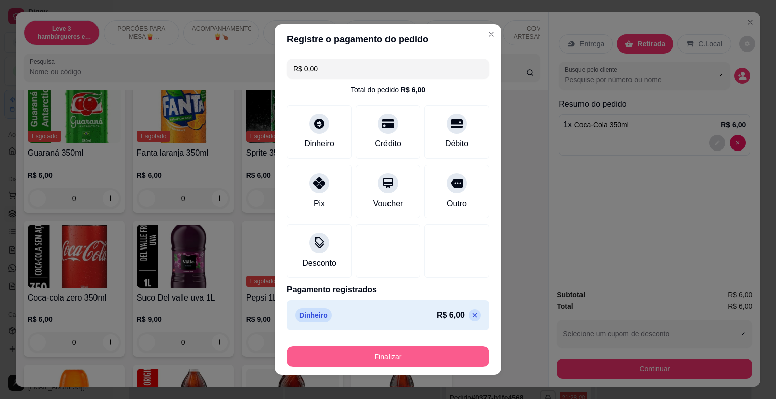
click at [408, 361] on button "Finalizar" at bounding box center [388, 356] width 202 height 20
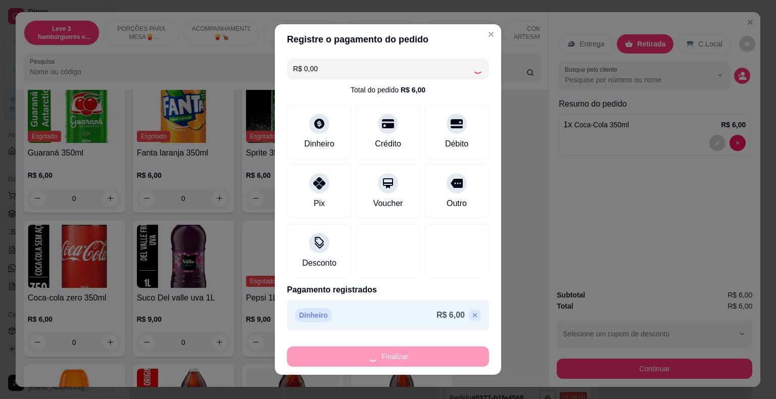
type input "0"
type input "-R$ 6,00"
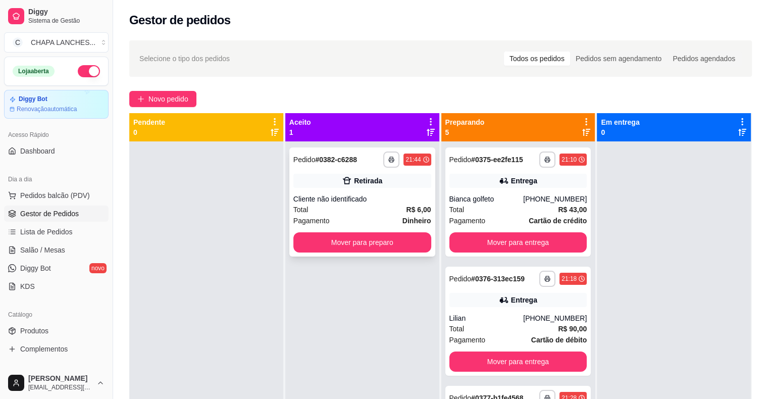
click at [375, 201] on div "Cliente não identificado" at bounding box center [362, 199] width 138 height 10
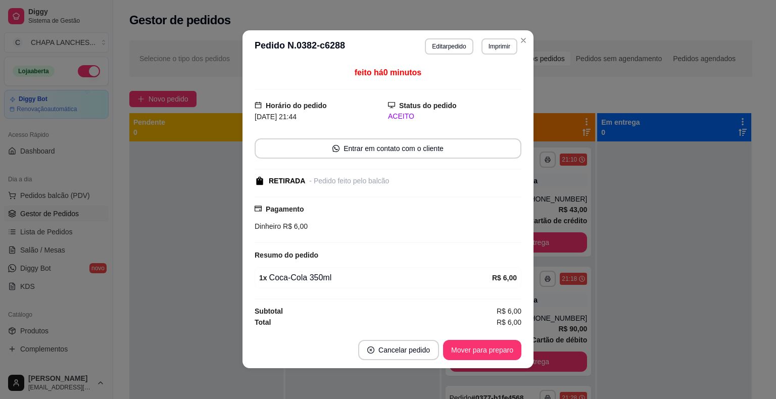
scroll to position [1, 0]
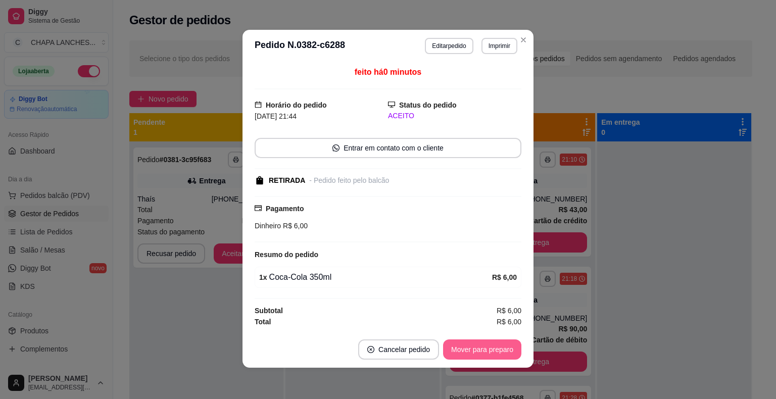
click at [495, 348] on button "Mover para preparo" at bounding box center [482, 349] width 78 height 20
click at [492, 349] on button "Mover para retirada disponível" at bounding box center [465, 349] width 112 height 20
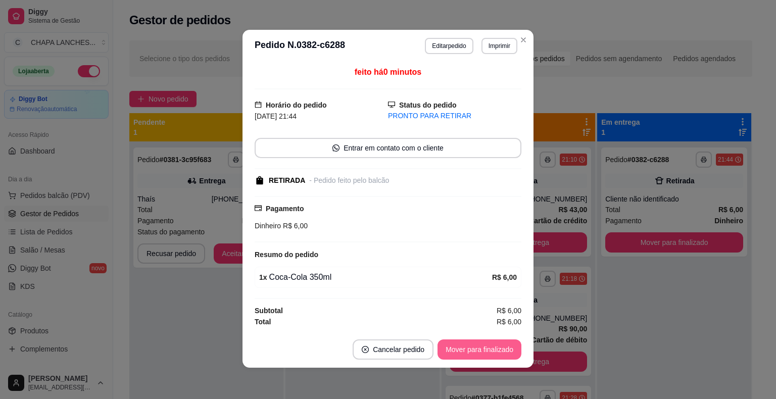
click at [493, 349] on button "Mover para finalizado" at bounding box center [479, 349] width 84 height 20
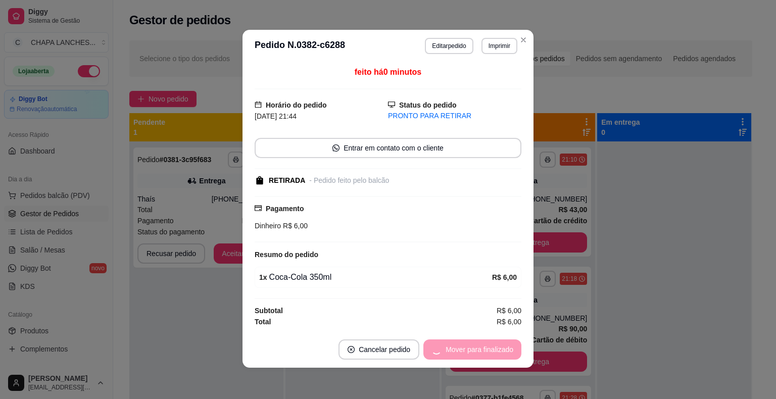
scroll to position [0, 0]
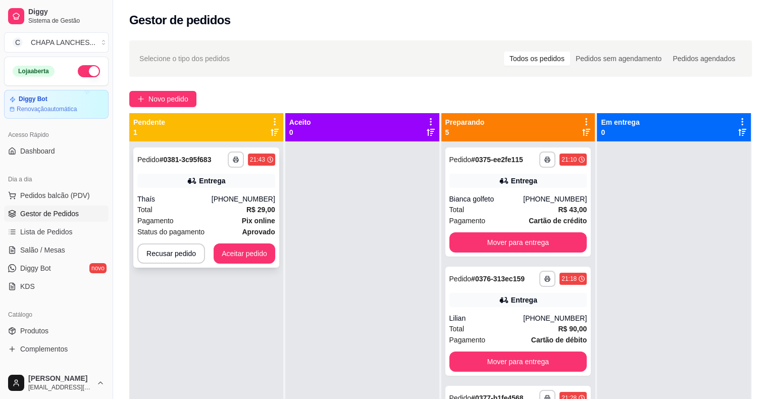
click at [238, 191] on div "**********" at bounding box center [206, 207] width 146 height 120
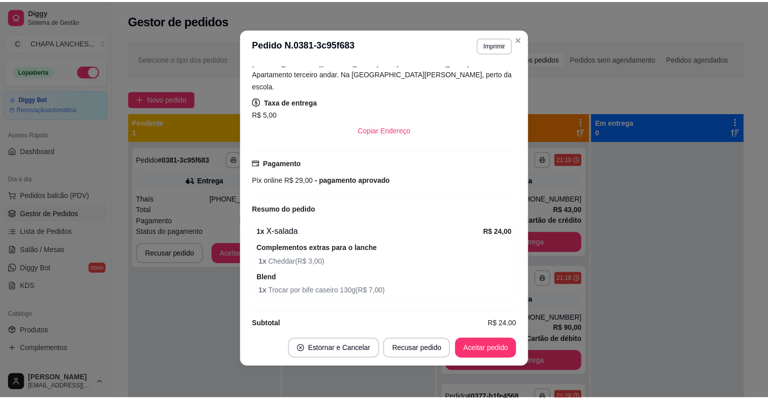
scroll to position [2, 0]
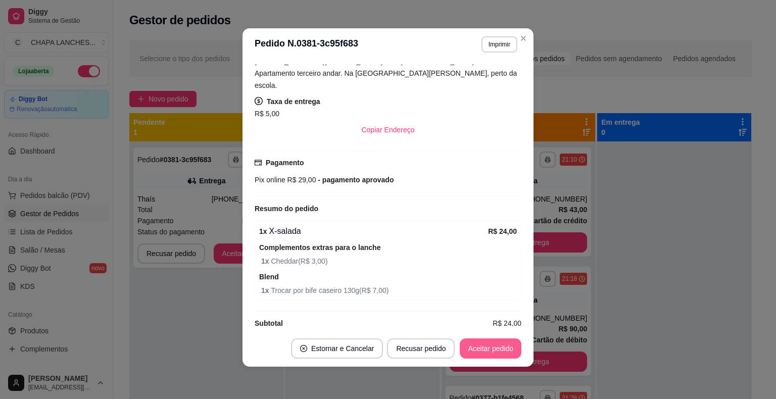
click at [481, 349] on button "Aceitar pedido" at bounding box center [490, 348] width 62 height 20
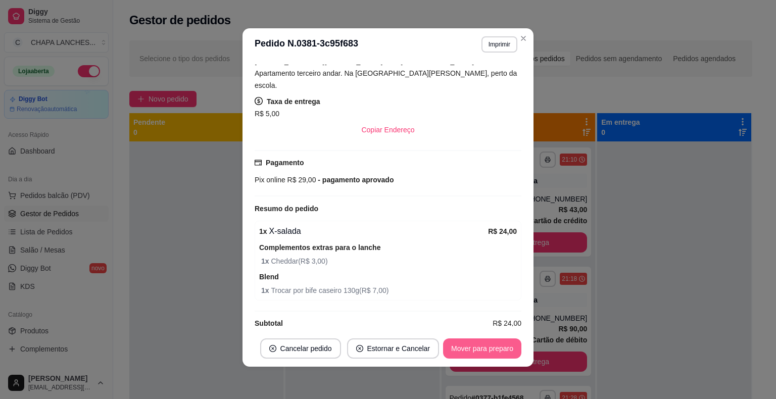
click at [487, 351] on button "Mover para preparo" at bounding box center [482, 348] width 78 height 20
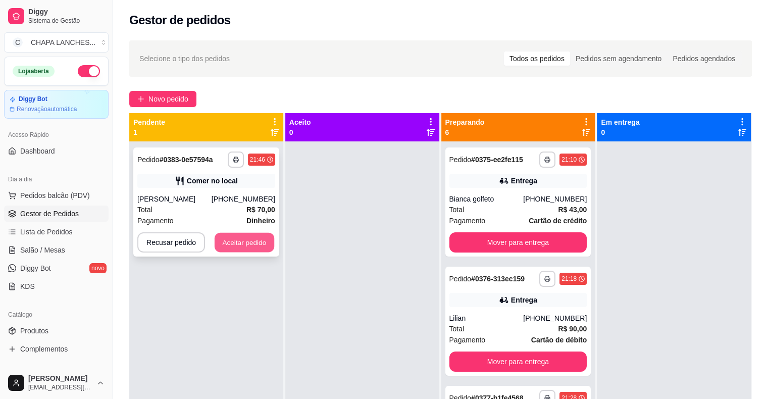
click at [267, 236] on button "Aceitar pedido" at bounding box center [245, 243] width 60 height 20
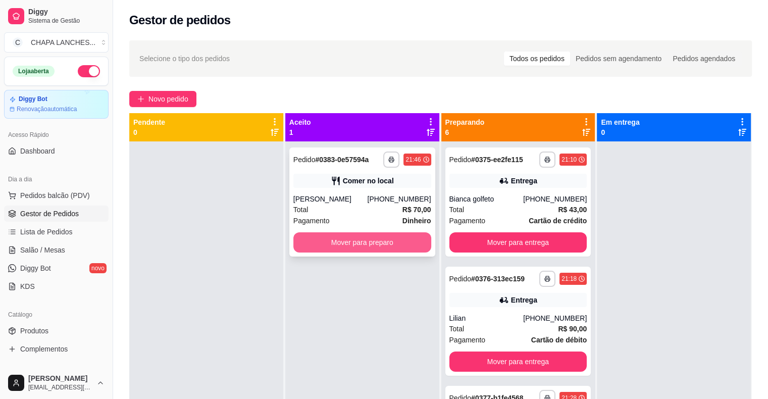
click at [388, 243] on button "Mover para preparo" at bounding box center [362, 242] width 138 height 20
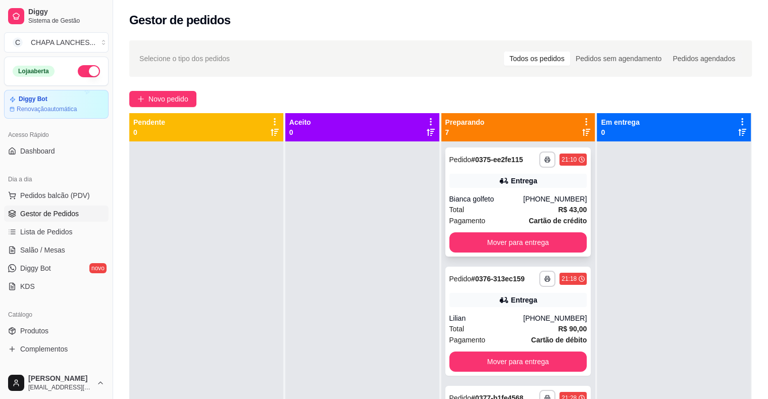
click at [520, 194] on div "Bianca golfeto" at bounding box center [486, 199] width 74 height 10
click at [540, 238] on button "Mover para entrega" at bounding box center [518, 242] width 138 height 20
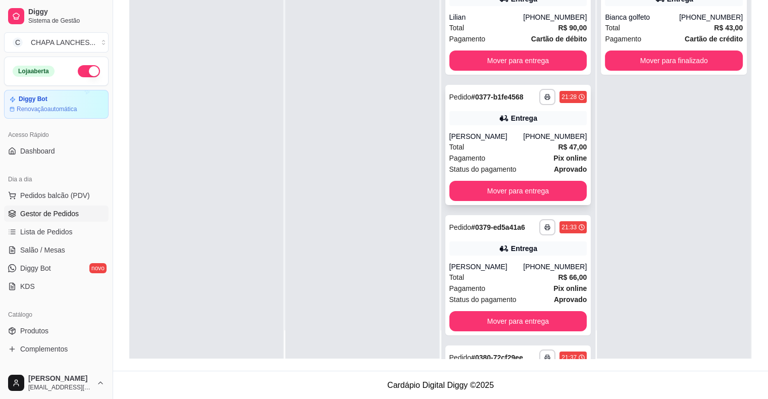
scroll to position [0, 0]
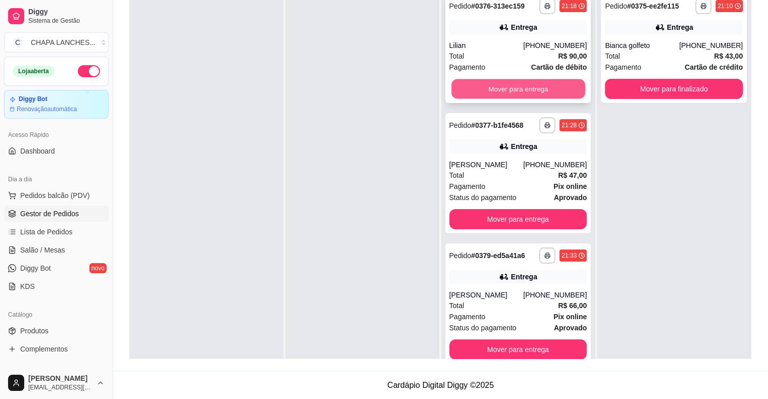
click at [489, 88] on button "Mover para entrega" at bounding box center [518, 89] width 134 height 20
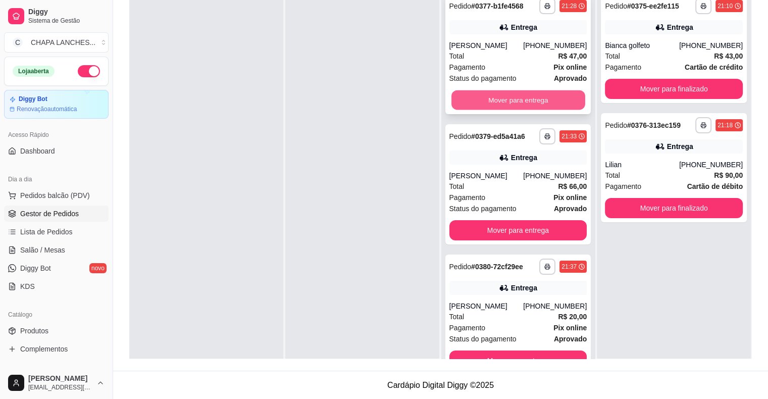
click at [491, 93] on button "Mover para entrega" at bounding box center [518, 100] width 134 height 20
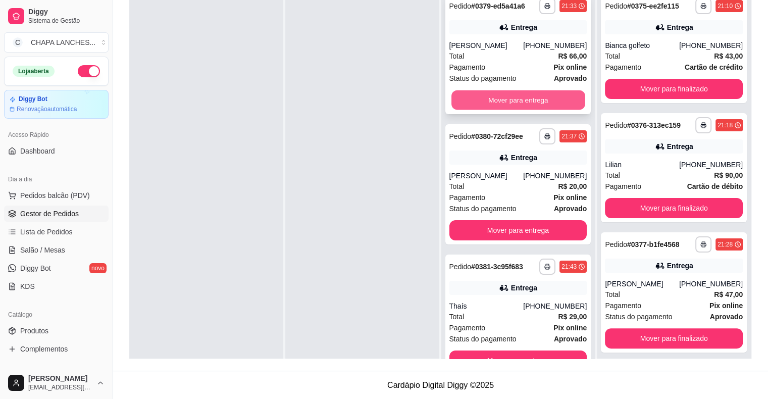
click at [483, 96] on button "Mover para entrega" at bounding box center [518, 100] width 134 height 20
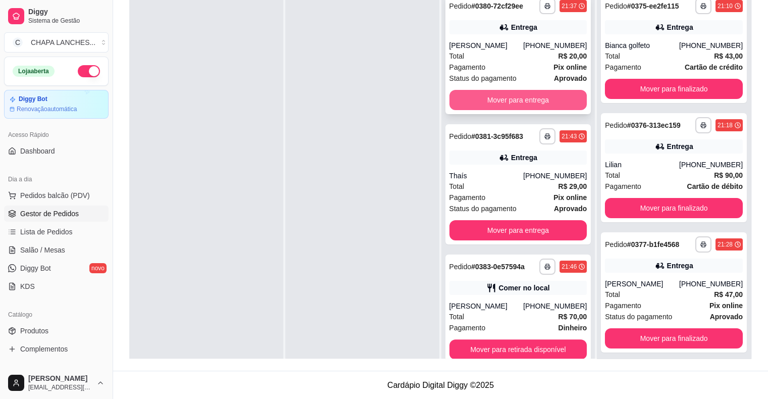
click at [485, 110] on button "Mover para entrega" at bounding box center [518, 100] width 138 height 20
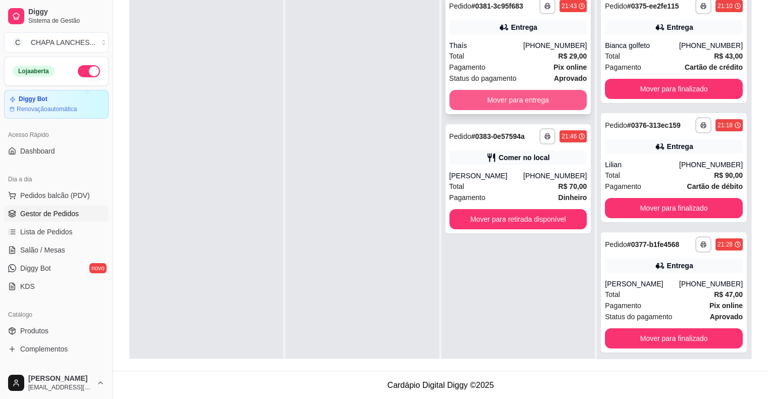
click at [487, 98] on button "Mover para entrega" at bounding box center [518, 100] width 138 height 20
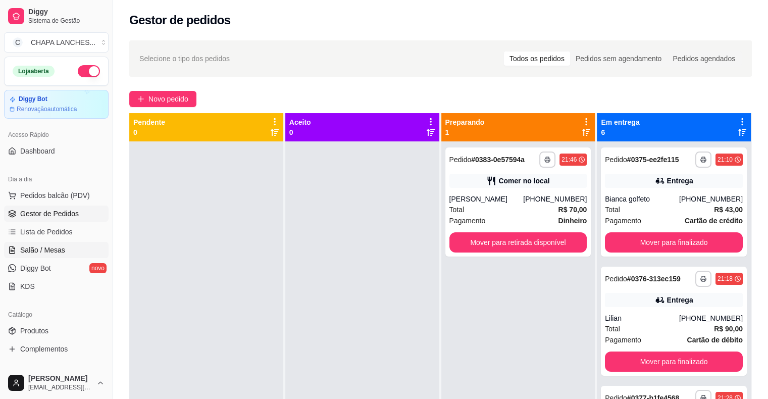
click at [57, 246] on span "Salão / Mesas" at bounding box center [42, 250] width 45 height 10
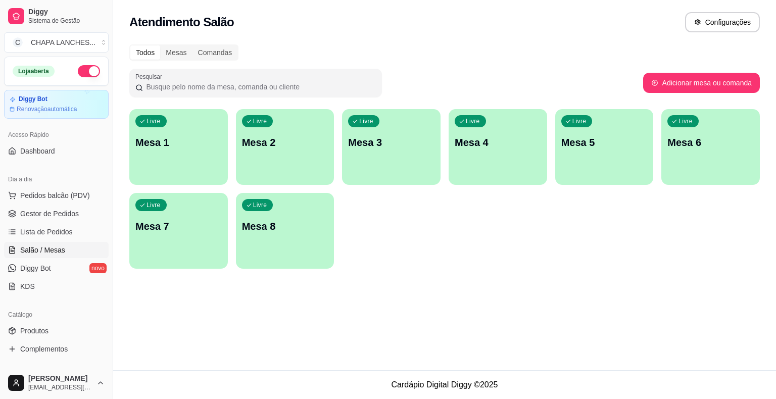
click at [390, 155] on div "Livre Mesa 3" at bounding box center [391, 141] width 98 height 64
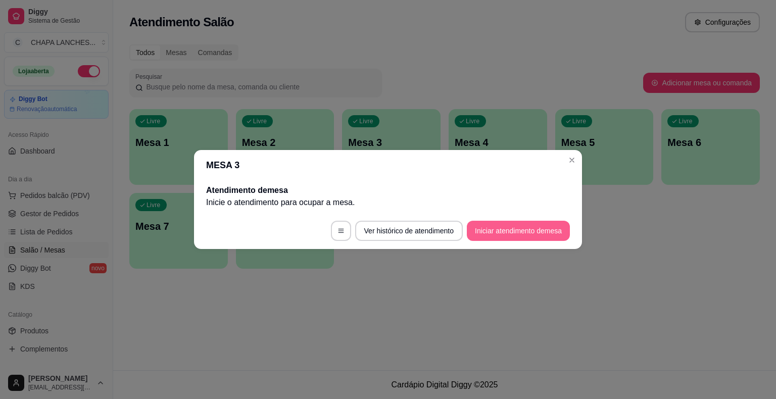
click at [516, 228] on button "Iniciar atendimento de mesa" at bounding box center [518, 231] width 103 height 20
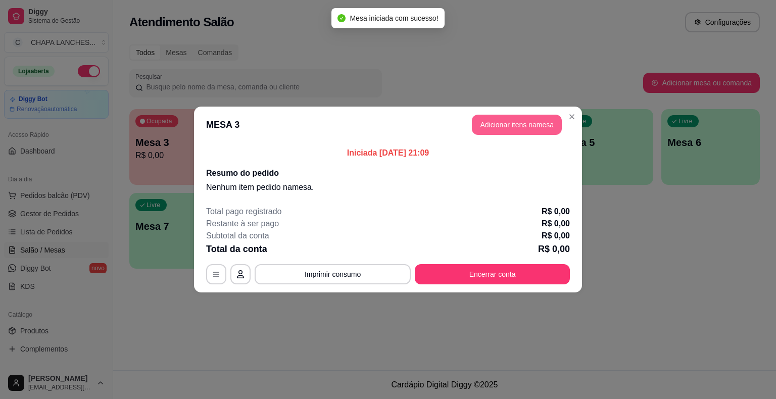
click at [514, 123] on button "Adicionar itens na mesa" at bounding box center [517, 125] width 90 height 20
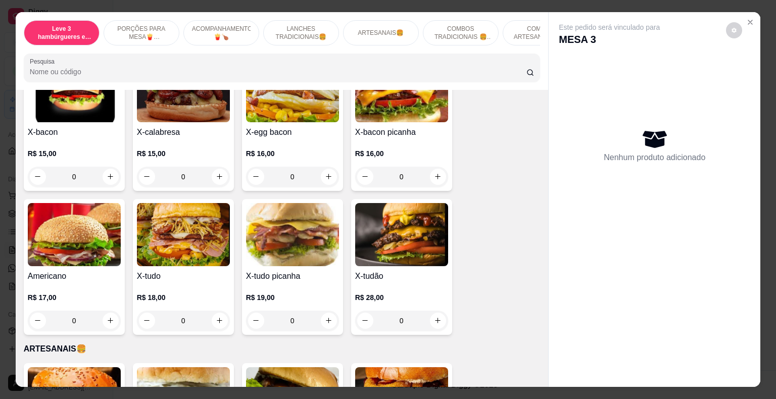
scroll to position [959, 0]
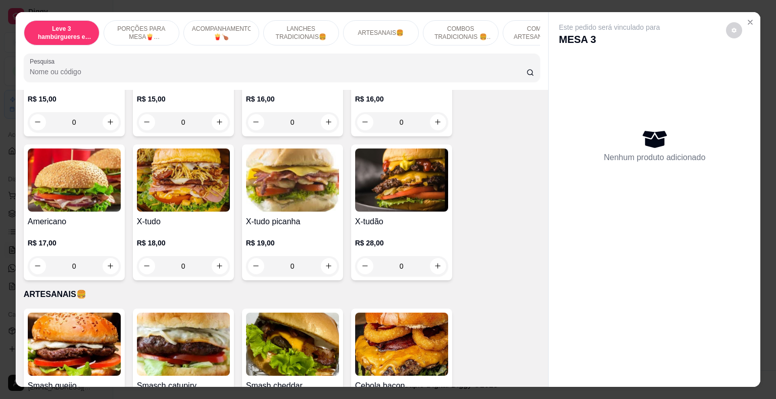
click at [434, 258] on div "0" at bounding box center [401, 266] width 93 height 20
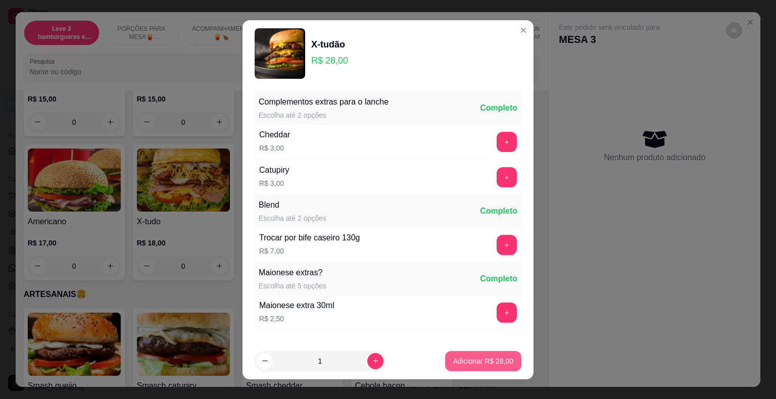
click at [487, 360] on p "Adicionar R$ 28,00" at bounding box center [483, 361] width 60 height 10
type input "1"
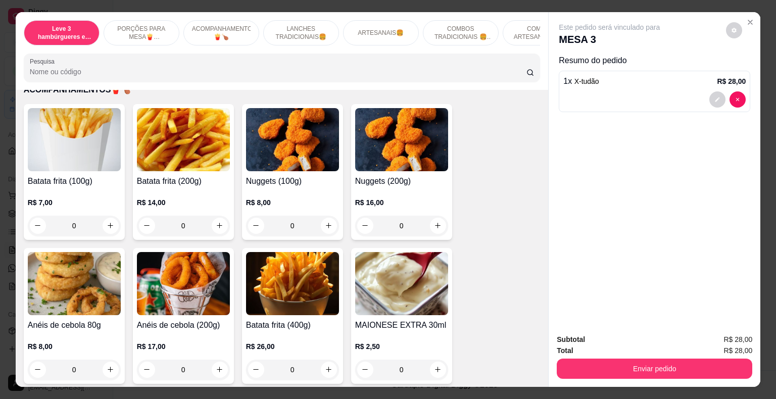
scroll to position [404, 0]
click at [215, 216] on div "0" at bounding box center [183, 226] width 93 height 20
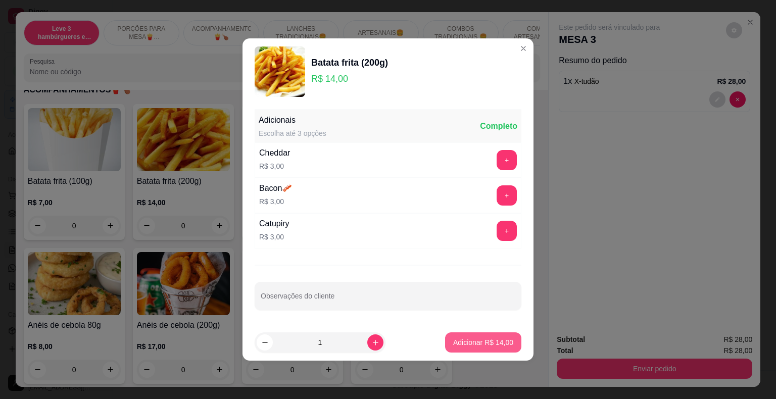
click at [494, 343] on p "Adicionar R$ 14,00" at bounding box center [483, 342] width 60 height 10
type input "1"
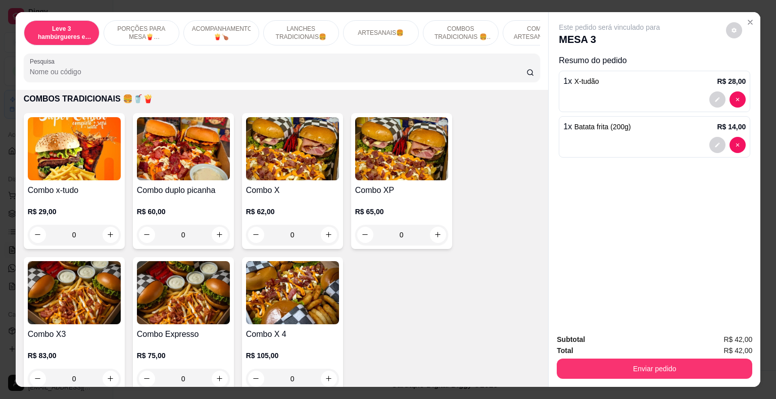
scroll to position [1464, 0]
click at [435, 225] on div "0" at bounding box center [401, 235] width 93 height 20
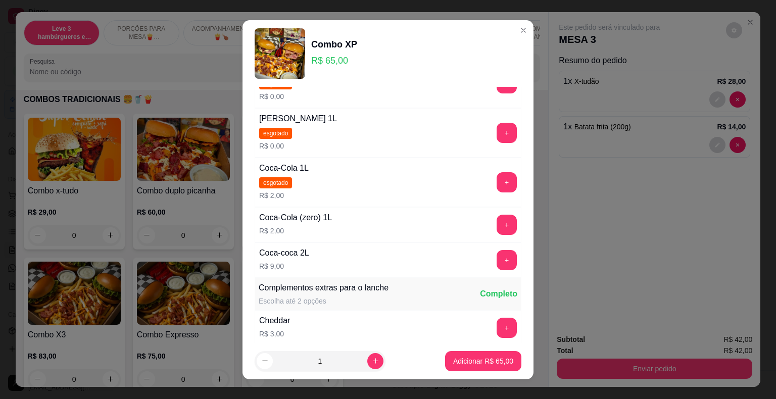
scroll to position [202, 0]
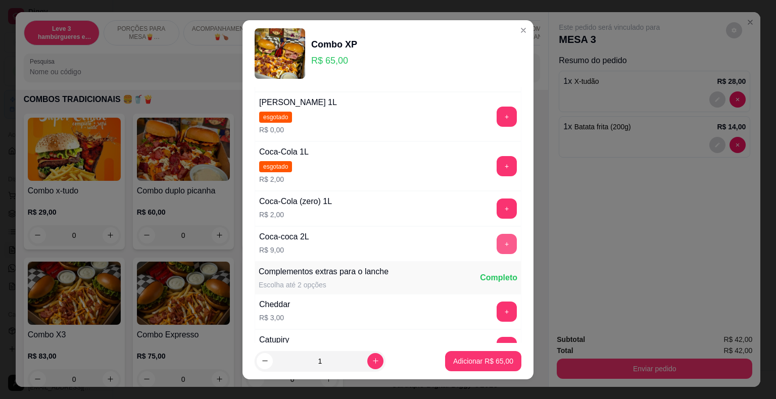
click at [496, 243] on button "+" at bounding box center [506, 244] width 20 height 20
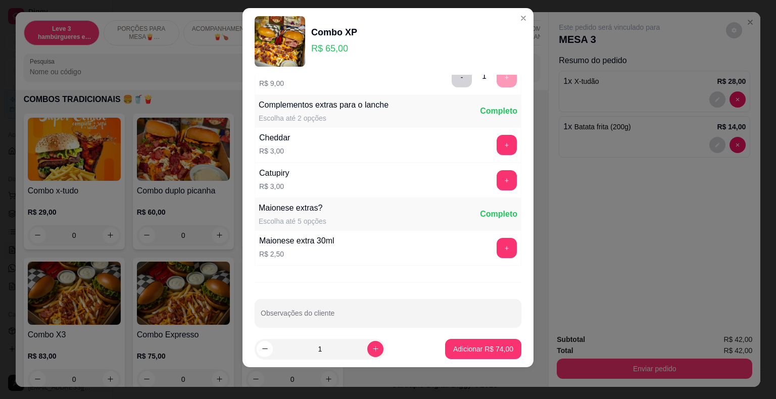
scroll to position [366, 0]
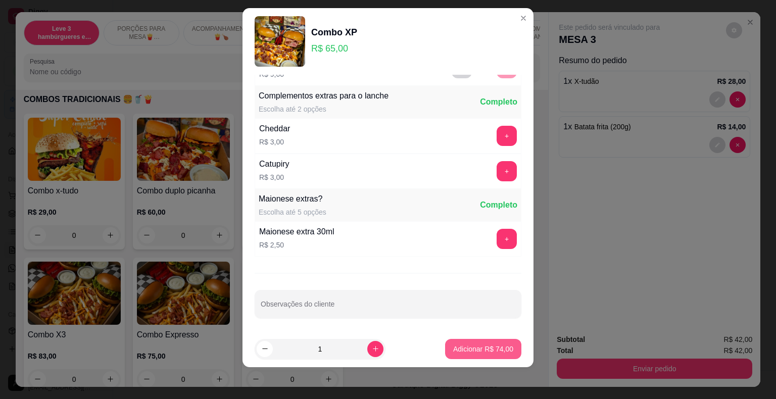
click at [488, 352] on p "Adicionar R$ 74,00" at bounding box center [483, 349] width 60 height 10
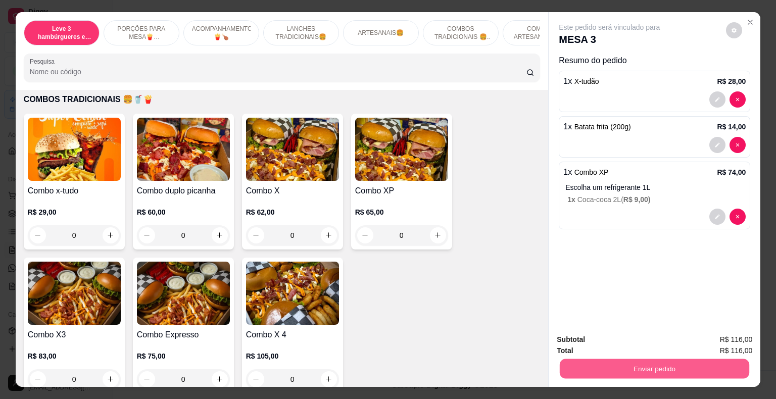
click at [622, 367] on button "Enviar pedido" at bounding box center [653, 369] width 189 height 20
click at [632, 340] on button "Não registrar e enviar pedido" at bounding box center [620, 340] width 105 height 19
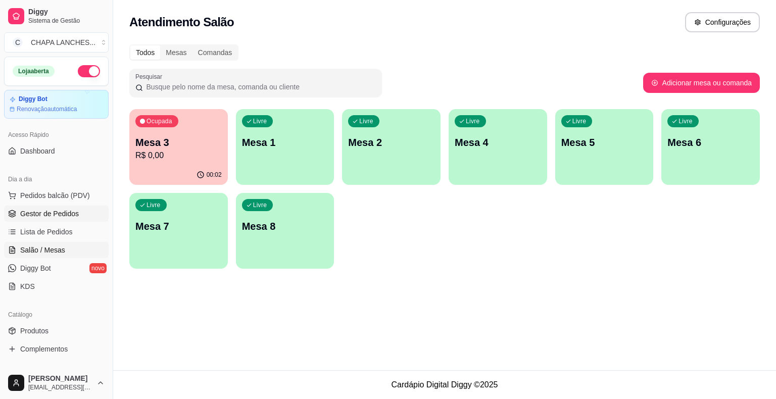
click at [53, 211] on span "Gestor de Pedidos" at bounding box center [49, 214] width 59 height 10
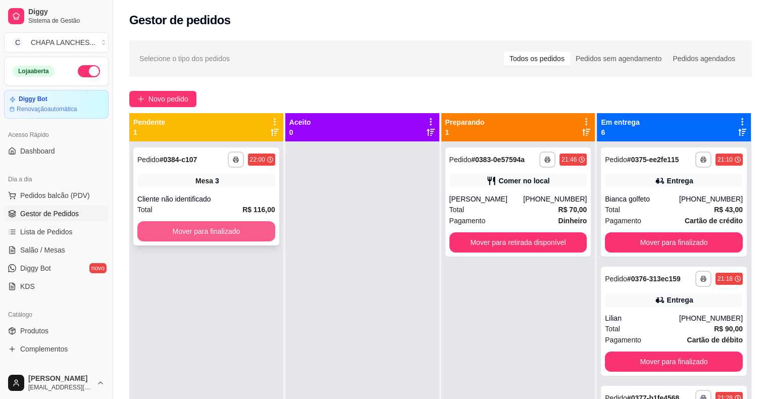
click at [196, 235] on button "Mover para finalizado" at bounding box center [206, 231] width 138 height 20
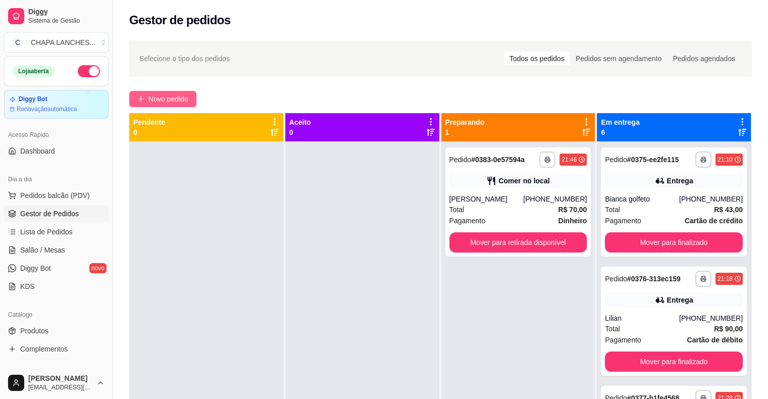
click at [170, 94] on span "Novo pedido" at bounding box center [168, 98] width 40 height 11
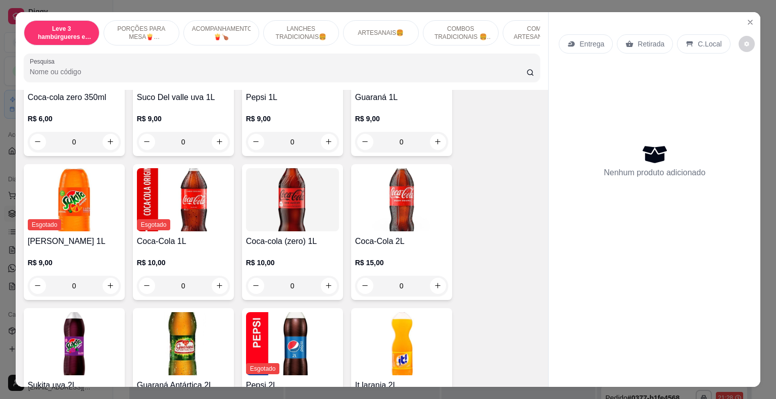
scroll to position [2525, 0]
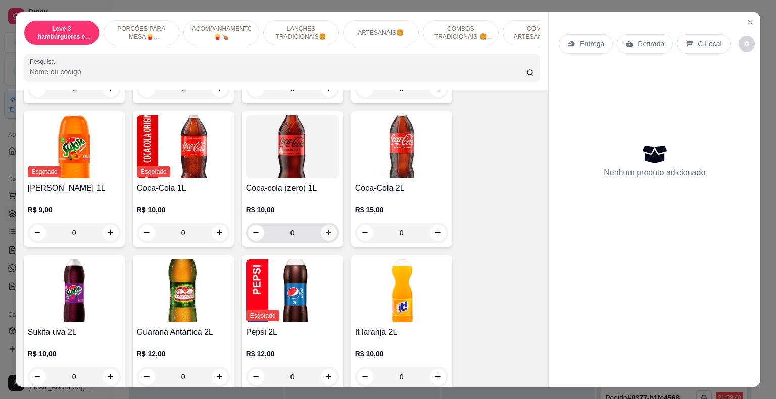
click at [327, 229] on icon "increase-product-quantity" at bounding box center [329, 233] width 8 height 8
type input "1"
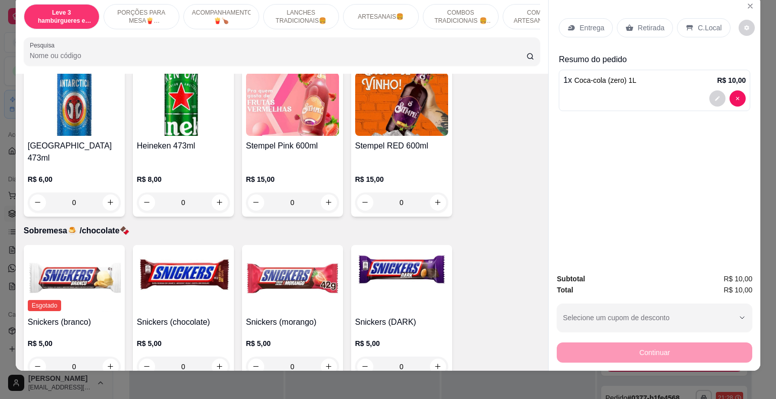
scroll to position [24, 0]
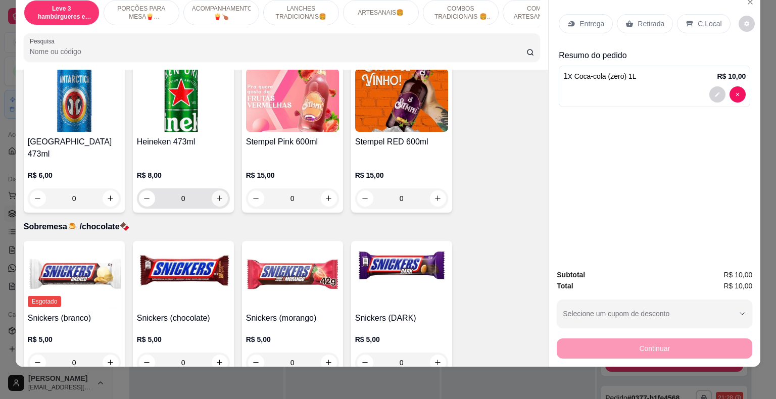
click at [216, 194] on icon "increase-product-quantity" at bounding box center [220, 198] width 8 height 8
type input "1"
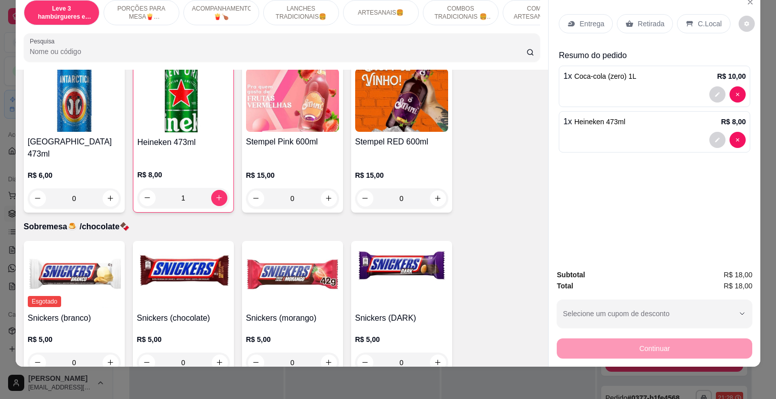
click at [646, 19] on p "Retirada" at bounding box center [650, 24] width 27 height 10
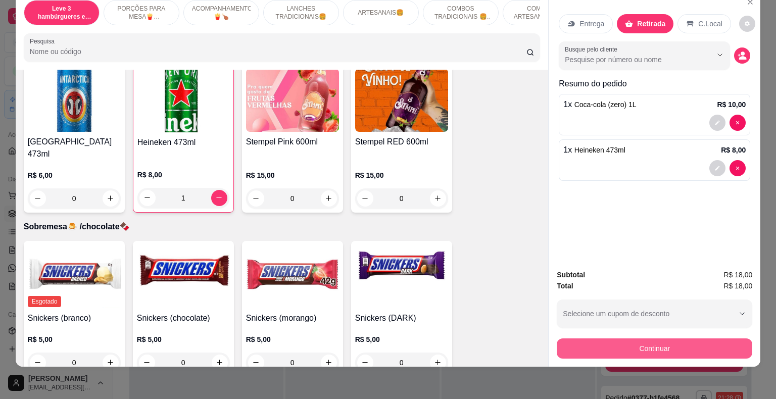
click at [630, 338] on button "Continuar" at bounding box center [653, 348] width 195 height 20
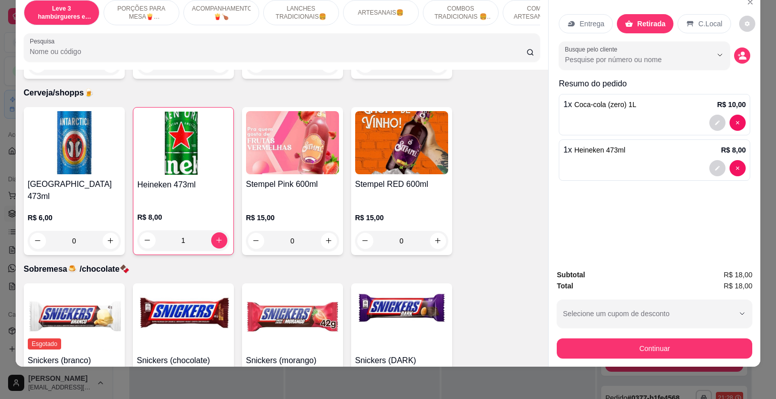
scroll to position [2708, 0]
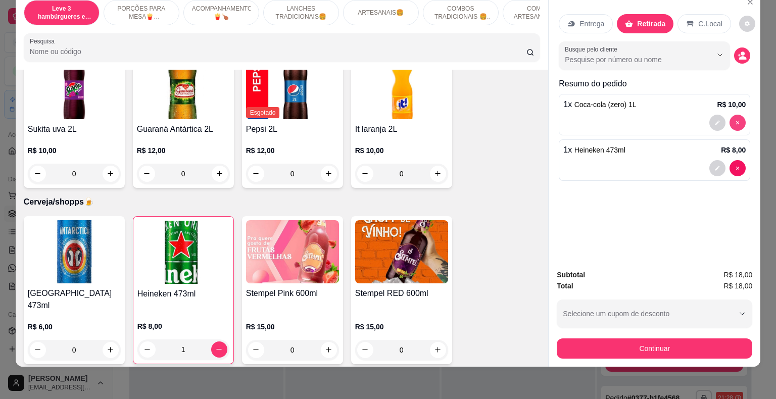
type input "0"
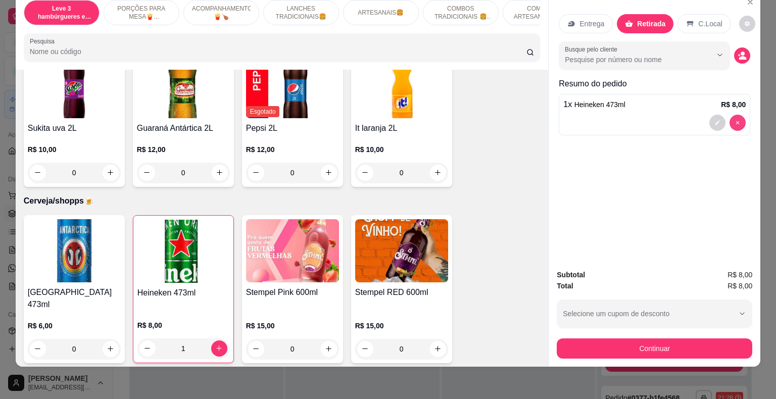
scroll to position [2708, 0]
type input "0"
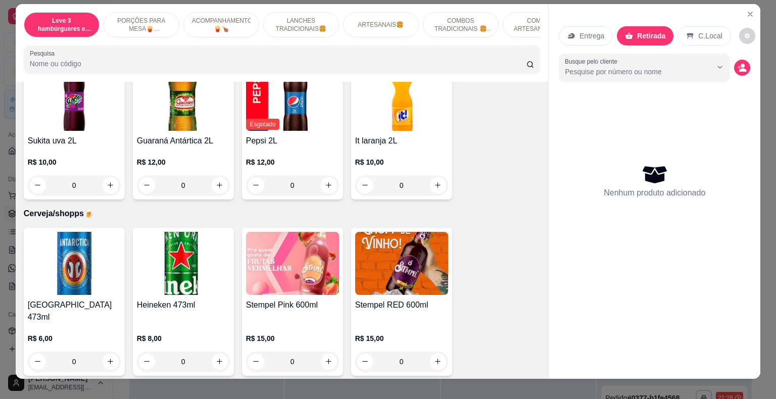
scroll to position [0, 0]
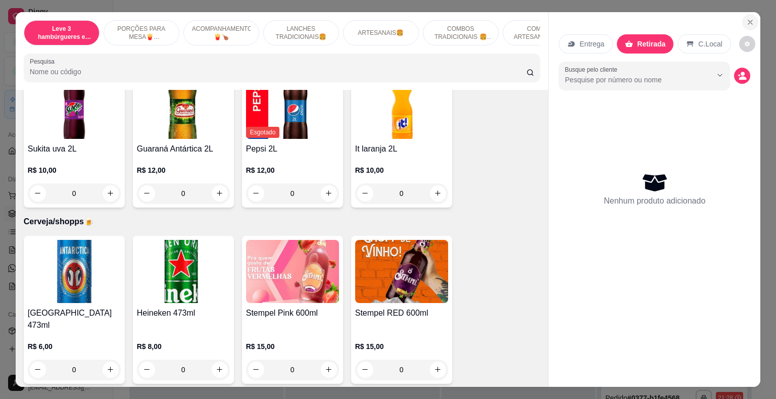
click at [746, 18] on icon "Close" at bounding box center [750, 22] width 8 height 8
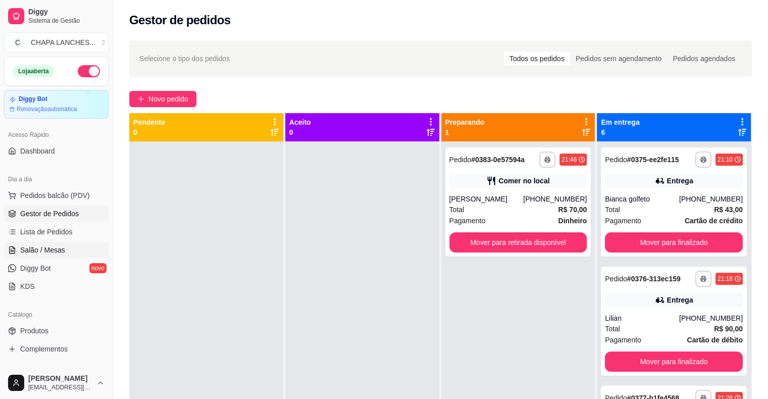
click at [75, 245] on link "Salão / Mesas" at bounding box center [56, 250] width 105 height 16
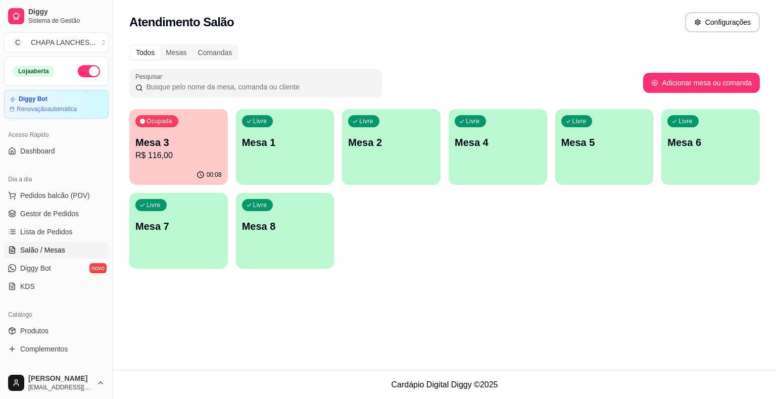
click at [287, 159] on div "Livre Mesa 1" at bounding box center [285, 141] width 98 height 64
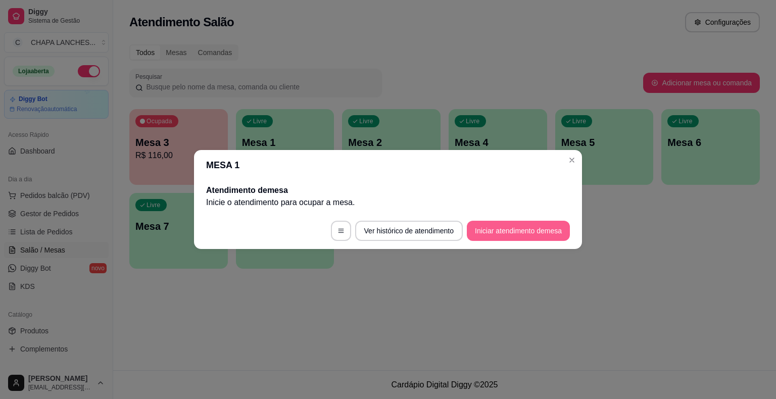
click at [494, 232] on button "Iniciar atendimento de mesa" at bounding box center [518, 231] width 103 height 20
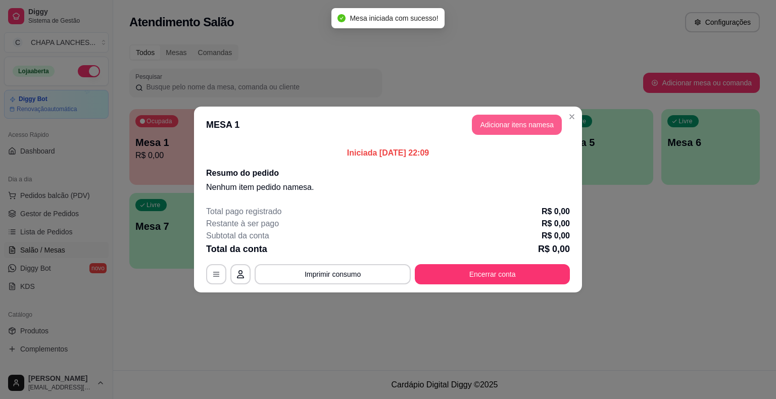
click at [515, 123] on button "Adicionar itens na mesa" at bounding box center [517, 125] width 90 height 20
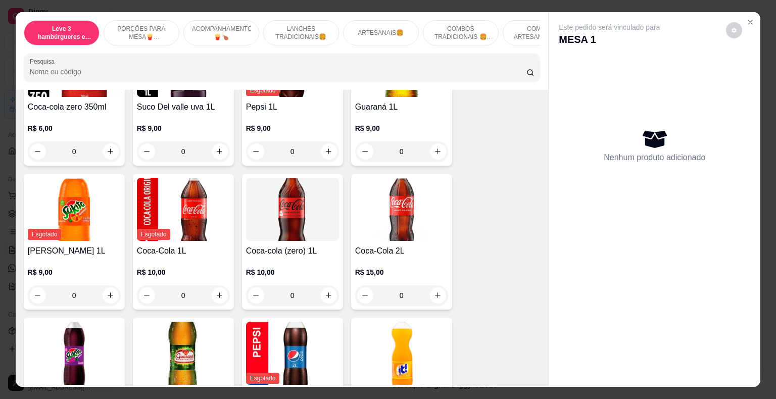
scroll to position [2525, 0]
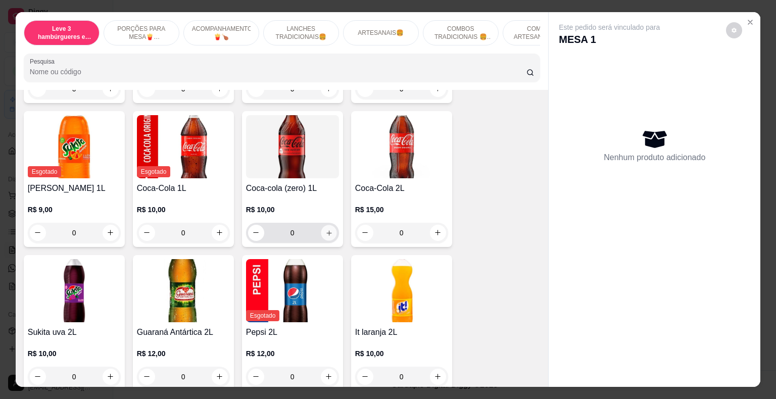
click at [327, 229] on icon "increase-product-quantity" at bounding box center [329, 233] width 8 height 8
type input "1"
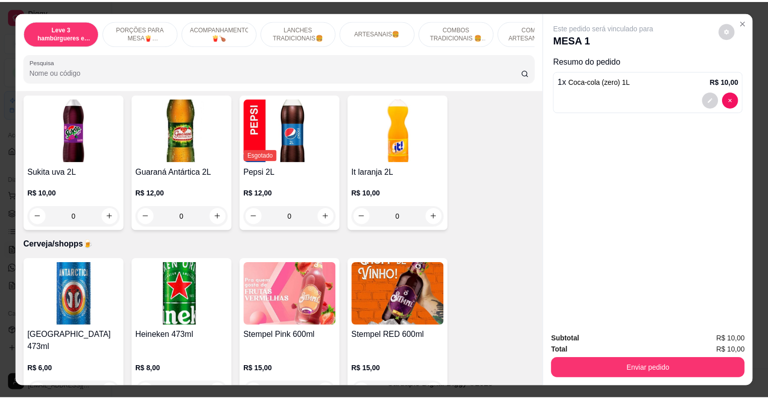
scroll to position [2727, 0]
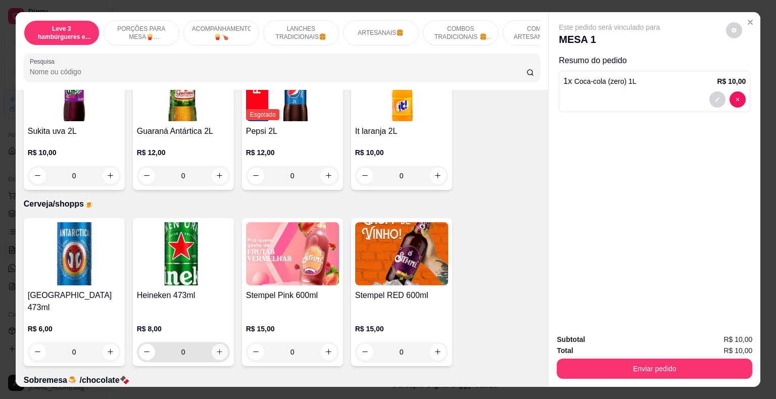
click at [216, 348] on icon "increase-product-quantity" at bounding box center [220, 352] width 8 height 8
type input "1"
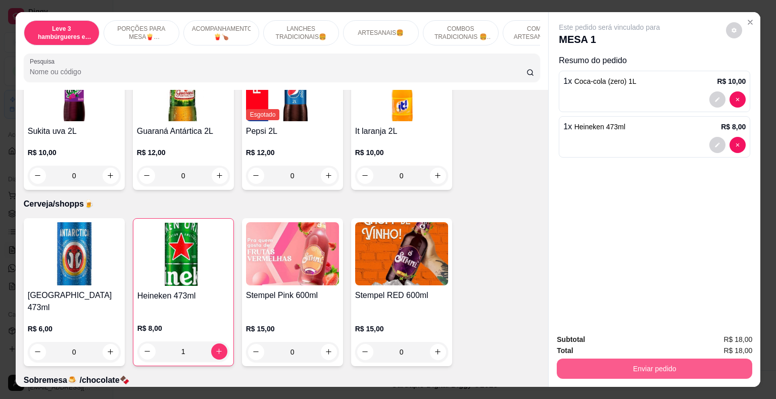
click at [588, 369] on button "Enviar pedido" at bounding box center [653, 368] width 195 height 20
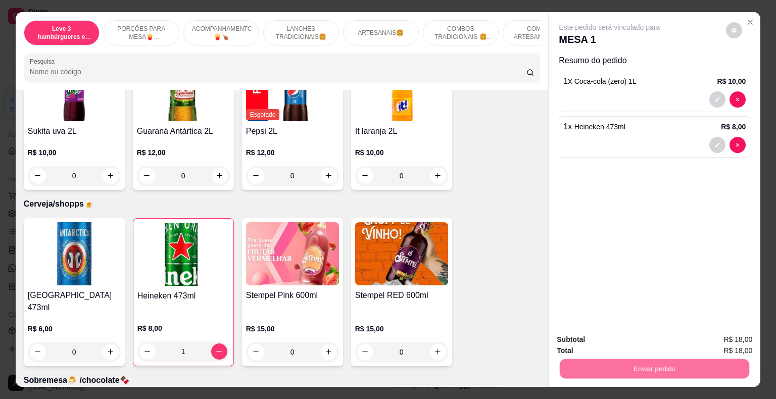
click at [597, 336] on button "Não registrar e enviar pedido" at bounding box center [620, 340] width 105 height 19
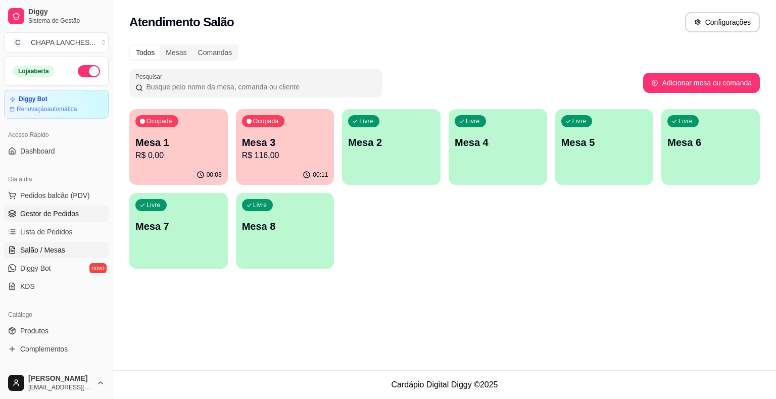
click at [77, 212] on link "Gestor de Pedidos" at bounding box center [56, 214] width 105 height 16
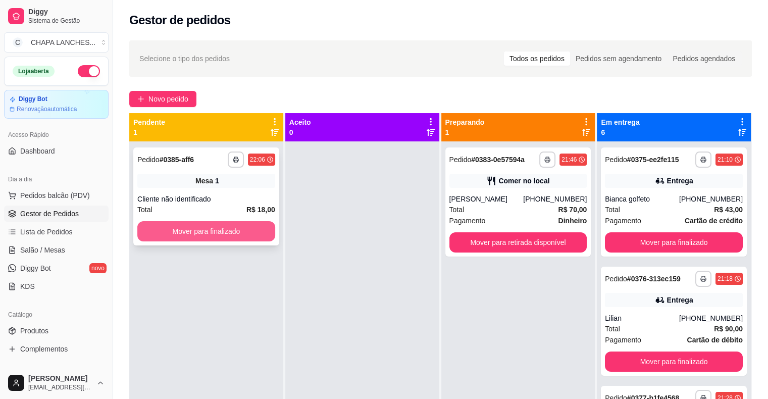
click at [234, 239] on button "Mover para finalizado" at bounding box center [206, 231] width 138 height 20
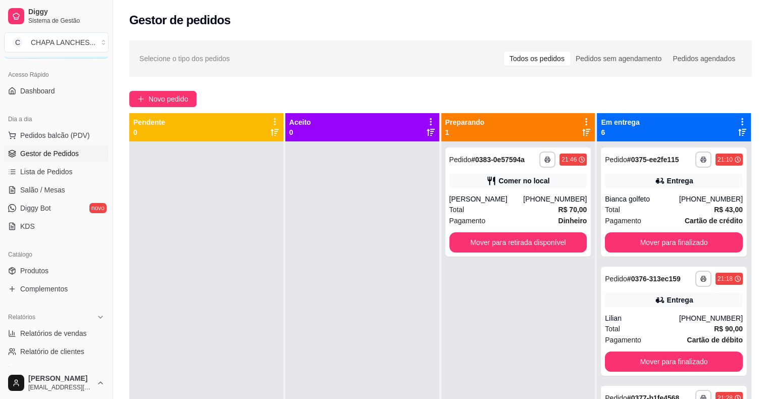
scroll to position [202, 0]
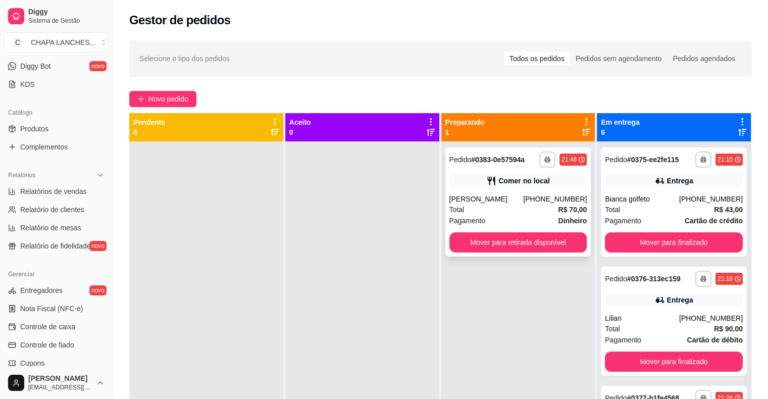
click at [499, 211] on div "Total R$ 70,00" at bounding box center [518, 209] width 138 height 11
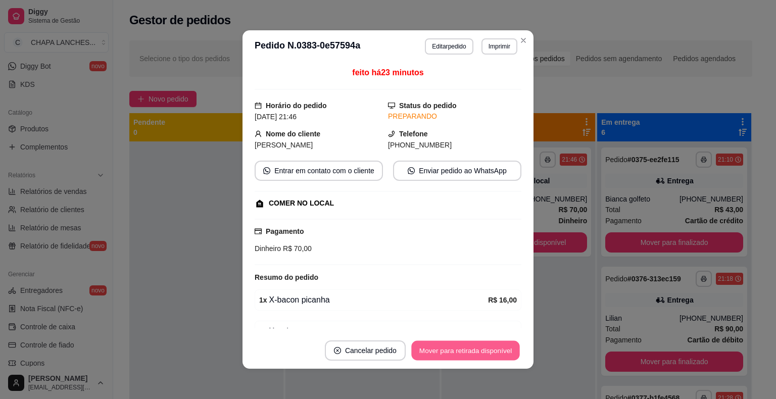
click at [481, 347] on button "Mover para retirada disponível" at bounding box center [465, 351] width 108 height 20
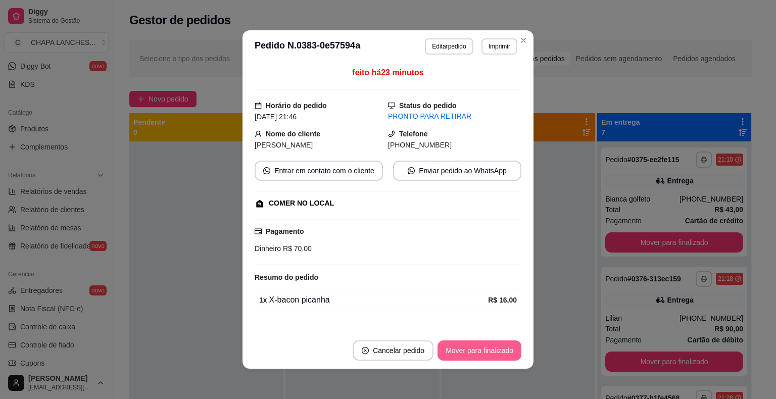
click at [491, 350] on button "Mover para finalizado" at bounding box center [479, 350] width 84 height 20
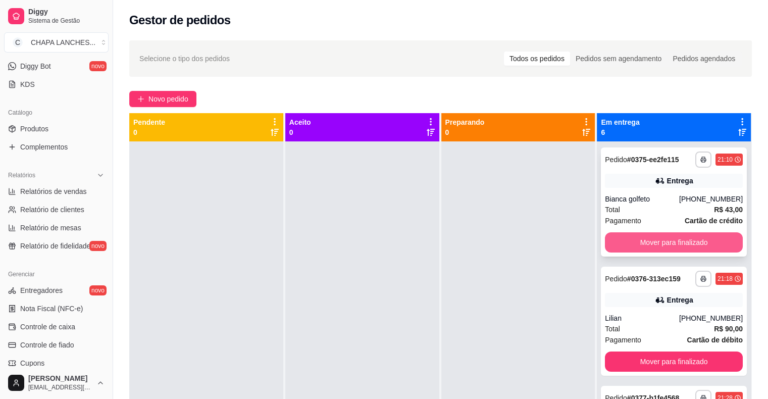
click at [663, 239] on button "Mover para finalizado" at bounding box center [674, 242] width 138 height 20
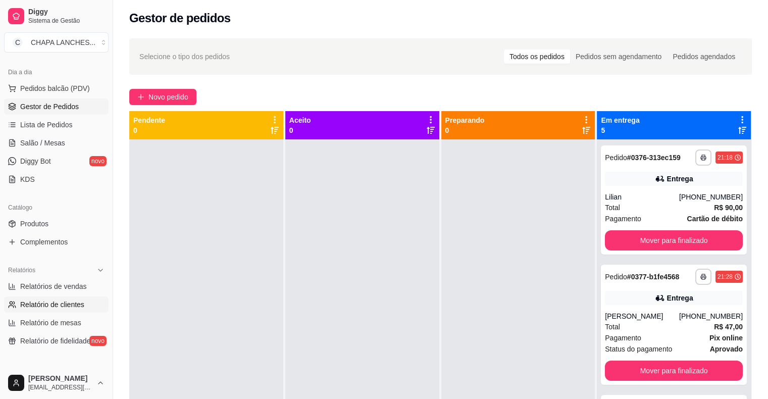
scroll to position [101, 0]
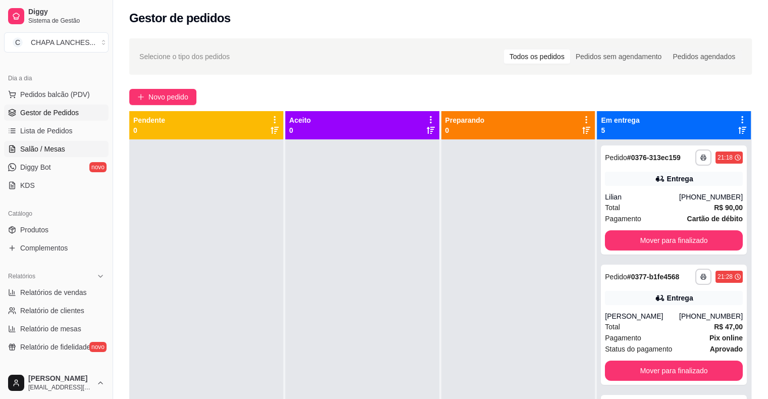
click at [57, 148] on span "Salão / Mesas" at bounding box center [42, 149] width 45 height 10
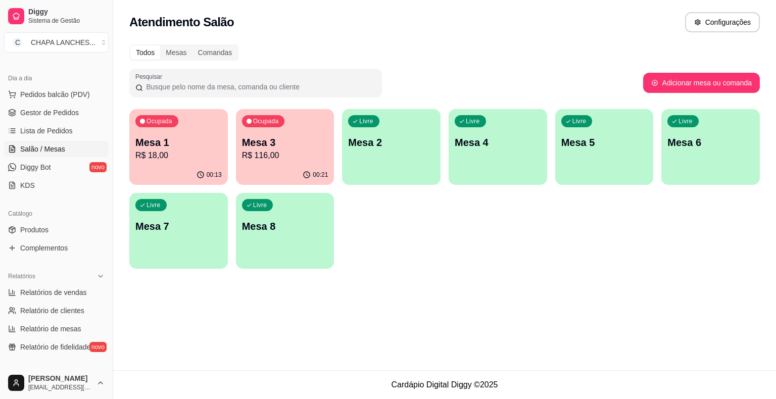
click at [176, 160] on p "R$ 18,00" at bounding box center [178, 155] width 86 height 12
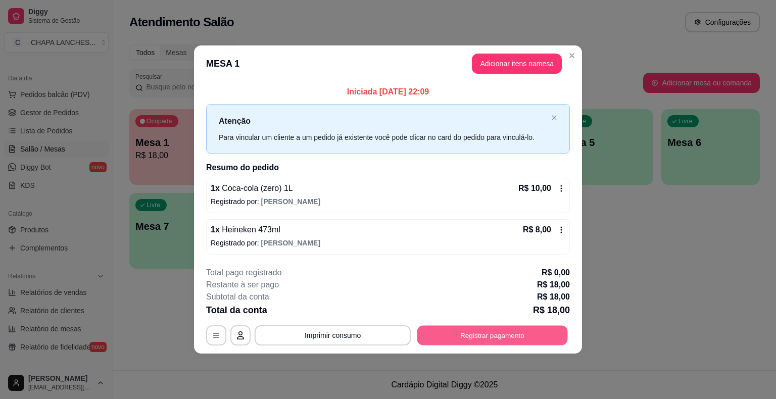
click at [489, 339] on button "Registrar pagamento" at bounding box center [492, 335] width 150 height 20
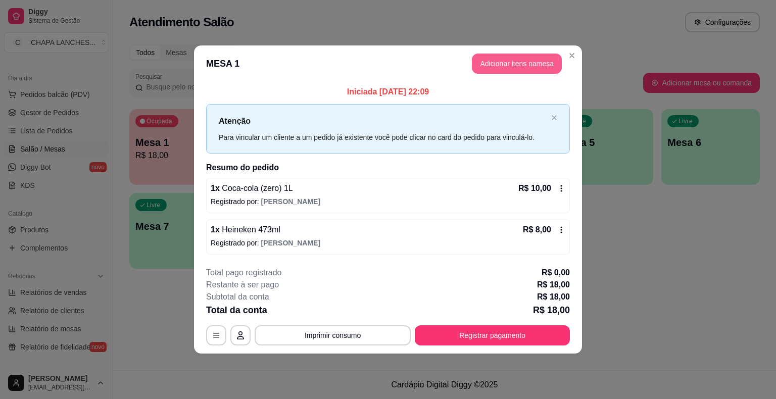
click at [505, 67] on button "Adicionar itens na mesa" at bounding box center [517, 64] width 90 height 20
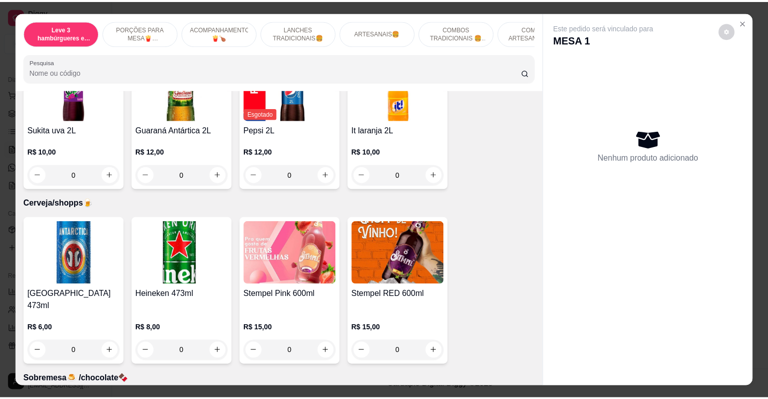
scroll to position [2859, 0]
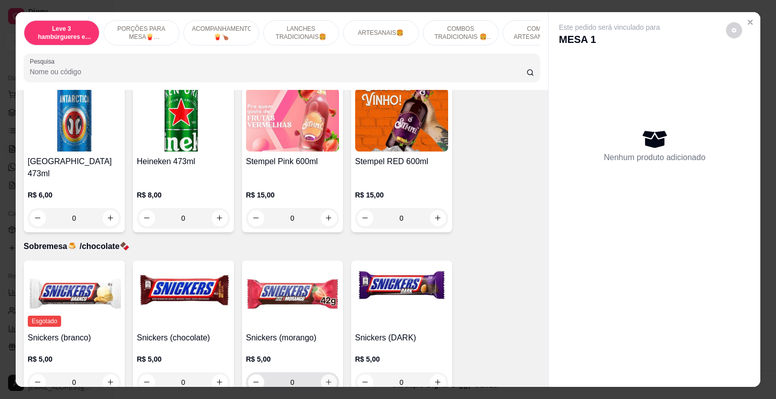
click at [327, 378] on icon "increase-product-quantity" at bounding box center [329, 382] width 8 height 8
type input "1"
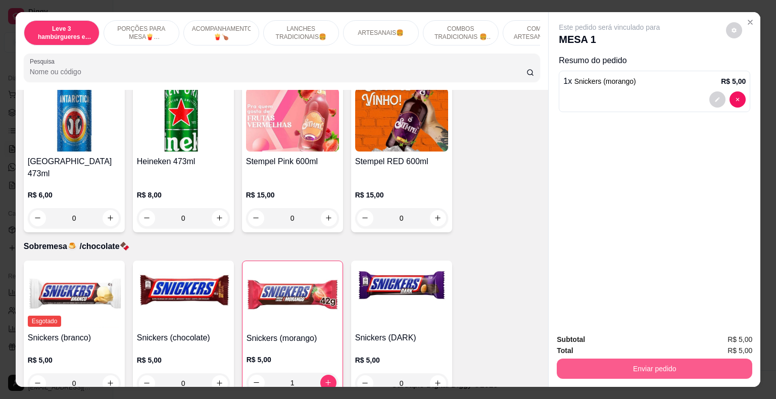
click at [611, 369] on button "Enviar pedido" at bounding box center [653, 368] width 195 height 20
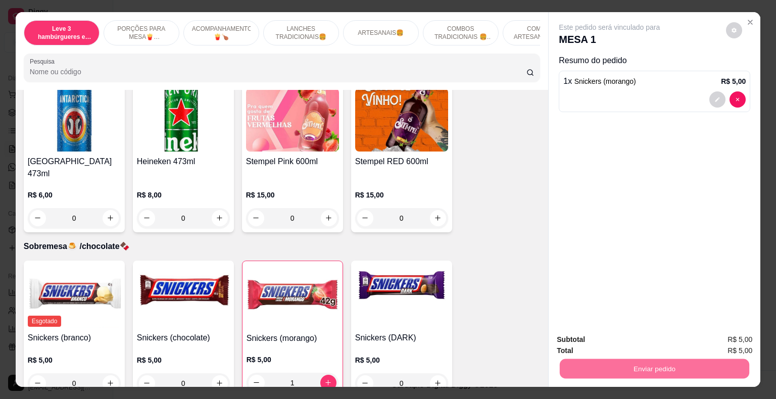
click at [618, 337] on button "Não registrar e enviar pedido" at bounding box center [620, 340] width 105 height 19
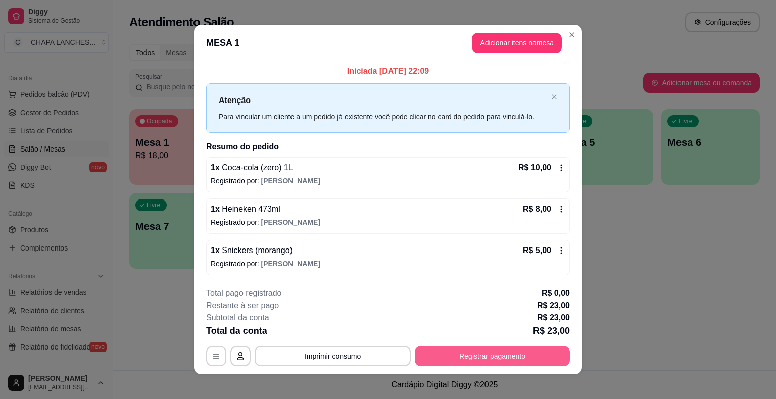
click at [542, 357] on button "Registrar pagamento" at bounding box center [492, 356] width 155 height 20
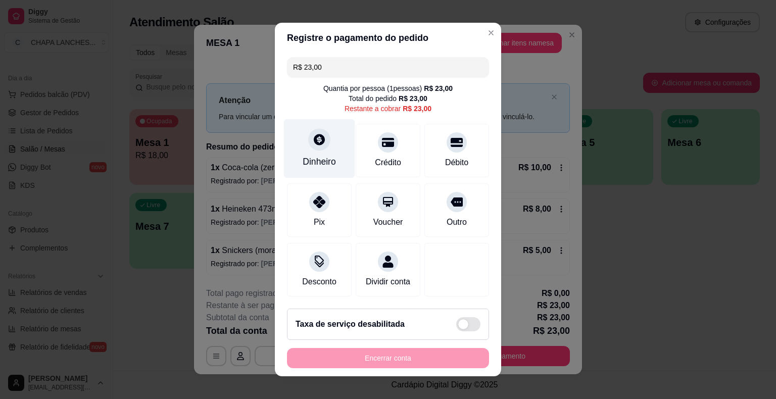
click at [313, 146] on div at bounding box center [319, 139] width 22 height 22
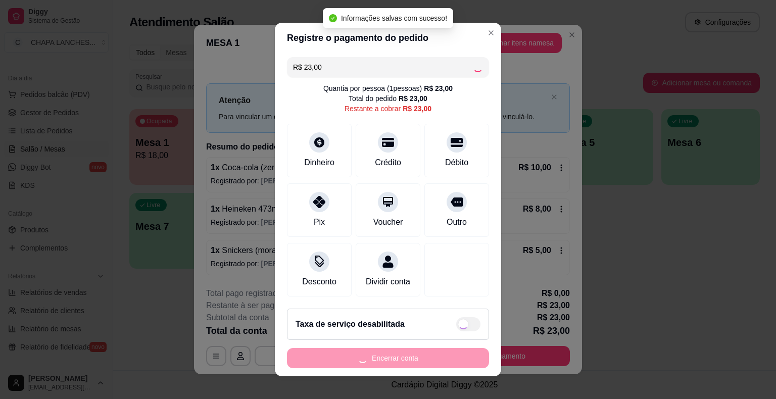
type input "R$ 0,00"
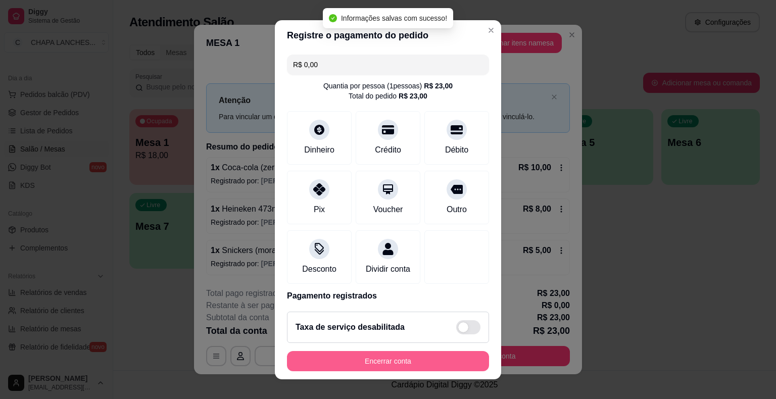
click at [413, 360] on button "Encerrar conta" at bounding box center [388, 361] width 202 height 20
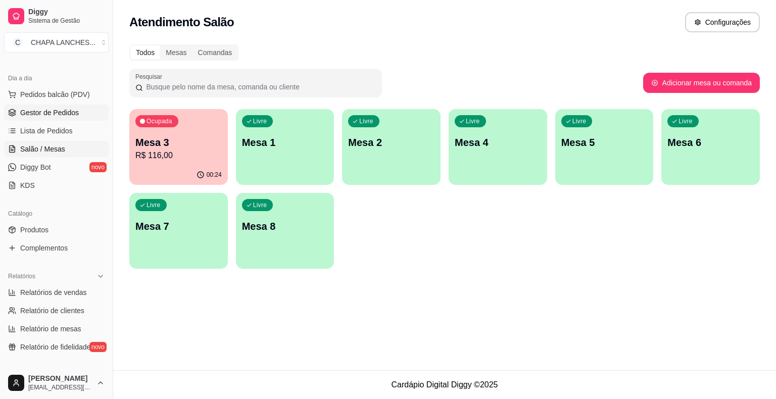
click at [66, 110] on span "Gestor de Pedidos" at bounding box center [49, 113] width 59 height 10
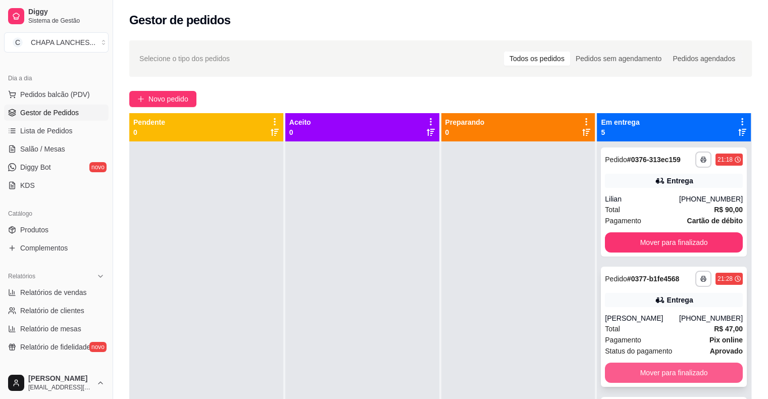
click at [657, 372] on button "Mover para finalizado" at bounding box center [674, 373] width 138 height 20
click at [664, 375] on button "Mover para finalizado" at bounding box center [674, 373] width 138 height 20
click at [669, 383] on button "Mover para finalizado" at bounding box center [674, 373] width 138 height 20
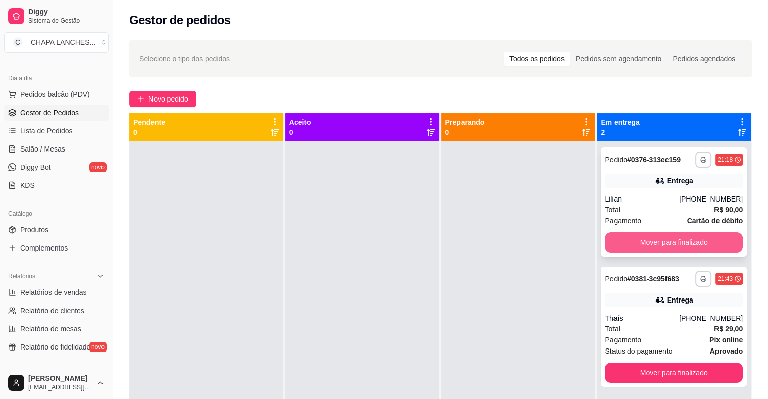
click at [658, 243] on button "Mover para finalizado" at bounding box center [674, 242] width 138 height 20
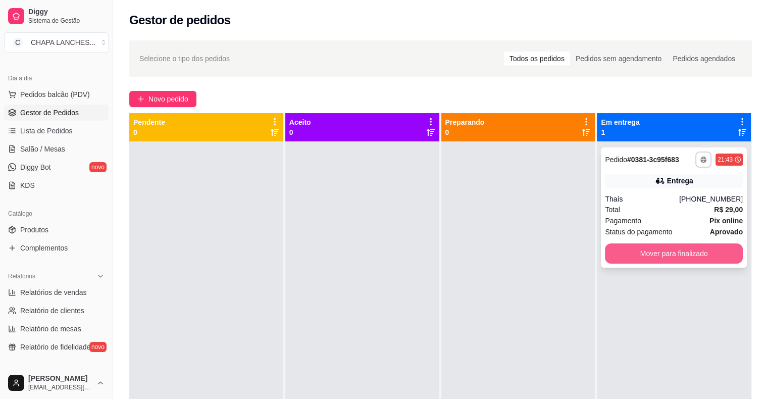
click at [638, 255] on button "Mover para finalizado" at bounding box center [674, 253] width 138 height 20
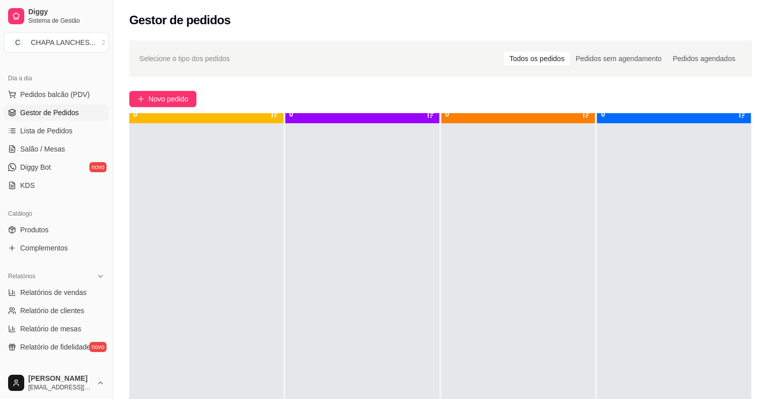
scroll to position [28, 0]
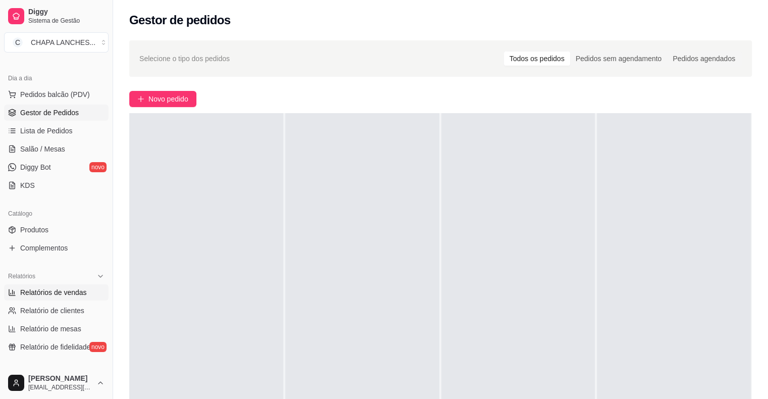
click at [70, 294] on span "Relatórios de vendas" at bounding box center [53, 292] width 67 height 10
select select "ALL"
select select "0"
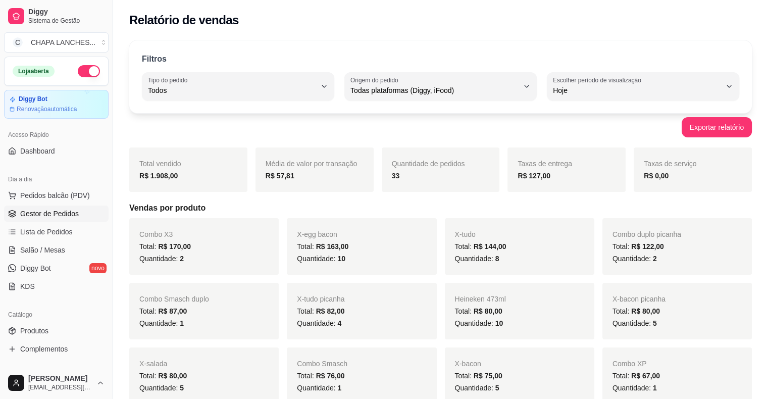
click at [61, 210] on span "Gestor de Pedidos" at bounding box center [49, 214] width 59 height 10
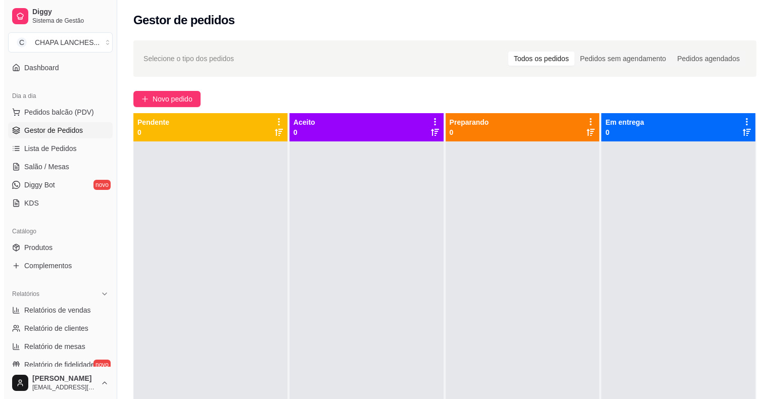
scroll to position [101, 0]
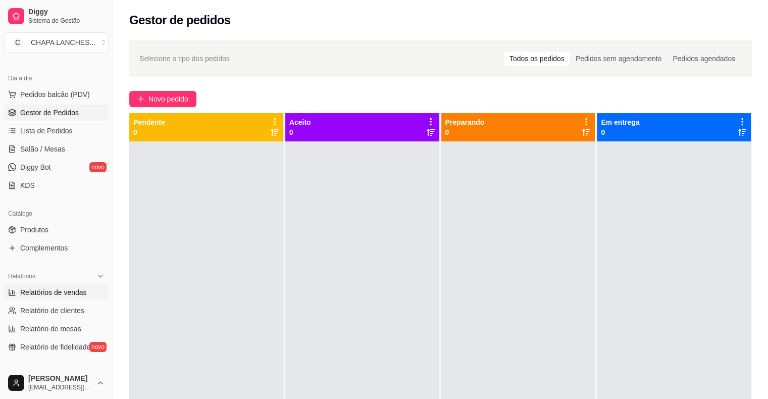
click at [66, 294] on span "Relatórios de vendas" at bounding box center [53, 292] width 67 height 10
select select "ALL"
select select "0"
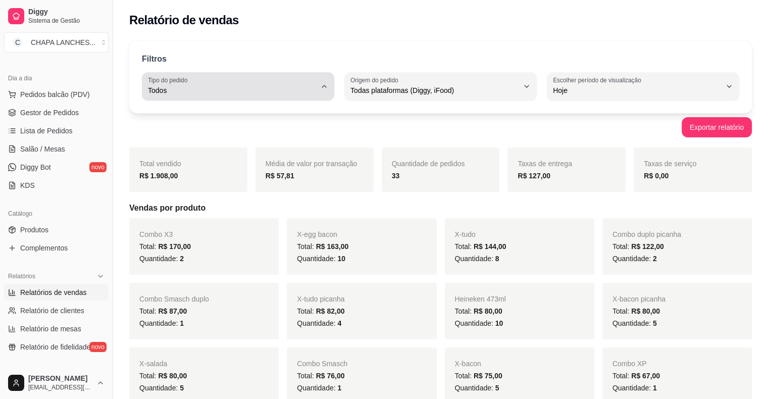
click at [304, 87] on span "Todos" at bounding box center [232, 90] width 168 height 10
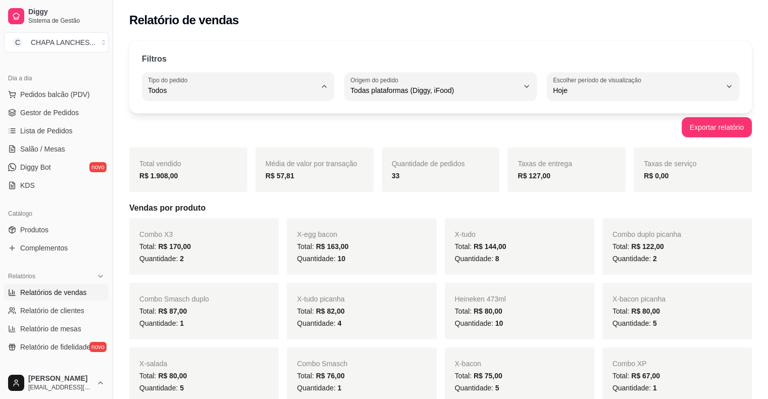
click at [243, 127] on span "Entrega" at bounding box center [233, 131] width 160 height 10
type input "DELIVERY"
select select "DELIVERY"
click at [61, 108] on span "Gestor de Pedidos" at bounding box center [49, 113] width 59 height 10
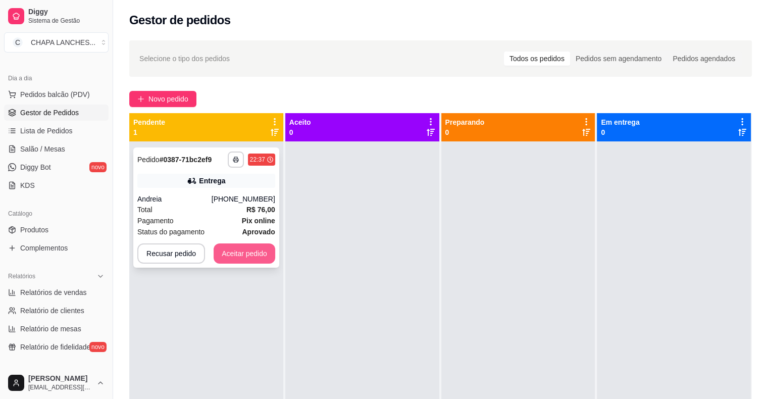
click at [251, 261] on button "Aceitar pedido" at bounding box center [245, 253] width 62 height 20
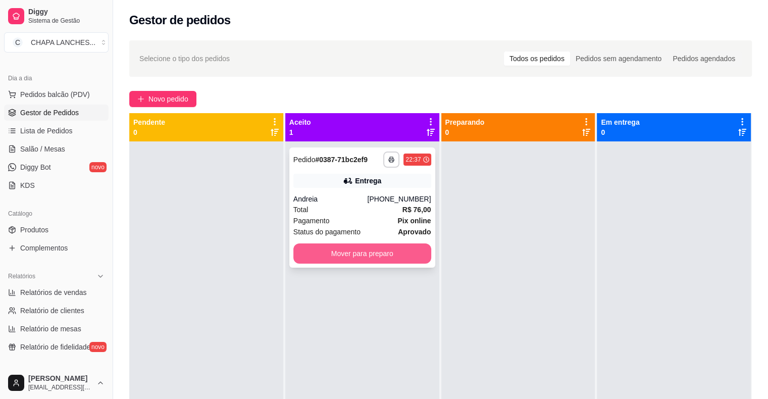
click at [317, 254] on button "Mover para preparo" at bounding box center [362, 253] width 138 height 20
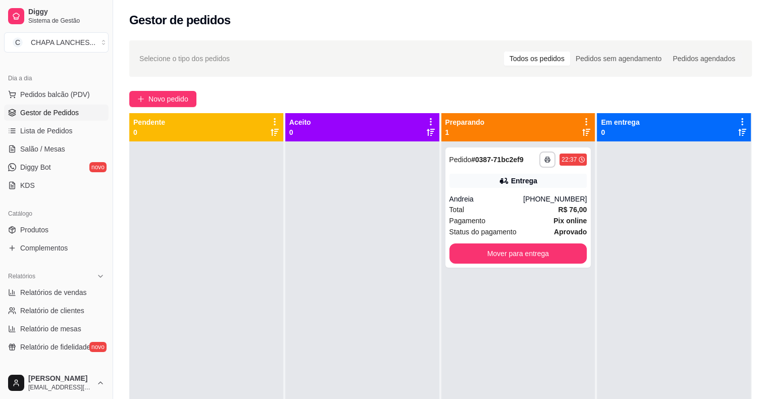
drag, startPoint x: 318, startPoint y: 254, endPoint x: 158, endPoint y: 274, distance: 161.3
click at [314, 257] on div at bounding box center [362, 340] width 154 height 399
click at [55, 150] on span "Salão / Mesas" at bounding box center [42, 149] width 45 height 10
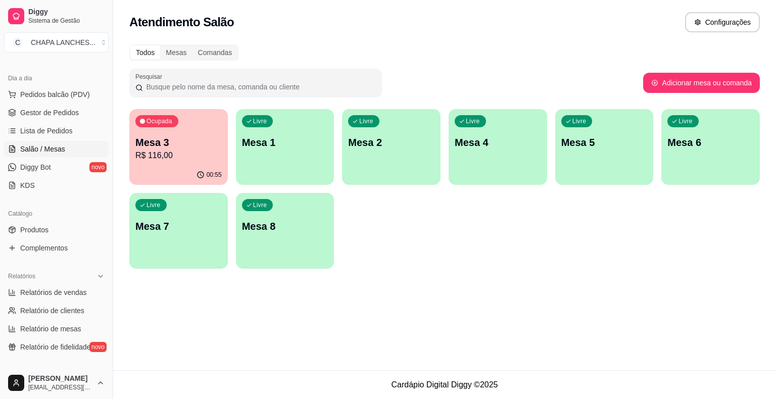
click at [200, 156] on p "R$ 116,00" at bounding box center [178, 155] width 86 height 12
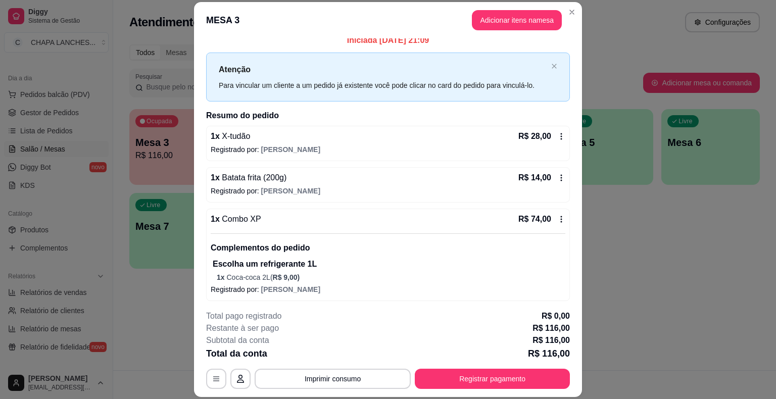
scroll to position [10, 0]
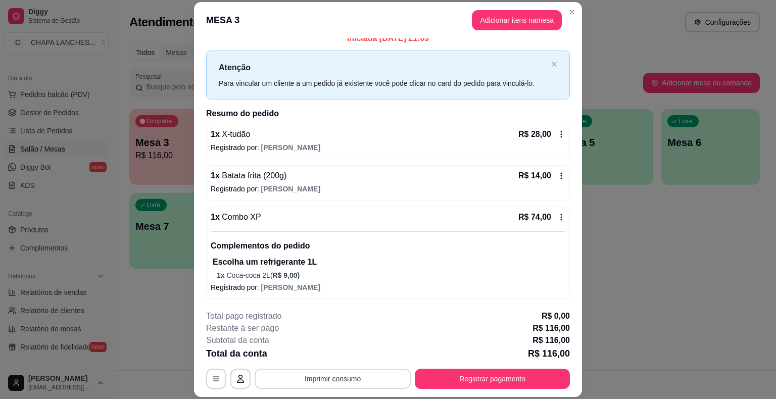
click at [339, 377] on button "Imprimir consumo" at bounding box center [332, 379] width 156 height 20
click at [347, 354] on button "IMPRESSORA" at bounding box center [331, 355] width 73 height 16
click at [486, 379] on button "Registrar pagamento" at bounding box center [492, 379] width 155 height 20
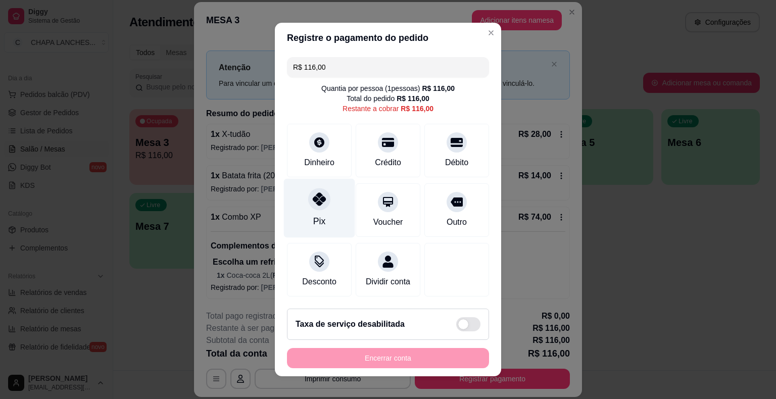
click at [314, 203] on icon at bounding box center [319, 198] width 13 height 13
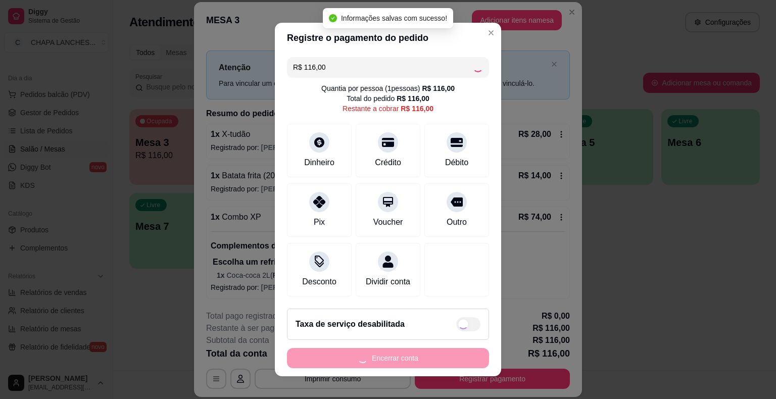
type input "R$ 0,00"
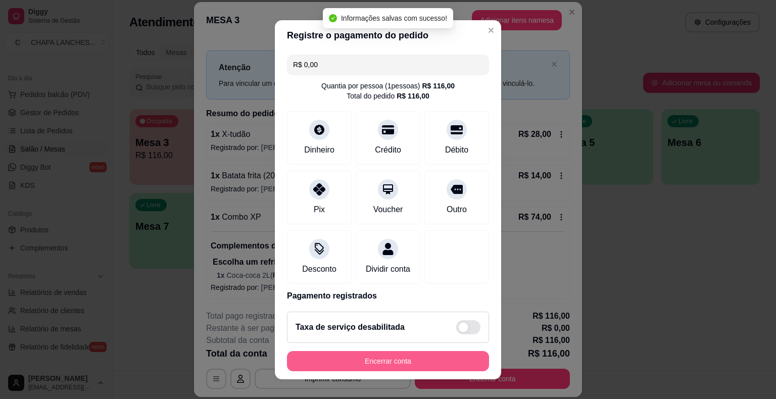
click at [412, 361] on button "Encerrar conta" at bounding box center [388, 361] width 202 height 20
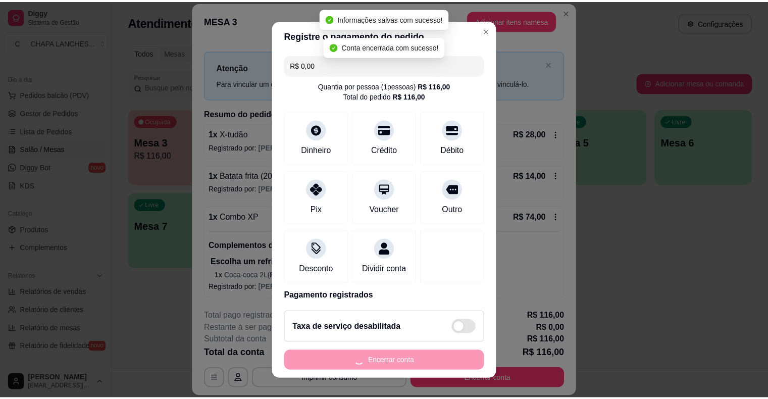
scroll to position [0, 0]
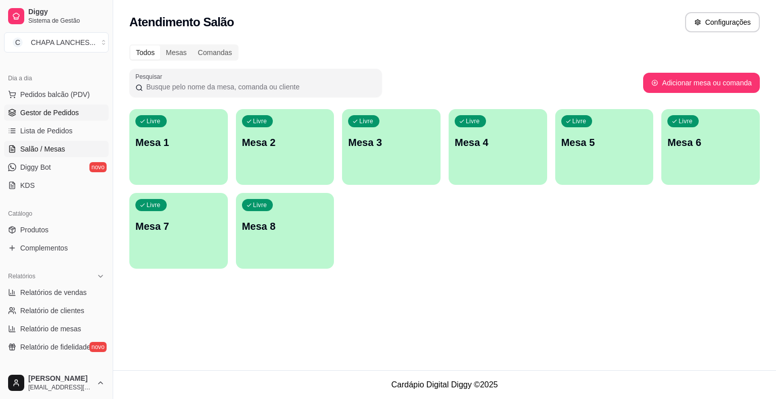
click at [82, 112] on link "Gestor de Pedidos" at bounding box center [56, 113] width 105 height 16
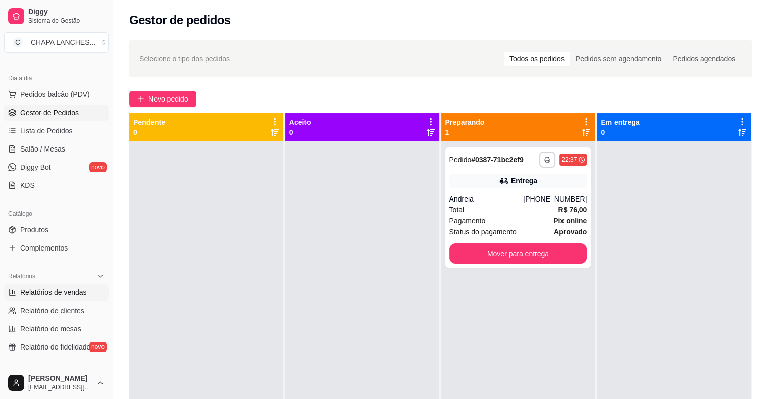
click at [55, 293] on span "Relatórios de vendas" at bounding box center [53, 292] width 67 height 10
select select "ALL"
select select "0"
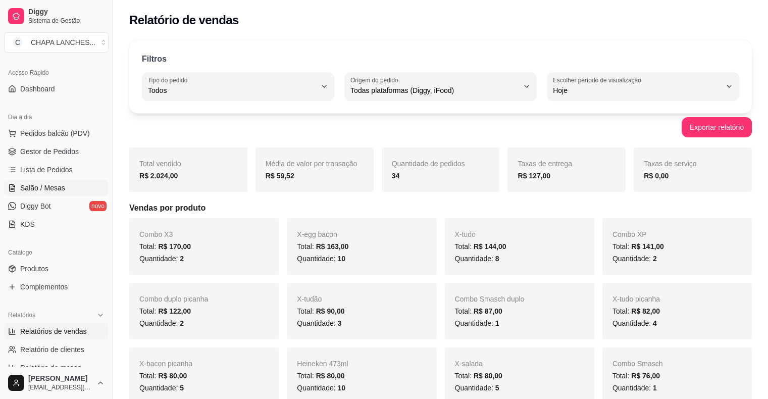
scroll to position [50, 0]
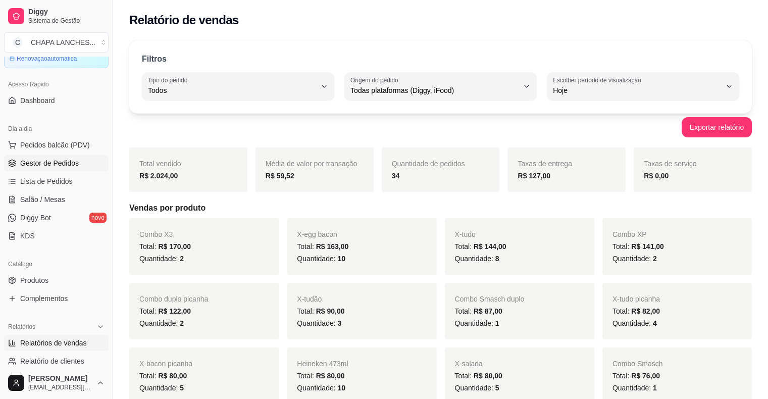
click at [58, 168] on link "Gestor de Pedidos" at bounding box center [56, 163] width 105 height 16
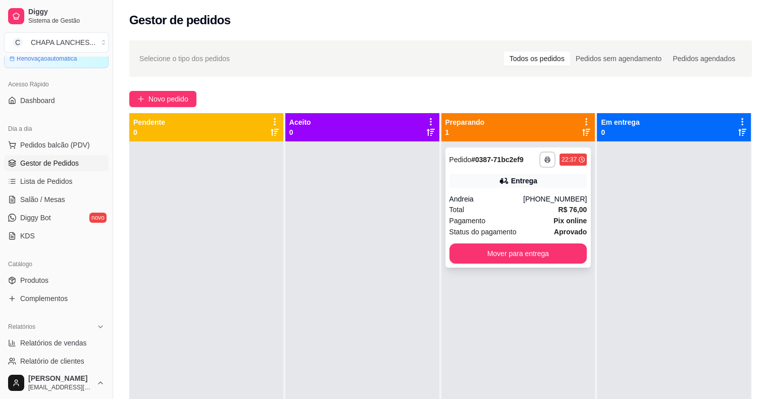
click at [518, 189] on div "**********" at bounding box center [518, 207] width 146 height 120
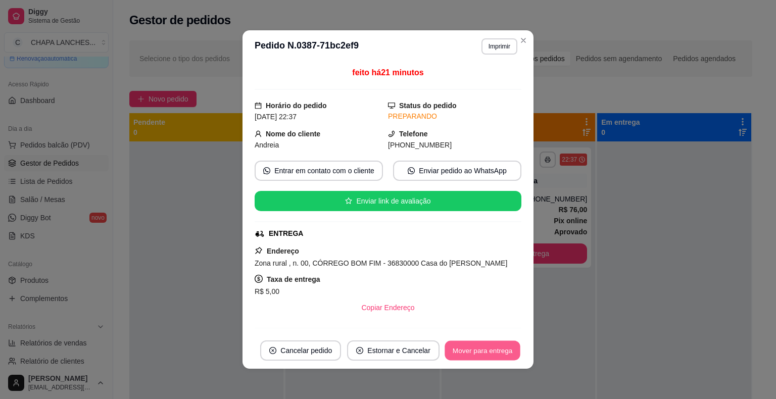
click at [487, 355] on button "Mover para entrega" at bounding box center [482, 351] width 76 height 20
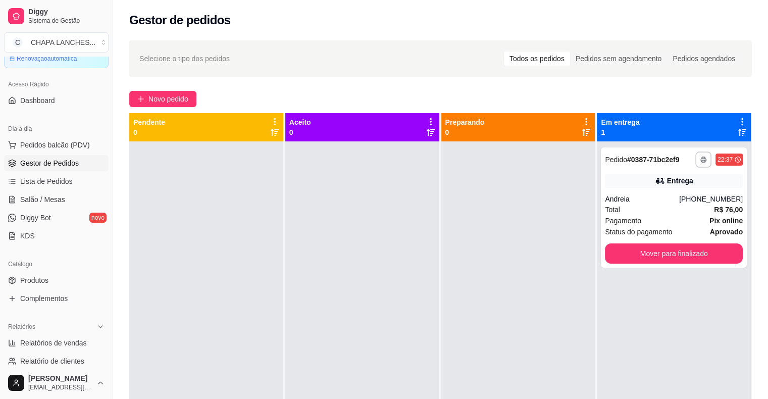
scroll to position [202, 0]
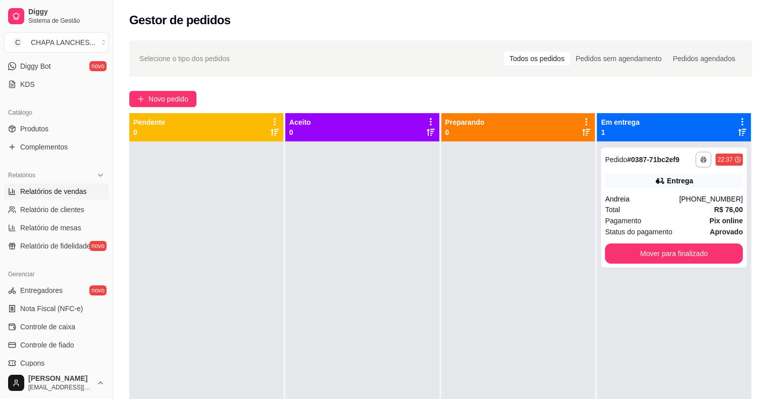
click at [79, 191] on span "Relatórios de vendas" at bounding box center [53, 191] width 67 height 10
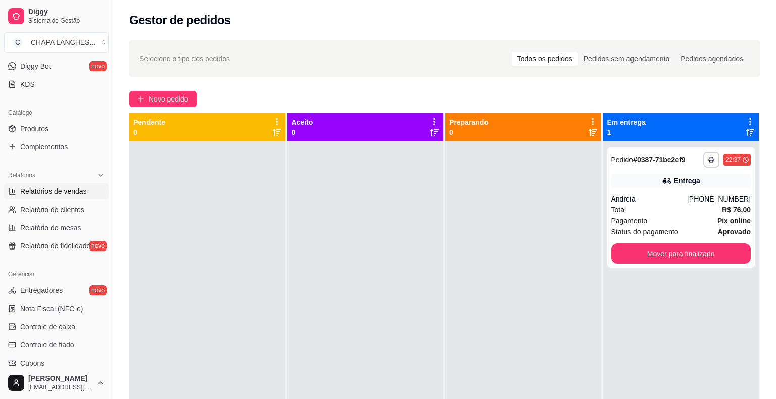
select select "ALL"
select select "0"
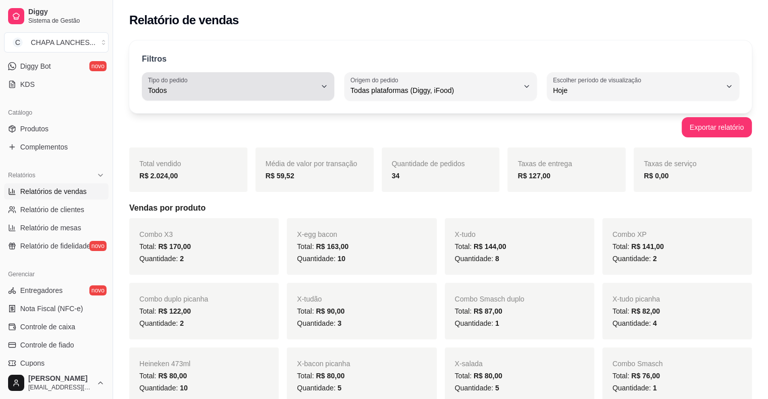
click at [283, 84] on div "Todos" at bounding box center [232, 86] width 168 height 20
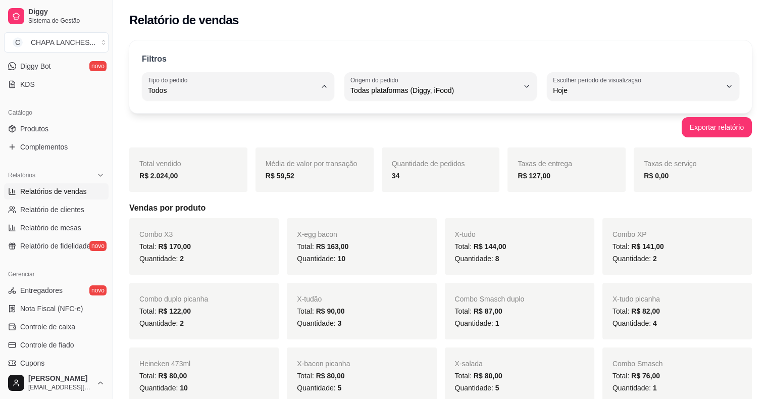
click at [201, 130] on span "Entrega" at bounding box center [233, 131] width 160 height 10
type input "DELIVERY"
select select "DELIVERY"
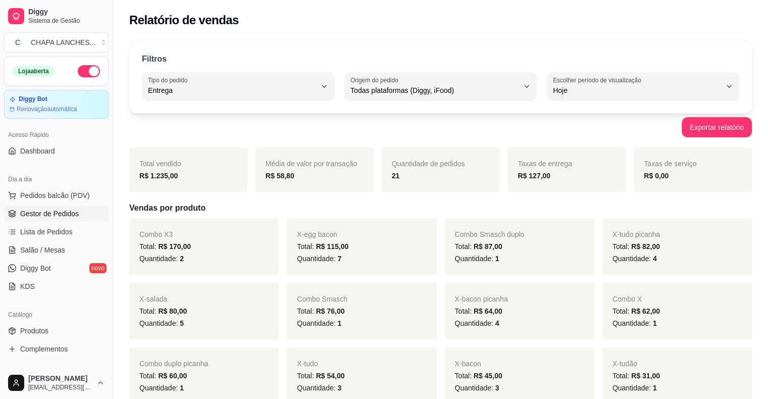
click at [47, 214] on span "Gestor de Pedidos" at bounding box center [49, 214] width 59 height 10
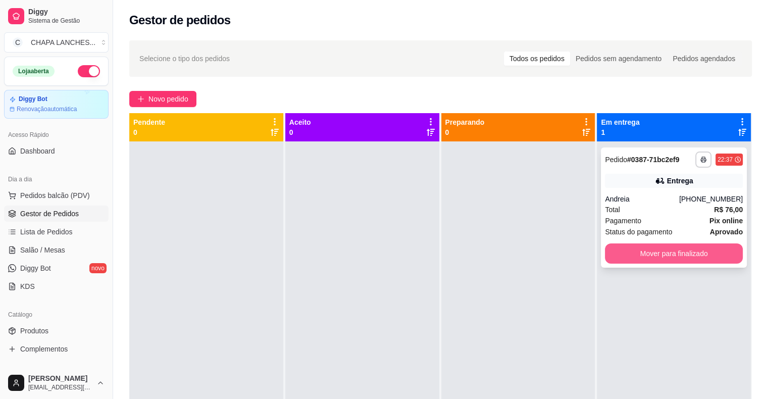
click at [626, 253] on button "Mover para finalizado" at bounding box center [674, 253] width 138 height 20
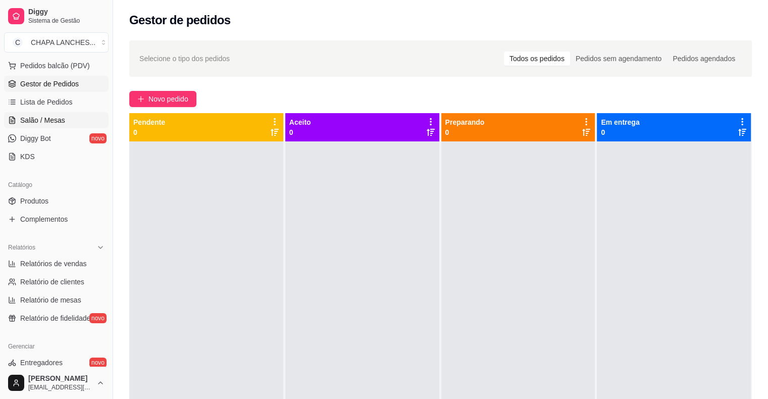
scroll to position [202, 0]
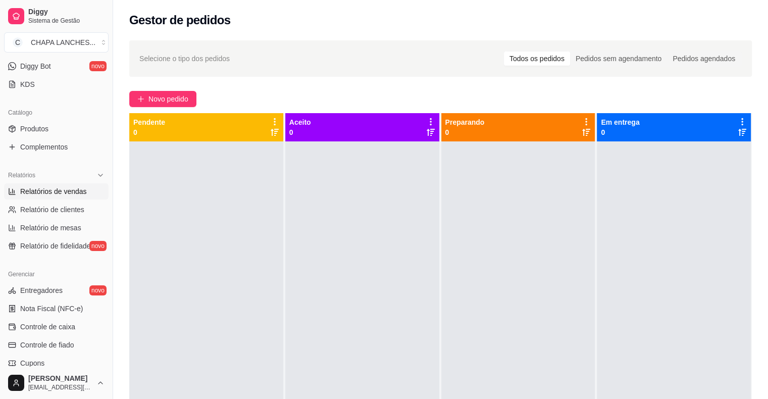
click at [47, 193] on span "Relatórios de vendas" at bounding box center [53, 191] width 67 height 10
select select "ALL"
select select "0"
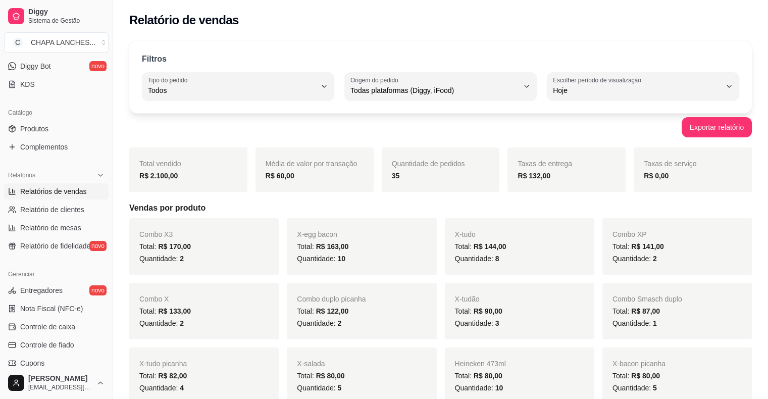
click at [222, 88] on span "Todos" at bounding box center [232, 90] width 168 height 10
click at [209, 126] on li "Entrega" at bounding box center [237, 131] width 177 height 16
type input "DELIVERY"
select select "DELIVERY"
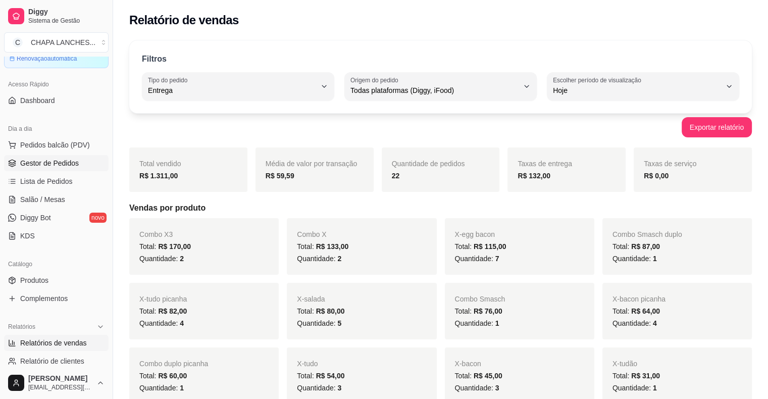
click at [66, 160] on span "Gestor de Pedidos" at bounding box center [49, 163] width 59 height 10
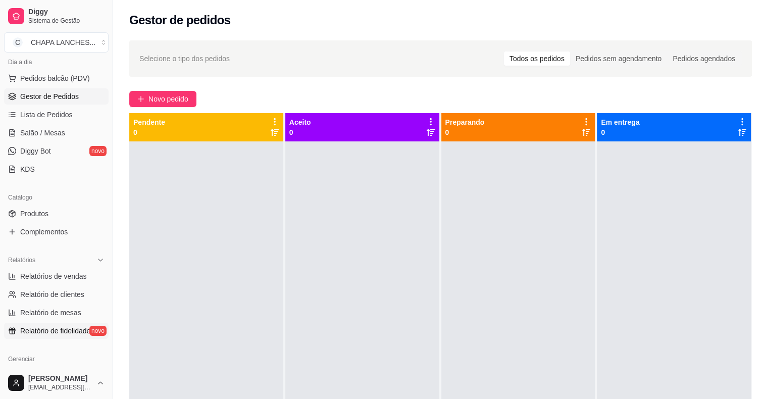
scroll to position [151, 0]
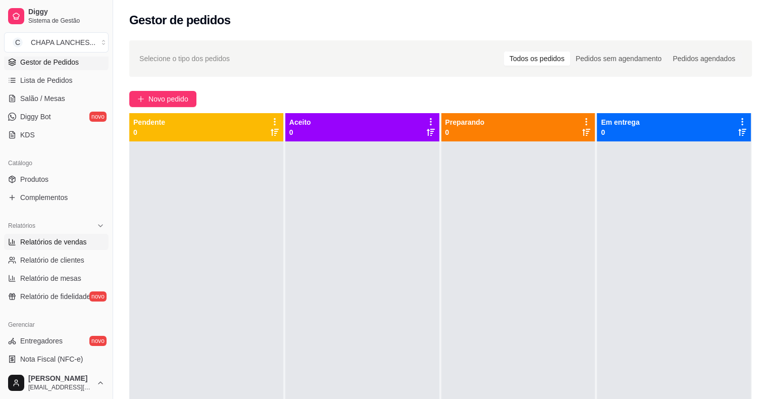
click at [73, 243] on span "Relatórios de vendas" at bounding box center [53, 242] width 67 height 10
select select "ALL"
select select "0"
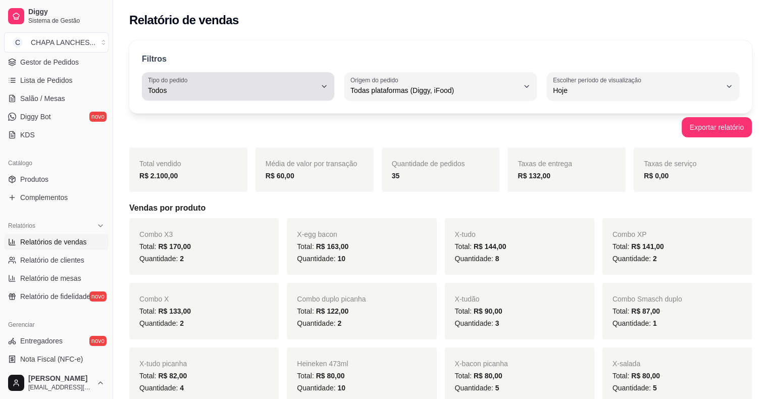
click at [305, 91] on span "Todos" at bounding box center [232, 90] width 168 height 10
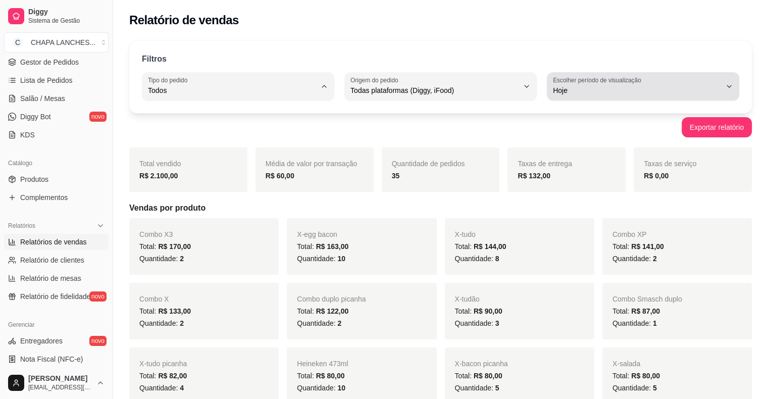
click at [581, 84] on div "Hoje" at bounding box center [637, 86] width 168 height 20
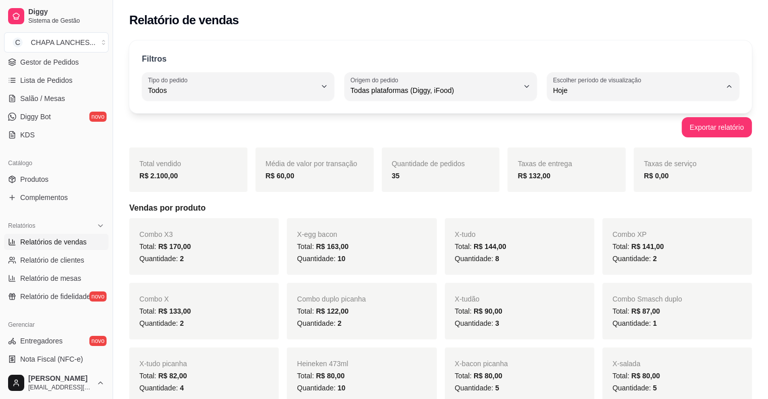
click at [590, 135] on span "Ontem" at bounding box center [638, 131] width 160 height 10
type input "1"
select select "1"
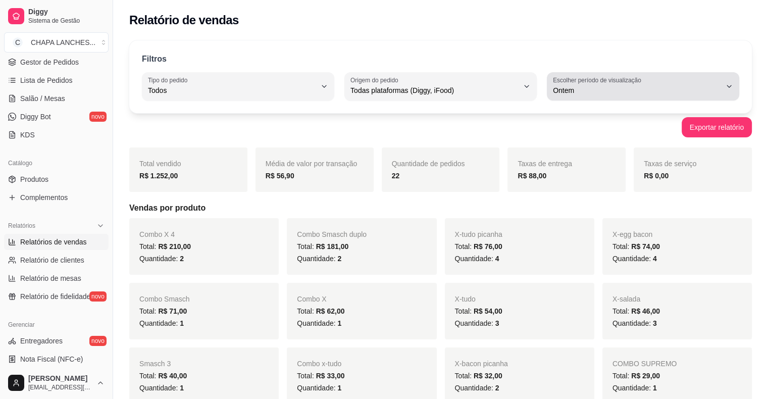
click at [583, 86] on span "Ontem" at bounding box center [637, 90] width 168 height 10
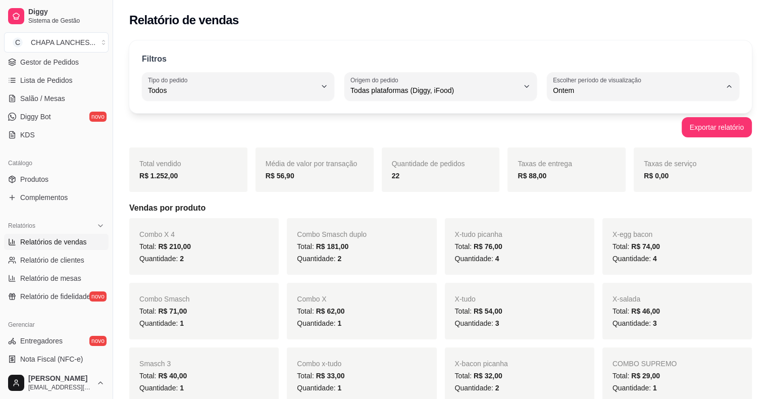
click at [602, 218] on span "Customizado" at bounding box center [638, 213] width 160 height 10
type input "-1"
select select "-1"
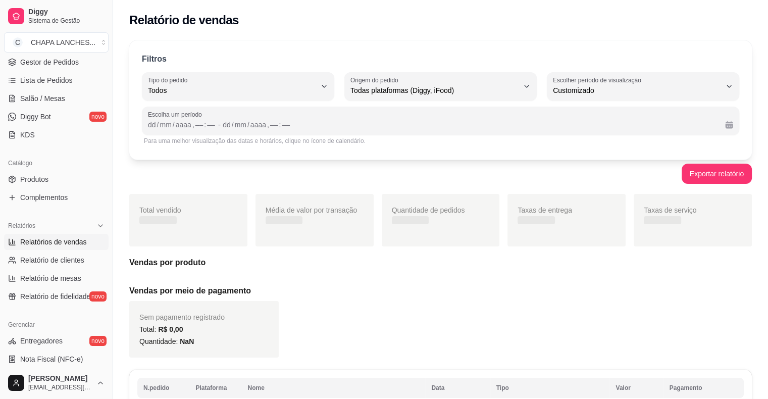
scroll to position [10, 0]
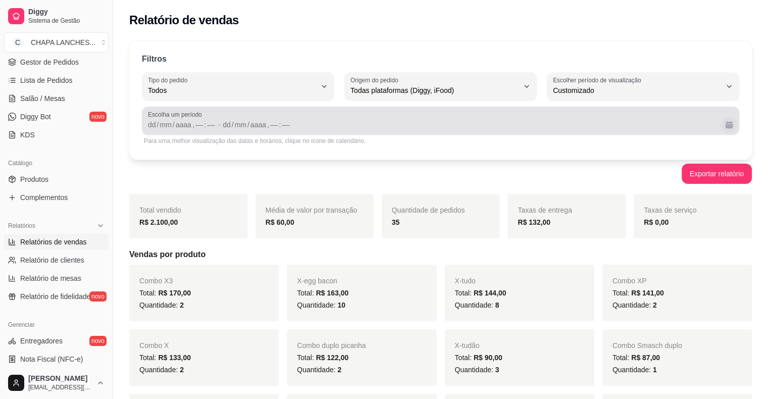
click at [732, 118] on button "Calendário" at bounding box center [729, 125] width 16 height 16
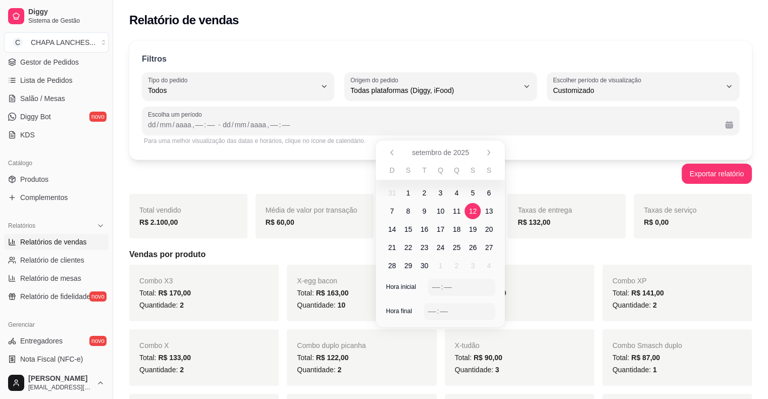
click at [473, 211] on span "12" at bounding box center [473, 211] width 8 height 10
click at [473, 210] on span "12" at bounding box center [473, 211] width 8 height 10
click at [553, 166] on div "Exportar relatório" at bounding box center [440, 174] width 623 height 20
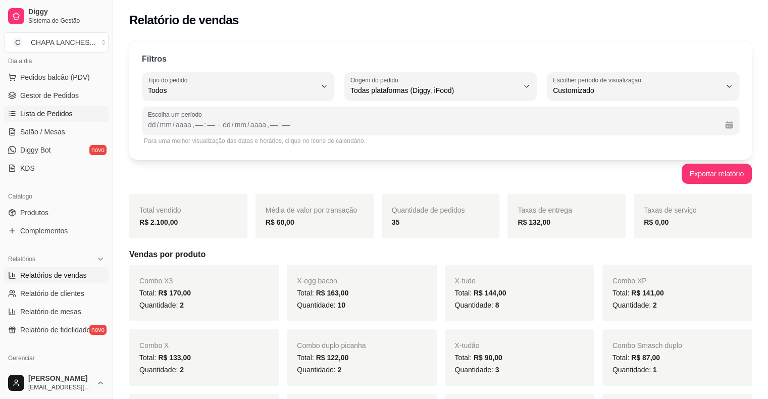
scroll to position [101, 0]
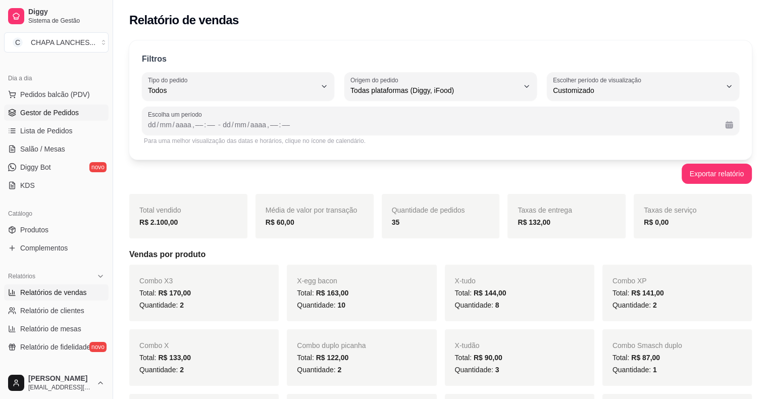
click at [78, 110] on link "Gestor de Pedidos" at bounding box center [56, 113] width 105 height 16
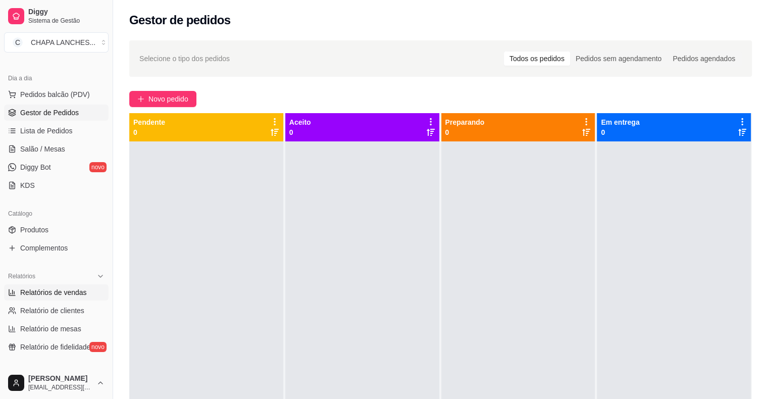
click at [73, 292] on span "Relatórios de vendas" at bounding box center [53, 292] width 67 height 10
select select "ALL"
select select "0"
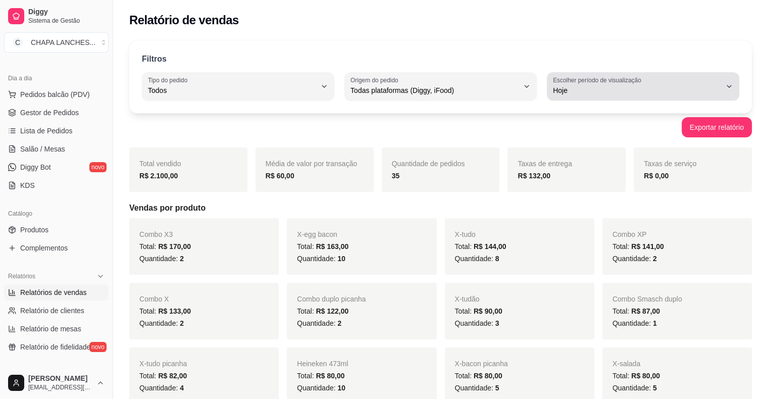
click at [685, 79] on div "Hoje" at bounding box center [637, 86] width 168 height 20
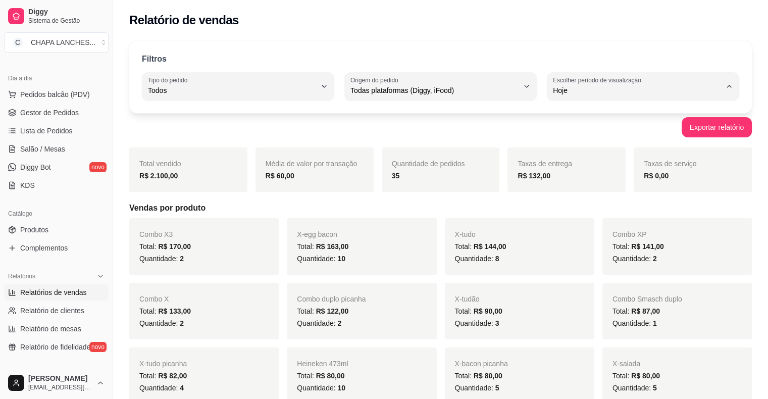
click at [616, 221] on li "Customizado" at bounding box center [642, 214] width 177 height 16
type input "-1"
select select "-1"
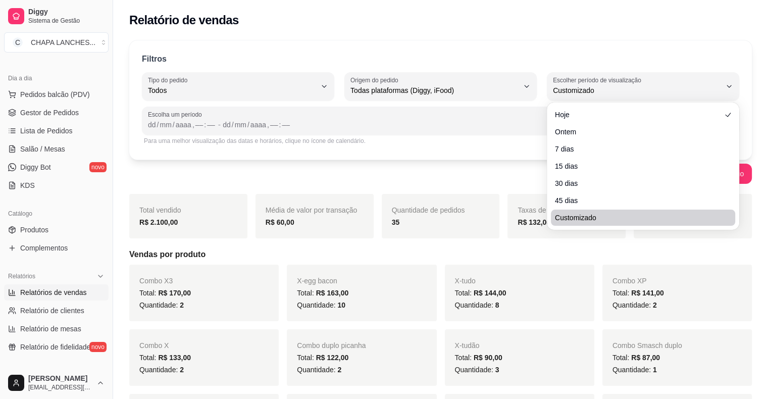
scroll to position [10, 0]
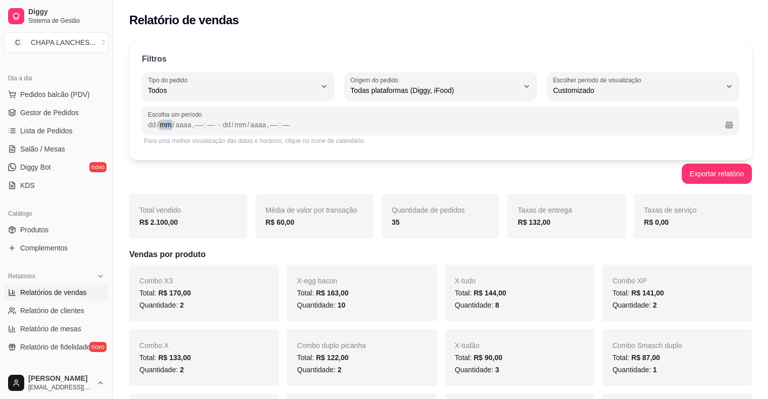
click at [171, 126] on div "mm" at bounding box center [166, 125] width 14 height 10
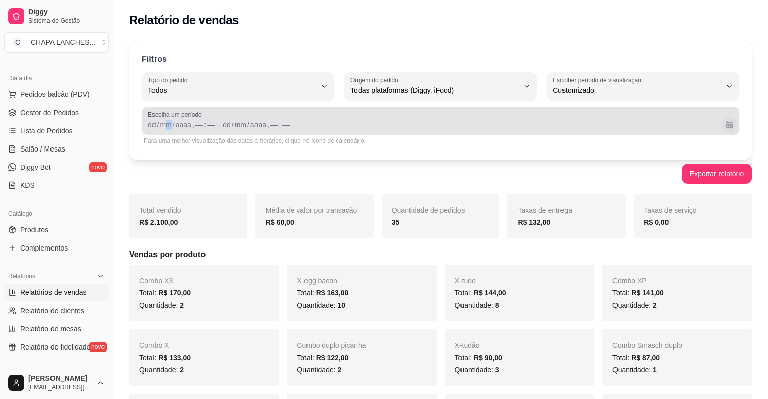
click at [728, 123] on button "Calendário" at bounding box center [729, 125] width 16 height 16
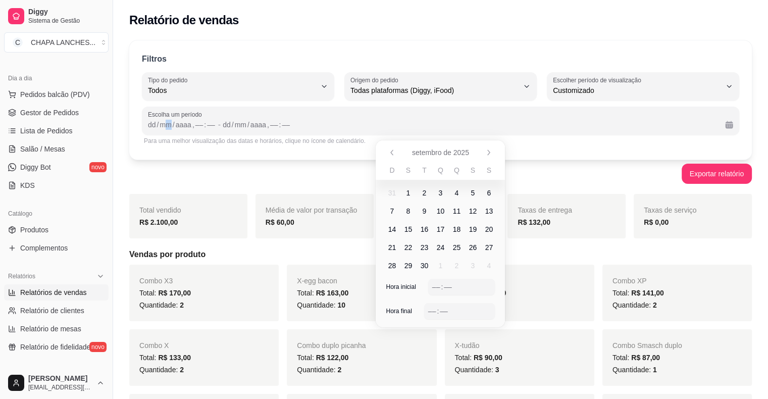
click at [472, 210] on span "12" at bounding box center [473, 211] width 8 height 10
click at [431, 286] on div "–– : ––" at bounding box center [461, 287] width 67 height 16
click at [450, 317] on div "–– : ––" at bounding box center [459, 311] width 63 height 12
click at [290, 235] on div "Média de valor por transação R$ 65,89" at bounding box center [314, 216] width 118 height 44
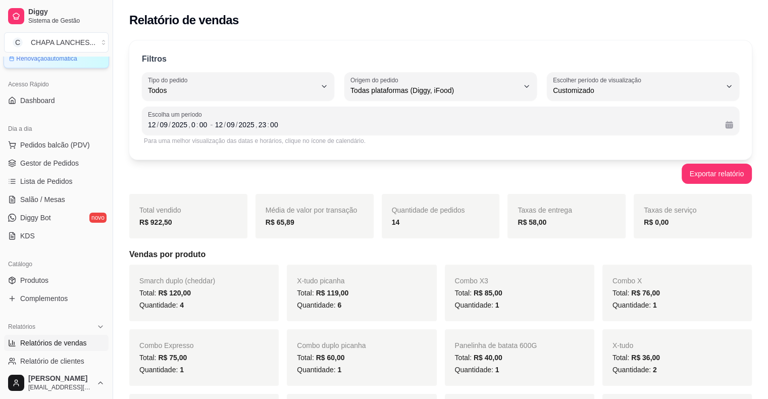
scroll to position [0, 0]
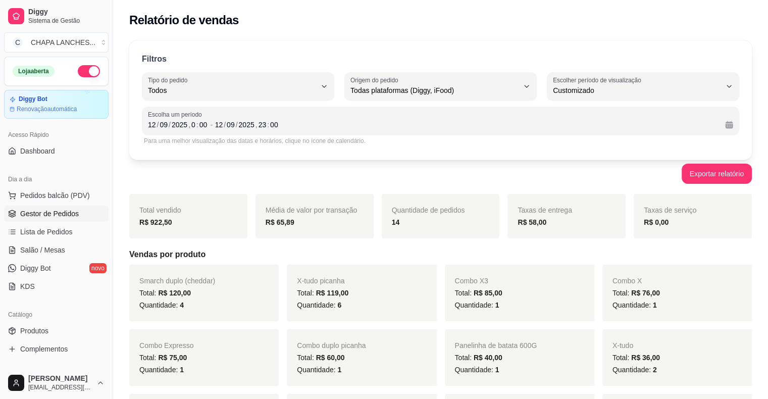
click at [83, 218] on link "Gestor de Pedidos" at bounding box center [56, 214] width 105 height 16
